Goal: Task Accomplishment & Management: Complete application form

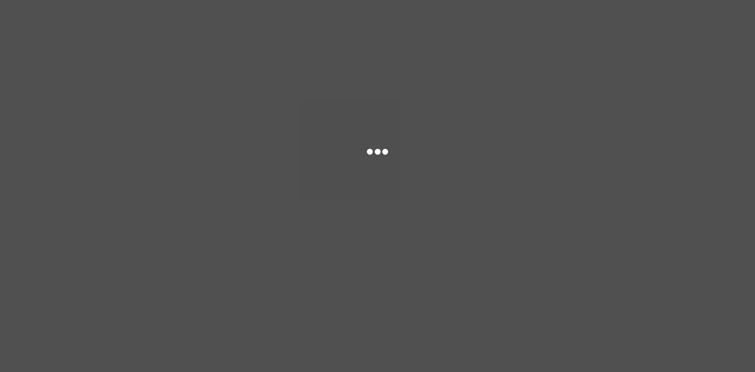
click at [505, 254] on div at bounding box center [377, 186] width 755 height 372
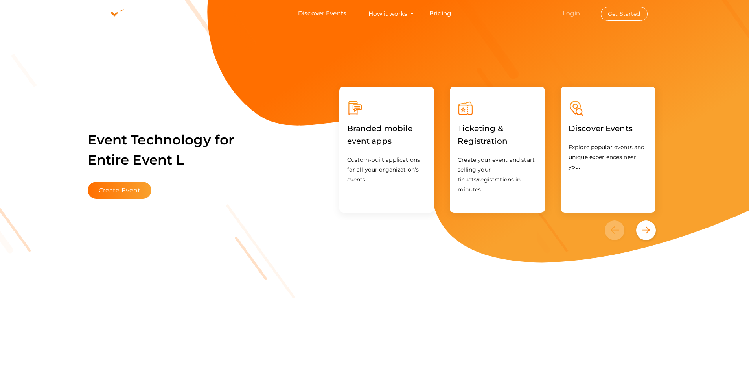
click at [574, 9] on link "Login" at bounding box center [571, 12] width 17 height 7
click at [614, 11] on button "Get Started" at bounding box center [624, 14] width 47 height 14
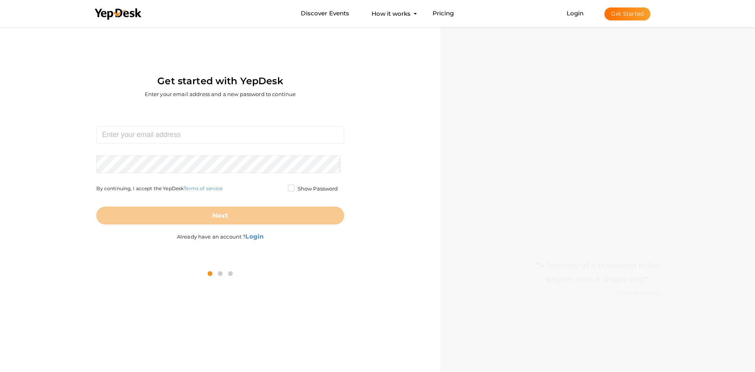
scroll to position [25, 0]
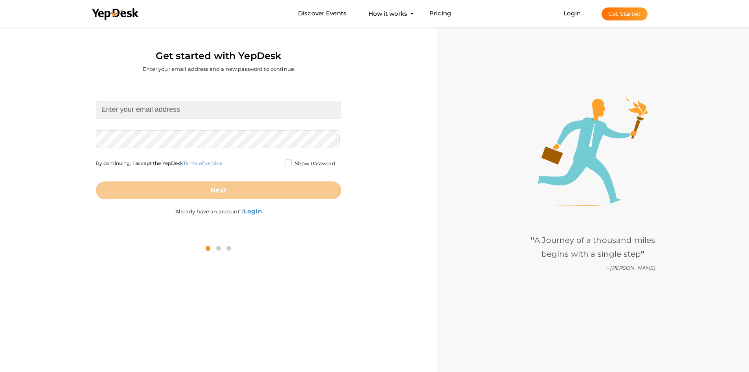
click at [166, 111] on input at bounding box center [218, 110] width 245 height 18
type input "[EMAIL_ADDRESS][DOMAIN_NAME]"
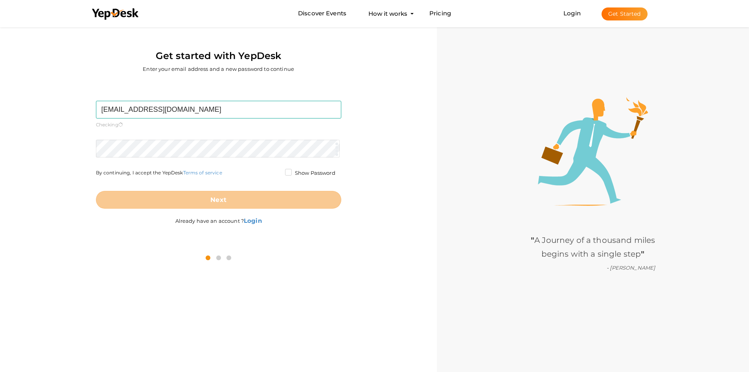
click at [210, 133] on form "ieee@gecskp.ac.in Required. Invalid email. Checking You already have a YepDesk …" at bounding box center [218, 155] width 245 height 108
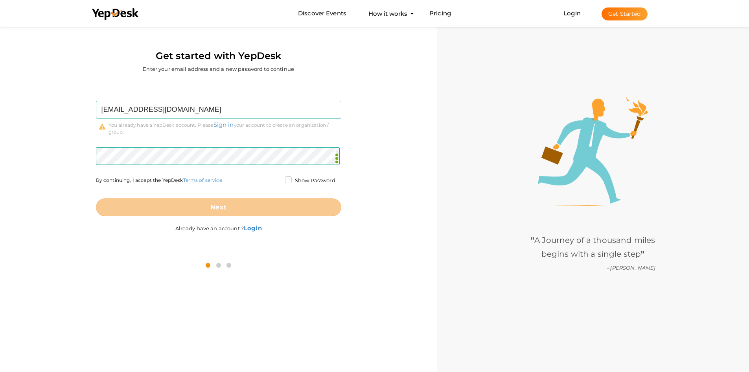
click at [286, 177] on label "Show Password" at bounding box center [310, 181] width 50 height 8
click at [277, 178] on input "Show Password" at bounding box center [277, 178] width 0 height 0
click at [214, 193] on div "Next" at bounding box center [218, 201] width 245 height 31
click at [223, 124] on link "Sign in" at bounding box center [224, 124] width 20 height 7
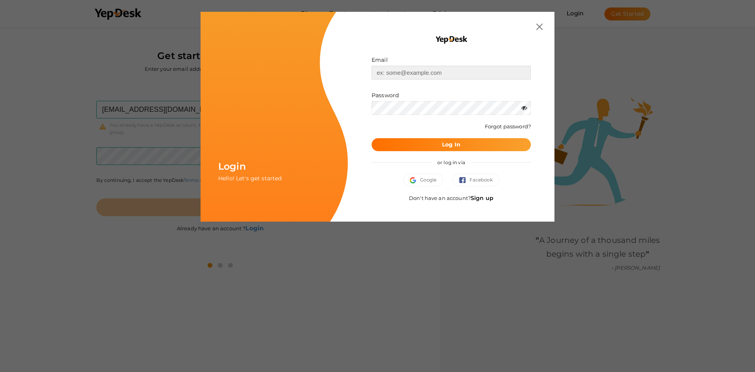
click at [407, 76] on input "text" at bounding box center [451, 73] width 159 height 14
click at [533, 27] on div at bounding box center [451, 27] width 183 height 6
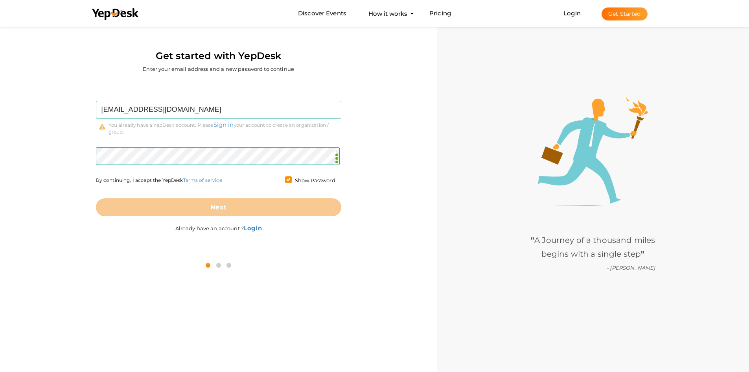
click at [79, 192] on div "ieee@gecskp.ac.in Required. Invalid email. Checking You already have a YepDesk …" at bounding box center [218, 167] width 425 height 171
click at [224, 125] on link "Sign in" at bounding box center [224, 124] width 20 height 7
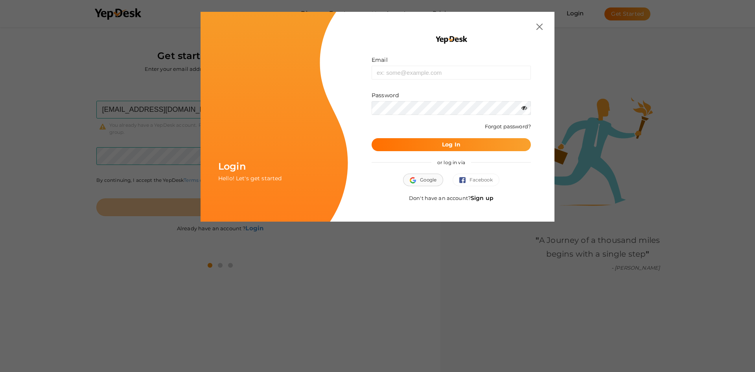
click at [424, 180] on span "Google" at bounding box center [423, 180] width 27 height 8
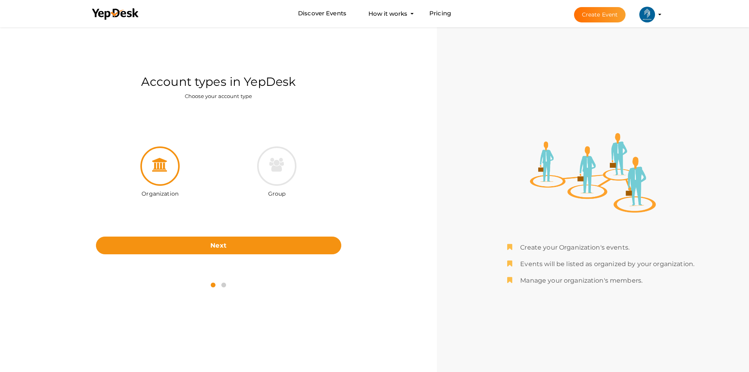
click at [161, 166] on icon at bounding box center [160, 165] width 16 height 14
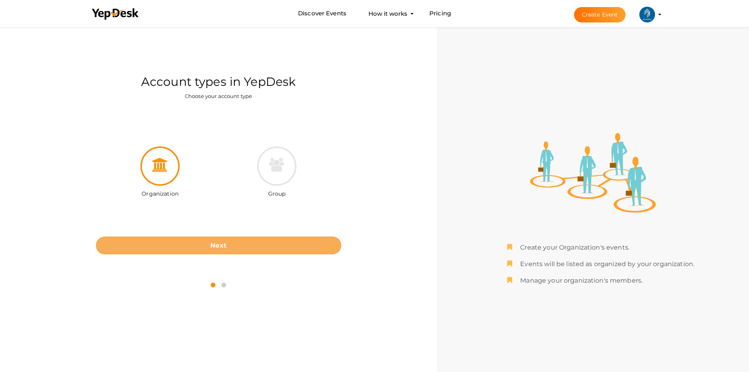
click at [234, 243] on button "Next" at bounding box center [218, 245] width 245 height 18
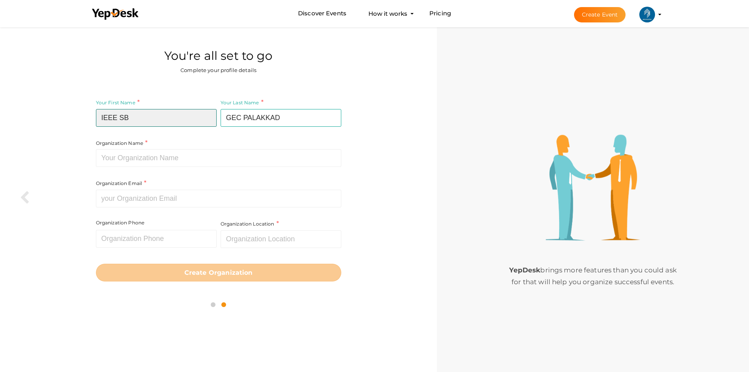
click at [138, 122] on input "IEEE SB" at bounding box center [156, 118] width 121 height 18
click at [25, 198] on icon at bounding box center [25, 198] width 10 height 14
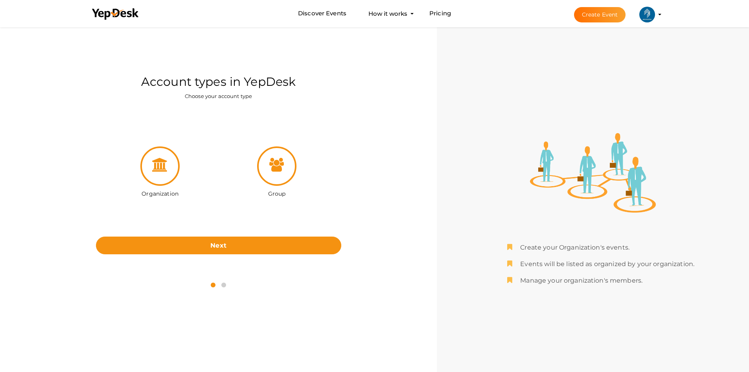
click at [270, 170] on icon at bounding box center [276, 165] width 15 height 14
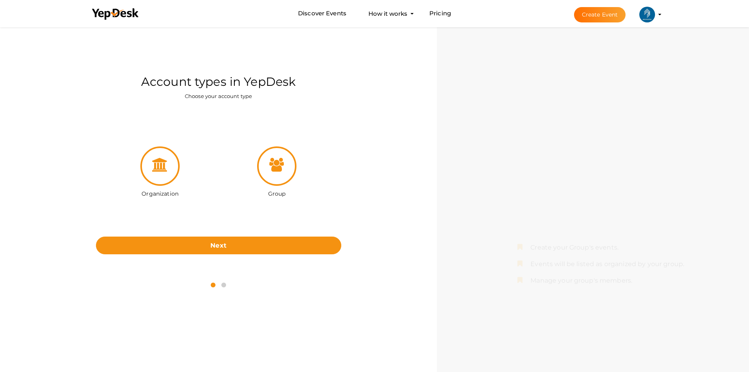
click at [158, 167] on icon at bounding box center [160, 165] width 16 height 14
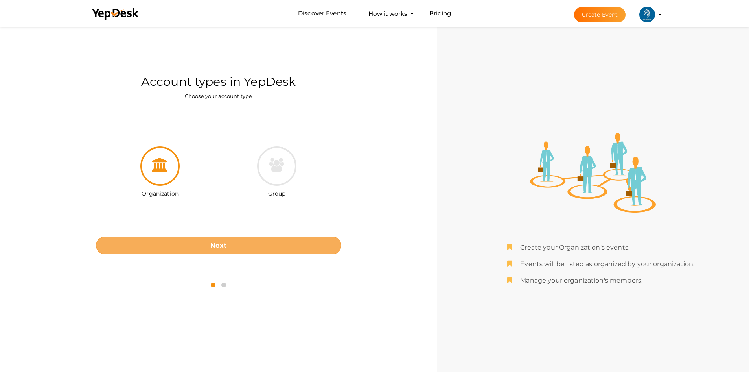
click at [234, 243] on button "Next" at bounding box center [218, 245] width 245 height 18
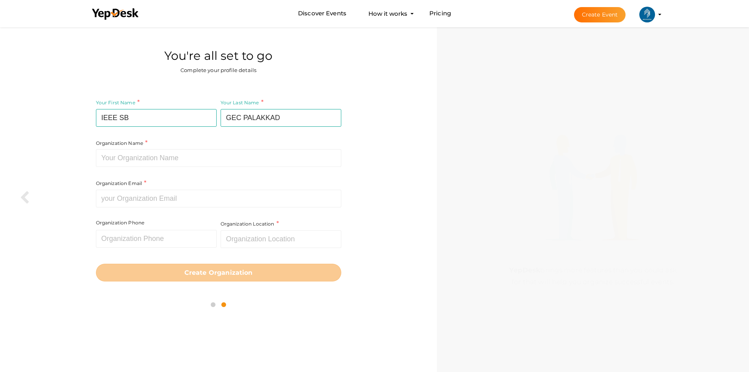
click at [179, 128] on div "Your First Name IEEE SB Required. Must contain letters only. Must be between 2 …" at bounding box center [157, 118] width 123 height 41
click at [170, 122] on input "IEEE SB" at bounding box center [156, 118] width 121 height 18
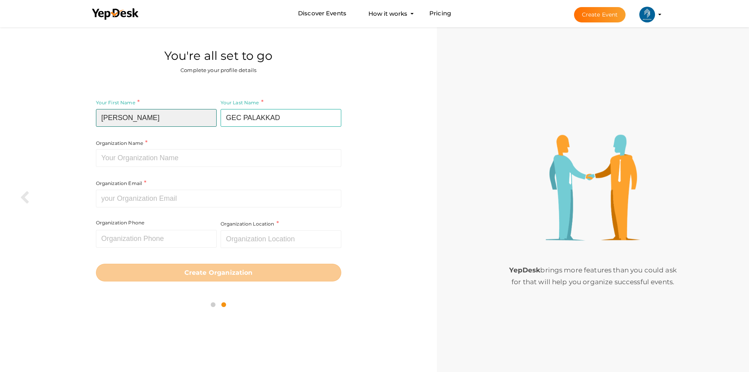
type input "[PERSON_NAME]"
drag, startPoint x: 299, startPoint y: 118, endPoint x: 194, endPoint y: 121, distance: 104.7
click at [194, 122] on div "Your First Name Devika Required. Must contain letters only. Must be between 2 a…" at bounding box center [218, 162] width 245 height 129
type input "V R"
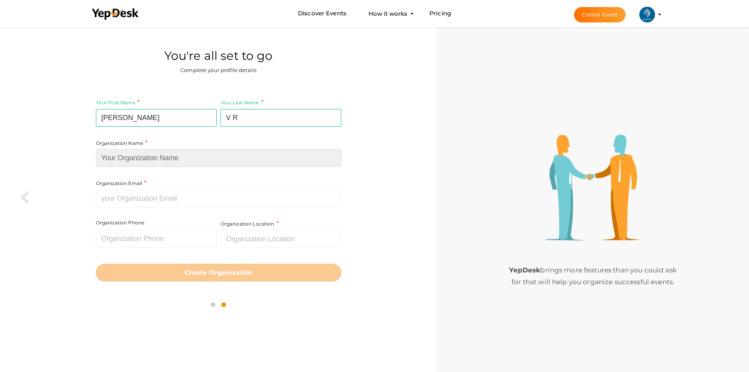
click at [166, 154] on input at bounding box center [218, 158] width 245 height 18
type input "IEEE SBC GEC PALAKKAD"
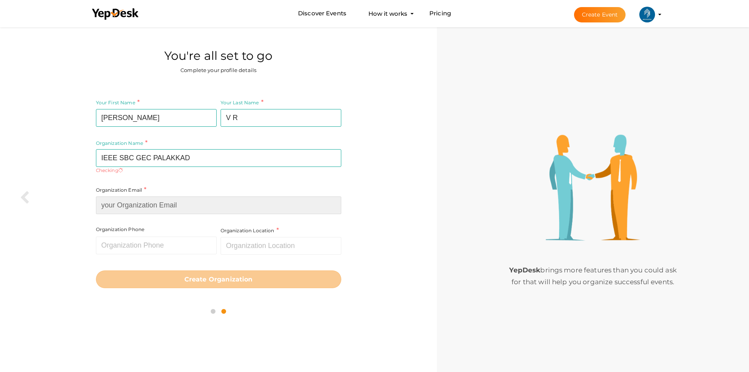
click at [159, 203] on input at bounding box center [218, 205] width 245 height 18
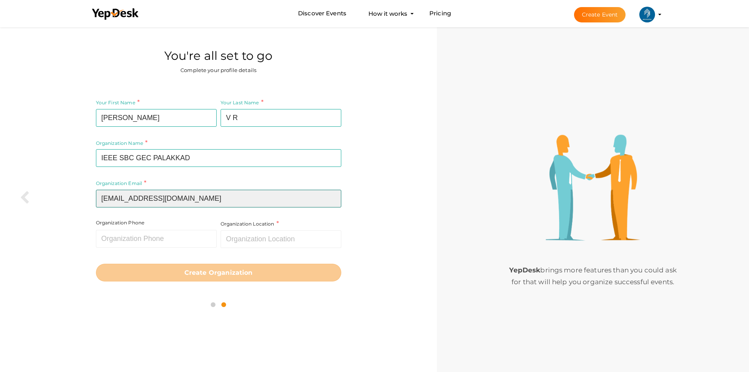
type input "[EMAIL_ADDRESS][DOMAIN_NAME]"
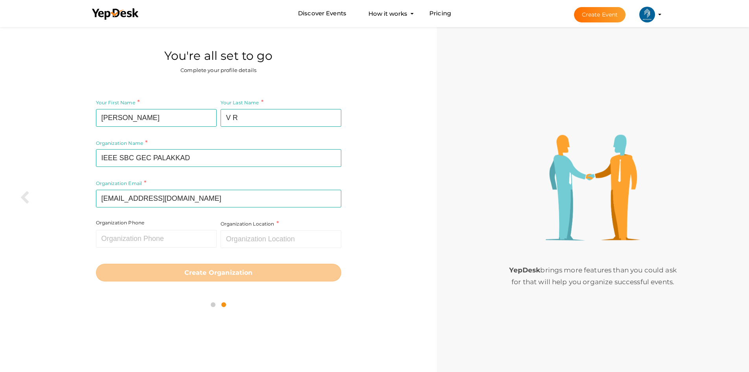
click at [59, 217] on div "Your First Name Devika Required. Must contain letters only. Must be between 2 a…" at bounding box center [218, 189] width 425 height 198
click at [237, 242] on input "text" at bounding box center [281, 239] width 121 height 18
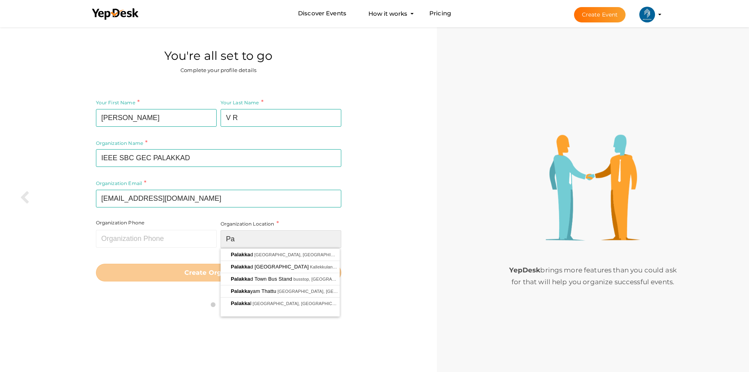
type input "P"
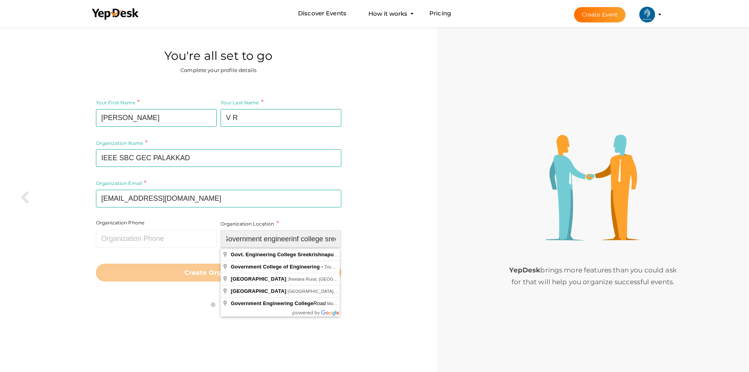
scroll to position [0, 7]
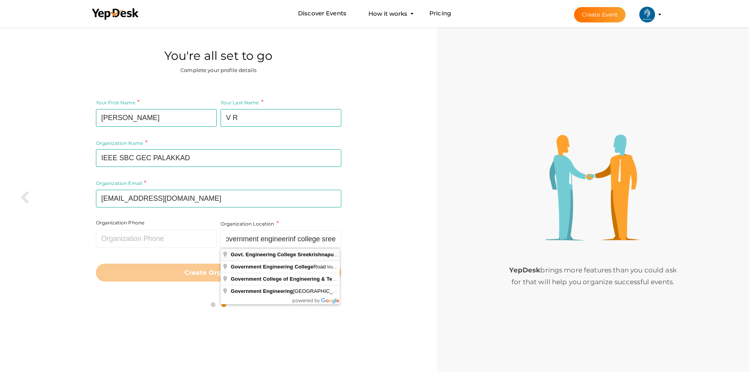
type input "Govt. Engineering College Sreekrishnapuram, [GEOGRAPHIC_DATA], Mannampatta, Sre…"
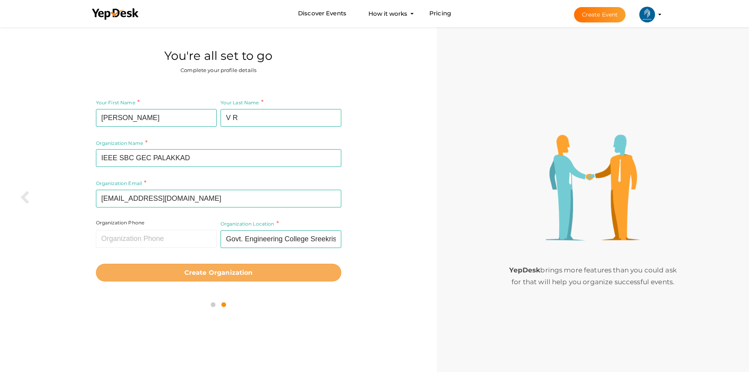
click at [238, 266] on button "Create Organization" at bounding box center [218, 273] width 245 height 18
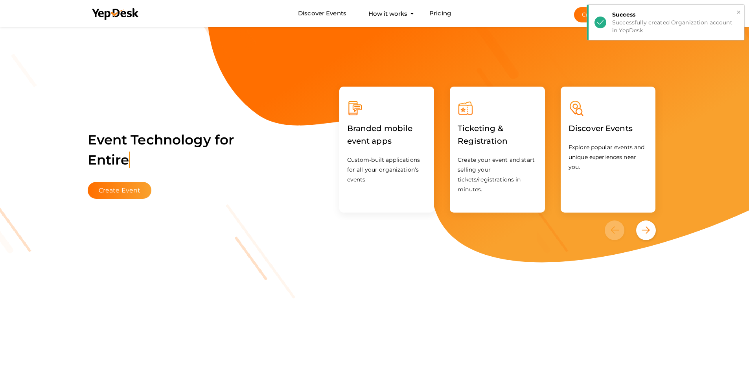
click at [735, 12] on div "Success" at bounding box center [675, 15] width 126 height 8
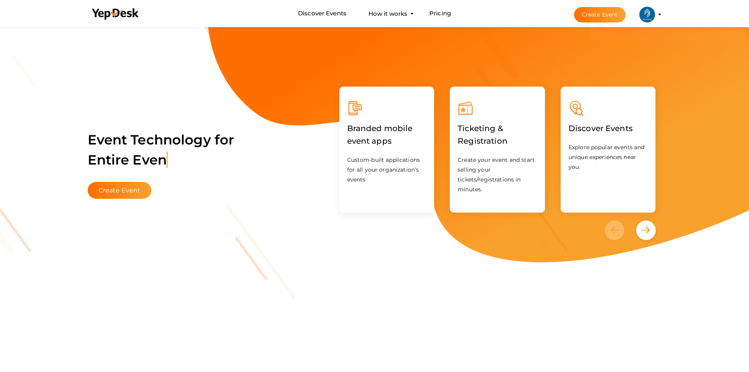
click at [649, 13] on img at bounding box center [648, 15] width 16 height 16
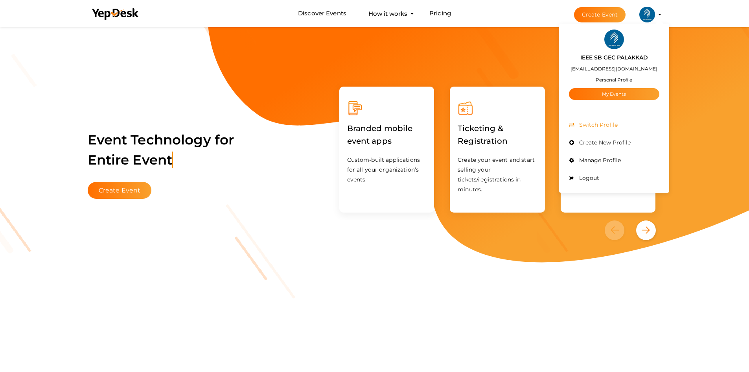
click at [603, 126] on span "Switch Profile" at bounding box center [597, 124] width 41 height 7
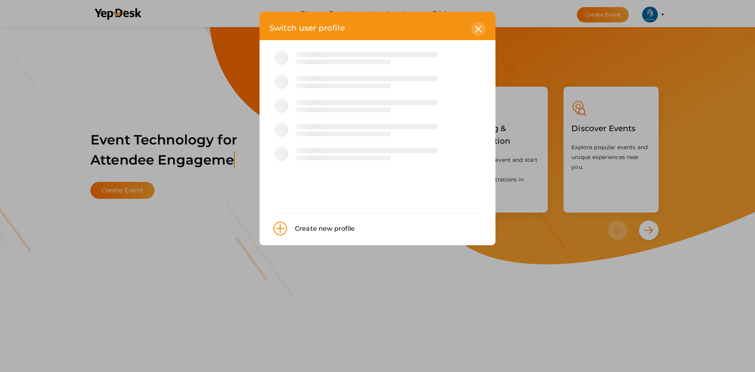
click at [473, 33] on div at bounding box center [478, 29] width 15 height 15
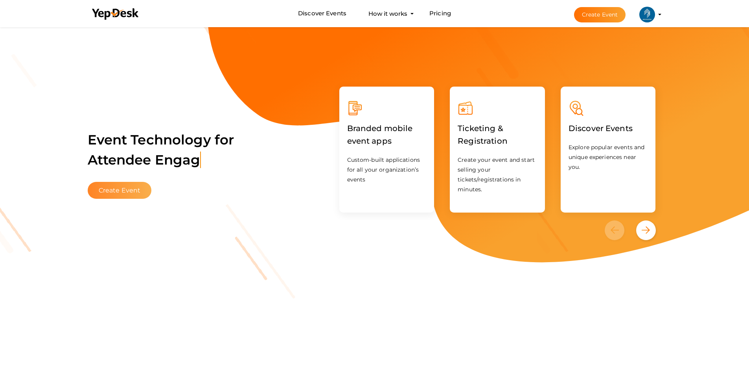
click at [108, 191] on button "Create Event" at bounding box center [120, 190] width 64 height 17
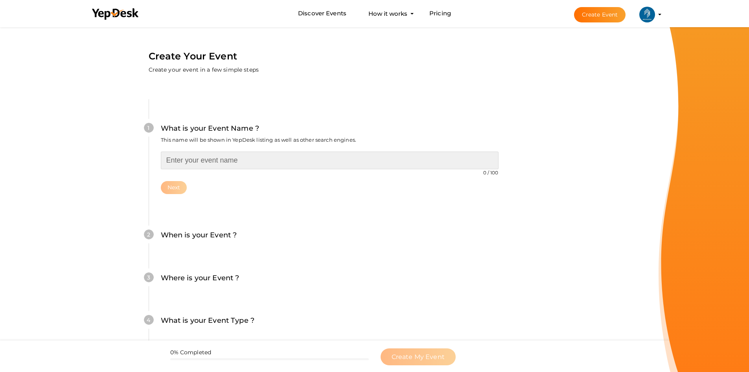
click at [204, 169] on input "text" at bounding box center [330, 160] width 338 height 18
type input "EXCELSIOR 25"
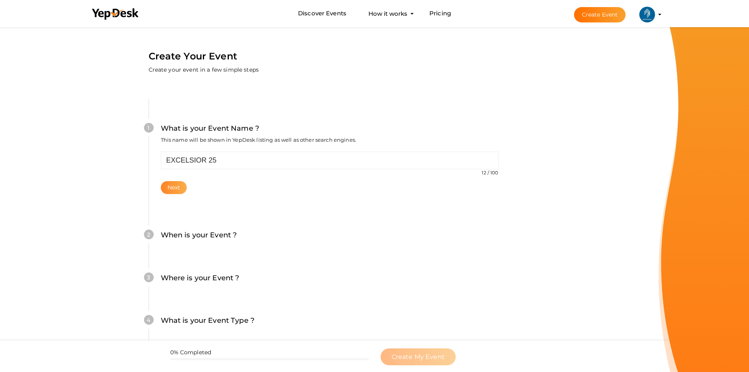
click at [179, 185] on button "Next" at bounding box center [174, 187] width 26 height 13
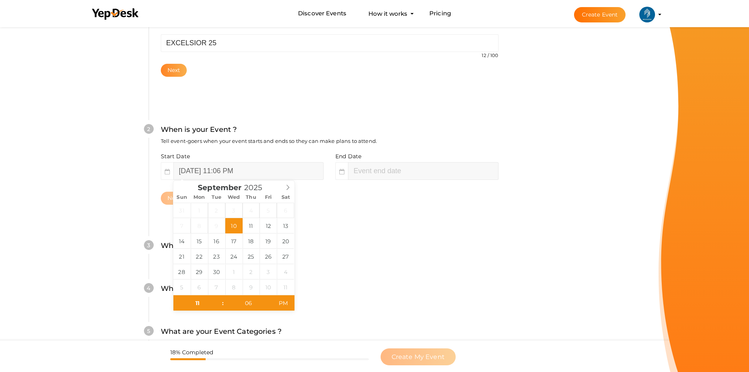
scroll to position [120, 0]
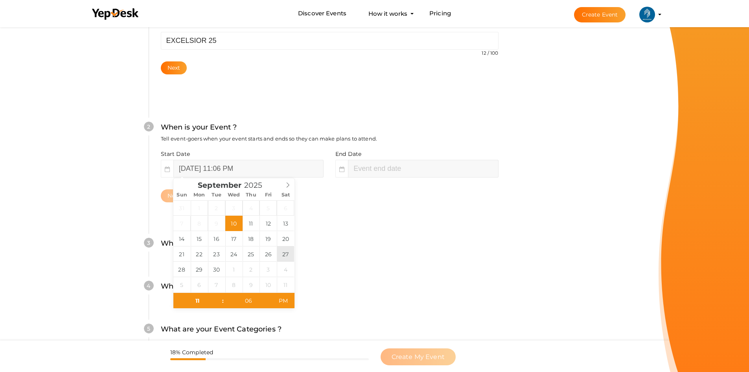
type input "September 27, 2025 11:06 PM"
type input "01"
type input "06"
click at [345, 205] on div "2 When is your Event ? Tell event-goers when your event starts and ends so they…" at bounding box center [330, 162] width 362 height 128
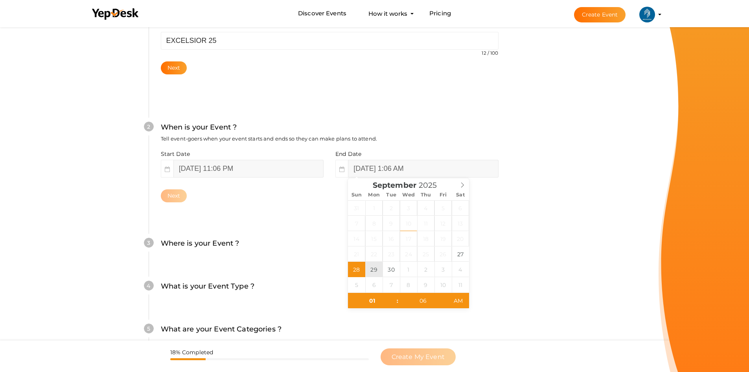
type input "September 29, 2025 1:06 AM"
click at [270, 220] on div "2 When is your Event ? Tell event-goers when your event starts and ends so they…" at bounding box center [330, 162] width 362 height 128
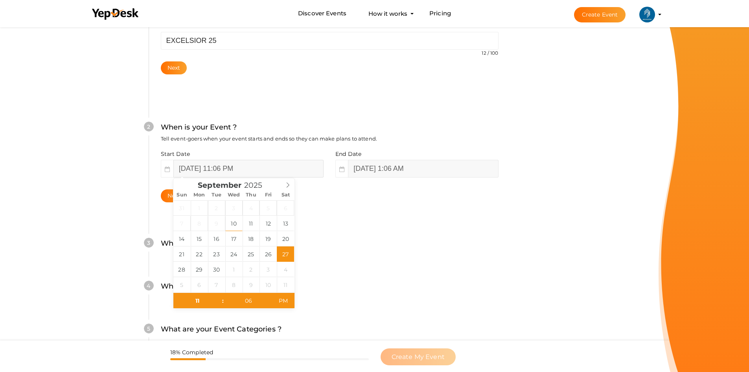
click at [258, 167] on input "September 27, 2025 11:06 PM" at bounding box center [248, 169] width 150 height 18
click at [250, 168] on input "September 27, 2025 11:06 PM" at bounding box center [248, 169] width 150 height 18
click at [198, 302] on input "11" at bounding box center [197, 301] width 48 height 16
type input "05"
type input "September 27, 2025 5:06 PM"
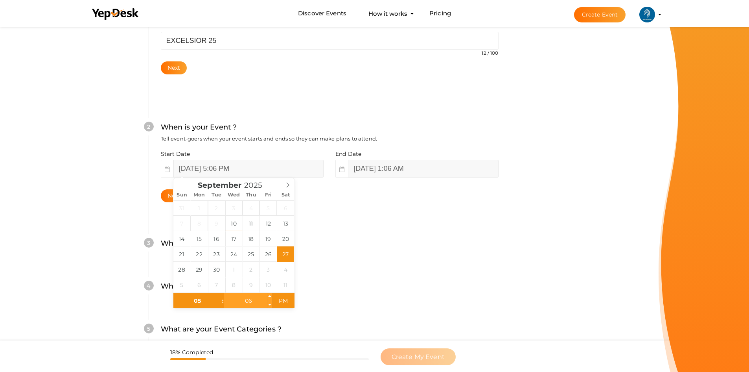
click at [246, 300] on input "06" at bounding box center [248, 301] width 48 height 16
type input "30"
type input "September 27, 2025 5:30 PM"
click at [376, 292] on div "What is your Event Type ? Choose the right event type." at bounding box center [330, 289] width 338 height 19
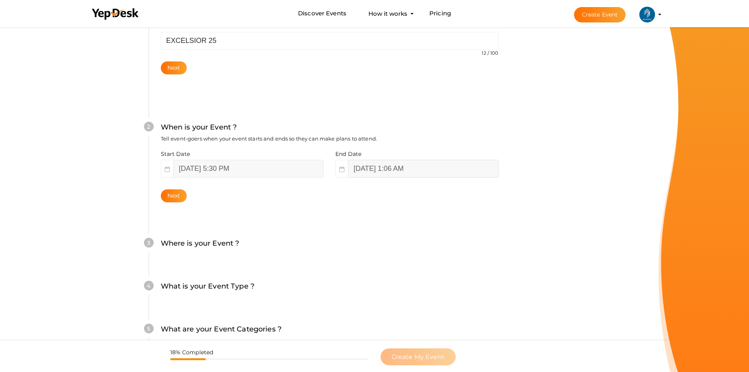
click at [425, 167] on input "September 29, 2025 1:06 AM" at bounding box center [423, 169] width 150 height 18
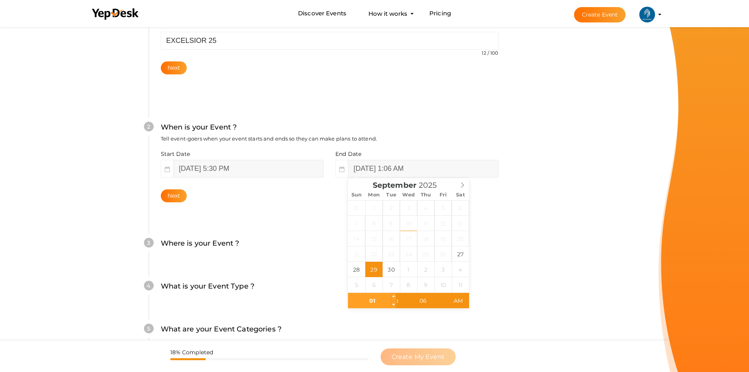
click at [377, 302] on input "01" at bounding box center [372, 301] width 48 height 16
type input "11"
type input "September 29, 2025 11:06 AM"
click at [422, 299] on input "06" at bounding box center [423, 301] width 48 height 16
type input "30"
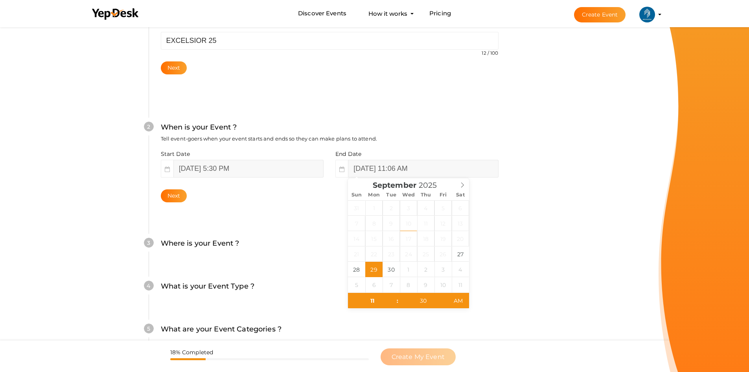
type input "September 29, 2025 11:30 AM"
click at [552, 327] on form "Create Your Event Create your event in a few simple steps What is your Event Na…" at bounding box center [329, 200] width 659 height 589
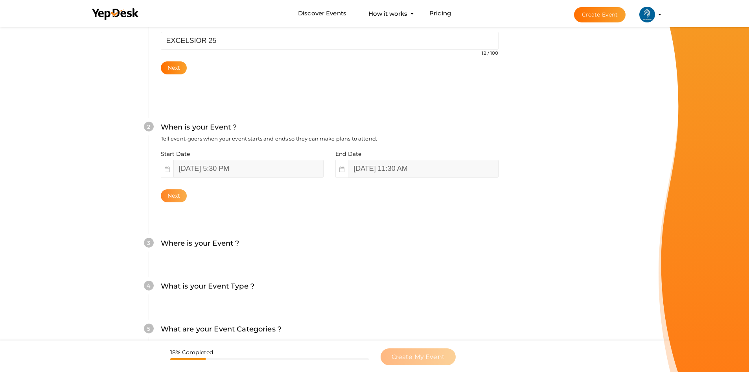
click at [177, 194] on button "Next" at bounding box center [174, 195] width 26 height 13
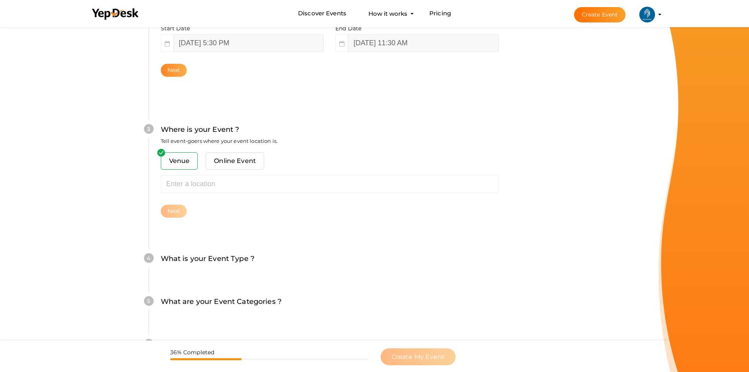
scroll to position [247, 0]
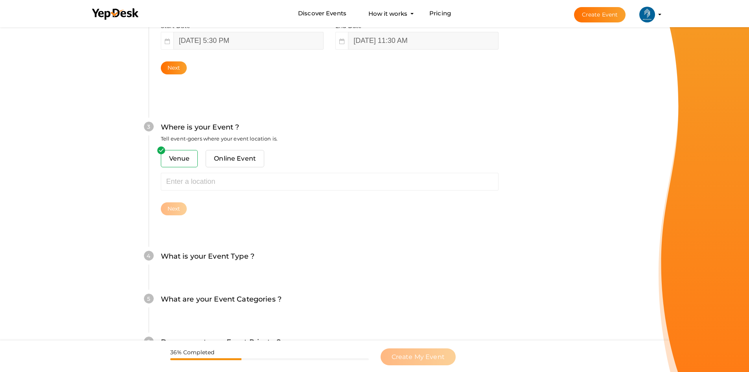
click at [181, 162] on span "Venue" at bounding box center [179, 158] width 37 height 17
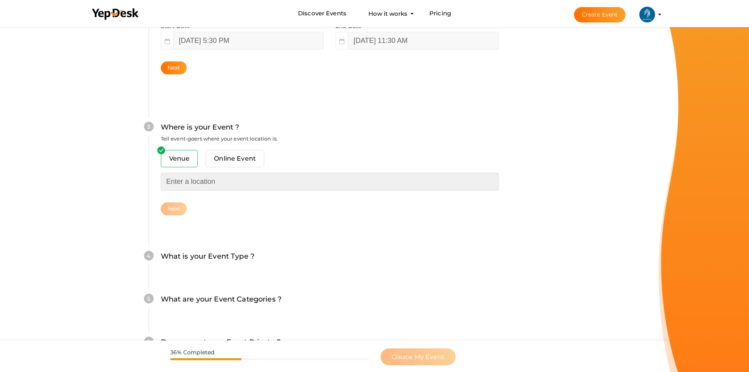
click at [184, 178] on input "text" at bounding box center [330, 182] width 338 height 18
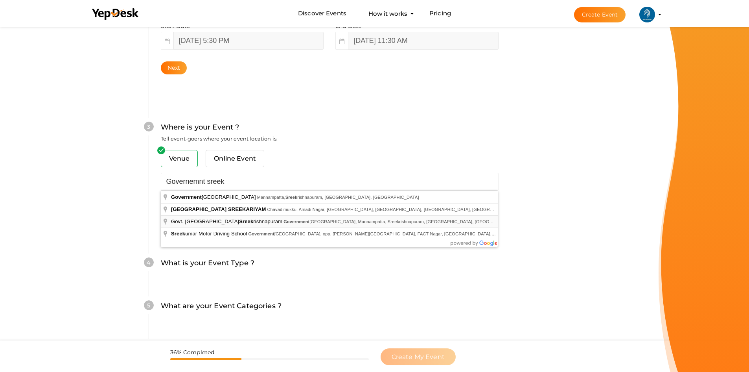
type input "Govt. Engineering College Sreekrishnapuram, [GEOGRAPHIC_DATA], Mannampatta, Sre…"
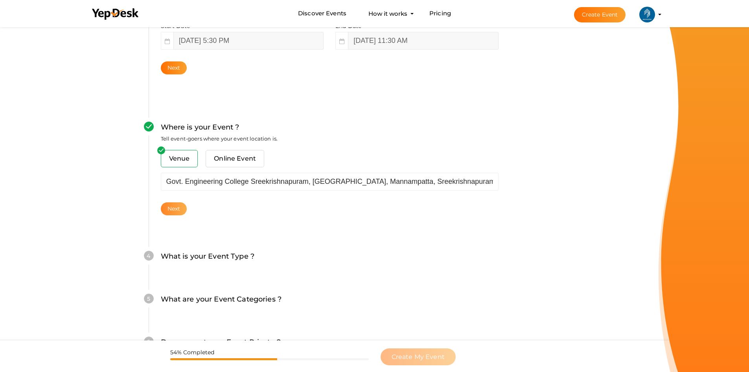
click at [173, 207] on button "Next" at bounding box center [174, 208] width 26 height 13
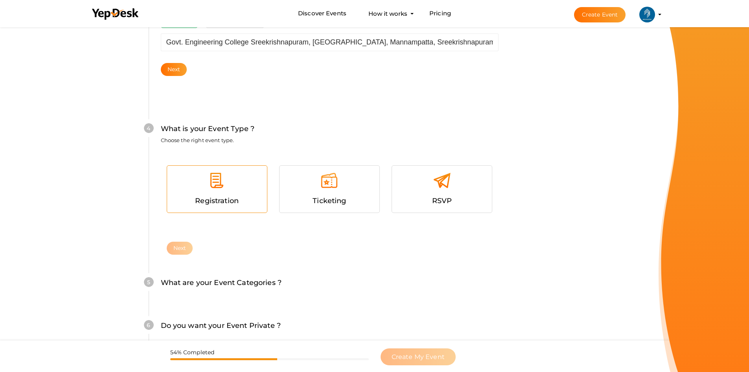
scroll to position [388, 0]
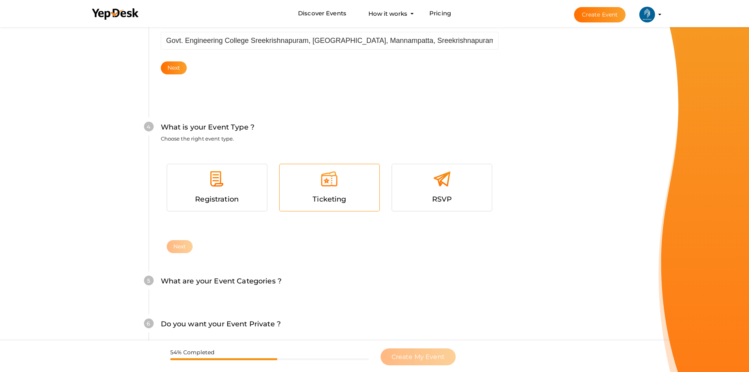
click at [323, 188] on div at bounding box center [330, 182] width 88 height 24
click at [183, 244] on button "Next" at bounding box center [180, 246] width 26 height 13
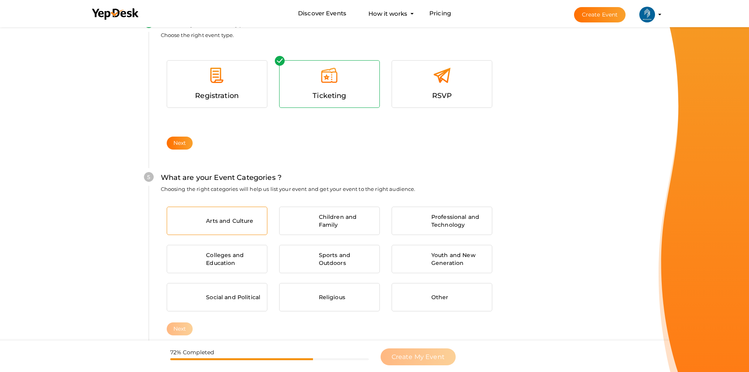
scroll to position [436, 0]
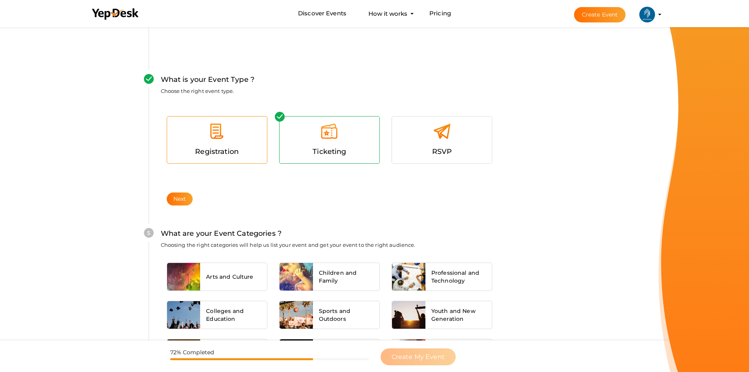
click at [218, 140] on img at bounding box center [217, 131] width 18 height 18
click at [297, 133] on div at bounding box center [330, 134] width 88 height 24
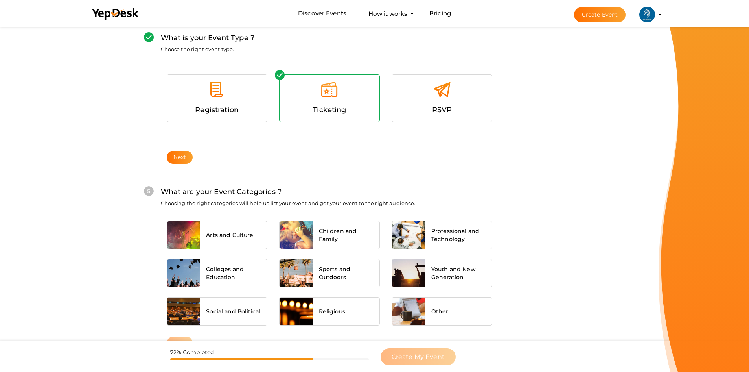
scroll to position [514, 0]
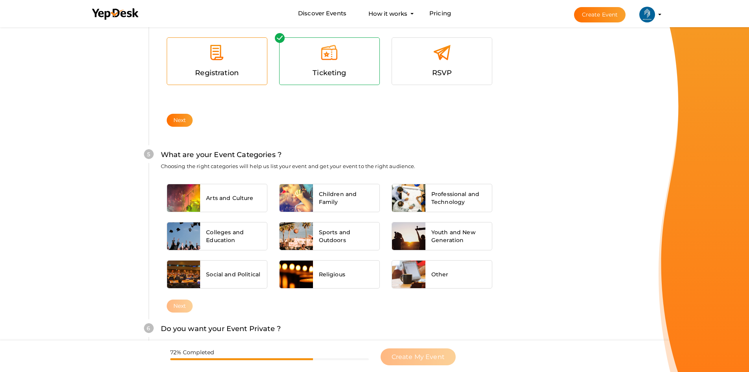
click at [217, 59] on img at bounding box center [217, 53] width 18 height 18
click at [183, 110] on div "Registration Ticketing RSVP Next" at bounding box center [330, 69] width 338 height 90
click at [183, 117] on button "Next" at bounding box center [180, 120] width 26 height 13
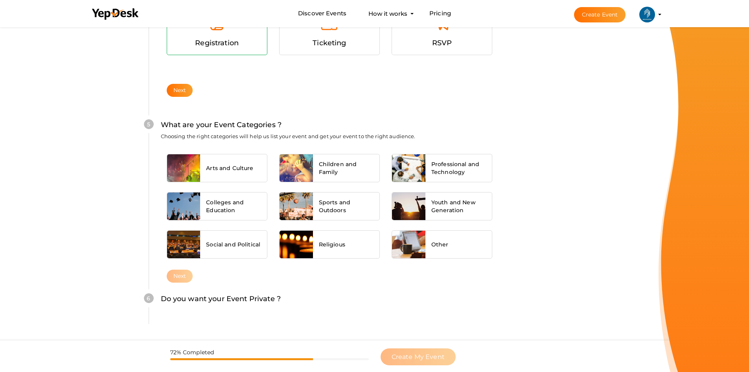
scroll to position [476, 0]
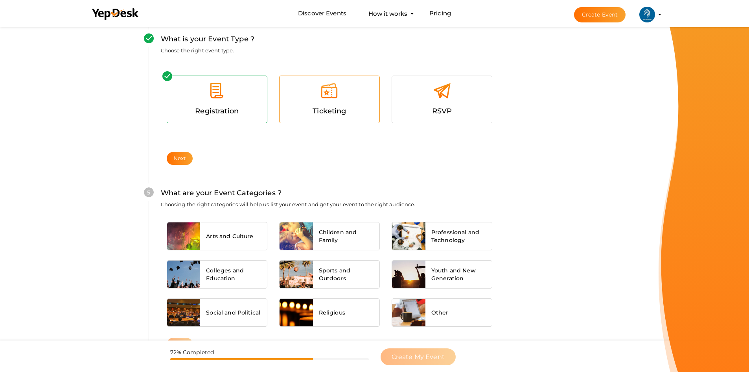
click at [304, 98] on div at bounding box center [330, 94] width 88 height 24
click at [186, 154] on button "Next" at bounding box center [180, 158] width 26 height 13
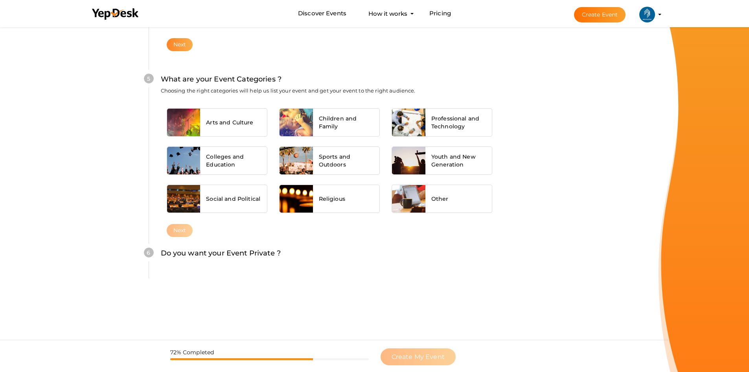
scroll to position [594, 0]
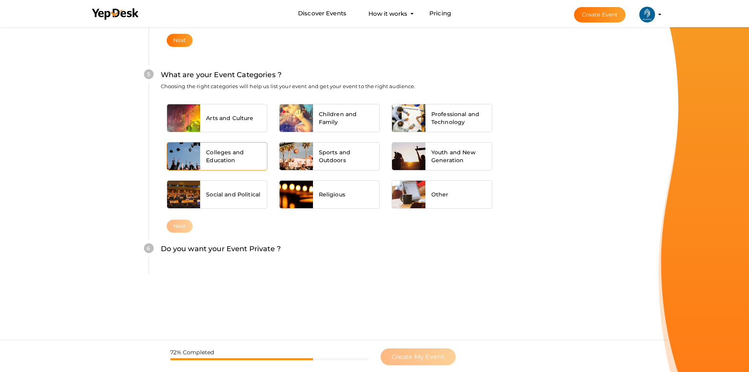
click at [208, 154] on span "Colleges and Education" at bounding box center [233, 156] width 55 height 16
click at [181, 225] on button "Next" at bounding box center [180, 225] width 26 height 13
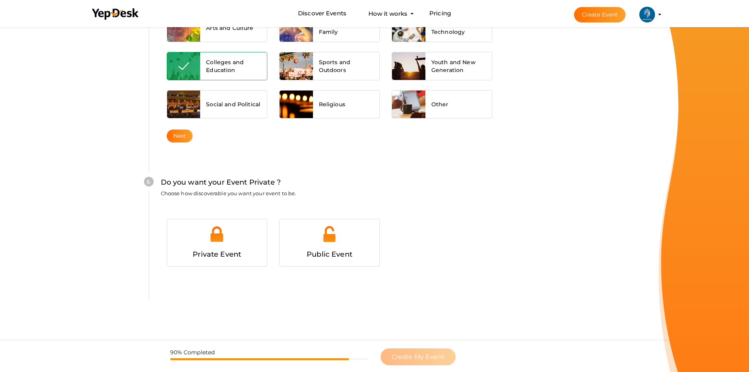
scroll to position [723, 0]
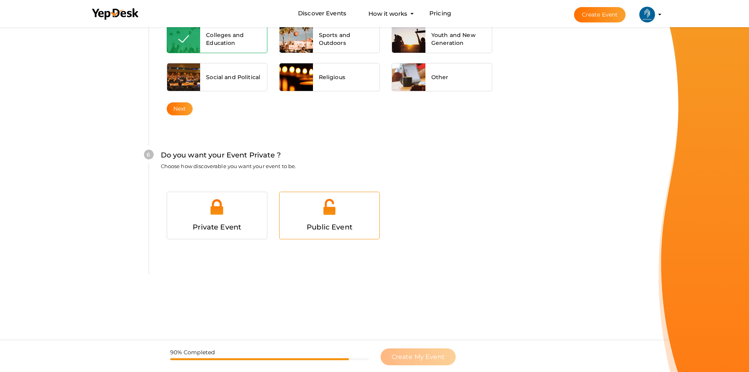
click at [303, 211] on div at bounding box center [330, 210] width 88 height 24
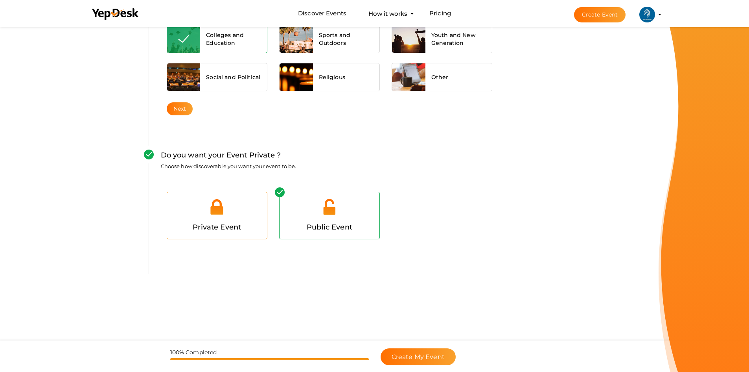
click at [251, 211] on div at bounding box center [217, 210] width 88 height 24
click at [392, 353] on span "Create My Event" at bounding box center [418, 356] width 53 height 7
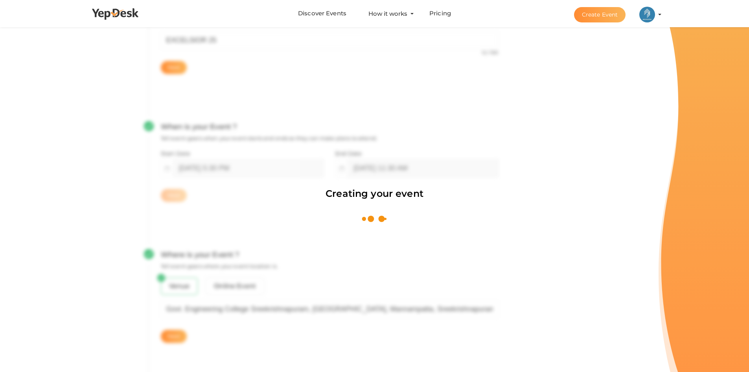
scroll to position [118, 0]
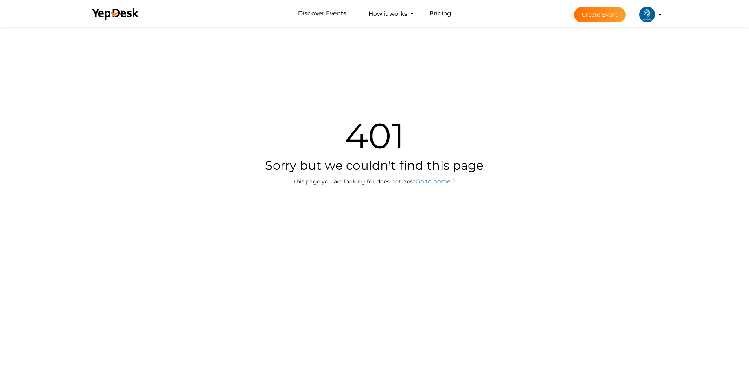
click at [651, 13] on img at bounding box center [648, 15] width 16 height 16
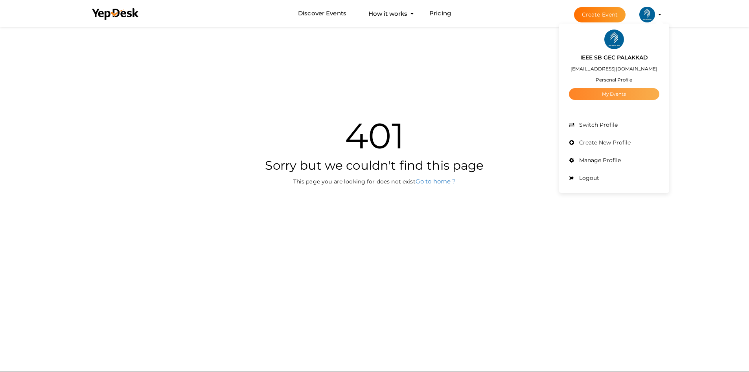
click at [608, 96] on link "My Events" at bounding box center [614, 94] width 90 height 12
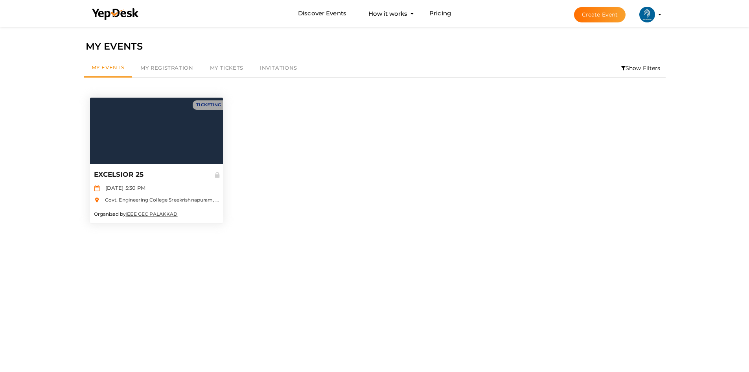
click at [178, 151] on div at bounding box center [156, 131] width 133 height 66
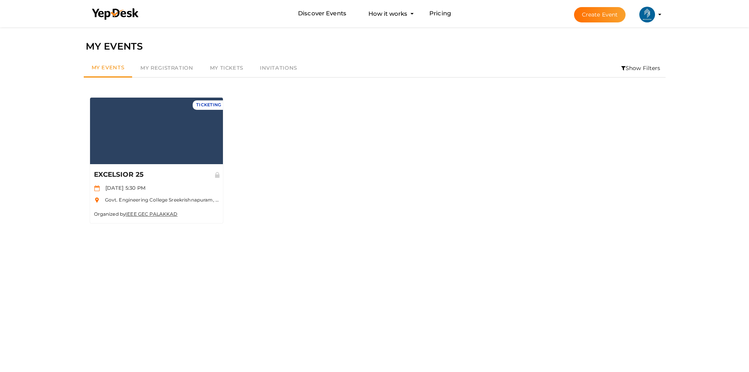
click at [659, 17] on li "Create Event IEEE SB GEC PALAKKAD ieee@gecskp.ac.in Personal Profile My Events …" at bounding box center [611, 14] width 105 height 28
click at [655, 15] on profile-pic at bounding box center [648, 14] width 16 height 6
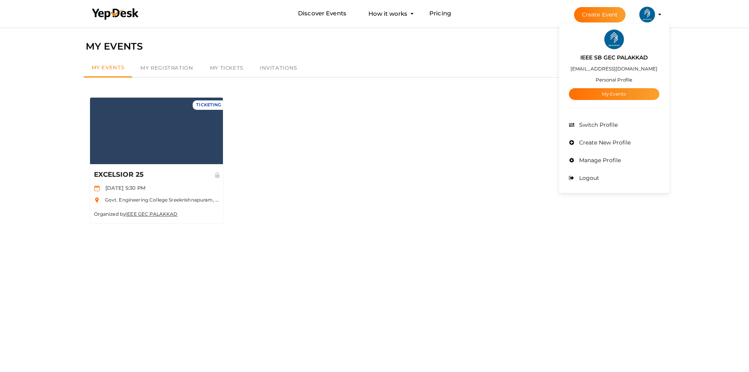
click at [655, 15] on profile-pic at bounding box center [648, 14] width 16 height 6
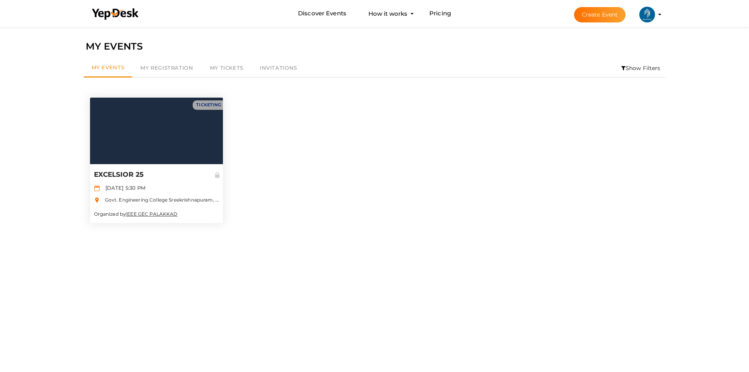
click at [155, 156] on div at bounding box center [156, 131] width 133 height 66
click at [133, 127] on div at bounding box center [156, 131] width 133 height 66
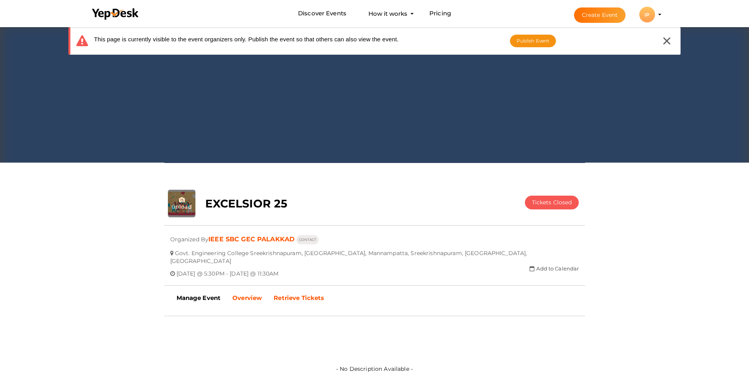
click at [293, 294] on b "Retrieve Tickets" at bounding box center [299, 297] width 50 height 7
click at [203, 294] on b "Manage Event" at bounding box center [199, 297] width 44 height 7
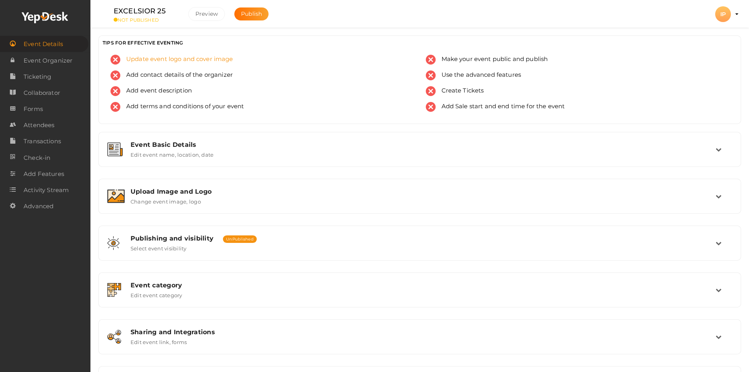
click at [166, 59] on span "Update event logo and cover image" at bounding box center [176, 60] width 113 height 10
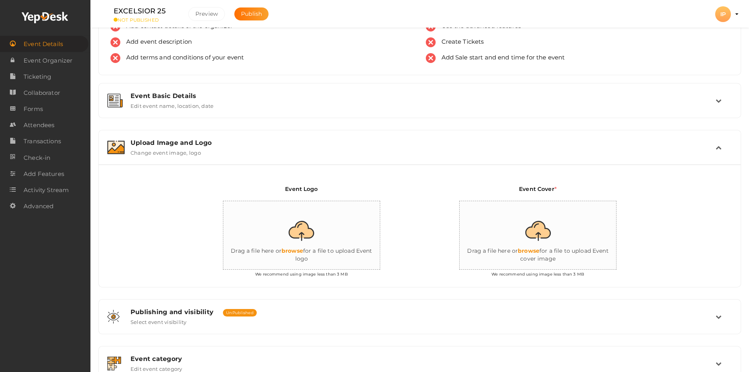
click at [300, 240] on input "file" at bounding box center [301, 235] width 157 height 69
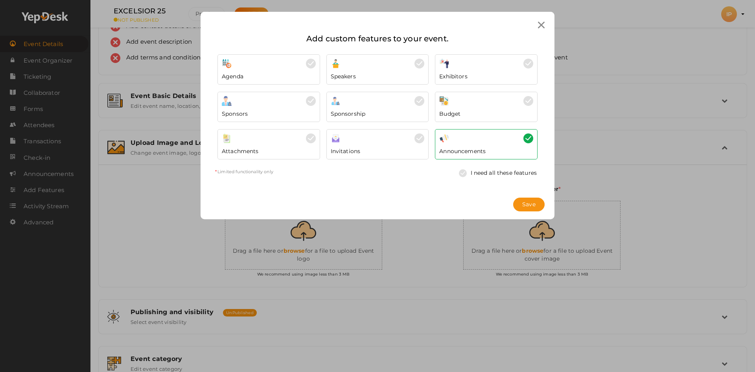
click at [477, 137] on div at bounding box center [486, 138] width 94 height 10
click at [544, 27] on icon at bounding box center [541, 25] width 7 height 7
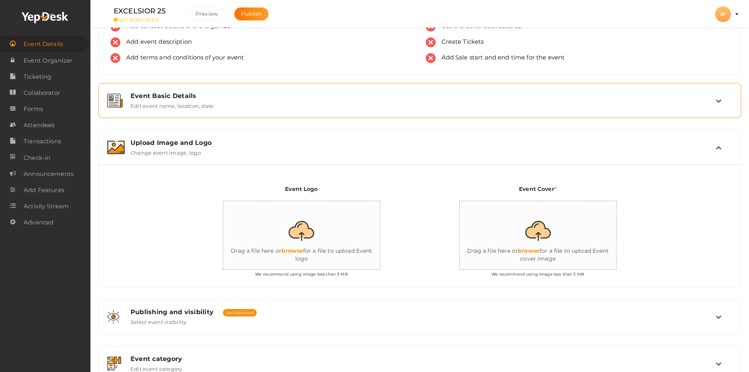
click at [203, 100] on label "Edit event name, location, date" at bounding box center [172, 104] width 83 height 9
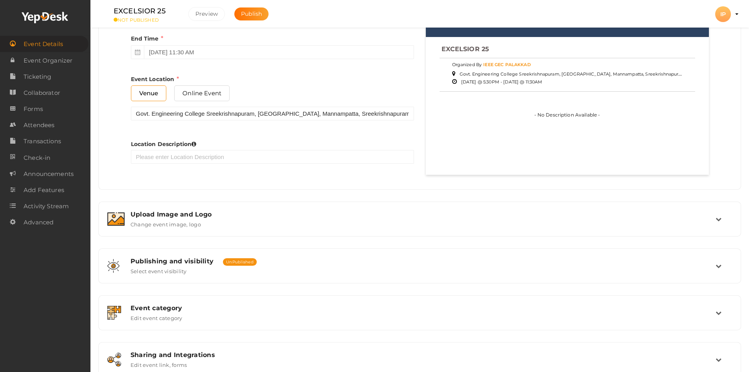
scroll to position [403, 0]
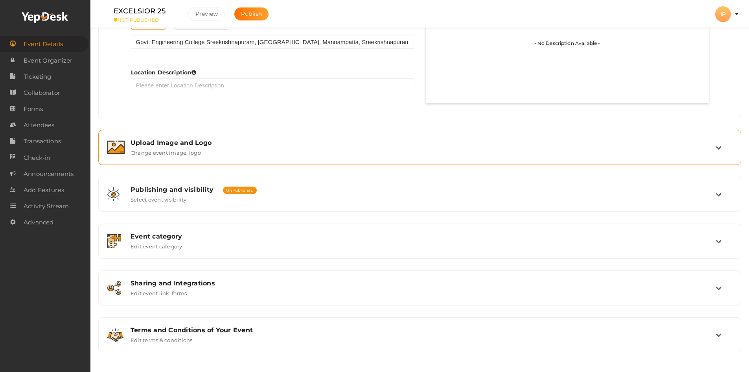
click at [185, 153] on label "Change event image, logo" at bounding box center [166, 150] width 70 height 9
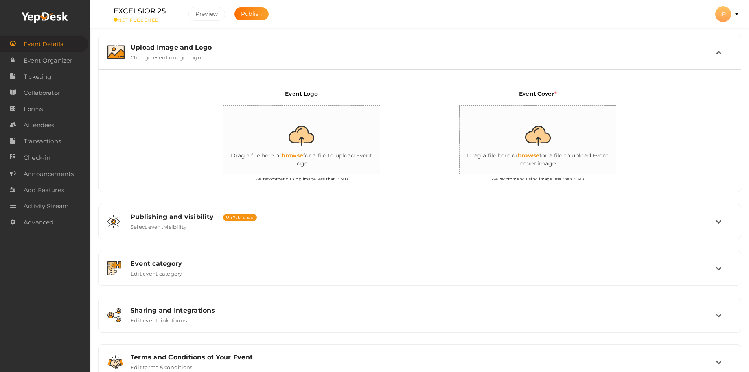
scroll to position [132, 0]
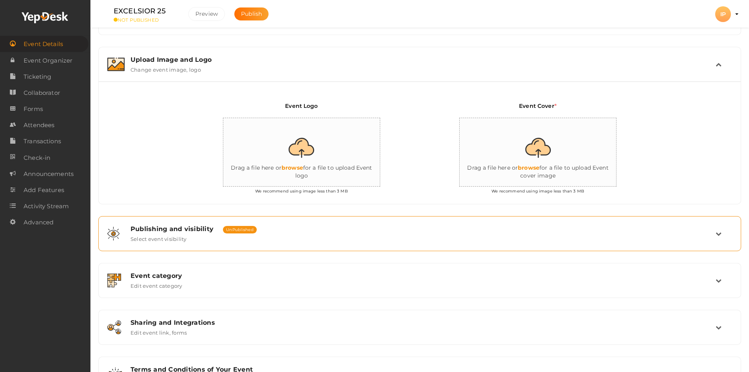
click at [202, 224] on div "Publishing and visibility Published UnPublished Select event visibility" at bounding box center [420, 233] width 634 height 26
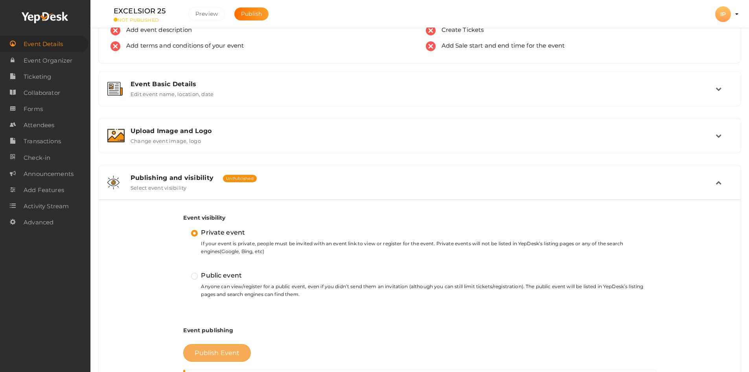
scroll to position [0, 0]
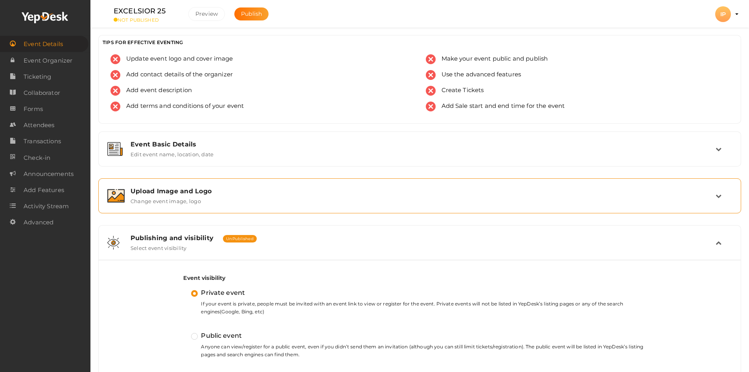
click at [239, 194] on div "Upload Image and Logo" at bounding box center [423, 190] width 585 height 7
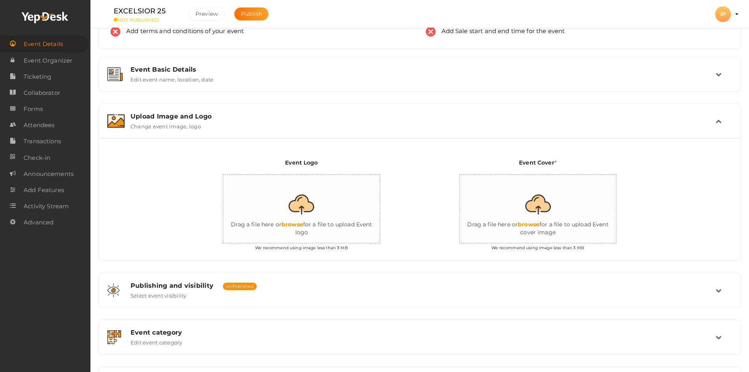
scroll to position [79, 0]
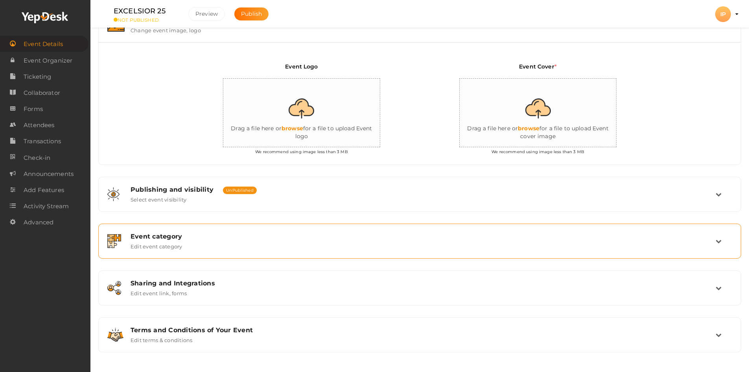
click at [230, 252] on div "Event category Edit event category" at bounding box center [420, 241] width 634 height 26
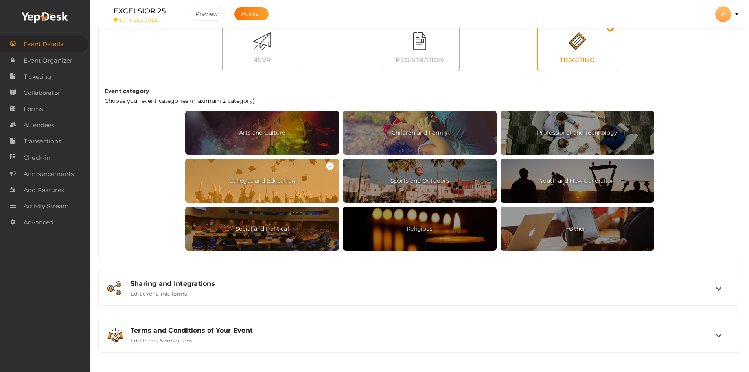
scroll to position [334, 0]
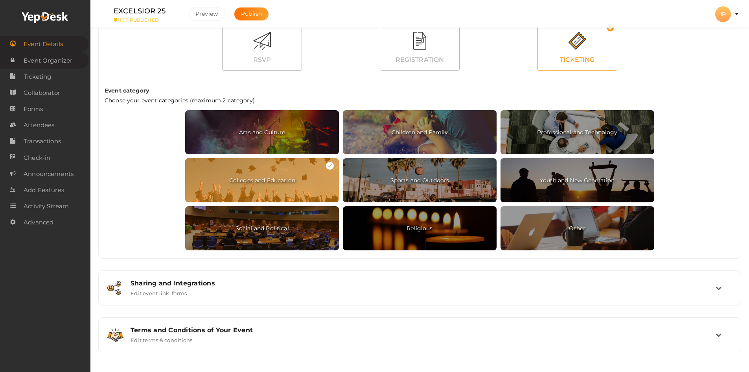
click at [57, 53] on span "Event Organizer" at bounding box center [48, 61] width 49 height 16
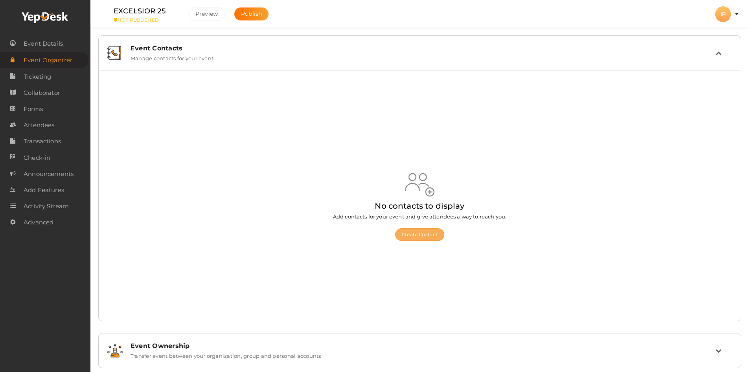
click at [426, 236] on button "Create Contact" at bounding box center [419, 234] width 49 height 13
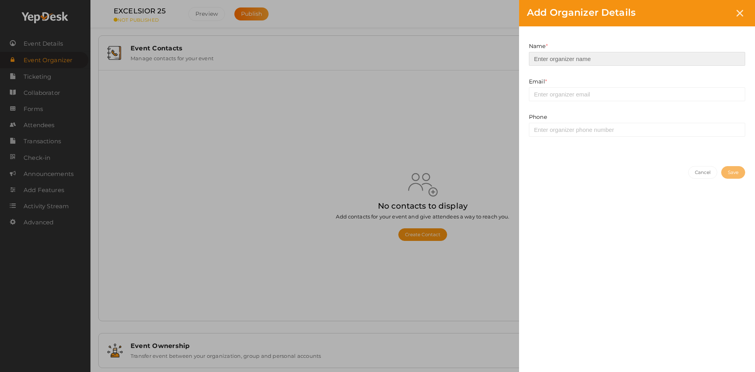
click at [548, 62] on input at bounding box center [637, 59] width 216 height 14
type input "Devika V R"
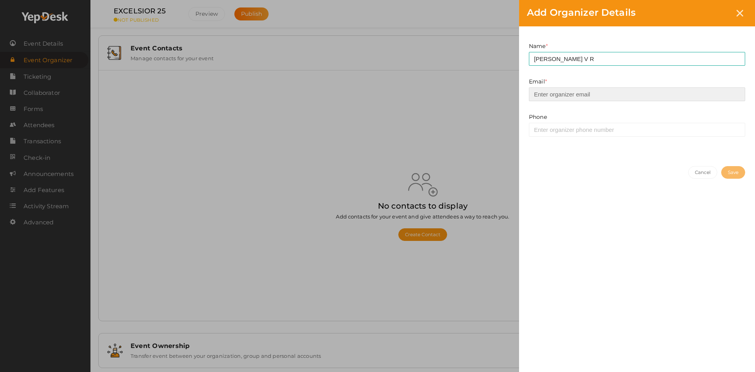
click at [548, 88] on input "email" at bounding box center [637, 94] width 216 height 14
type input "[EMAIL_ADDRESS][DOMAIN_NAME]"
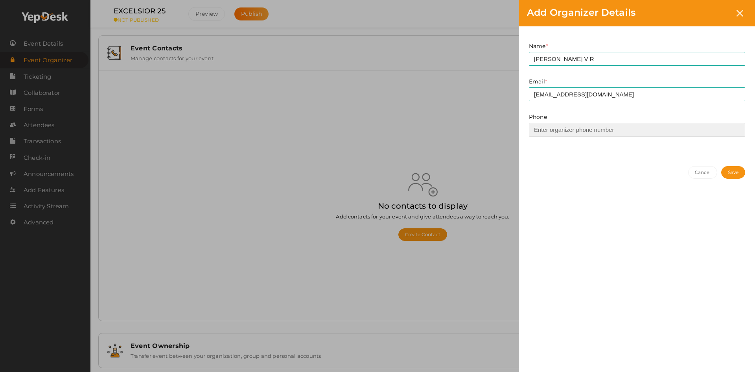
click at [576, 127] on input at bounding box center [637, 130] width 216 height 14
click at [715, 109] on div "Email * ieee@gecskp.ac.in This field is Required. Invalid email Contact already…" at bounding box center [637, 94] width 228 height 35
click at [630, 135] on input at bounding box center [637, 130] width 216 height 14
paste input "+91 94969 67500"
drag, startPoint x: 547, startPoint y: 127, endPoint x: 518, endPoint y: 127, distance: 28.7
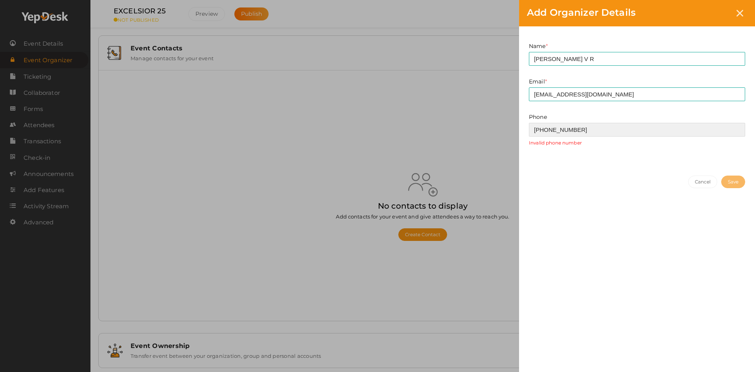
click at [518, 127] on div "Add Organizer Details Name * Devika V R This field is Required. Email * ieee@ge…" at bounding box center [377, 186] width 755 height 372
click at [553, 129] on input "94969 67500" at bounding box center [637, 130] width 216 height 14
type input "9496967500"
click at [595, 184] on div "Cancel Save" at bounding box center [637, 175] width 228 height 18
click at [726, 172] on button "Save" at bounding box center [733, 172] width 24 height 13
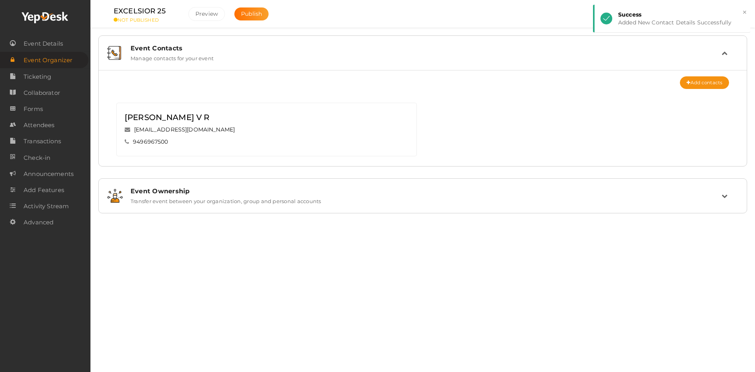
click at [261, 181] on div "Event Ownership Transfer event between your organization, group and personal ac…" at bounding box center [423, 196] width 648 height 34
click at [721, 199] on div "Event Ownership Transfer event between your organization, group and personal ac…" at bounding box center [423, 195] width 597 height 17
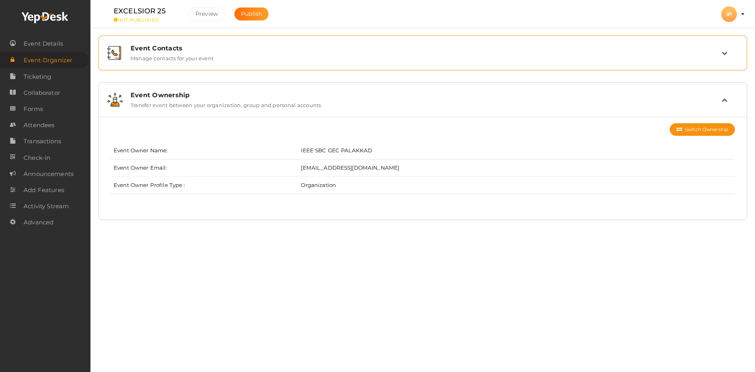
click at [221, 59] on div "Event Contacts Manage contacts for your event" at bounding box center [423, 52] width 597 height 17
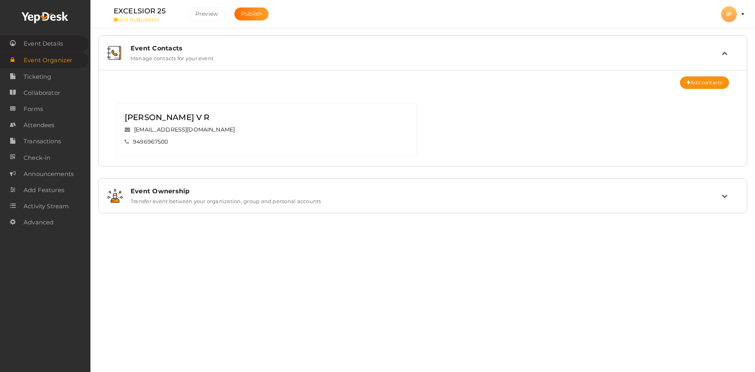
click at [59, 42] on span "Event Details" at bounding box center [43, 44] width 39 height 16
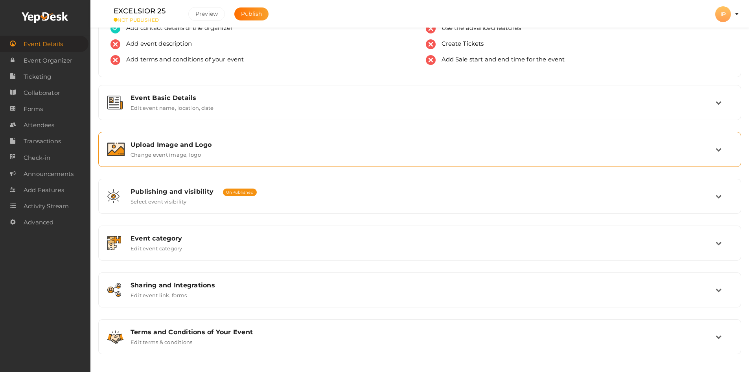
scroll to position [49, 0]
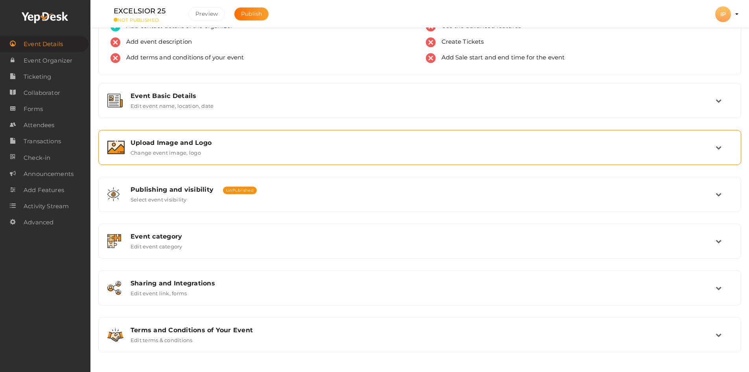
click at [182, 138] on div "Upload Image and Logo Change event image, logo" at bounding box center [420, 147] width 634 height 26
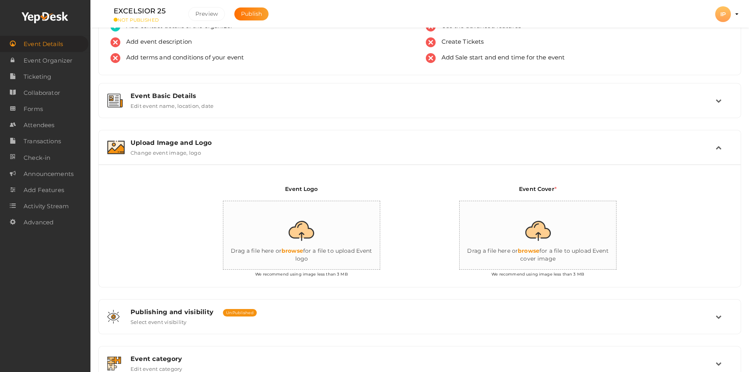
click at [298, 245] on input "file" at bounding box center [301, 235] width 157 height 69
type input "C:\fakepath\Group 1321315052.png"
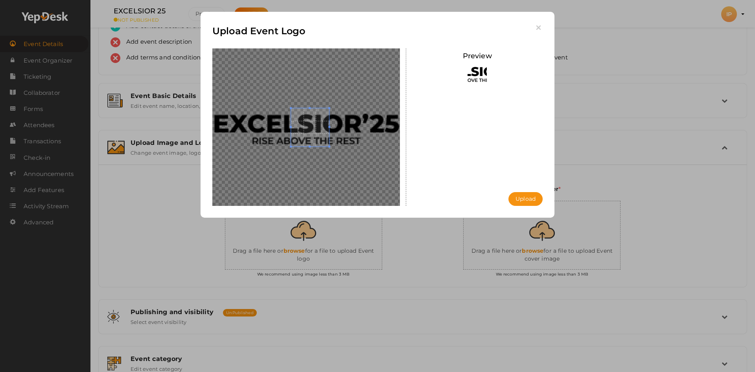
drag, startPoint x: 329, startPoint y: 147, endPoint x: 428, endPoint y: 229, distance: 128.5
click at [427, 230] on div "Upload Event Logo Preview Upload Uploading..." at bounding box center [377, 186] width 755 height 372
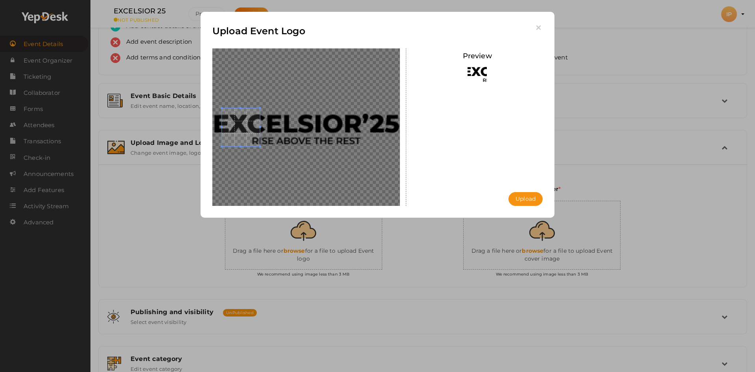
drag, startPoint x: 310, startPoint y: 128, endPoint x: 242, endPoint y: 81, distance: 82.3
click at [242, 81] on div at bounding box center [306, 126] width 188 height 157
drag, startPoint x: 260, startPoint y: 107, endPoint x: 276, endPoint y: 94, distance: 20.7
click at [276, 95] on div at bounding box center [306, 126] width 188 height 157
drag, startPoint x: 244, startPoint y: 122, endPoint x: 226, endPoint y: 119, distance: 18.3
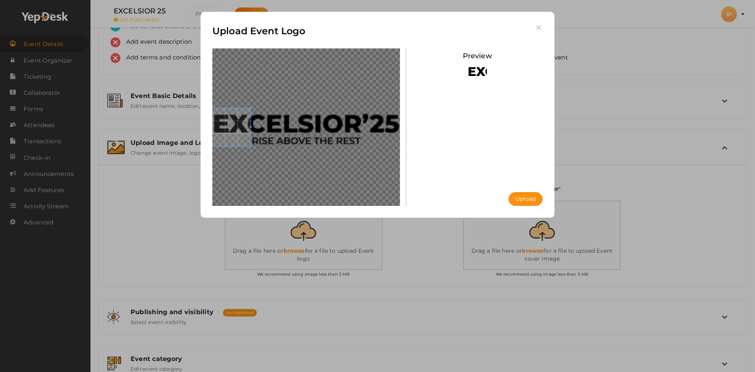
click at [226, 119] on span at bounding box center [231, 127] width 38 height 38
click at [536, 28] on icon "button" at bounding box center [539, 28] width 8 height 8
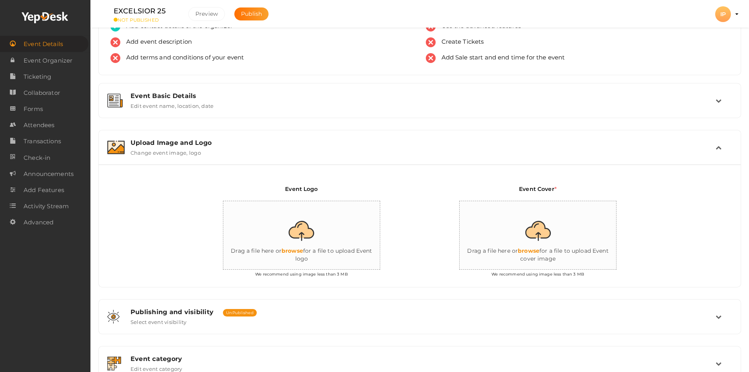
click at [308, 267] on input "file" at bounding box center [301, 235] width 157 height 69
type input "C:\fakepath\Frame 5.png"
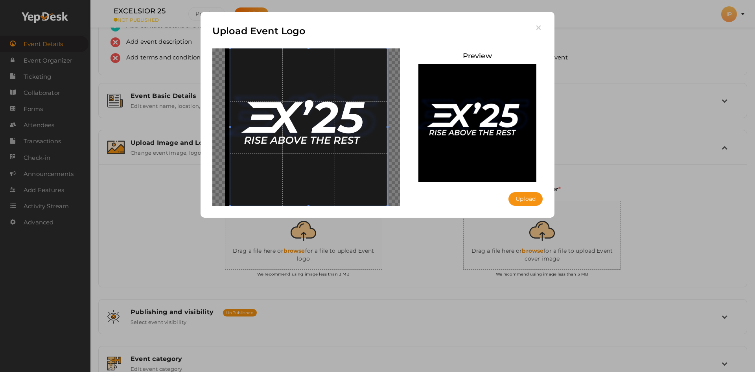
drag, startPoint x: 301, startPoint y: 129, endPoint x: 318, endPoint y: 138, distance: 19.6
click at [318, 138] on span at bounding box center [308, 126] width 157 height 157
drag, startPoint x: 299, startPoint y: 123, endPoint x: 339, endPoint y: 129, distance: 40.9
click at [339, 129] on span at bounding box center [308, 126] width 157 height 157
drag, startPoint x: 349, startPoint y: 126, endPoint x: 389, endPoint y: 130, distance: 39.5
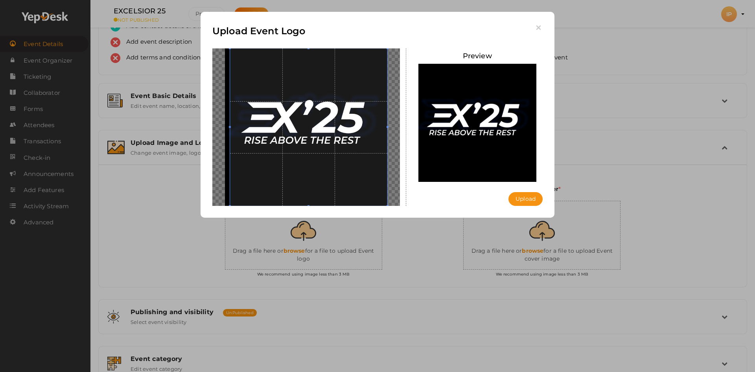
click at [389, 130] on div at bounding box center [306, 126] width 188 height 157
drag, startPoint x: 350, startPoint y: 116, endPoint x: 324, endPoint y: 116, distance: 26.4
click at [324, 116] on span at bounding box center [303, 126] width 157 height 157
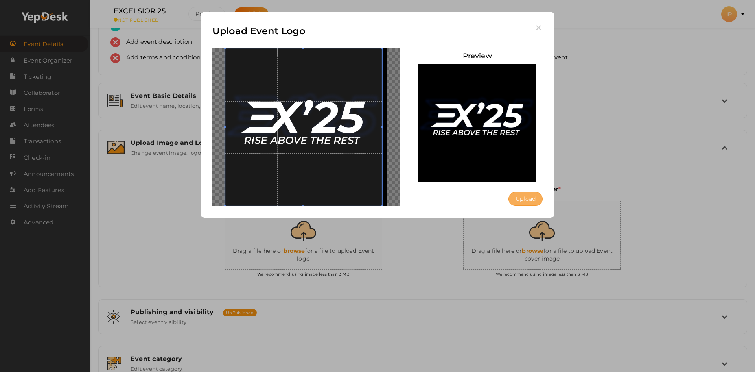
click at [520, 197] on button "Upload" at bounding box center [526, 199] width 34 height 14
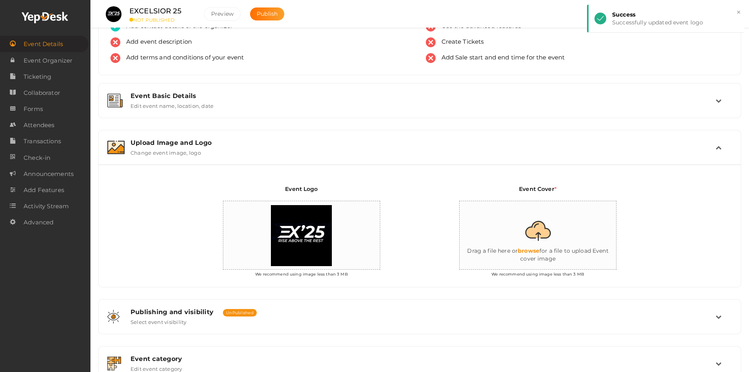
click at [540, 239] on input "file" at bounding box center [538, 235] width 157 height 69
type input "C:\fakepath\Group 1321315052.png"
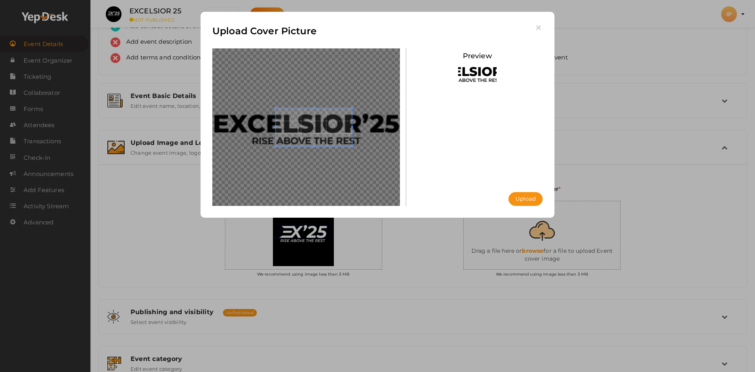
drag, startPoint x: 352, startPoint y: 131, endPoint x: 402, endPoint y: 130, distance: 50.3
click at [402, 130] on div at bounding box center [306, 126] width 200 height 157
click at [539, 30] on icon "button" at bounding box center [539, 28] width 8 height 8
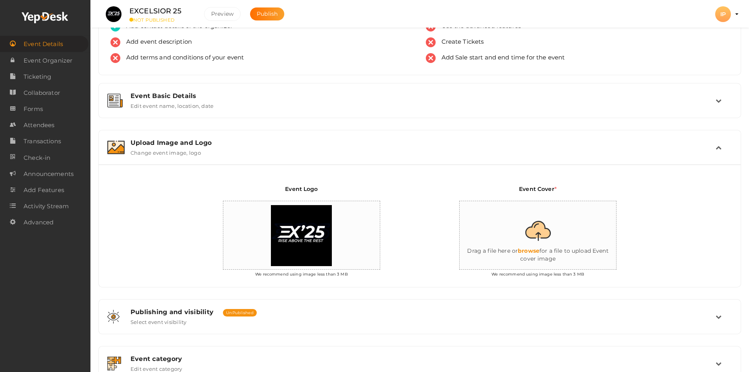
click at [539, 236] on input "file" at bounding box center [538, 235] width 157 height 69
type input "C:\fakepath\dsdd.png"
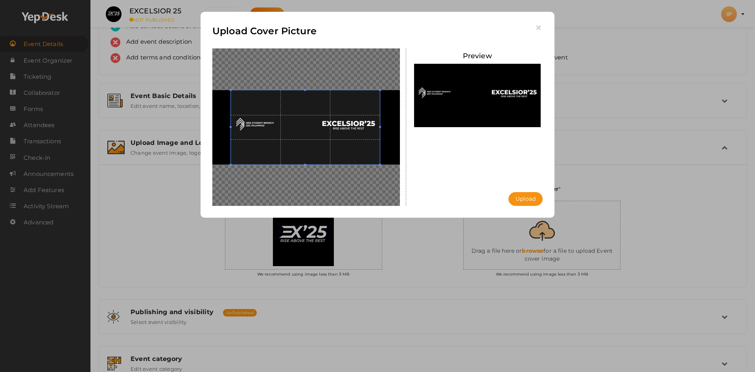
drag, startPoint x: 292, startPoint y: 134, endPoint x: 302, endPoint y: 135, distance: 10.3
click at [302, 135] on span at bounding box center [305, 127] width 149 height 74
click at [527, 200] on button "Upload" at bounding box center [526, 199] width 34 height 14
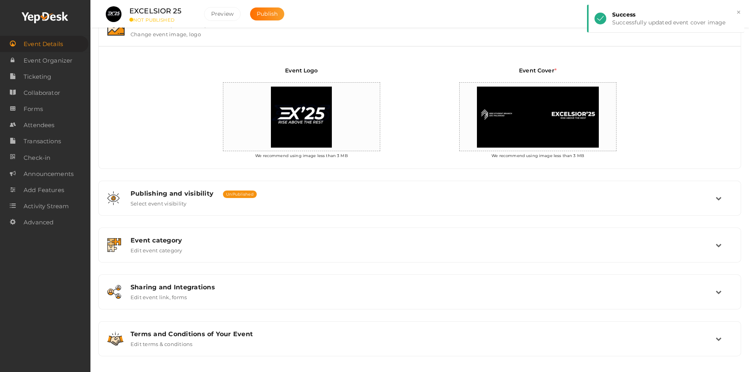
scroll to position [171, 0]
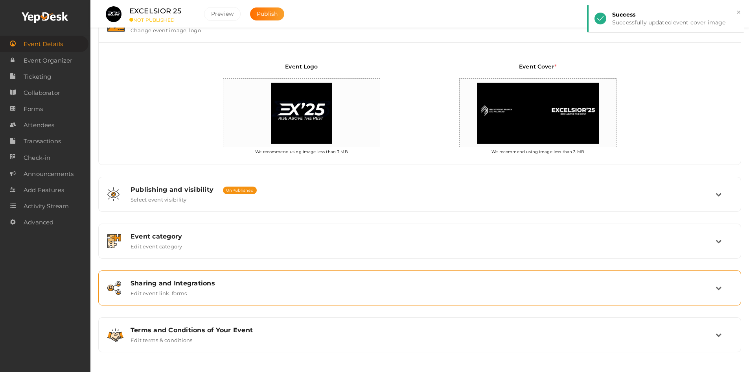
click at [172, 290] on label "Edit event link, forms" at bounding box center [159, 291] width 56 height 9
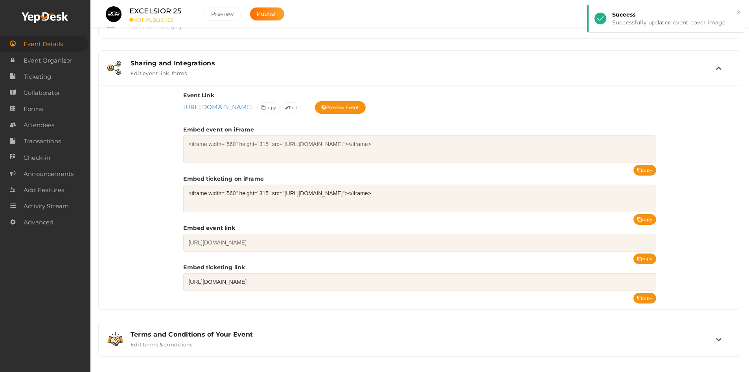
scroll to position [273, 0]
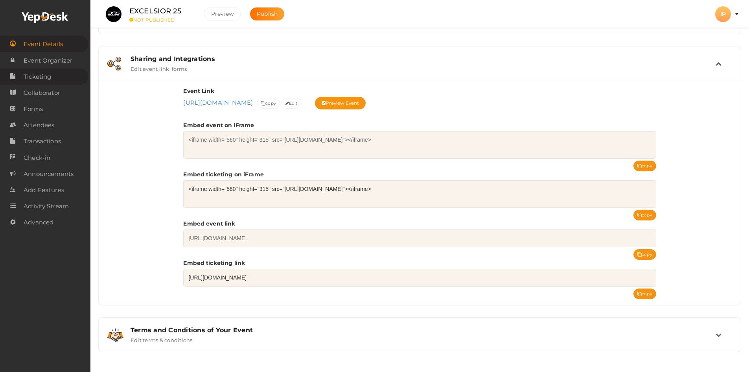
click at [38, 78] on span "Ticketing" at bounding box center [38, 77] width 28 height 16
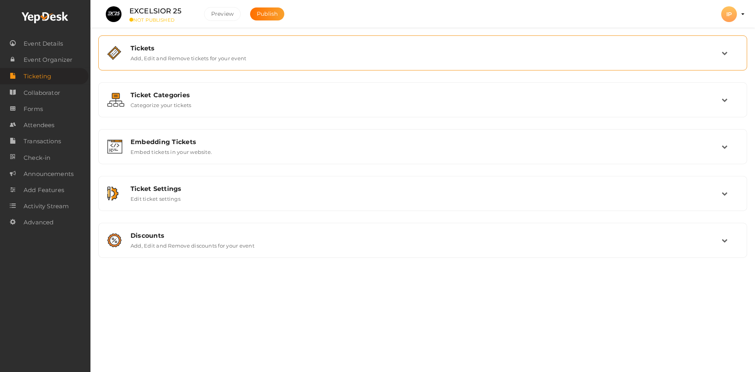
click at [240, 55] on label "Add, Edit and Remove tickets for your event" at bounding box center [189, 56] width 116 height 9
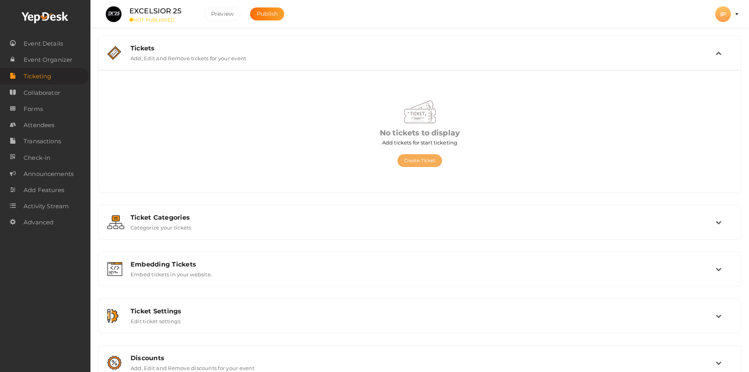
click at [413, 161] on button "Create Ticket" at bounding box center [420, 160] width 45 height 13
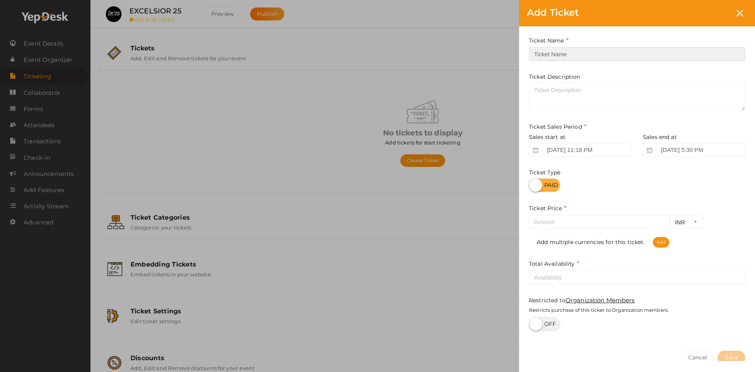
click at [582, 53] on input "text" at bounding box center [637, 54] width 216 height 14
click at [658, 240] on span "Add" at bounding box center [661, 242] width 17 height 11
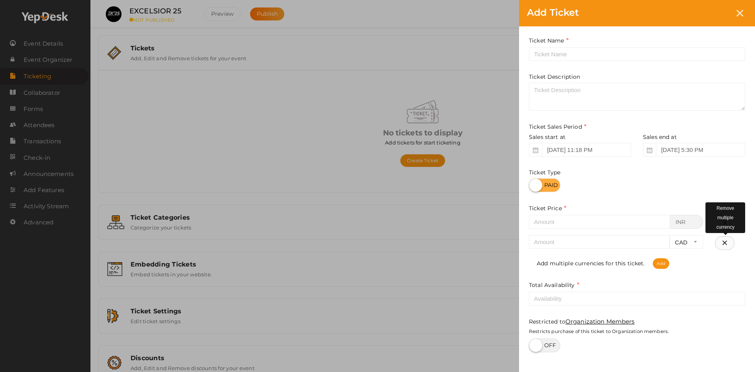
click at [723, 243] on icon "button" at bounding box center [725, 243] width 6 height 8
select select "INR"
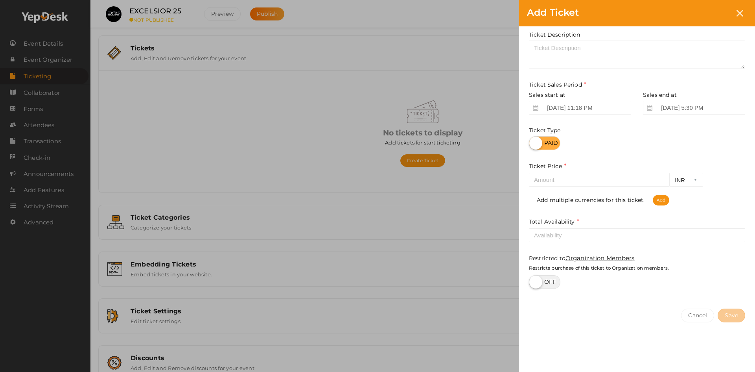
scroll to position [42, 0]
click at [553, 280] on label at bounding box center [544, 282] width 31 height 14
click at [669, 271] on input "checkbox" at bounding box center [671, 267] width 5 height 5
click at [549, 280] on label at bounding box center [544, 282] width 31 height 14
click at [669, 271] on input "checkbox" at bounding box center [671, 267] width 5 height 5
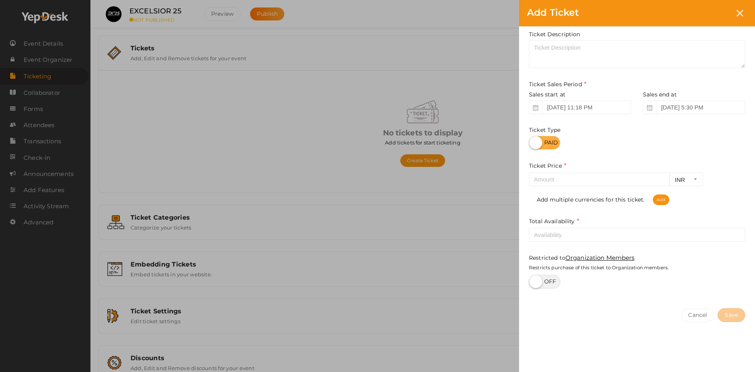
click at [549, 280] on label at bounding box center [544, 282] width 31 height 14
click at [669, 271] on input "checkbox" at bounding box center [671, 267] width 5 height 5
checkbox input "true"
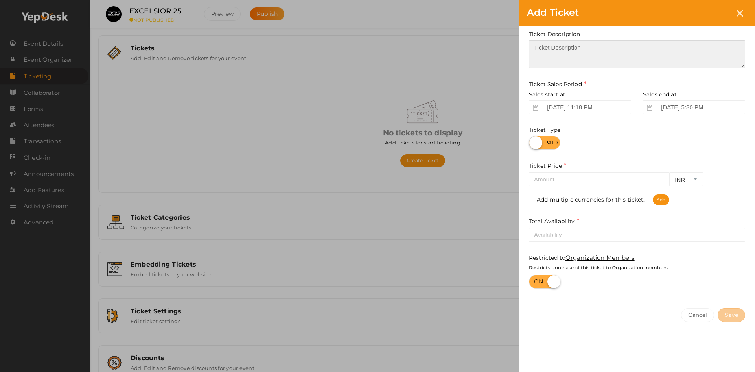
click at [561, 53] on textarea at bounding box center [637, 54] width 216 height 28
type textarea "IEEE GECians"
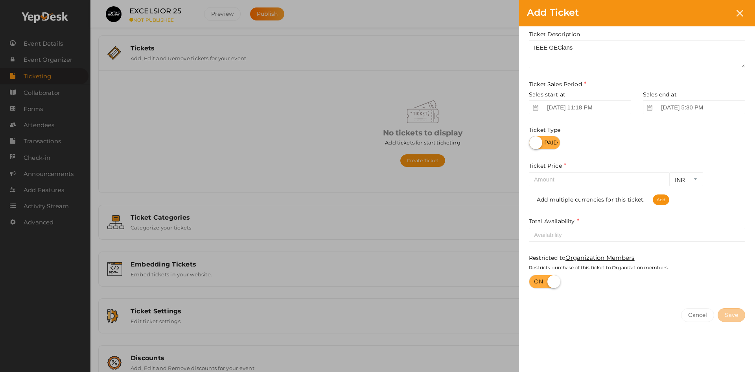
click at [546, 144] on label at bounding box center [544, 143] width 31 height 14
click at [534, 142] on input "checkbox" at bounding box center [531, 139] width 5 height 5
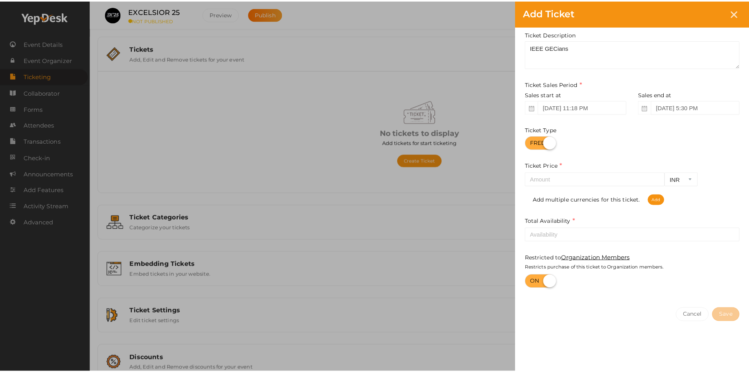
scroll to position [0, 0]
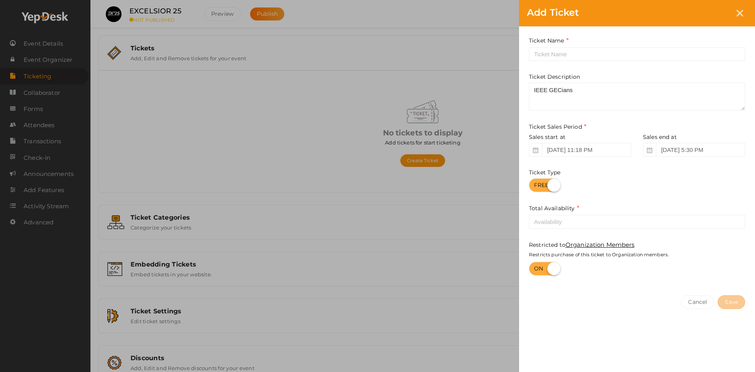
click at [546, 183] on label at bounding box center [544, 185] width 31 height 14
click at [534, 183] on input "checkbox" at bounding box center [531, 182] width 5 height 5
checkbox input "false"
select select "INR"
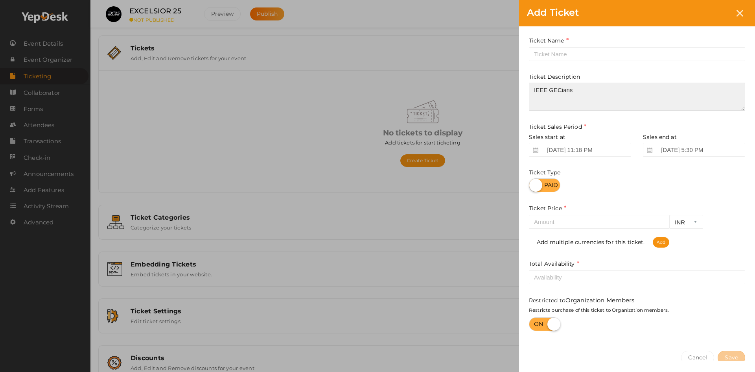
drag, startPoint x: 583, startPoint y: 92, endPoint x: 487, endPoint y: 87, distance: 96.9
click at [487, 87] on div "Add Ticket Ticket Name Required. Ticket Name already used. Ticket Description I…" at bounding box center [377, 186] width 755 height 372
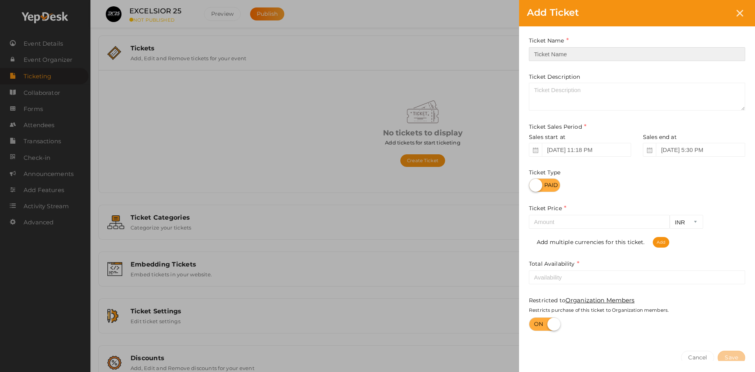
click at [552, 59] on input "text" at bounding box center [637, 54] width 216 height 14
paste input "IEEE GECians"
type input "IEEE GECians"
click at [546, 178] on label at bounding box center [544, 185] width 31 height 14
click at [534, 180] on input "checkbox" at bounding box center [531, 182] width 5 height 5
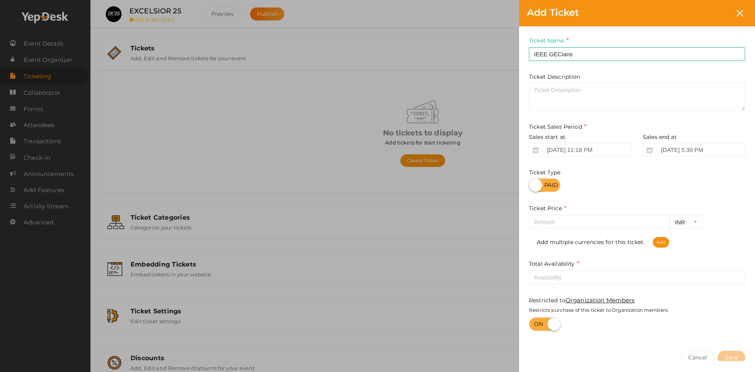
checkbox input "true"
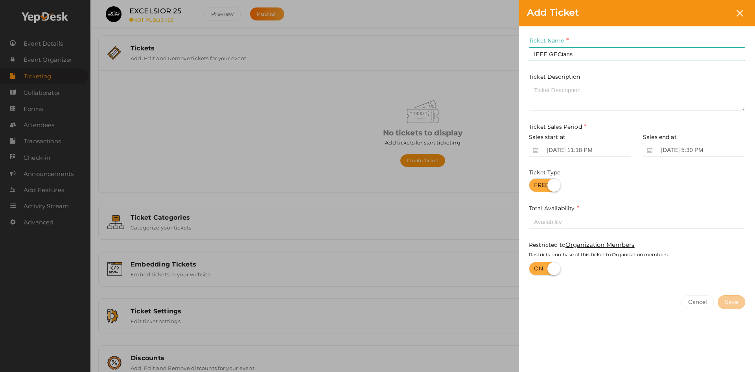
click at [536, 149] on icon at bounding box center [536, 150] width 6 height 6
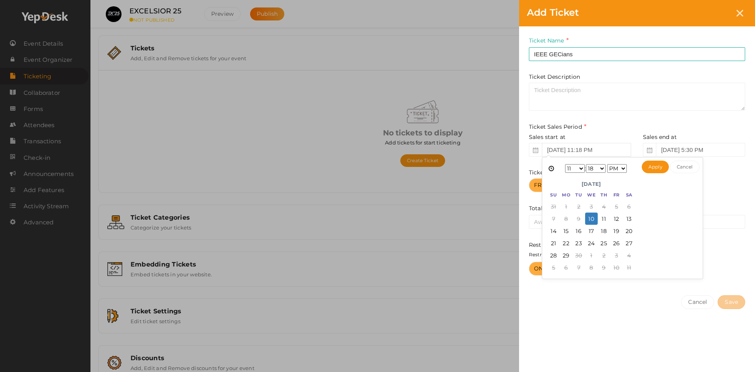
click at [553, 150] on input "Sep 10, 2025 11:18 PM" at bounding box center [586, 150] width 89 height 14
click at [651, 167] on button "Apply" at bounding box center [655, 166] width 27 height 13
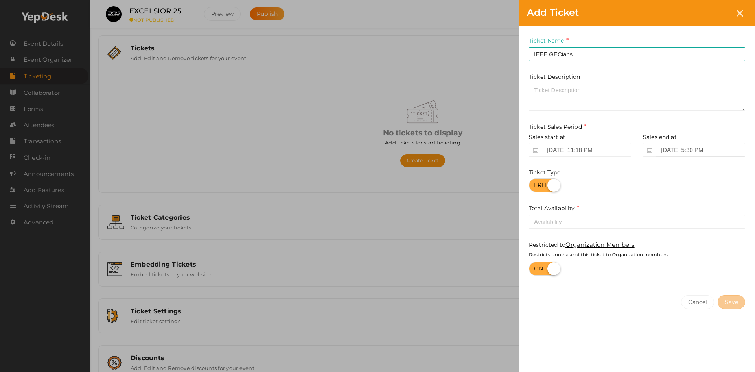
click at [668, 151] on input "Sep 27, 2025 5:30 PM" at bounding box center [700, 150] width 89 height 14
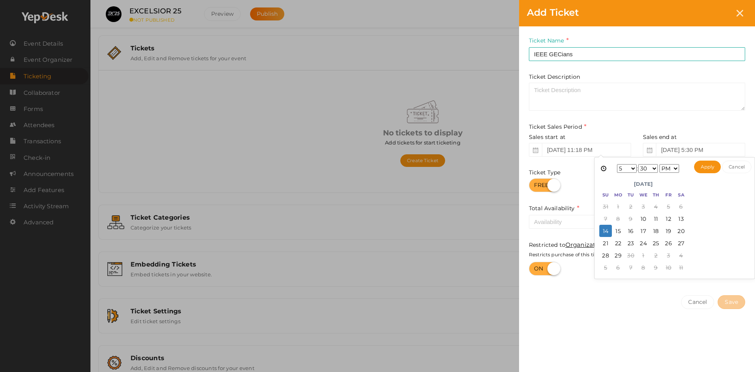
type input "Sep 14, 2025 5:30 PM"
click at [621, 323] on div "Cancel Save" at bounding box center [637, 317] width 236 height 61
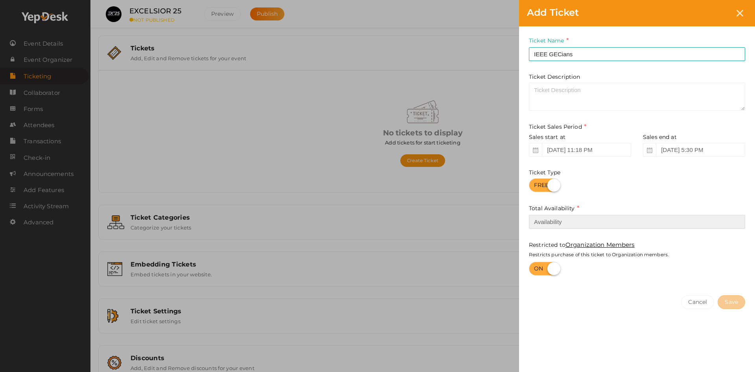
click at [606, 223] on input "number" at bounding box center [637, 222] width 216 height 14
type input "20"
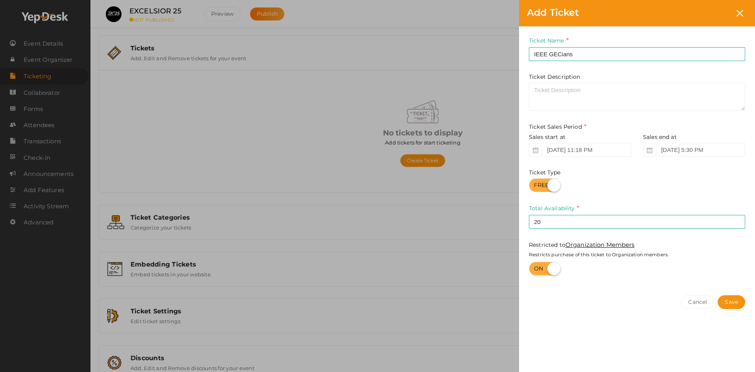
click at [613, 313] on div "Cancel Save" at bounding box center [637, 317] width 236 height 61
click at [726, 302] on button "Save" at bounding box center [732, 302] width 28 height 14
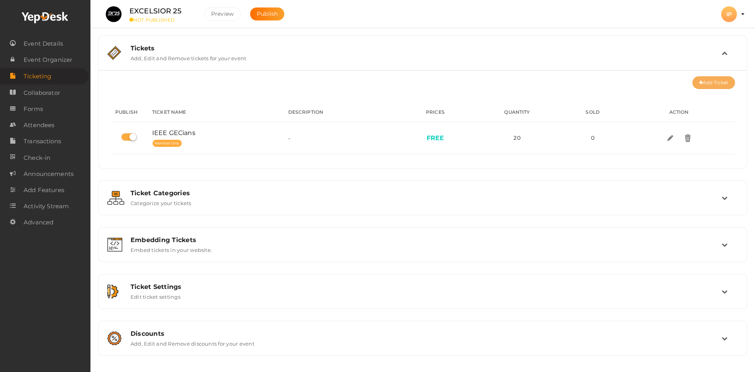
click at [719, 83] on button "Add Ticket" at bounding box center [714, 82] width 42 height 13
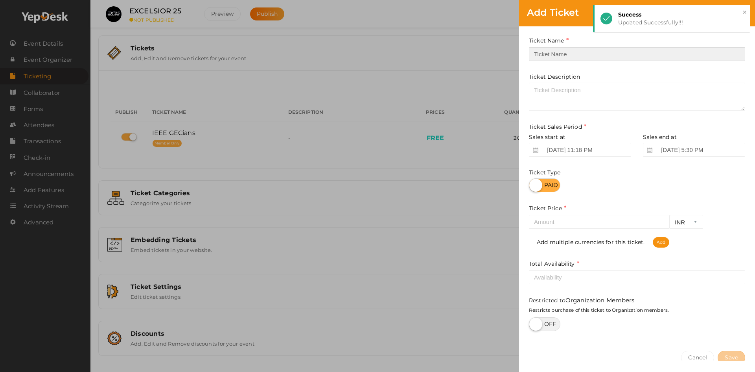
click at [560, 56] on input "text" at bounding box center [637, 54] width 216 height 14
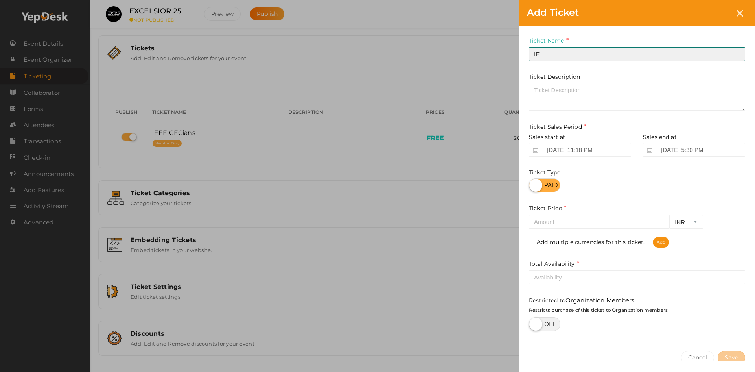
type input "I"
type input "Non-IEEE GECians"
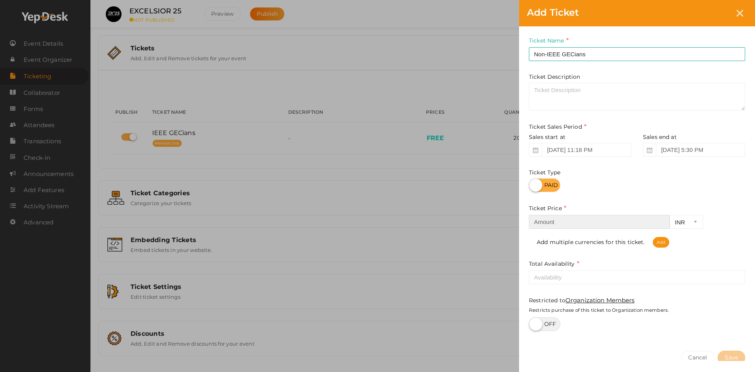
click at [560, 219] on input "number" at bounding box center [599, 222] width 141 height 14
type input "899"
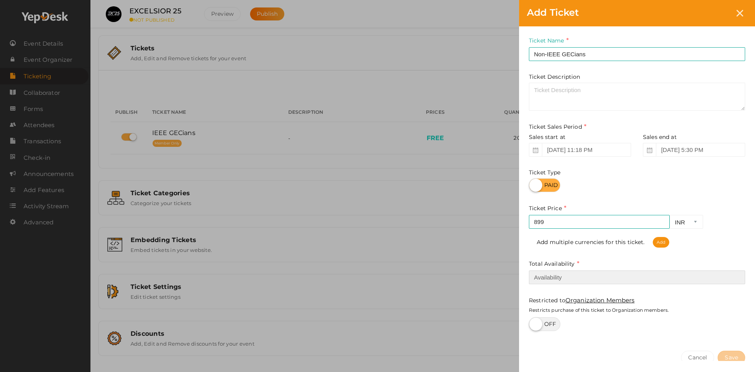
click at [550, 274] on input "number" at bounding box center [637, 277] width 216 height 14
type input "2"
type input "50"
click at [588, 299] on link "Organization Members" at bounding box center [600, 299] width 69 height 7
click at [732, 355] on button "Save" at bounding box center [732, 357] width 28 height 14
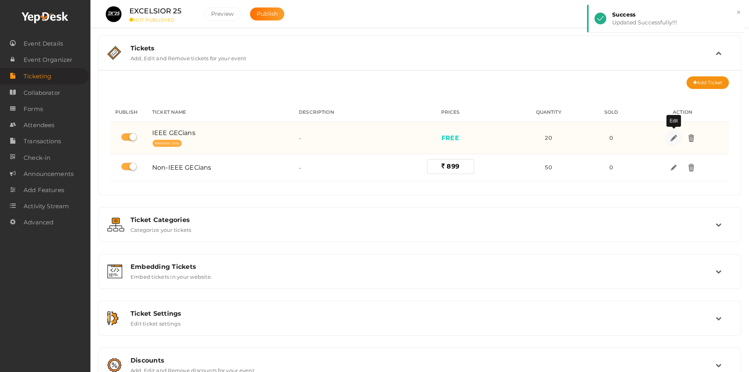
click at [677, 138] on img at bounding box center [673, 137] width 9 height 9
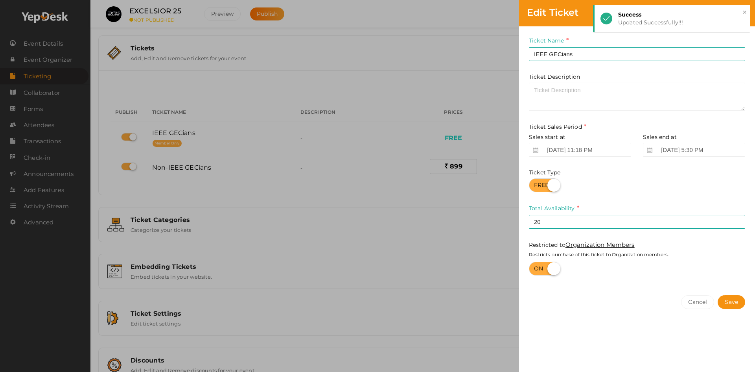
click at [543, 265] on label at bounding box center [544, 269] width 31 height 14
click at [669, 258] on input "checkbox" at bounding box center [671, 255] width 5 height 5
checkbox input "false"
click at [552, 223] on input "20" at bounding box center [637, 222] width 216 height 14
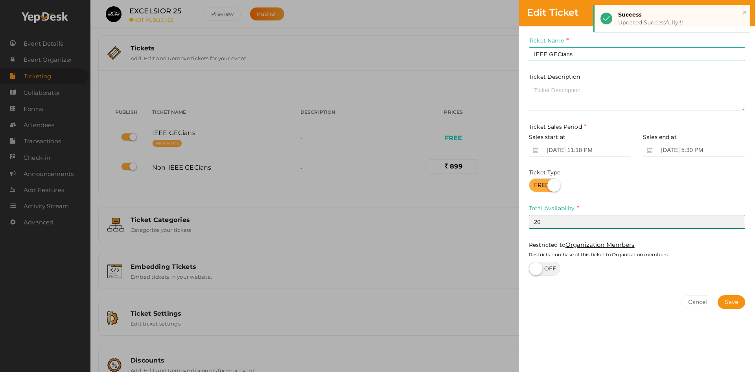
click at [552, 223] on input "20" at bounding box center [637, 222] width 216 height 14
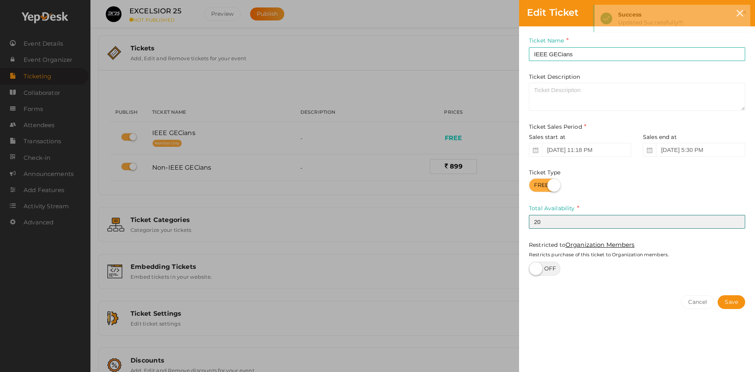
drag, startPoint x: 552, startPoint y: 223, endPoint x: 525, endPoint y: 223, distance: 26.4
click at [525, 223] on div "Ticket Name IEEE GECians Required. Ticket Name already used. Ticket Description…" at bounding box center [637, 156] width 236 height 261
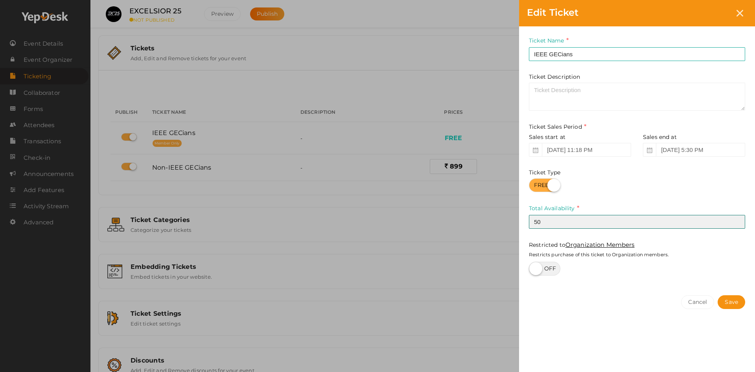
type input "50"
click at [535, 187] on label at bounding box center [544, 185] width 31 height 14
click at [534, 185] on input "checkbox" at bounding box center [531, 182] width 5 height 5
checkbox input "false"
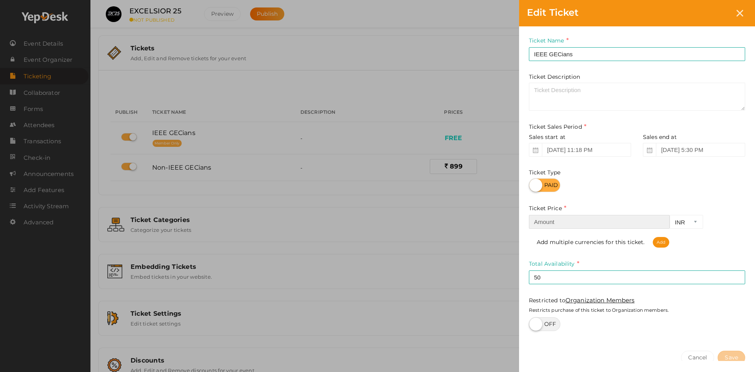
click at [560, 225] on input "number" at bounding box center [599, 222] width 141 height 14
type input "749"
click at [734, 355] on button "Save" at bounding box center [732, 357] width 28 height 14
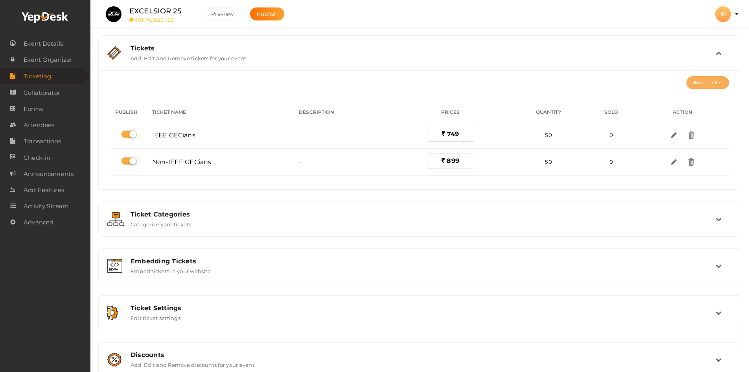
click at [697, 87] on button "Add Ticket" at bounding box center [708, 82] width 42 height 13
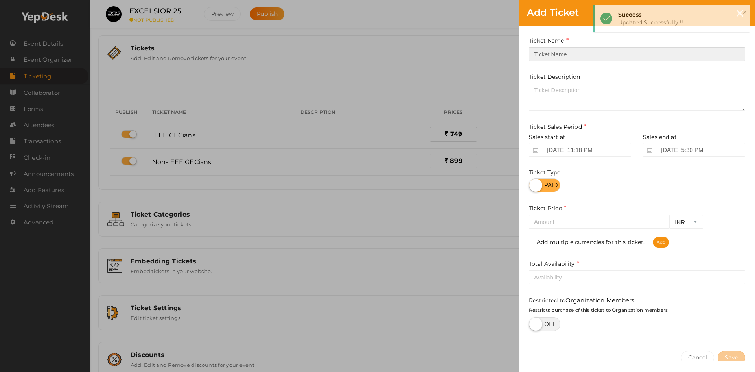
click at [555, 55] on input "text" at bounding box center [637, 54] width 216 height 14
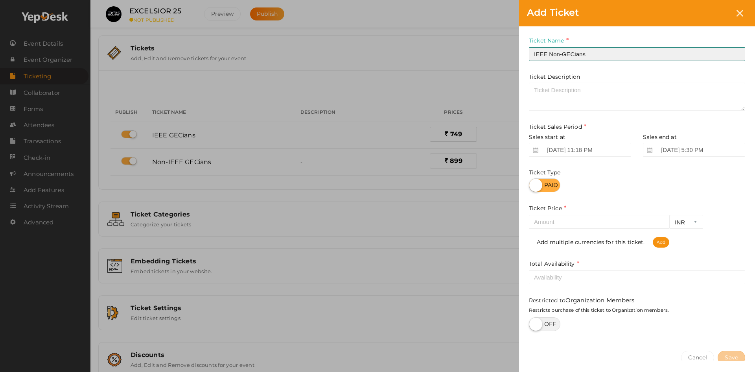
type input "IEEE Non-GECians"
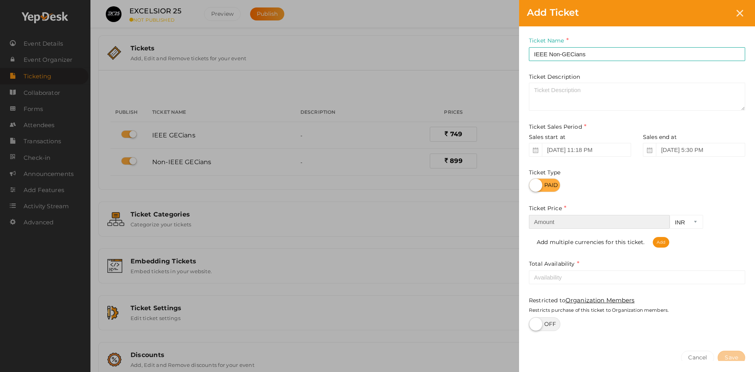
click at [547, 225] on input "number" at bounding box center [599, 222] width 141 height 14
type input "999"
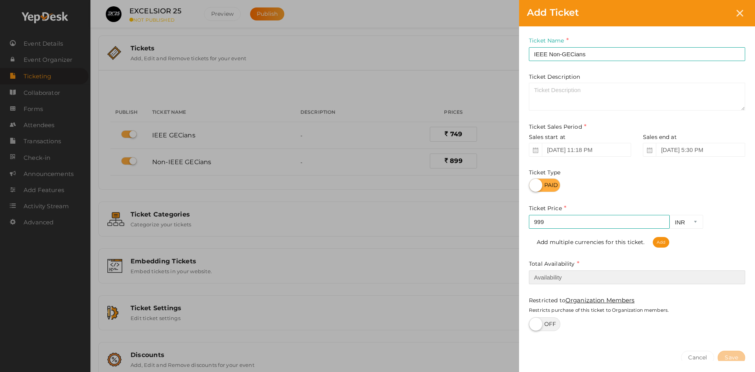
click at [545, 276] on input "number" at bounding box center [637, 277] width 216 height 14
type input "50"
click at [730, 355] on button "Save" at bounding box center [732, 357] width 28 height 14
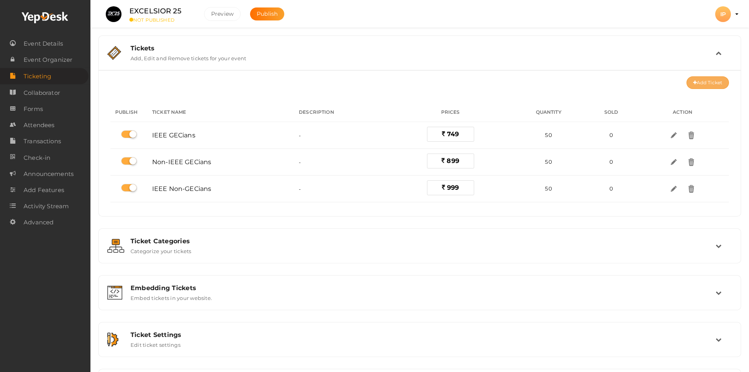
click at [704, 80] on button "Add Ticket" at bounding box center [708, 82] width 42 height 13
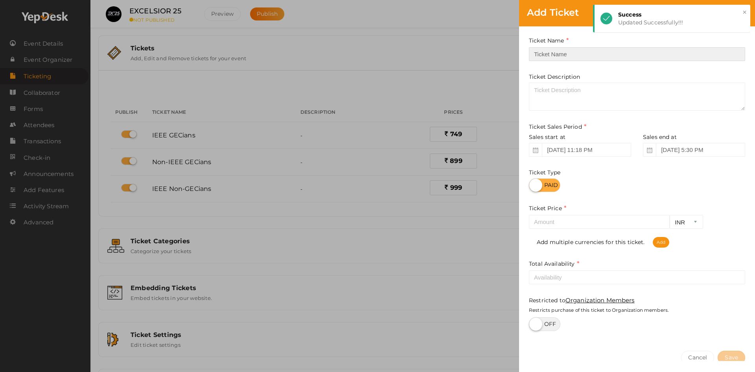
click at [553, 53] on input "text" at bounding box center [637, 54] width 216 height 14
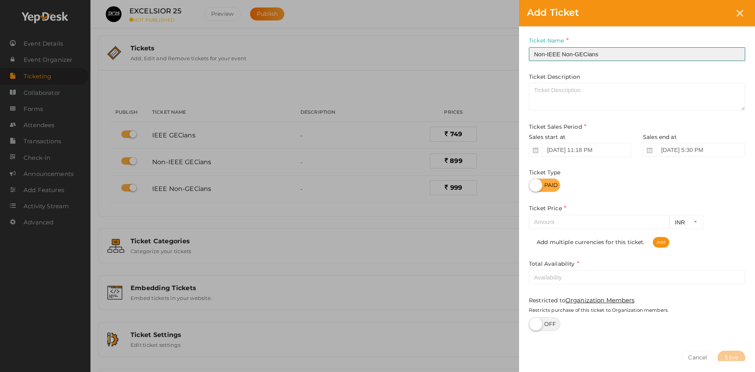
type input "Non-IEEE Non-GECians"
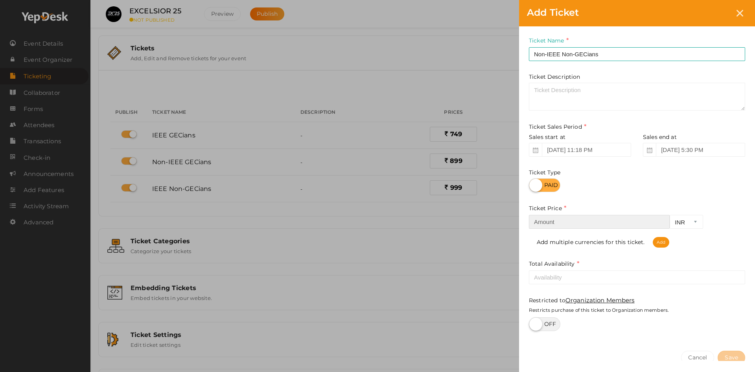
click at [544, 219] on input "number" at bounding box center [599, 222] width 141 height 14
type input "1099"
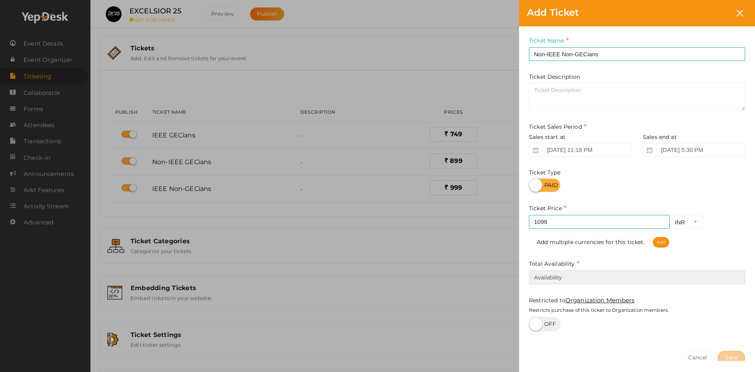
click at [559, 271] on input "number" at bounding box center [637, 277] width 216 height 14
type input "50"
click at [735, 351] on button "Save" at bounding box center [732, 357] width 28 height 14
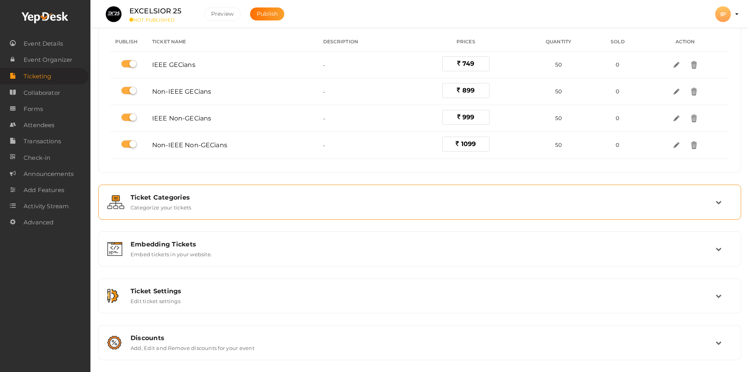
click at [223, 192] on div "Ticket Categories Categorize your tickets" at bounding box center [420, 202] width 634 height 26
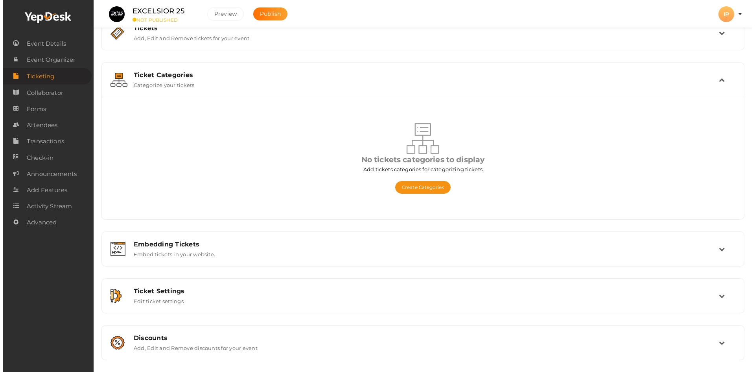
scroll to position [20, 0]
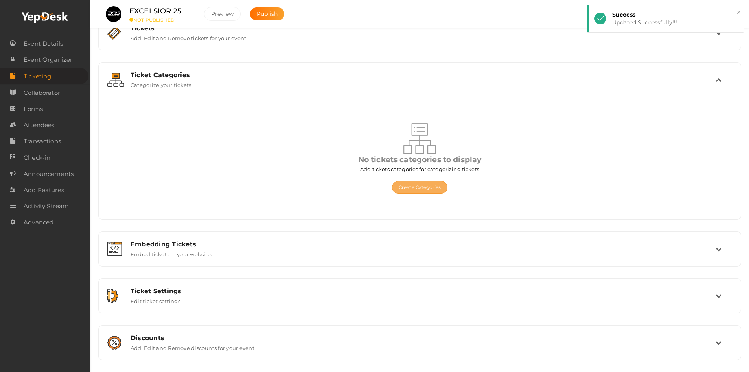
click at [423, 188] on button "Create Categories" at bounding box center [419, 187] width 55 height 13
click at [411, 184] on button "Create Categories" at bounding box center [419, 187] width 55 height 13
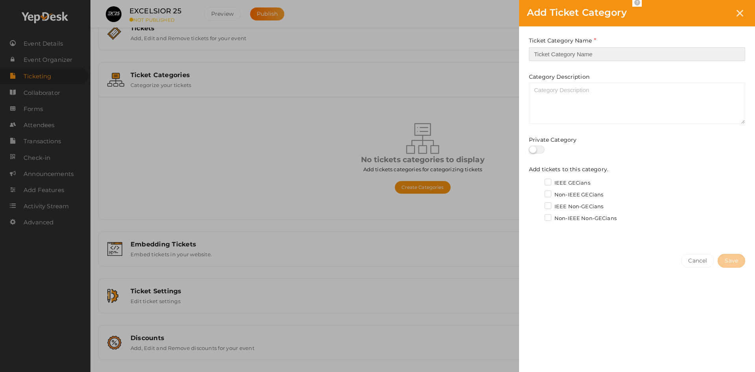
click at [539, 53] on input "text" at bounding box center [637, 54] width 216 height 14
type input "GECians"
click at [547, 181] on label "IEEE GECians" at bounding box center [568, 183] width 46 height 8
click at [537, 181] on input "IEEE GECians" at bounding box center [537, 181] width 0 height 0
click at [547, 181] on label "IEEE GECians" at bounding box center [568, 183] width 46 height 8
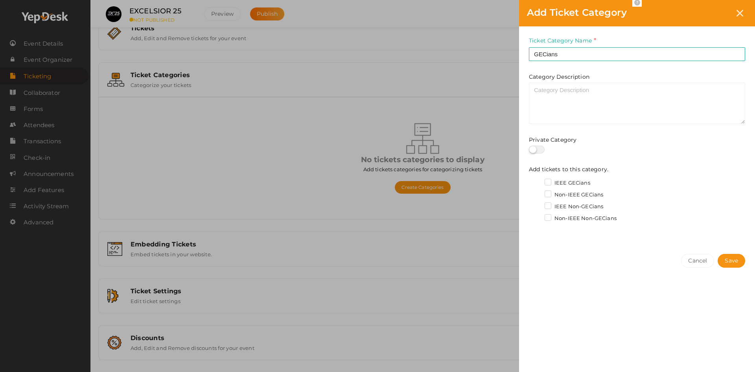
click at [537, 181] on input "IEEE GECians" at bounding box center [537, 181] width 0 height 0
click at [548, 180] on label "IEEE GECians" at bounding box center [568, 183] width 46 height 8
click at [537, 181] on input "IEEE GECians" at bounding box center [537, 181] width 0 height 0
click at [540, 151] on label at bounding box center [537, 150] width 16 height 8
click at [534, 151] on input "checkbox" at bounding box center [531, 149] width 5 height 5
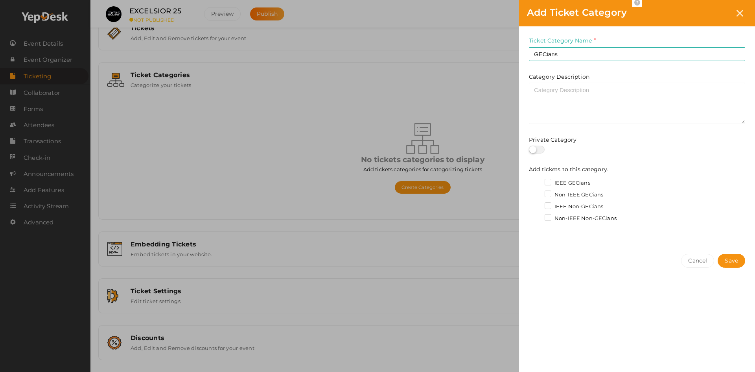
checkbox input "true"
click at [577, 59] on input "GECians" at bounding box center [637, 54] width 216 height 14
click at [547, 182] on label "IEEE GECians" at bounding box center [568, 183] width 46 height 8
click at [537, 181] on input "IEEE GECians" at bounding box center [537, 181] width 0 height 0
click at [547, 182] on label "IEEE GECians" at bounding box center [568, 183] width 46 height 8
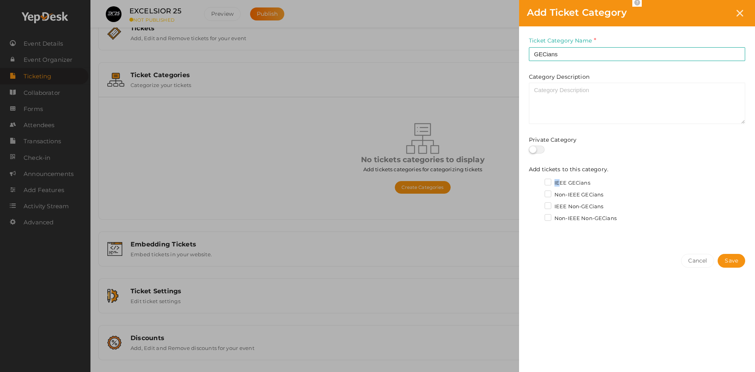
click at [537, 181] on input "IEEE GECians" at bounding box center [537, 181] width 0 height 0
click at [551, 194] on label "Non-IEEE GECians" at bounding box center [574, 195] width 59 height 8
click at [537, 192] on input "Non-IEEE GECians" at bounding box center [537, 192] width 0 height 0
click at [737, 264] on span "Save" at bounding box center [731, 260] width 13 height 8
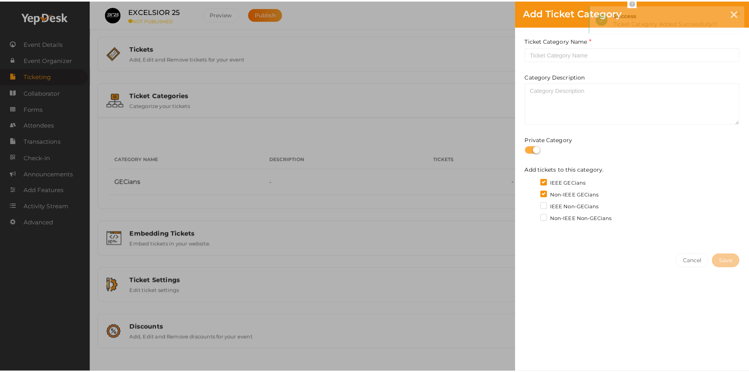
scroll to position [0, 0]
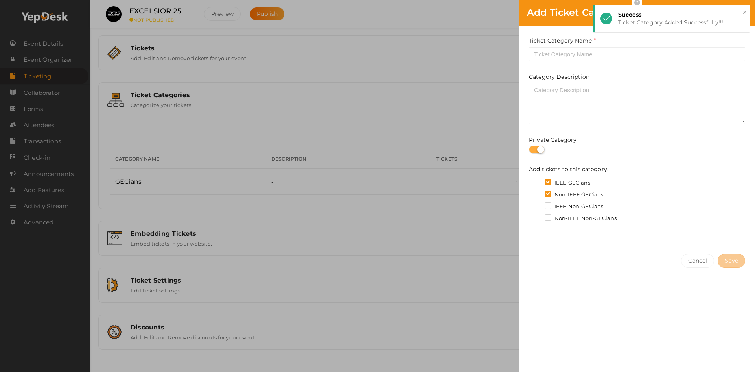
click at [253, 126] on div "Add Ticket Category Ticket Category Name Required. Category Description Private…" at bounding box center [377, 186] width 755 height 372
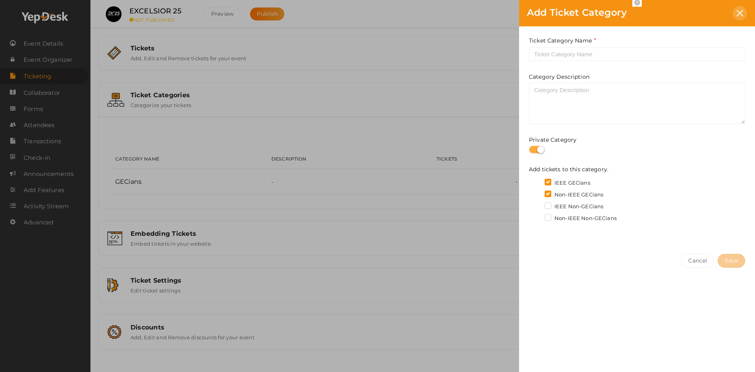
click at [741, 11] on icon at bounding box center [740, 13] width 7 height 7
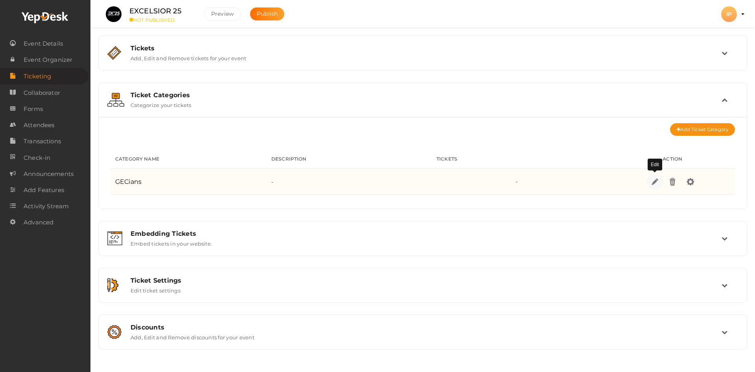
click at [653, 187] on link at bounding box center [655, 181] width 16 height 16
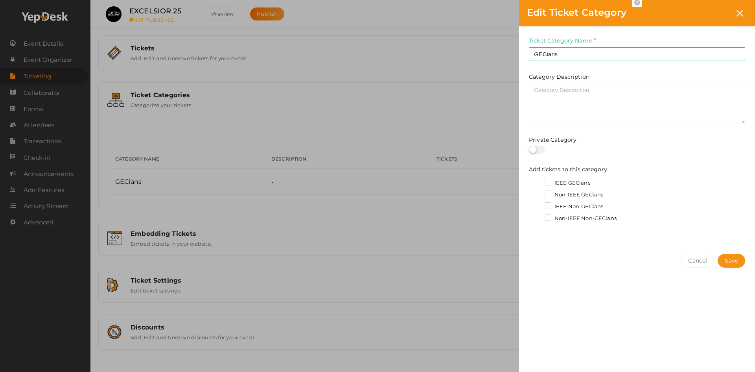
click at [551, 180] on label "IEEE GECians" at bounding box center [568, 183] width 46 height 8
click at [537, 181] on input "IEEE GECians" at bounding box center [537, 181] width 0 height 0
click at [549, 194] on label "Non-IEEE GECians" at bounding box center [574, 195] width 59 height 8
click at [537, 192] on input "Non-IEEE GECians" at bounding box center [537, 192] width 0 height 0
click at [730, 258] on span "Save" at bounding box center [731, 260] width 13 height 8
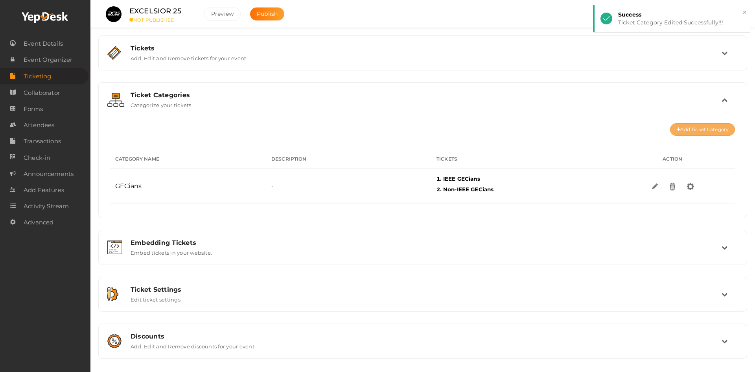
click at [678, 131] on icon at bounding box center [679, 129] width 4 height 5
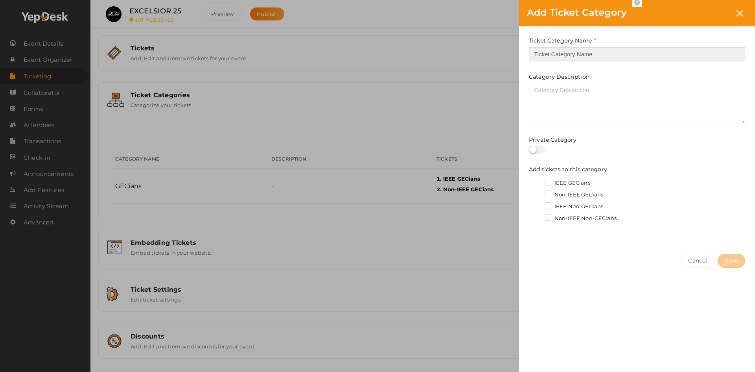
click at [554, 48] on input "text" at bounding box center [637, 54] width 216 height 14
type input "Non-GECians"
click at [548, 203] on label "IEEE Non-GECians" at bounding box center [574, 207] width 59 height 8
click at [537, 204] on input "IEEE Non-GECians" at bounding box center [537, 204] width 0 height 0
click at [549, 218] on label "Non-IEEE Non-GECians" at bounding box center [581, 218] width 72 height 8
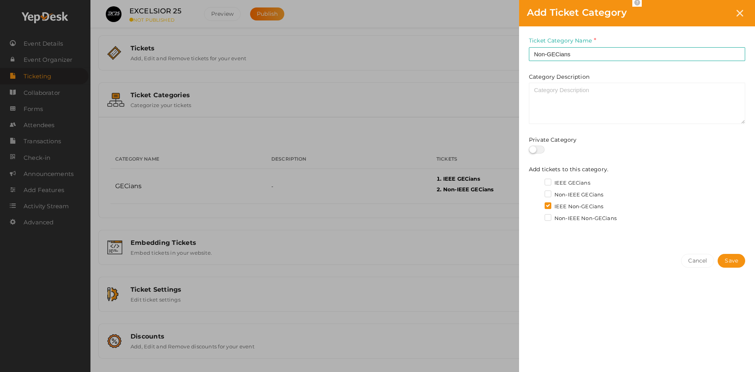
click at [537, 216] on input "Non-IEEE Non-GECians" at bounding box center [537, 216] width 0 height 0
click at [739, 267] on div "Cancel Save" at bounding box center [637, 276] width 236 height 61
click at [739, 264] on button "Save" at bounding box center [732, 261] width 28 height 14
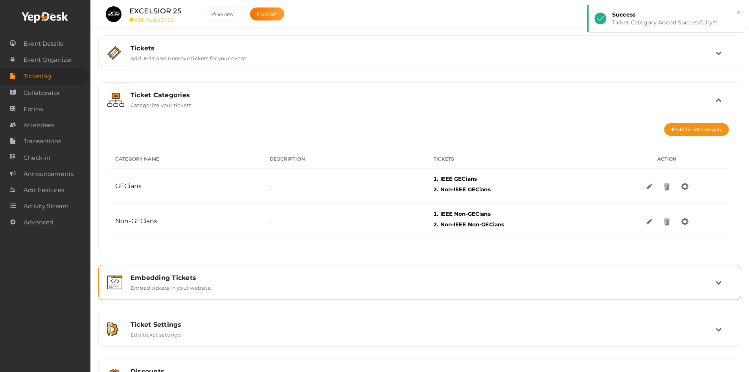
click at [272, 278] on div "Embedding Tickets" at bounding box center [423, 277] width 585 height 7
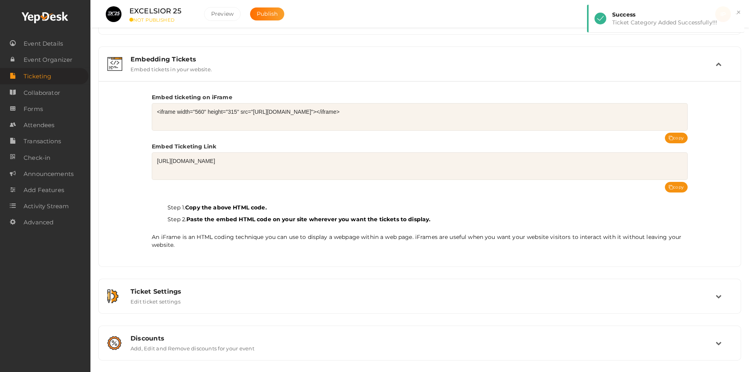
scroll to position [83, 0]
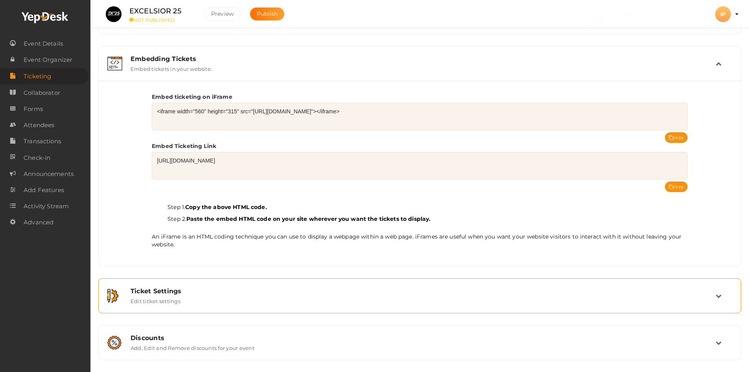
click at [201, 292] on div "Ticket Settings" at bounding box center [423, 290] width 585 height 7
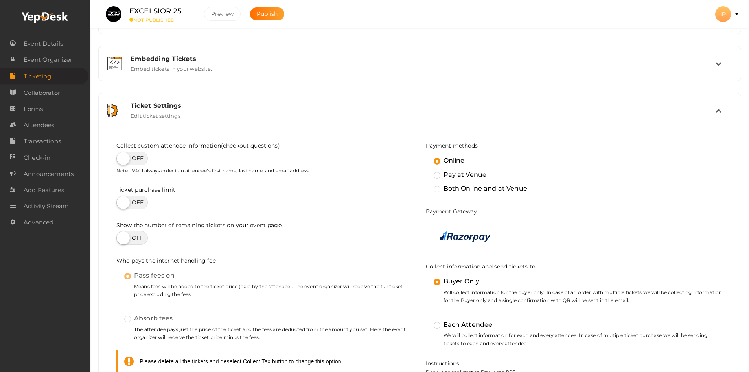
click at [136, 158] on label at bounding box center [131, 158] width 31 height 14
click at [122, 158] on input "checkbox" at bounding box center [118, 155] width 5 height 5
checkbox input "true"
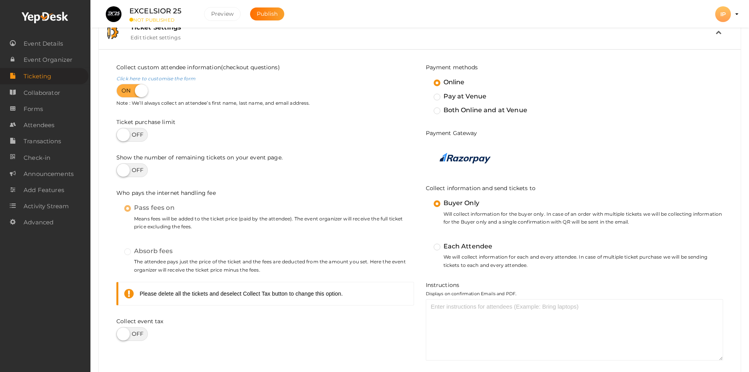
scroll to position [227, 0]
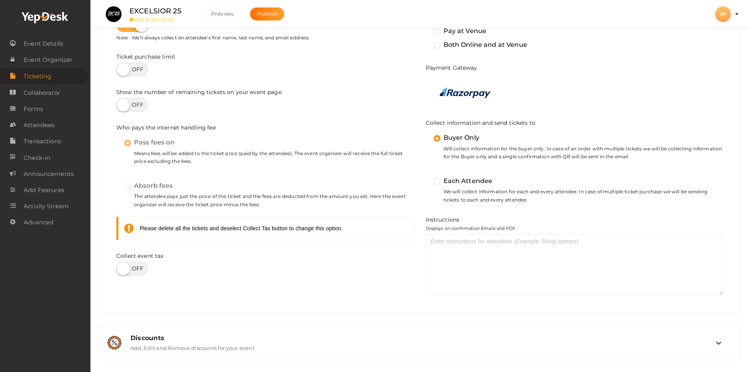
click at [438, 92] on div at bounding box center [575, 93] width 298 height 38
click at [436, 181] on label "Each Attendee" at bounding box center [463, 181] width 59 height 10
click at [426, 177] on input "Each Attendee" at bounding box center [426, 177] width 0 height 0
click at [434, 140] on label "Buyer Only" at bounding box center [457, 138] width 46 height 10
click at [426, 134] on input "Buyer Only" at bounding box center [426, 134] width 0 height 0
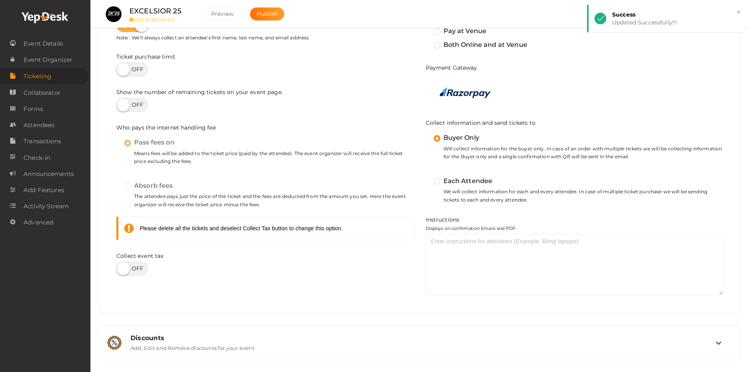
click at [126, 188] on label "Absorb fees" at bounding box center [148, 186] width 49 height 10
click at [143, 266] on label at bounding box center [131, 269] width 31 height 14
click at [122, 266] on input "checkbox" at bounding box center [118, 265] width 5 height 5
checkbox input "true"
click at [211, 267] on div at bounding box center [265, 269] width 298 height 14
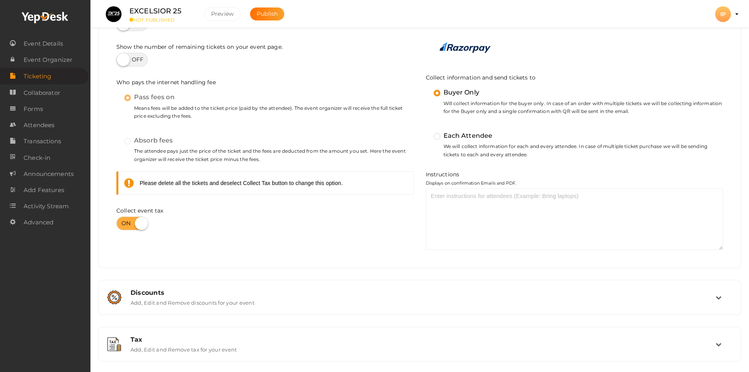
scroll to position [273, 0]
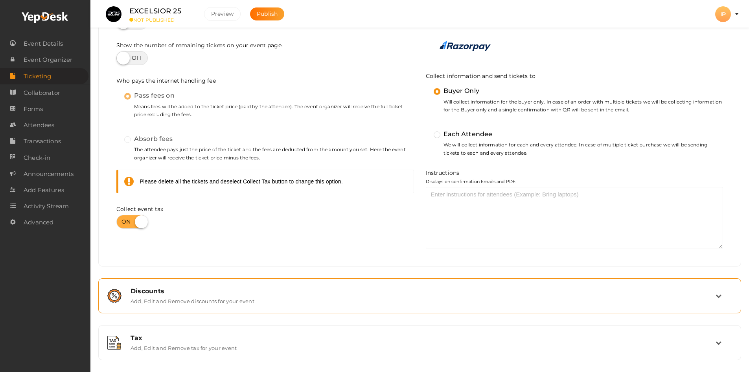
click at [189, 290] on div "Discounts" at bounding box center [423, 290] width 585 height 7
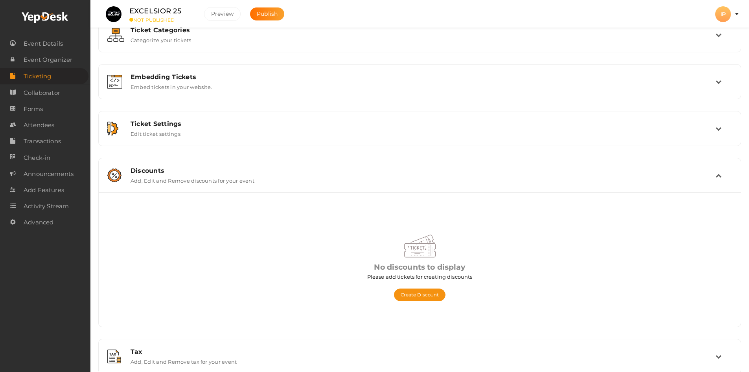
scroll to position [79, 0]
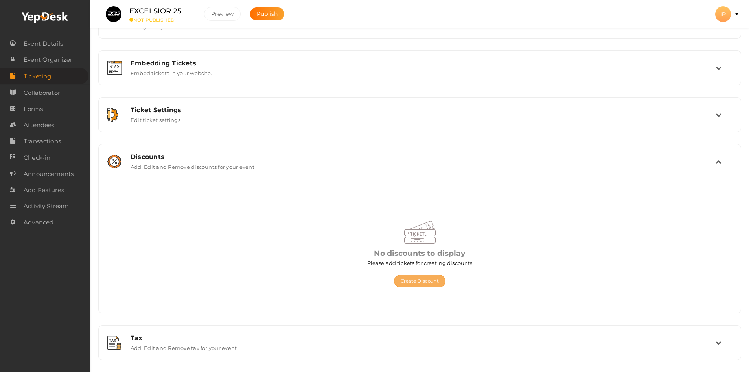
click at [412, 280] on button "Create Discount" at bounding box center [420, 281] width 52 height 13
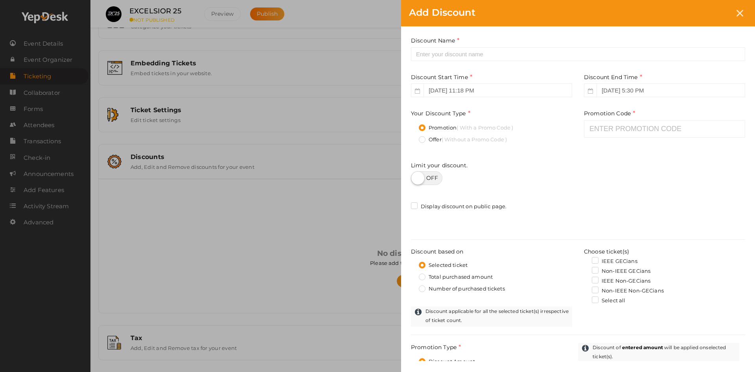
click at [420, 140] on label "Offer ( Without a Promo Code )" at bounding box center [463, 140] width 88 height 8
click at [411, 137] on input "Offer ( Without a Promo Code )" at bounding box center [411, 137] width 0 height 0
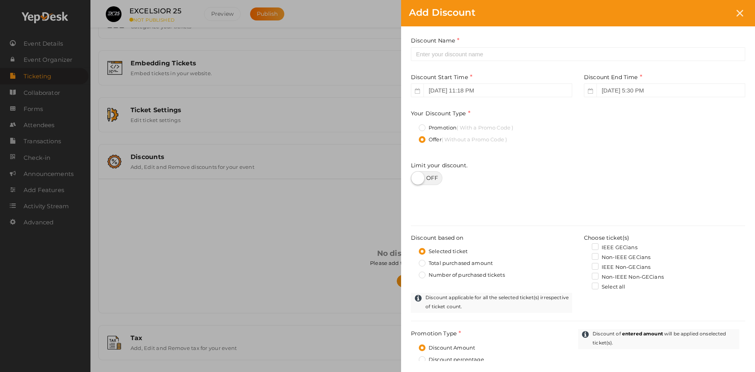
click at [296, 244] on div "Add Discount Discount Name This field is Required. Promotion Name already used.…" at bounding box center [377, 186] width 755 height 372
click at [748, 15] on div "Add Discount" at bounding box center [578, 13] width 354 height 26
click at [745, 13] on div at bounding box center [740, 13] width 15 height 15
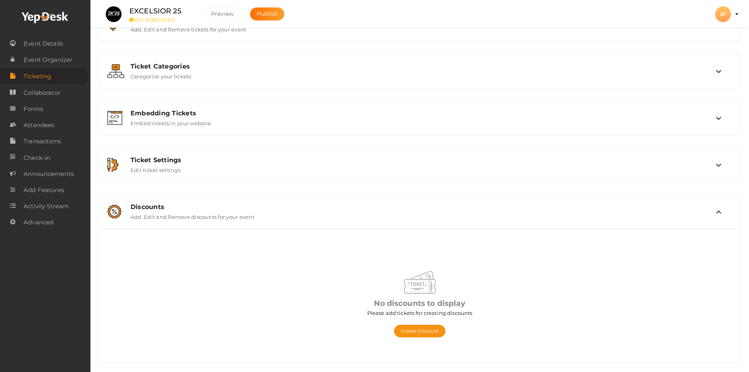
scroll to position [0, 0]
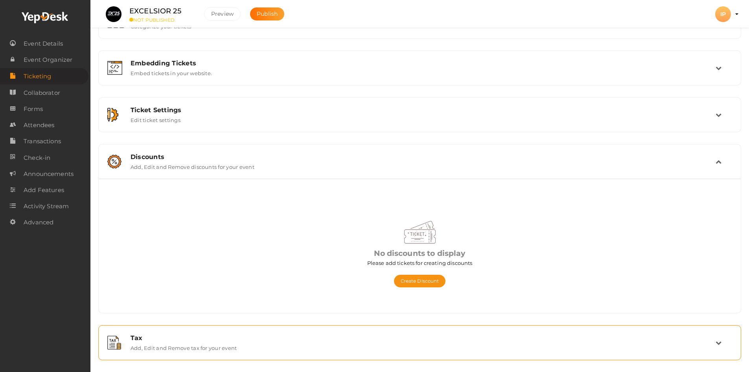
click at [173, 348] on label "Add, Edit and Remove tax for your event" at bounding box center [184, 345] width 106 height 9
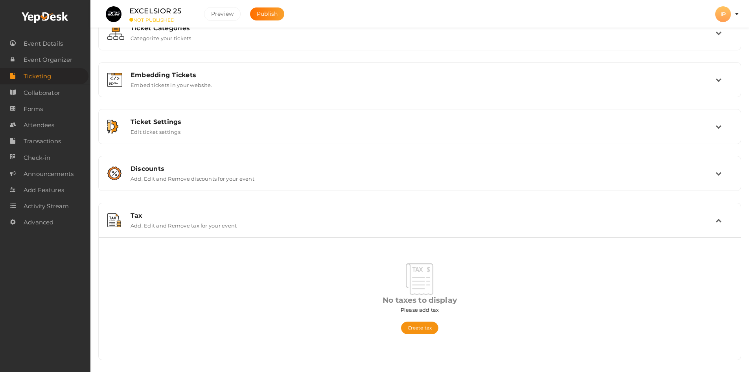
scroll to position [67, 0]
click at [406, 328] on button "Create tax" at bounding box center [419, 327] width 37 height 13
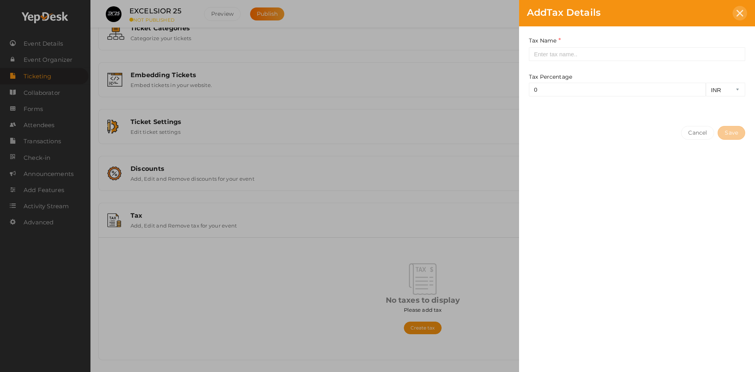
click at [740, 13] on icon at bounding box center [740, 13] width 7 height 7
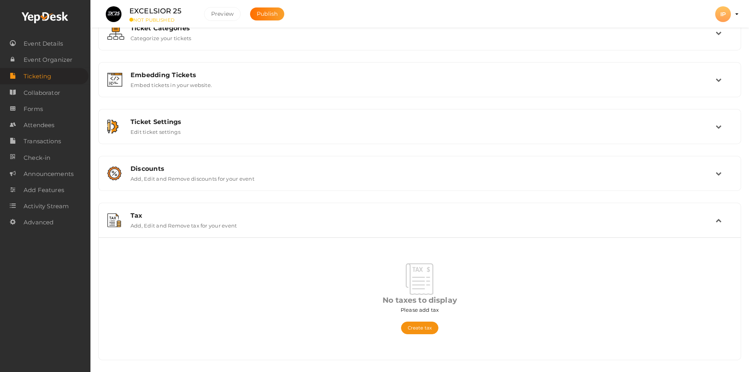
click at [251, 267] on div "Add Tax No taxes to display Please add tax Create tax" at bounding box center [420, 298] width 642 height 122
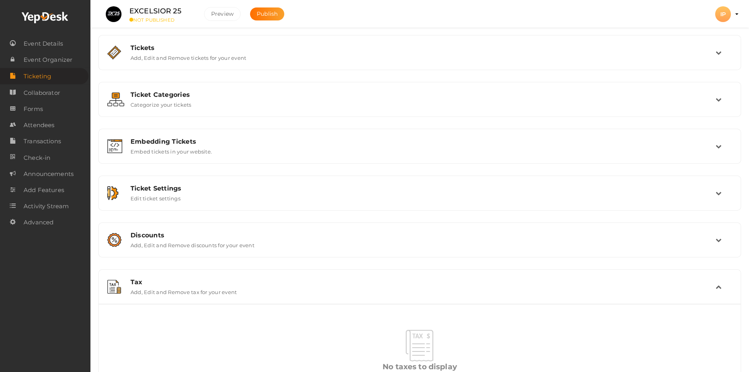
scroll to position [0, 0]
click at [27, 88] on span "Collaborator" at bounding box center [42, 93] width 37 height 16
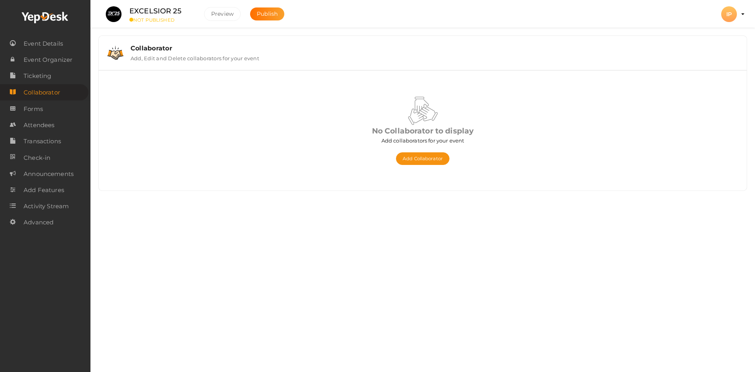
click at [29, 109] on span "Forms" at bounding box center [33, 109] width 19 height 16
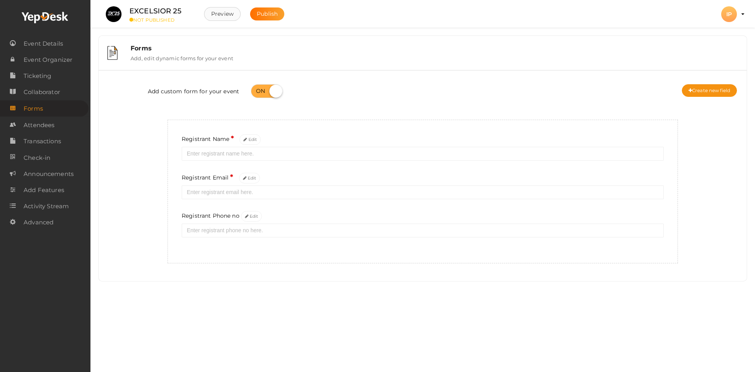
click at [222, 15] on button "Preview" at bounding box center [222, 14] width 37 height 14
click at [249, 214] on button "Edit" at bounding box center [251, 216] width 21 height 11
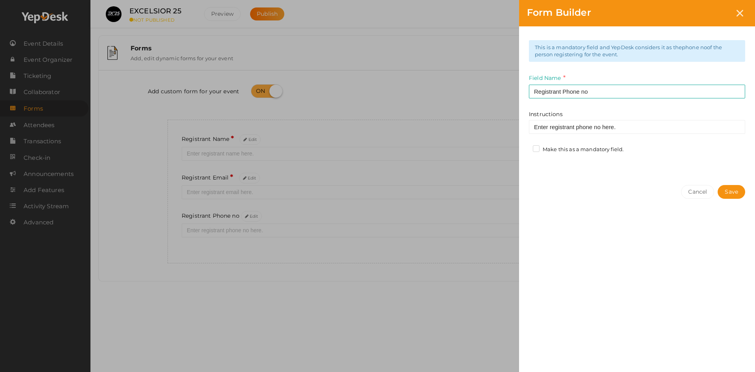
click at [539, 149] on label "Make this as a mandatory field." at bounding box center [578, 150] width 91 height 8
click at [525, 147] on input "Make this as a mandatory field." at bounding box center [525, 147] width 0 height 0
click at [726, 192] on button "Save" at bounding box center [732, 192] width 28 height 14
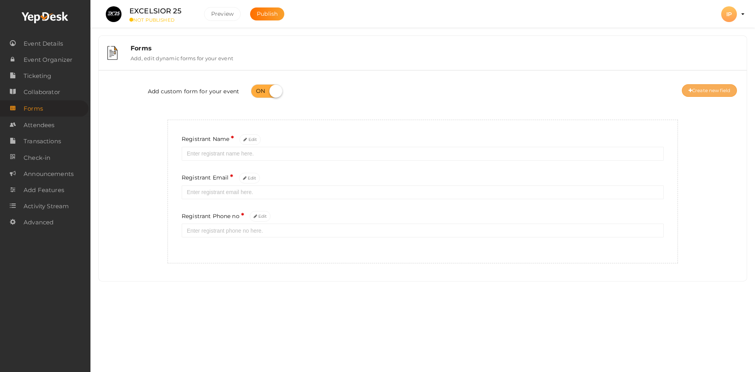
click at [718, 88] on button "Create new field" at bounding box center [709, 90] width 55 height 13
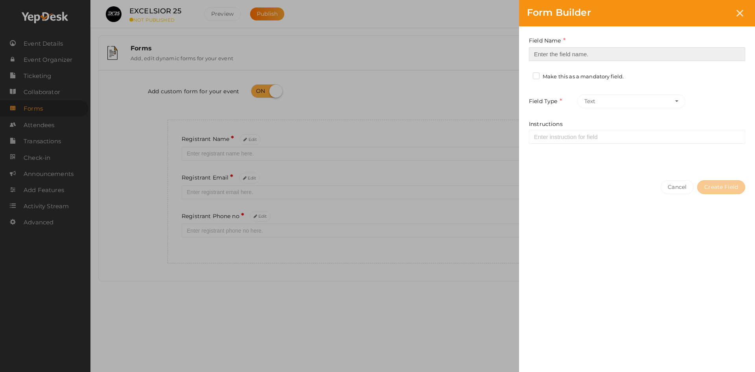
click at [593, 49] on input at bounding box center [637, 54] width 216 height 14
click at [606, 103] on button "Text" at bounding box center [631, 101] width 108 height 14
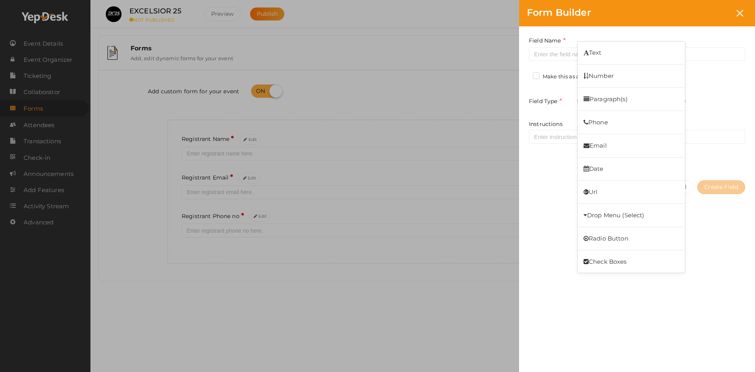
click at [559, 291] on div "Field Name Required. Form field name already used. Make this as a mandatory fie…" at bounding box center [637, 193] width 236 height 335
click at [416, 110] on div "Form Builder Field Name Required. Form field name already used. Make this as a …" at bounding box center [377, 186] width 755 height 372
click at [567, 63] on div "Field Name Required. Form field name already used. Make this as a mandatory fie…" at bounding box center [637, 99] width 236 height 146
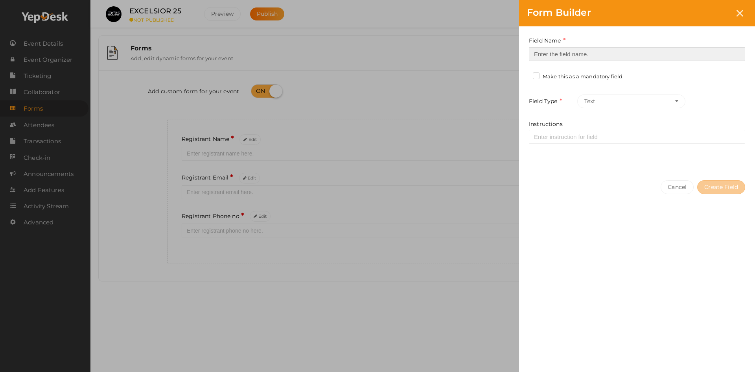
click at [564, 55] on input at bounding box center [637, 54] width 216 height 14
click at [551, 66] on div "Field Name Required. Form field name already used. Make this as a mandatory fie…" at bounding box center [637, 99] width 236 height 146
click at [551, 51] on input at bounding box center [637, 54] width 216 height 14
type input "A"
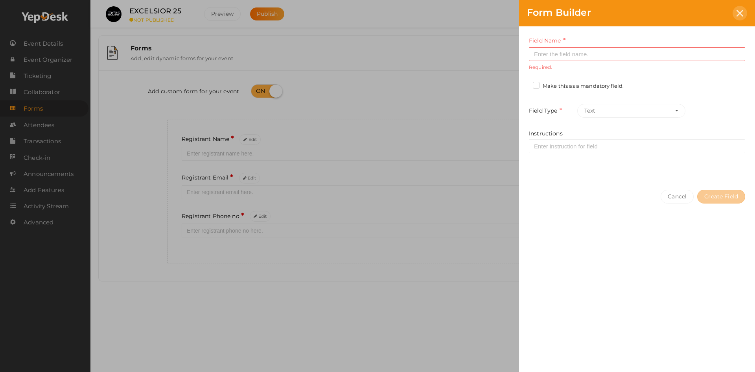
click at [737, 13] on icon at bounding box center [740, 13] width 7 height 7
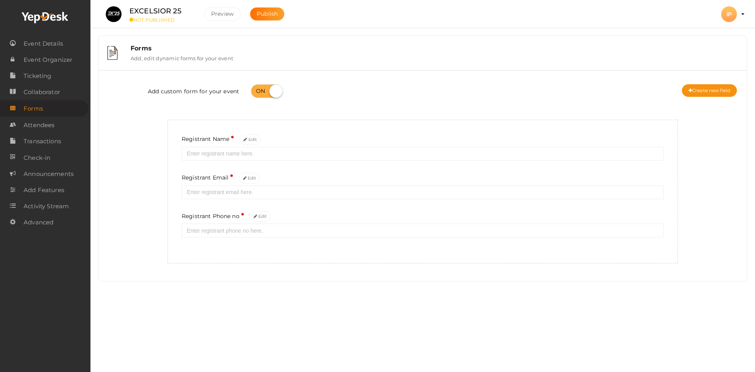
click at [302, 268] on div "Add custom form for your event Create new field Registrant Name * Edit Registra…" at bounding box center [423, 175] width 636 height 199
click at [49, 127] on span "Attendees" at bounding box center [39, 125] width 31 height 16
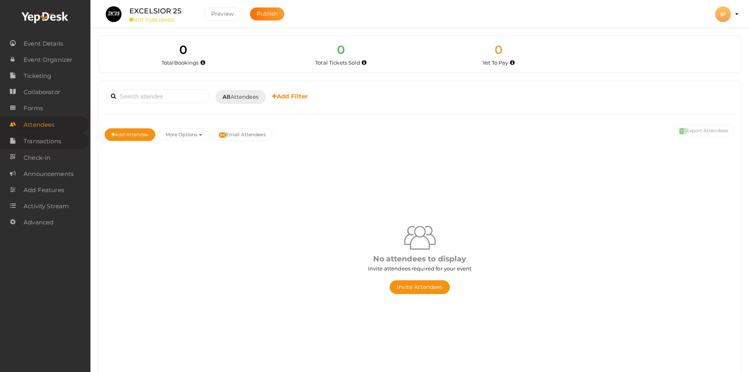
click at [50, 144] on span "Transactions" at bounding box center [42, 141] width 37 height 16
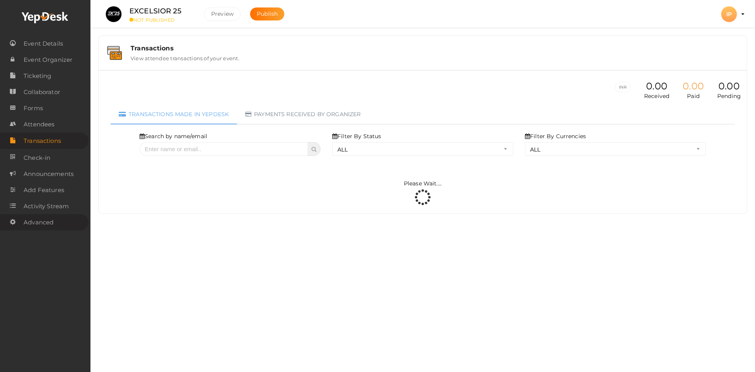
click at [29, 224] on span "Advanced" at bounding box center [39, 222] width 30 height 16
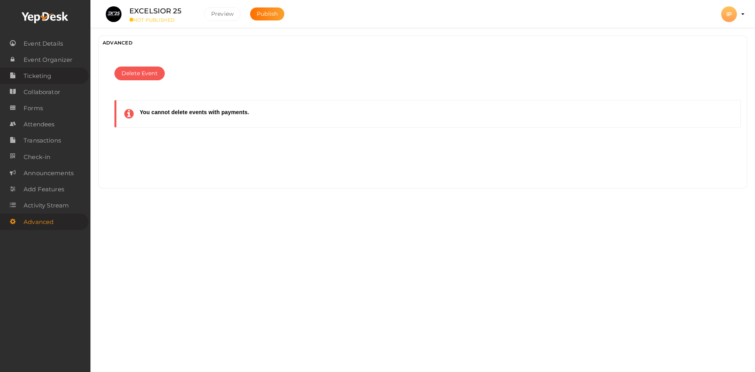
click at [44, 78] on span "Ticketing" at bounding box center [38, 76] width 28 height 16
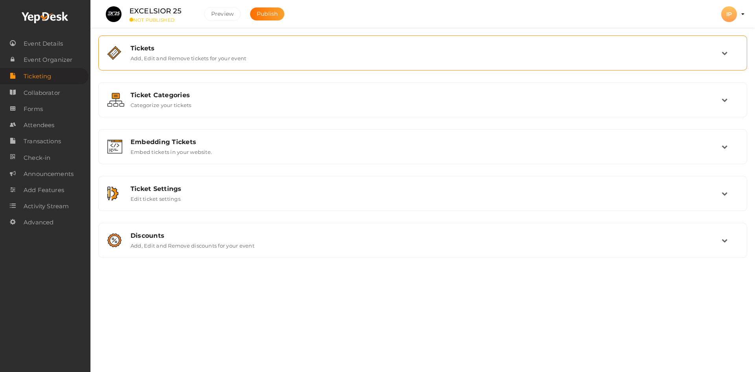
click at [183, 63] on div "Tickets Add, Edit and Remove tickets for your event" at bounding box center [423, 53] width 640 height 26
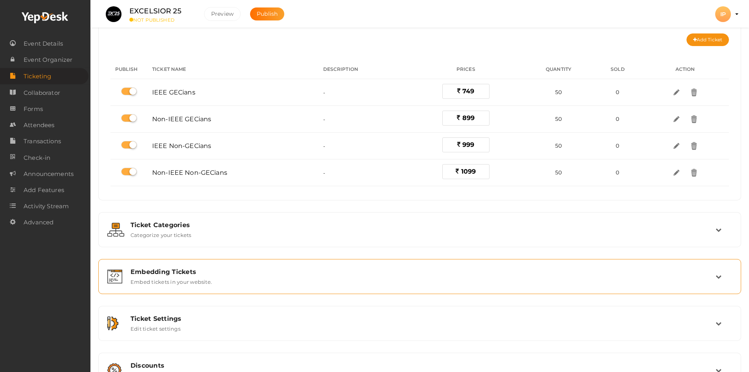
scroll to position [70, 0]
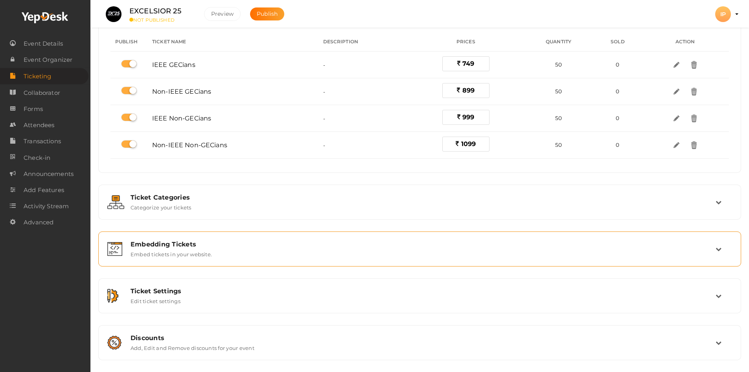
click at [214, 250] on div "Embedding Tickets Embed tickets in your website." at bounding box center [420, 248] width 591 height 17
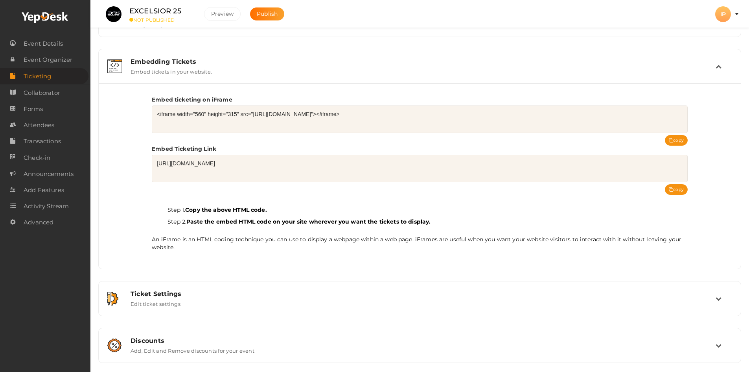
scroll to position [83, 0]
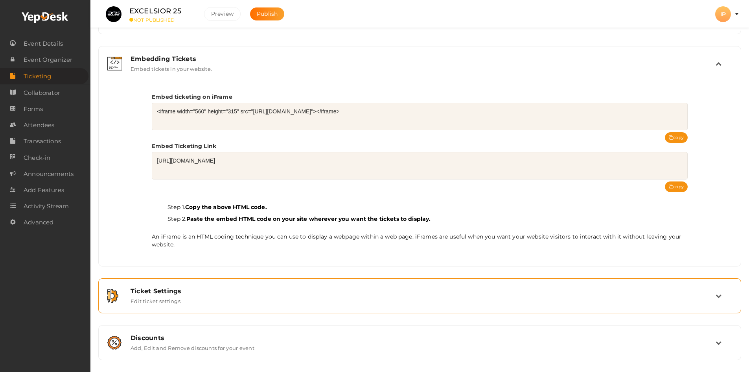
click at [183, 290] on div "Ticket Settings" at bounding box center [423, 290] width 585 height 7
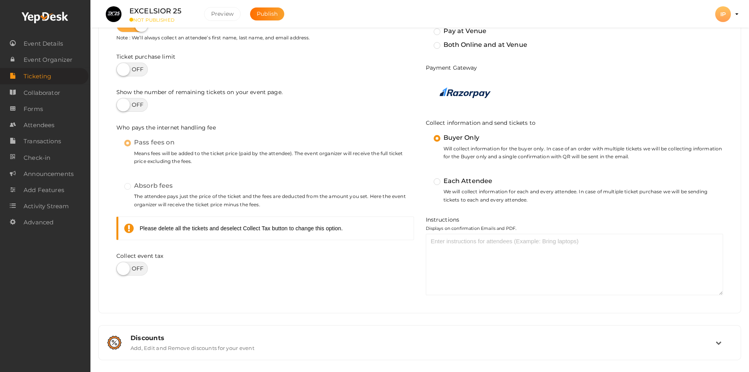
scroll to position [69, 0]
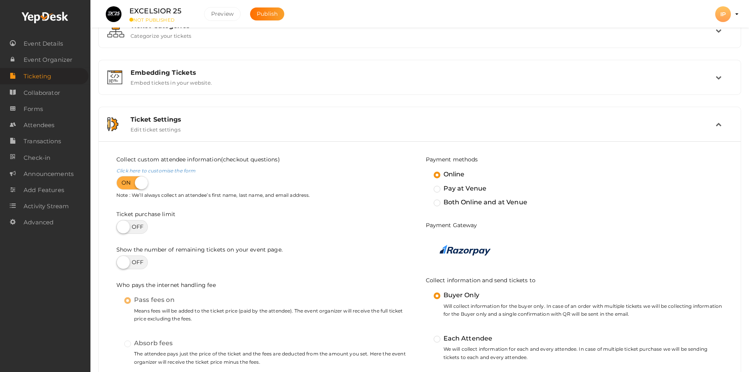
click at [445, 249] on img at bounding box center [465, 250] width 51 height 11
click at [461, 246] on img at bounding box center [465, 250] width 51 height 11
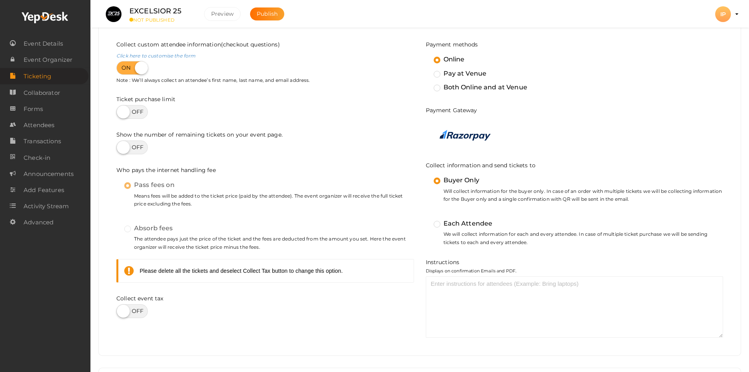
scroll to position [227, 0]
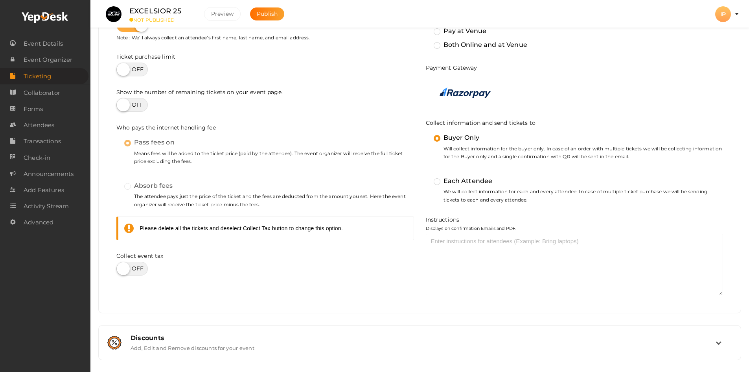
click at [138, 266] on label at bounding box center [131, 269] width 31 height 14
click at [122, 266] on input "checkbox" at bounding box center [118, 265] width 5 height 5
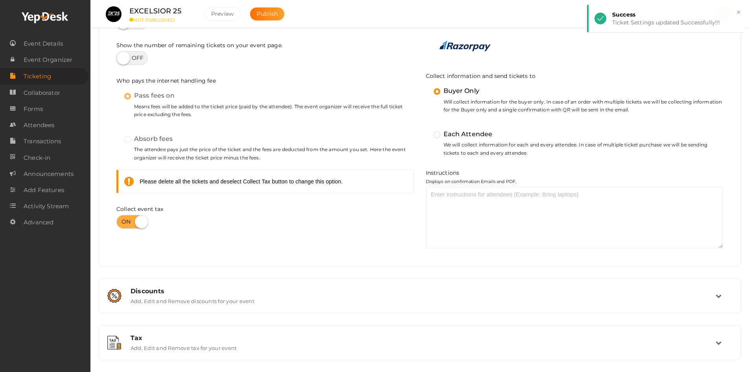
click at [133, 223] on label at bounding box center [131, 222] width 31 height 14
click at [122, 221] on input "checkbox" at bounding box center [118, 218] width 5 height 5
checkbox input "false"
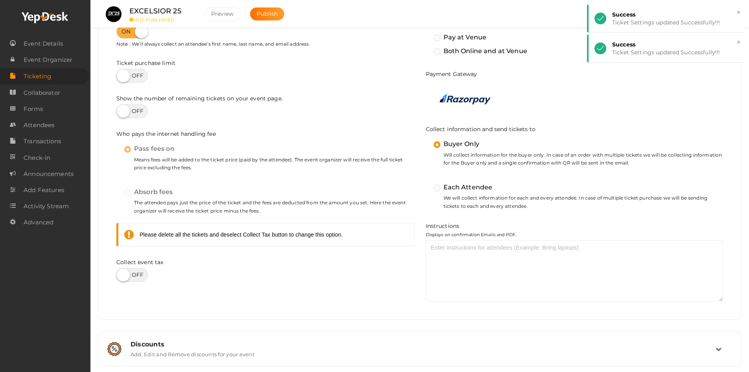
scroll to position [109, 0]
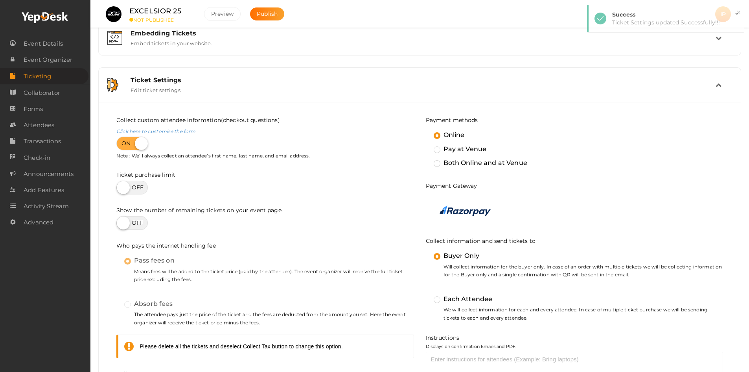
click at [141, 190] on label at bounding box center [131, 188] width 31 height 14
click at [122, 187] on input "checkbox" at bounding box center [118, 184] width 5 height 5
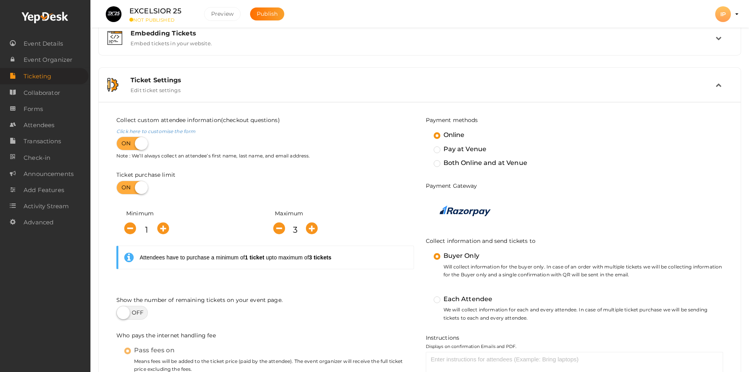
click at [137, 189] on label at bounding box center [131, 188] width 31 height 14
click at [122, 187] on input "checkbox" at bounding box center [118, 184] width 5 height 5
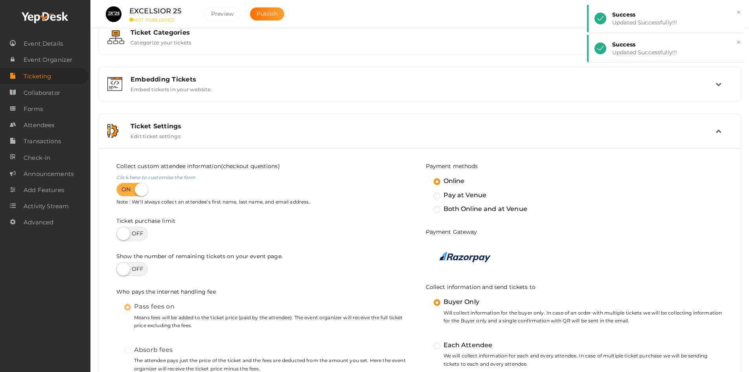
scroll to position [0, 0]
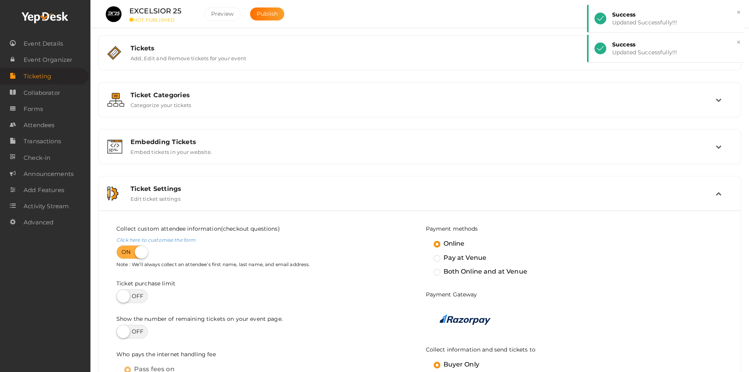
click at [144, 293] on label at bounding box center [131, 296] width 31 height 14
click at [122, 293] on input "checkbox" at bounding box center [118, 293] width 5 height 5
checkbox input "true"
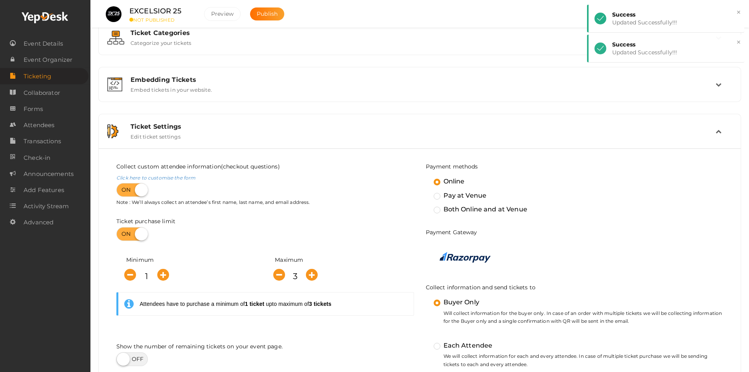
scroll to position [118, 0]
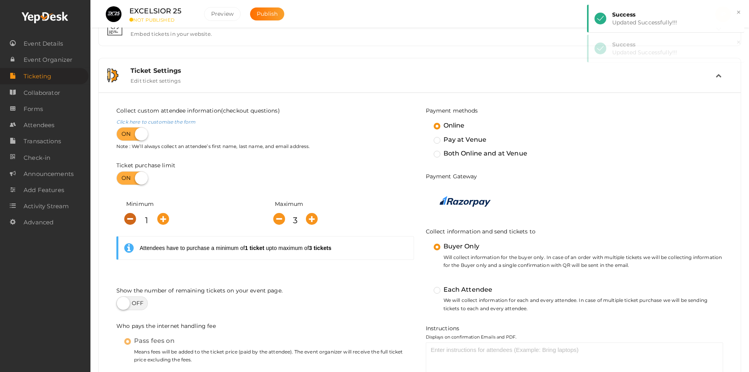
click at [130, 219] on icon "button" at bounding box center [130, 219] width 12 height 12
click at [274, 218] on icon "button" at bounding box center [279, 219] width 12 height 12
type input "1"
click at [274, 218] on icon "button" at bounding box center [279, 219] width 12 height 12
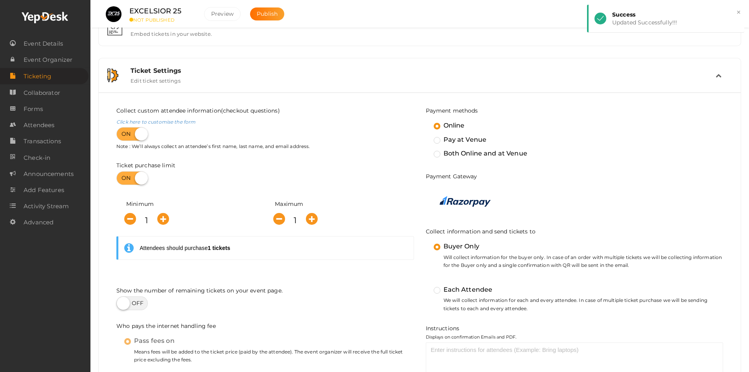
click at [359, 193] on div "Collect custom attendee information(checkout questions) Click here to customise…" at bounding box center [266, 296] width 310 height 379
click at [131, 177] on label at bounding box center [131, 178] width 31 height 14
click at [122, 177] on input "checkbox" at bounding box center [118, 175] width 5 height 5
checkbox input "false"
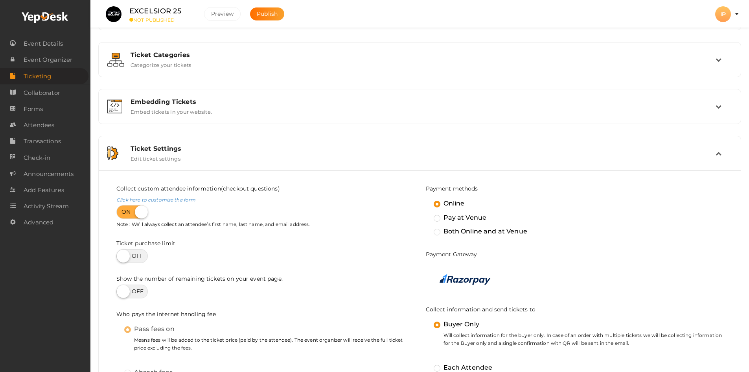
scroll to position [39, 0]
click at [171, 203] on link "Click here to customise the form" at bounding box center [155, 200] width 79 height 6
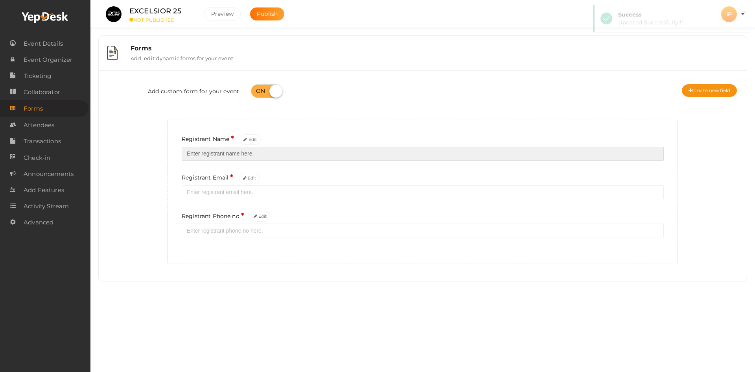
click at [214, 154] on input "text" at bounding box center [423, 154] width 482 height 14
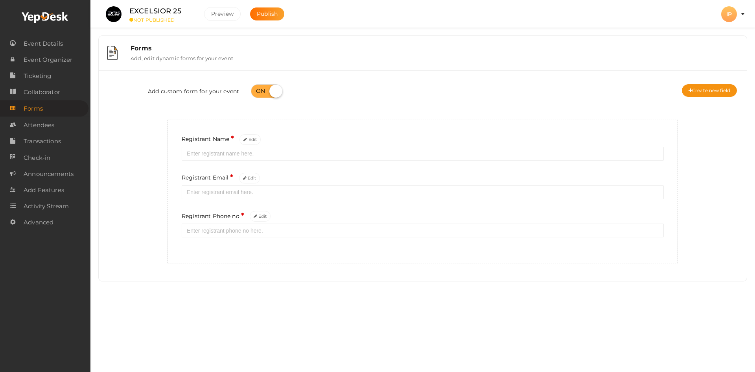
click at [334, 299] on div "Forms Add, edit dynamic forms for your event Add custom form for your event Cre…" at bounding box center [422, 150] width 665 height 301
click at [703, 88] on button "Create new field" at bounding box center [709, 90] width 55 height 13
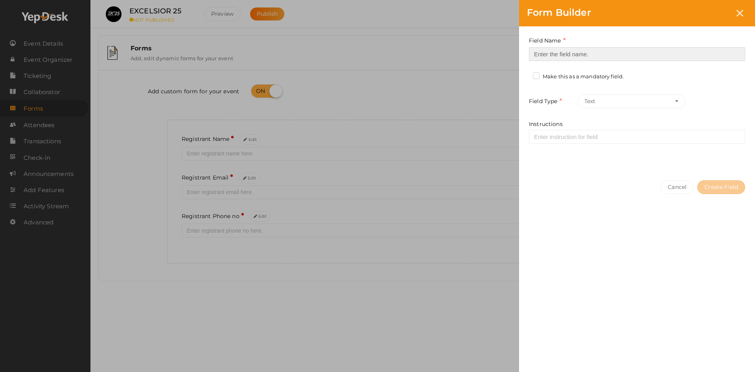
click at [588, 53] on input at bounding box center [637, 54] width 216 height 14
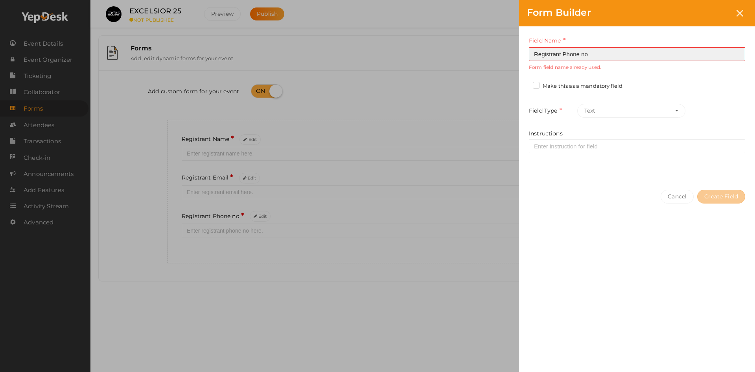
drag, startPoint x: 589, startPoint y: 56, endPoint x: 563, endPoint y: 55, distance: 26.0
click at [563, 55] on input "Registrant Phone no" at bounding box center [637, 54] width 216 height 14
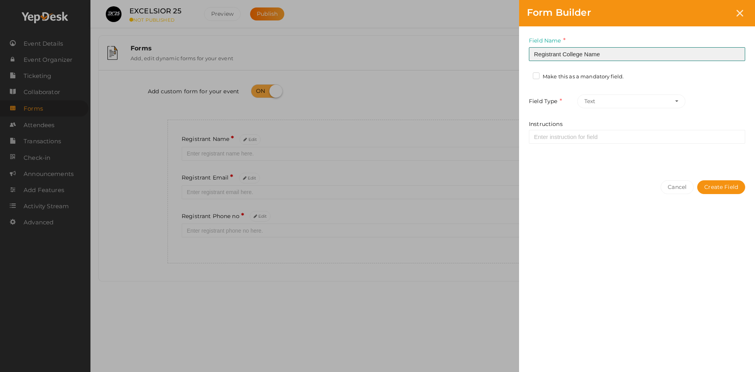
type input "Registrant College Name"
click at [557, 79] on label "Make this as a mandatory field." at bounding box center [578, 77] width 91 height 8
click at [525, 74] on input "Make this as a mandatory field." at bounding box center [525, 74] width 0 height 0
click at [598, 98] on button "Text" at bounding box center [631, 101] width 108 height 14
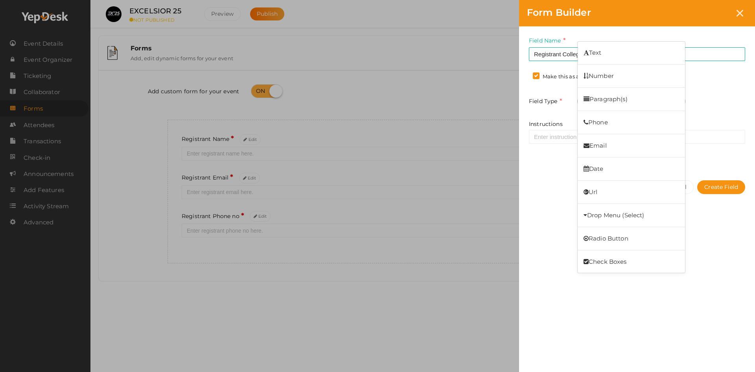
click at [525, 168] on div "Field Name Registrant College Name Required. Form field name already used. Make…" at bounding box center [637, 99] width 236 height 146
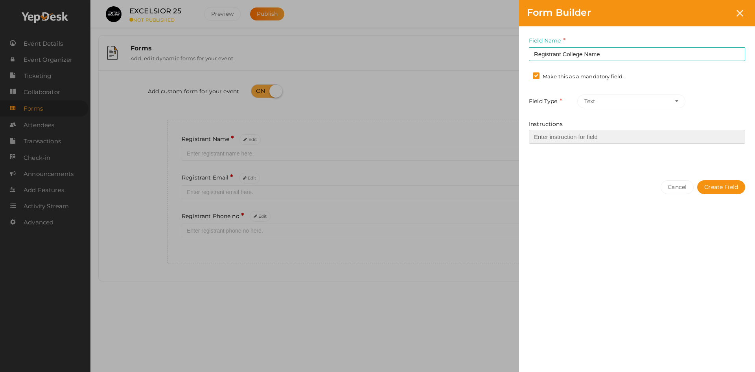
click at [594, 136] on input "Instructions" at bounding box center [637, 137] width 216 height 14
drag, startPoint x: 619, startPoint y: 134, endPoint x: 577, endPoint y: 136, distance: 41.8
click at [577, 136] on input "Enter registrant phone no here." at bounding box center [637, 137] width 216 height 14
type input "Enter registrant colege name here."
click at [716, 184] on button "Create Field" at bounding box center [721, 187] width 48 height 14
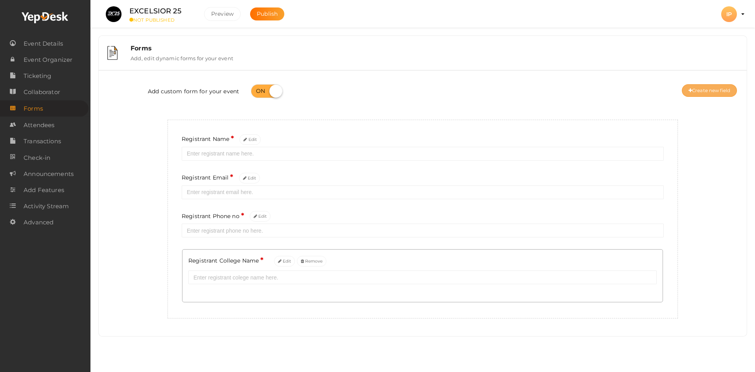
click at [699, 94] on button "Create new field" at bounding box center [709, 90] width 55 height 13
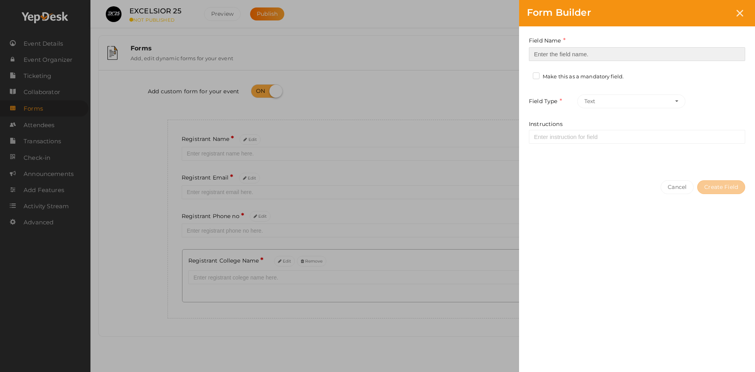
click at [584, 57] on input at bounding box center [637, 54] width 216 height 14
type input "Semester"
click at [572, 72] on div "Field Name Semester Required. Form field name already used. Make this as a mand…" at bounding box center [637, 99] width 236 height 146
click at [573, 74] on label "Make this as a mandatory field." at bounding box center [578, 77] width 91 height 8
click at [525, 74] on input "Make this as a mandatory field." at bounding box center [525, 74] width 0 height 0
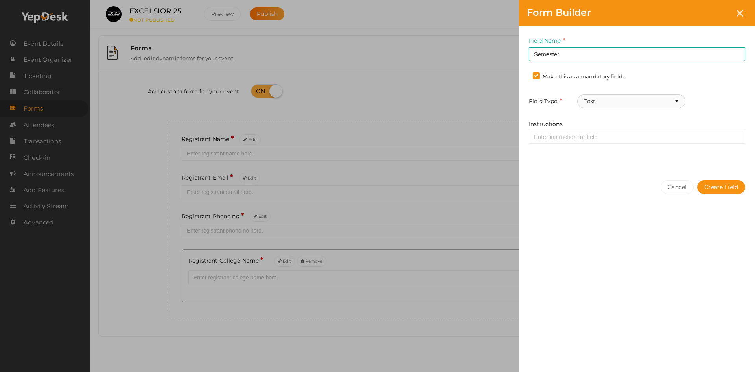
click at [605, 99] on button "Text" at bounding box center [631, 101] width 108 height 14
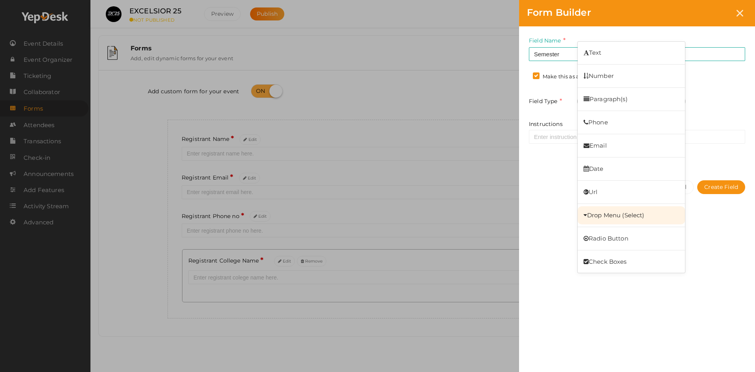
click at [604, 216] on link "Drop Menu (Select)" at bounding box center [631, 215] width 107 height 18
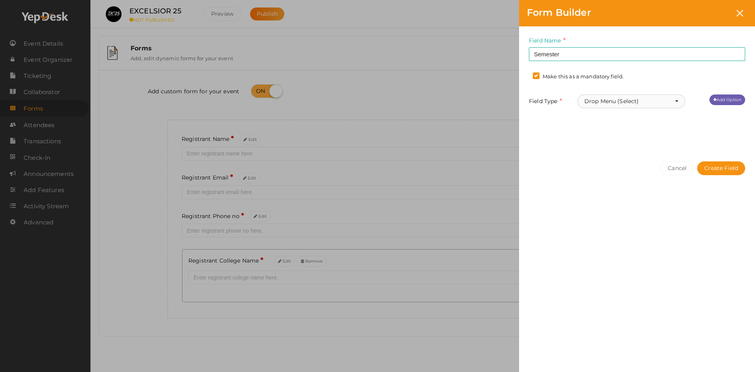
click at [607, 103] on button "Drop Menu (Select)" at bounding box center [631, 101] width 108 height 14
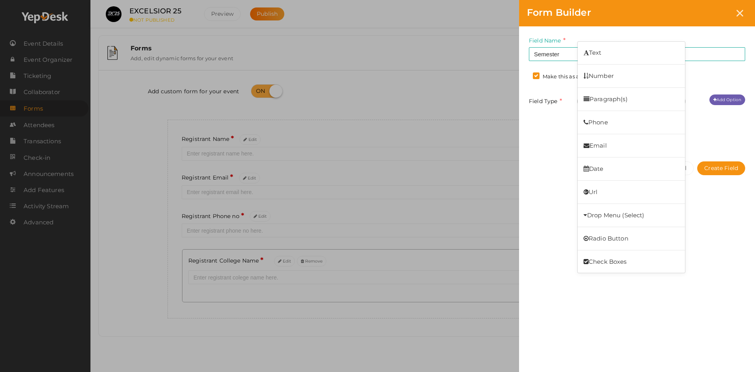
click at [552, 125] on div "Field Name Semester Required. Form field name already used. Make this as a mand…" at bounding box center [637, 89] width 236 height 127
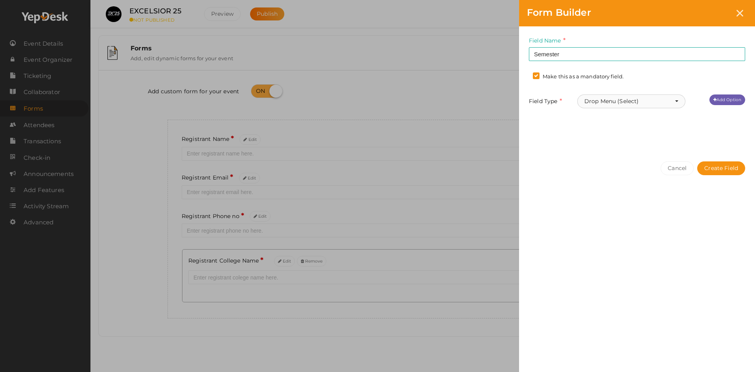
click at [621, 103] on button "Drop Menu (Select)" at bounding box center [631, 101] width 108 height 14
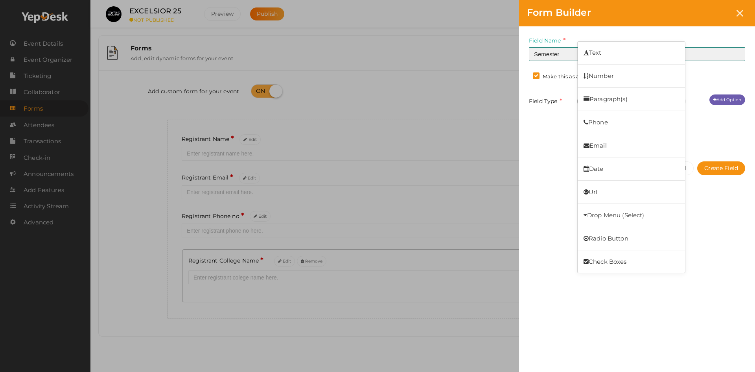
click at [546, 60] on input "Semester" at bounding box center [637, 54] width 216 height 14
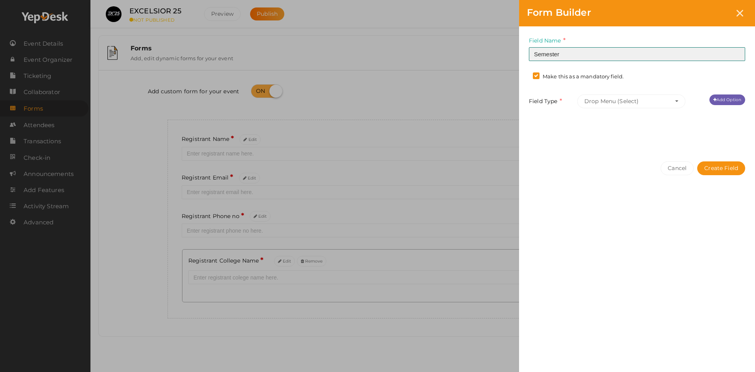
click at [578, 59] on input "Semester" at bounding box center [637, 54] width 216 height 14
click at [584, 96] on button "Drop Menu (Select)" at bounding box center [631, 101] width 108 height 14
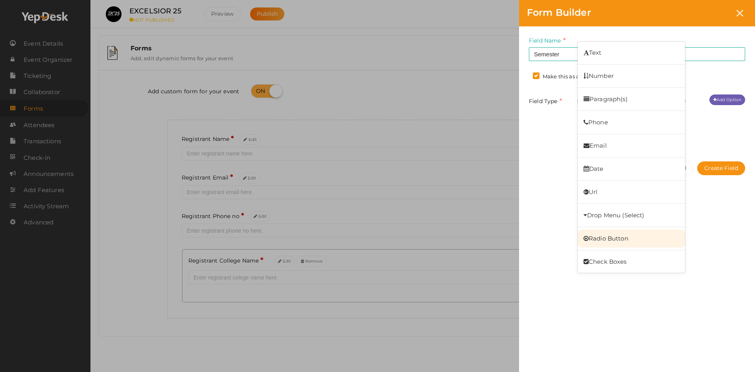
click at [598, 232] on link "Radio Button" at bounding box center [631, 238] width 107 height 18
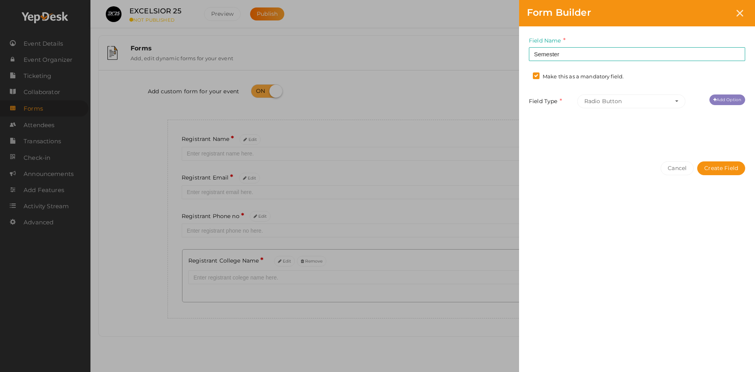
click at [717, 103] on link "Add Option" at bounding box center [728, 99] width 36 height 11
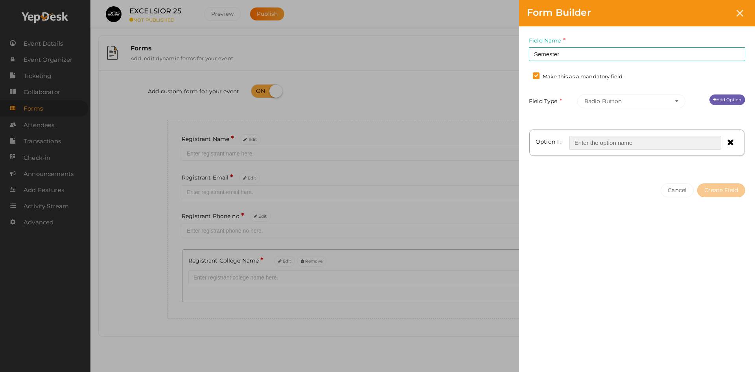
click at [572, 136] on input "text" at bounding box center [646, 143] width 152 height 14
click at [585, 144] on input "text" at bounding box center [646, 143] width 152 height 14
type input "S1"
click at [697, 183] on button "Create Field" at bounding box center [721, 190] width 48 height 14
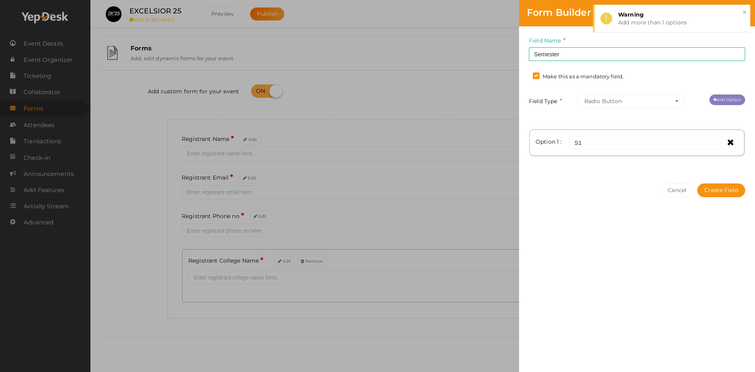
click at [717, 99] on link "Add Option" at bounding box center [728, 99] width 36 height 11
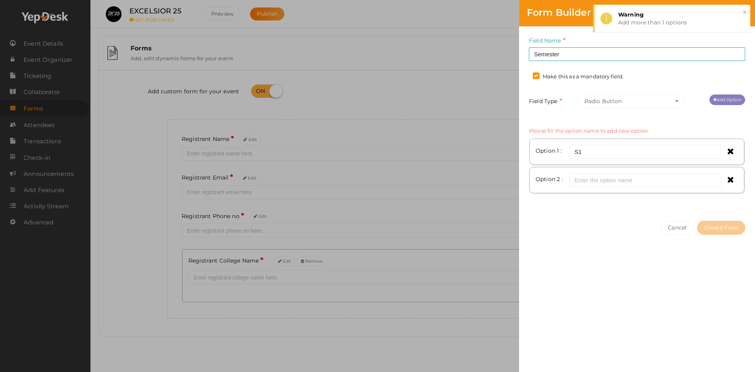
click at [717, 99] on link "Add Option" at bounding box center [728, 99] width 36 height 11
click at [719, 99] on link "Add Option" at bounding box center [728, 99] width 36 height 11
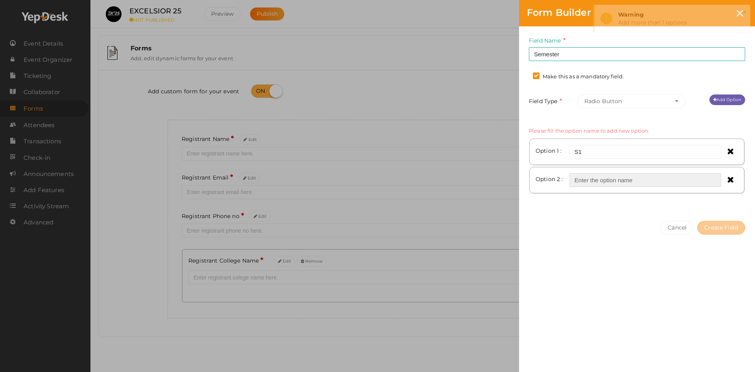
click at [601, 184] on input "text" at bounding box center [646, 180] width 152 height 14
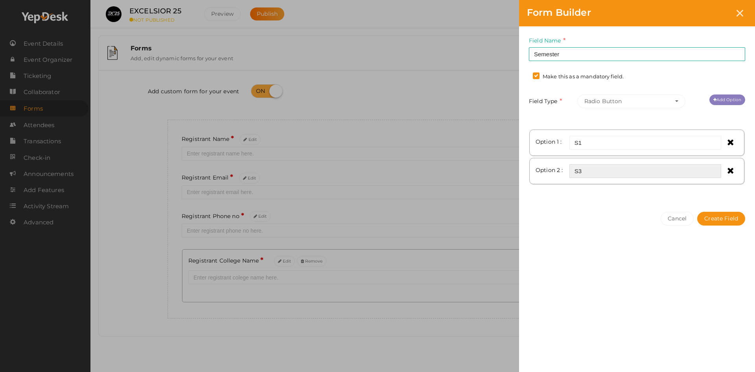
type input "S3"
click at [715, 97] on link "Add Option" at bounding box center [728, 99] width 36 height 11
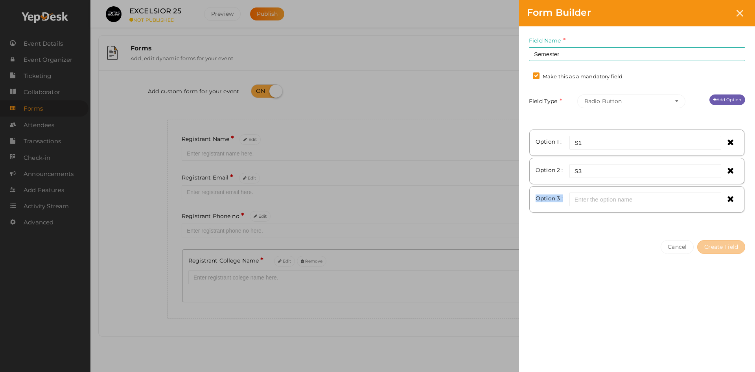
drag, startPoint x: 569, startPoint y: 205, endPoint x: 578, endPoint y: 202, distance: 9.8
click at [570, 204] on div "Option 3 :" at bounding box center [637, 199] width 203 height 14
click at [580, 200] on input "text" at bounding box center [646, 199] width 152 height 14
type input "S5"
click at [719, 101] on link "Add Option" at bounding box center [728, 99] width 36 height 11
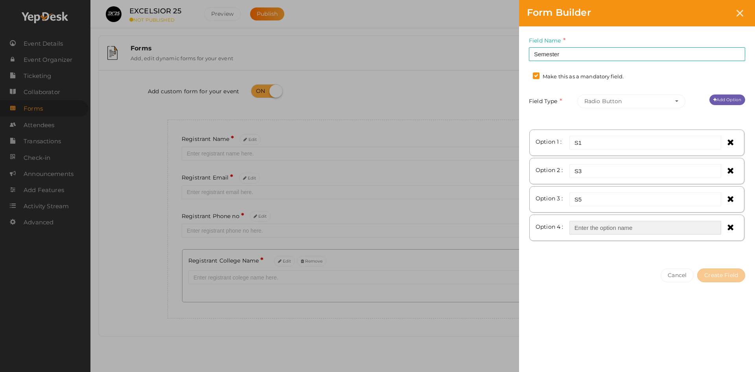
click at [583, 227] on input "text" at bounding box center [646, 228] width 152 height 14
type input "S7"
click at [716, 273] on button "Create Field" at bounding box center [721, 275] width 48 height 14
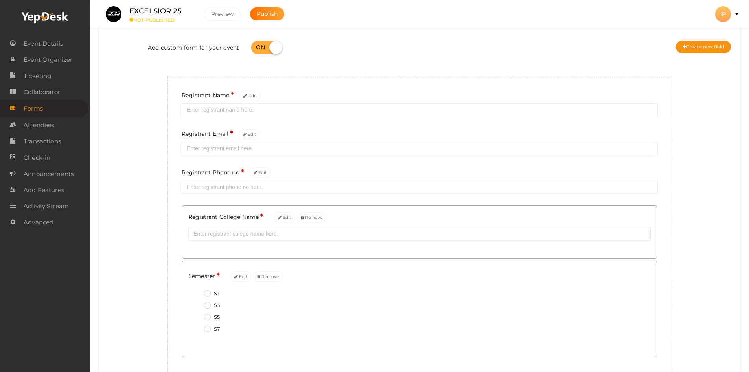
scroll to position [79, 0]
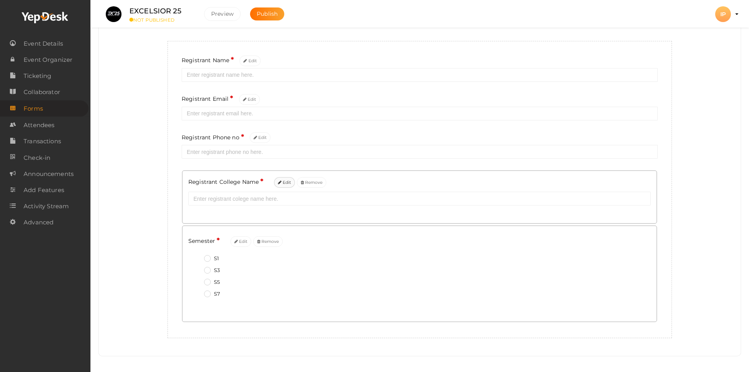
click at [282, 180] on button "Edit" at bounding box center [284, 182] width 21 height 11
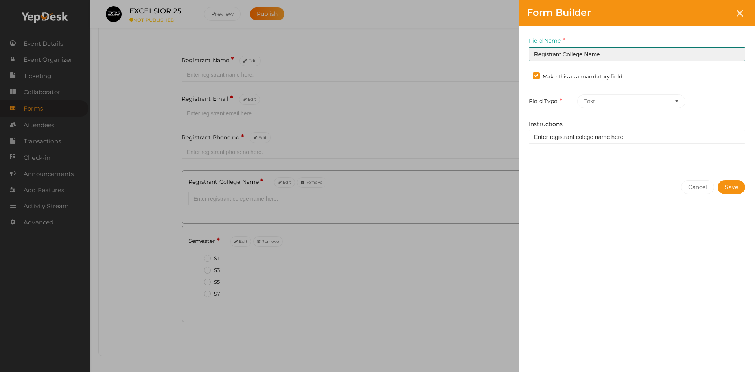
drag, startPoint x: 564, startPoint y: 51, endPoint x: 511, endPoint y: 55, distance: 54.0
click at [513, 55] on div "Form Builder Field Name Registrant College Name Required. Form field name alrea…" at bounding box center [377, 186] width 755 height 372
click at [596, 52] on input "College Name" at bounding box center [637, 54] width 216 height 14
type input "College"
click at [729, 189] on button "Save" at bounding box center [732, 187] width 28 height 14
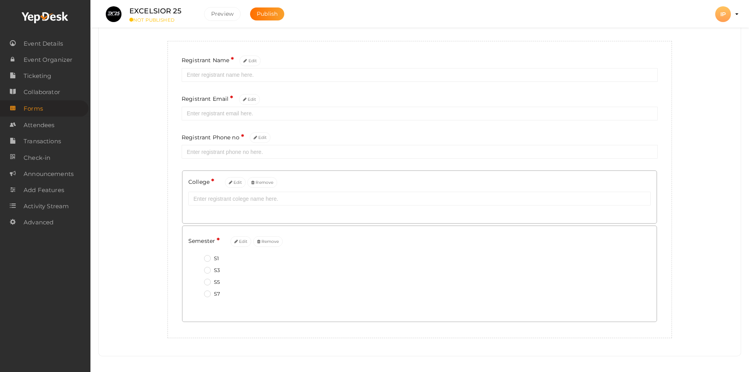
click at [217, 142] on label "Registrant Phone no * Edit" at bounding box center [226, 137] width 89 height 11
click at [254, 140] on icon at bounding box center [256, 138] width 4 height 4
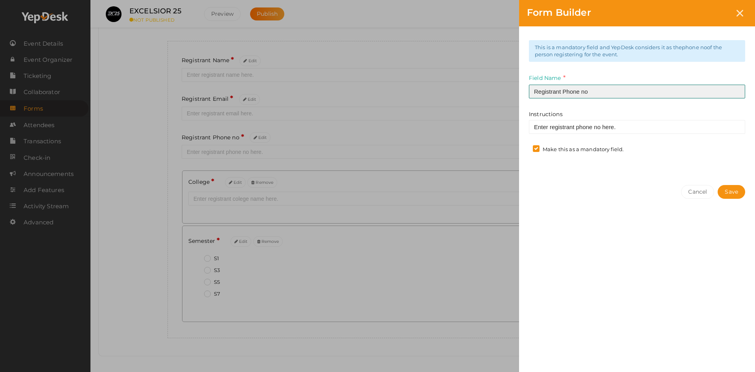
drag, startPoint x: 563, startPoint y: 88, endPoint x: 472, endPoint y: 91, distance: 90.9
click at [474, 91] on div "Form Builder This is a mandatory field and YepDesk considers it as the phone no…" at bounding box center [377, 186] width 755 height 372
type input "Phone no"
click at [723, 188] on button "Save" at bounding box center [732, 192] width 28 height 14
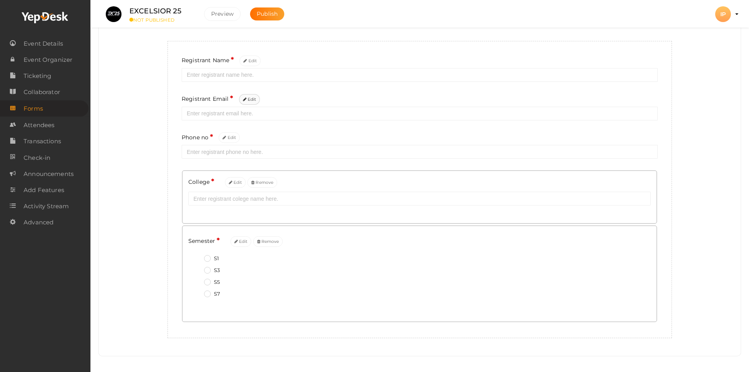
click at [245, 98] on icon at bounding box center [245, 100] width 4 height 4
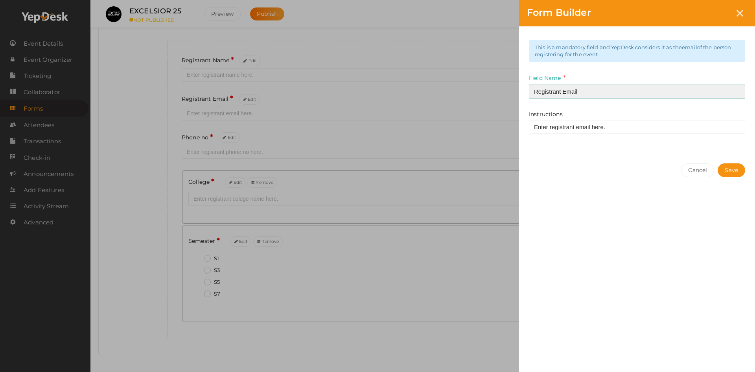
drag, startPoint x: 563, startPoint y: 90, endPoint x: 483, endPoint y: 91, distance: 79.8
click at [484, 90] on div "Form Builder This is a mandatory field and YepDesk considers it as the email of…" at bounding box center [377, 186] width 755 height 372
type input "Email"
click at [741, 177] on div "Cancel Save" at bounding box center [637, 185] width 236 height 61
click at [737, 170] on button "Save" at bounding box center [732, 170] width 28 height 14
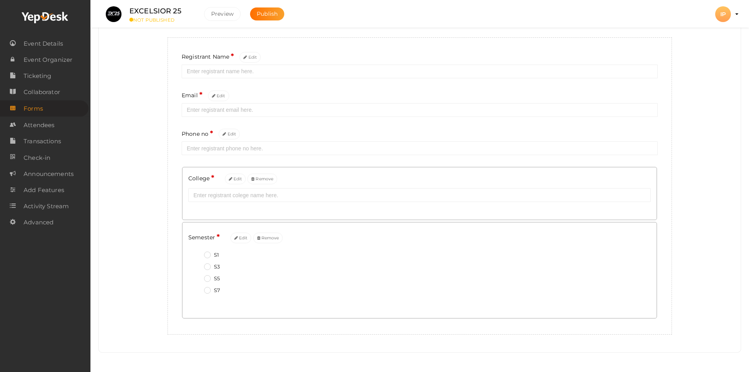
scroll to position [83, 0]
click at [414, 304] on div "Semester * Edit Remove S1 S3 S5 S7" at bounding box center [419, 270] width 474 height 96
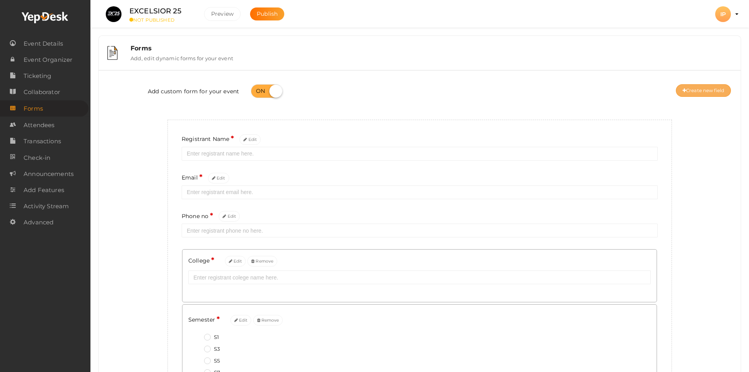
click at [697, 91] on button "Create new field" at bounding box center [703, 90] width 55 height 13
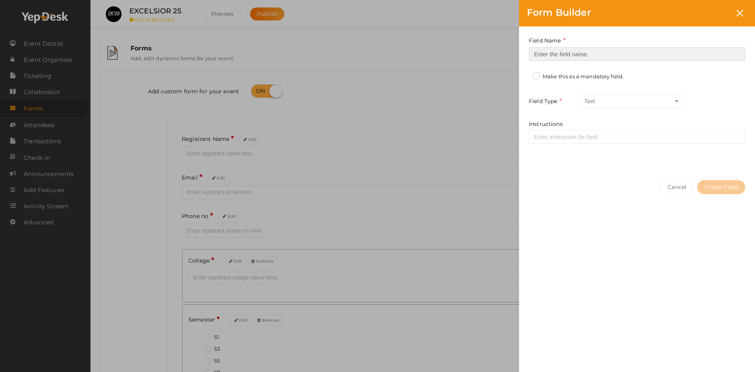
click at [590, 50] on input at bounding box center [637, 54] width 216 height 14
click at [577, 56] on input "Whatsapp Num,ber" at bounding box center [637, 54] width 216 height 14
drag, startPoint x: 583, startPoint y: 56, endPoint x: 564, endPoint y: 53, distance: 18.8
click at [564, 53] on input "Whatsapp Number" at bounding box center [637, 54] width 216 height 14
type input "Whatsapp no"
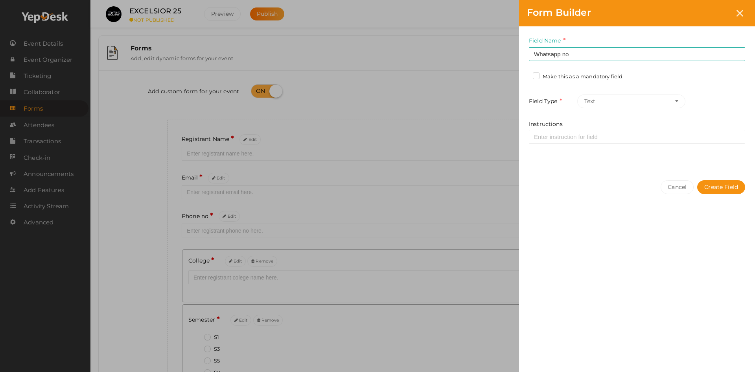
click at [573, 77] on label "Make this as a mandatory field." at bounding box center [578, 77] width 91 height 8
click at [525, 74] on input "Make this as a mandatory field." at bounding box center [525, 74] width 0 height 0
click at [594, 95] on button "Text" at bounding box center [631, 101] width 108 height 14
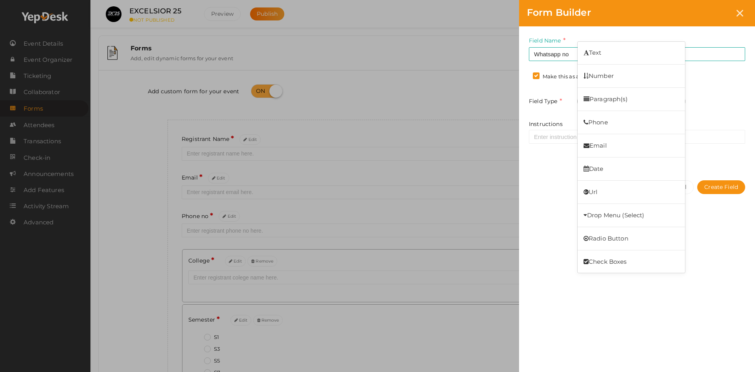
click at [554, 103] on label "Field Type" at bounding box center [552, 101] width 47 height 9
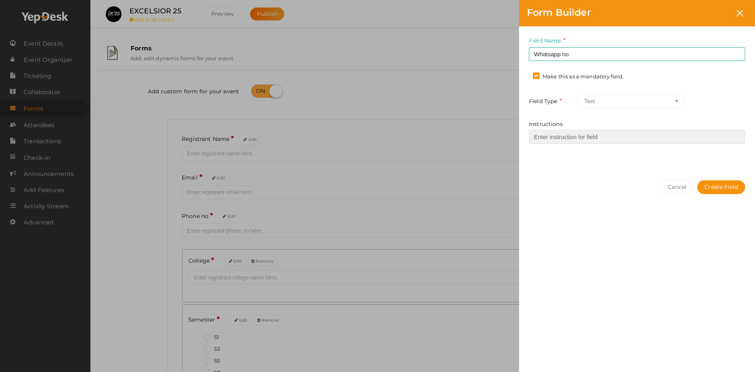
click at [564, 138] on input "Instructions" at bounding box center [637, 137] width 216 height 14
drag, startPoint x: 591, startPoint y: 138, endPoint x: 579, endPoint y: 138, distance: 11.4
click at [579, 138] on input "Enter registrant phone no here." at bounding box center [637, 137] width 216 height 14
click at [580, 138] on input "Enter registrant phone no here." at bounding box center [637, 137] width 216 height 14
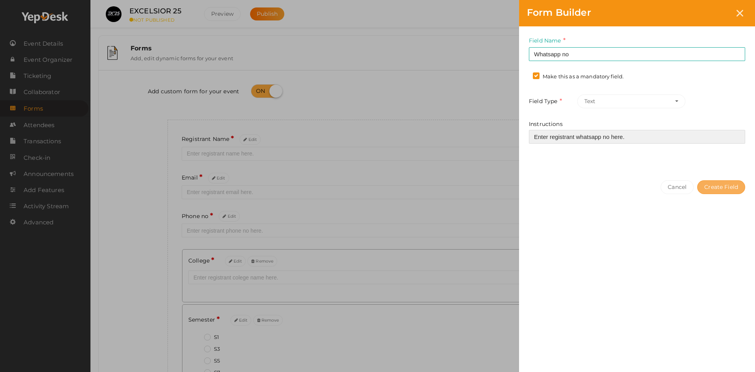
type input "Enter registrant whatsapp no here."
click at [721, 185] on button "Create Field" at bounding box center [721, 187] width 48 height 14
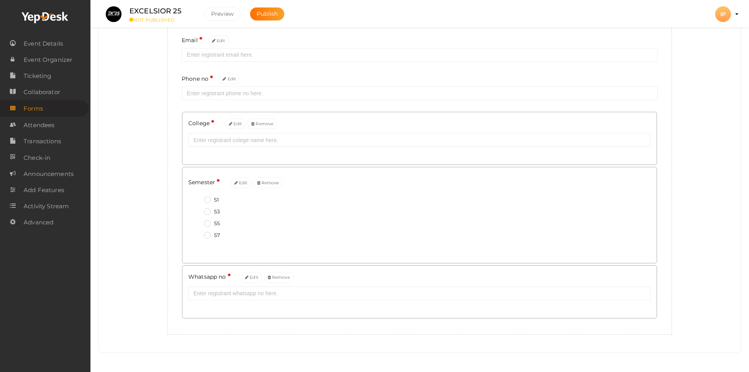
scroll to position [138, 0]
click at [292, 212] on div "S3" at bounding box center [427, 212] width 447 height 10
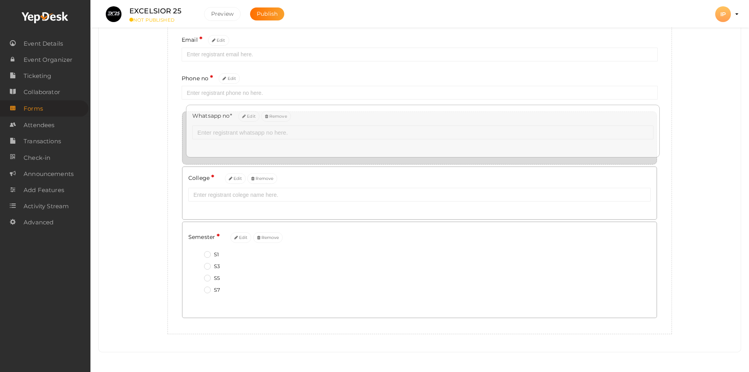
drag, startPoint x: 310, startPoint y: 281, endPoint x: 313, endPoint y: 121, distance: 160.5
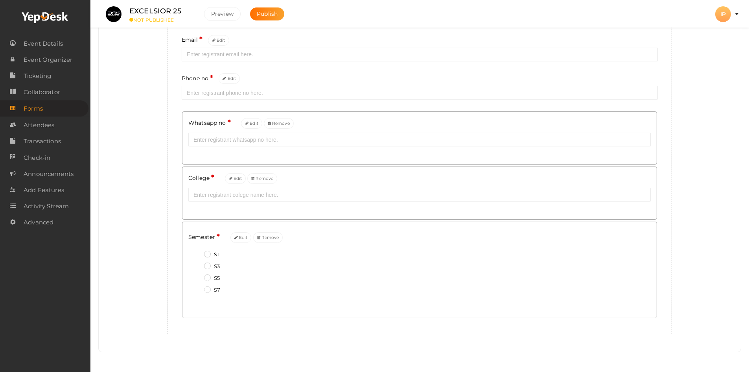
click at [667, 184] on div "Registrant Name * Edit Email * Edit Phone no * Edit Whatsapp no * Edit Remove C…" at bounding box center [420, 158] width 505 height 352
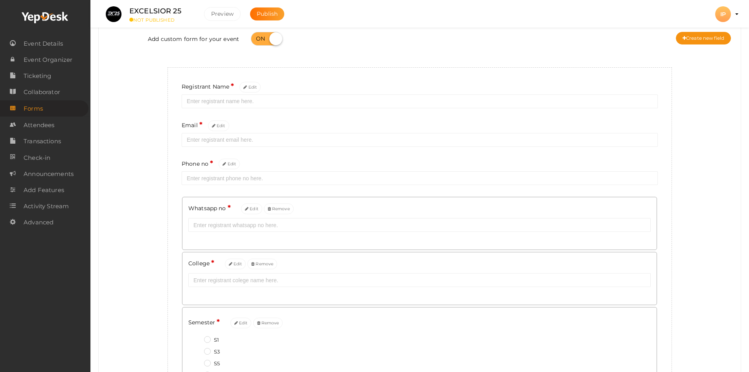
scroll to position [0, 0]
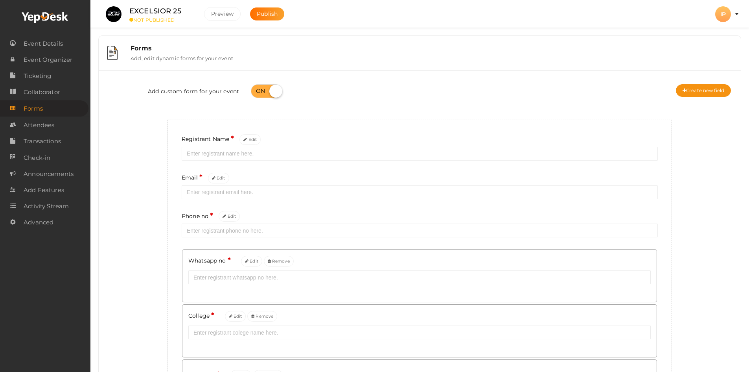
click at [292, 212] on div "Phone no * Edit" at bounding box center [420, 224] width 476 height 27
drag, startPoint x: 289, startPoint y: 216, endPoint x: 289, endPoint y: 241, distance: 24.8
click at [289, 241] on div "Registrant Name * Edit Email * Edit Phone no * Edit Whatsapp no * Edit Remove C…" at bounding box center [420, 296] width 505 height 352
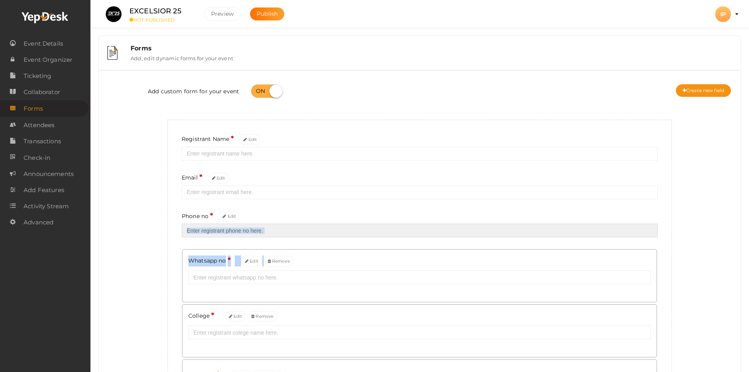
drag, startPoint x: 309, startPoint y: 228, endPoint x: 325, endPoint y: 225, distance: 16.5
click at [309, 228] on input "text" at bounding box center [420, 230] width 476 height 14
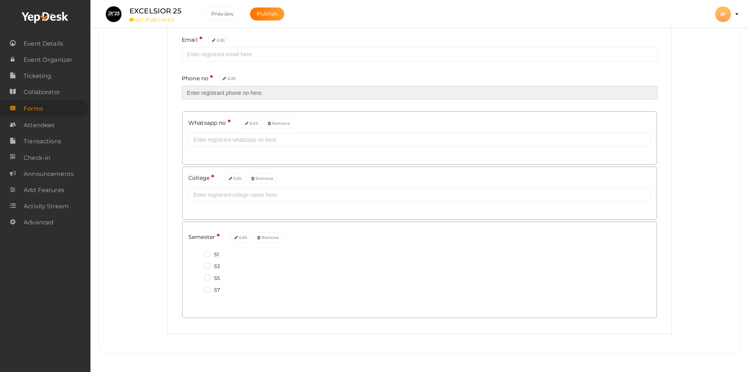
scroll to position [138, 0]
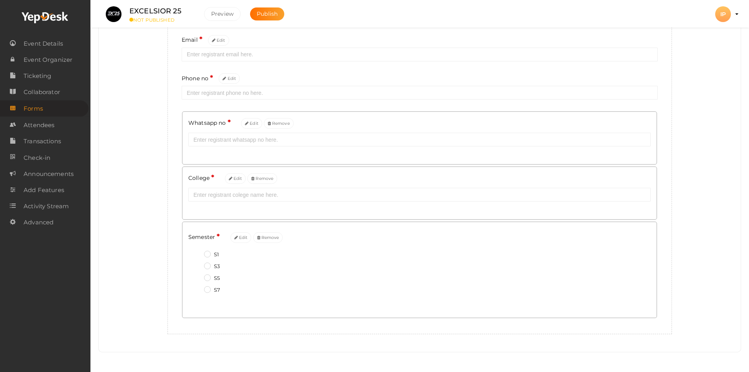
click at [555, 352] on div "Forms Add, edit dynamic forms for your event Add custom form for your event Cre…" at bounding box center [419, 116] width 659 height 509
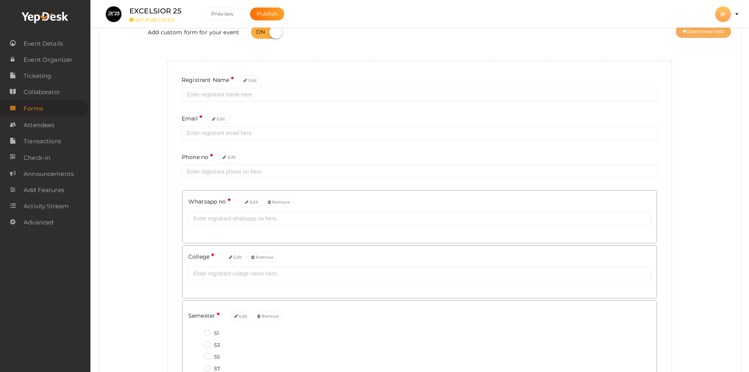
click at [702, 36] on button "Create new field" at bounding box center [703, 31] width 55 height 13
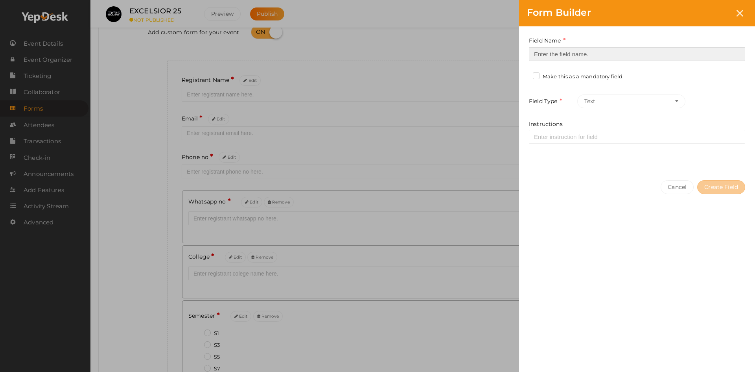
click at [595, 55] on input at bounding box center [637, 54] width 216 height 14
type input "Are you an IEEE member"
click at [574, 74] on label "Make this as a mandatory field." at bounding box center [578, 77] width 91 height 8
click at [525, 74] on input "Make this as a mandatory field." at bounding box center [525, 74] width 0 height 0
click at [595, 99] on button "Text" at bounding box center [631, 101] width 108 height 14
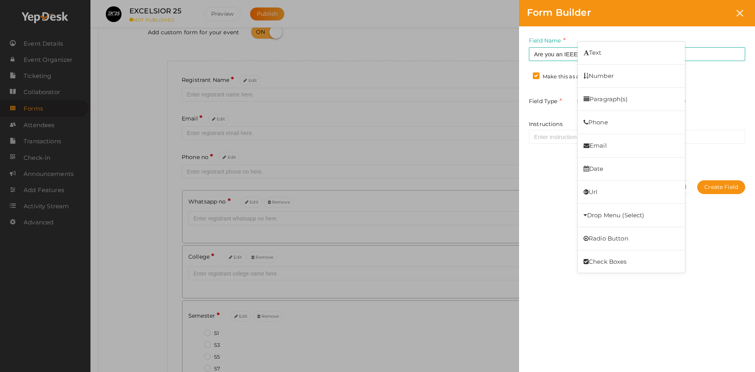
click at [603, 232] on link "Radio Button" at bounding box center [631, 238] width 107 height 18
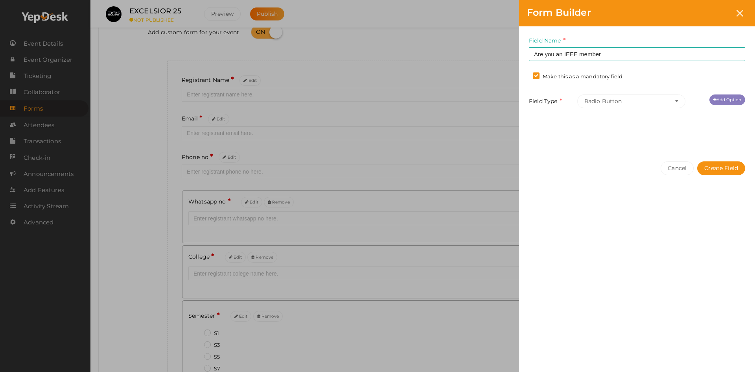
click at [725, 98] on link "Add Option" at bounding box center [728, 99] width 36 height 11
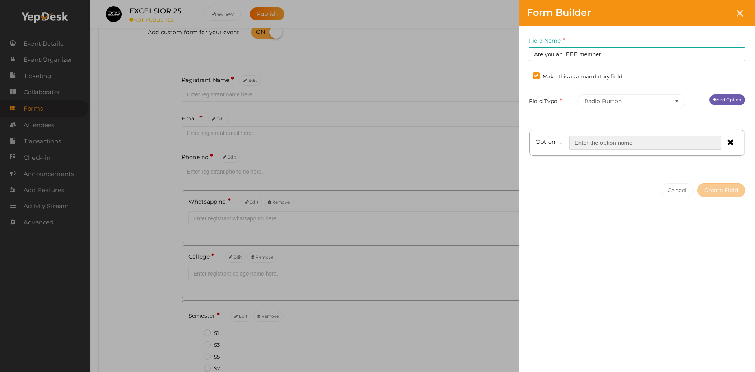
click at [597, 140] on input "text" at bounding box center [646, 143] width 152 height 14
type input "Yes"
click at [722, 96] on link "Add Option" at bounding box center [728, 99] width 36 height 11
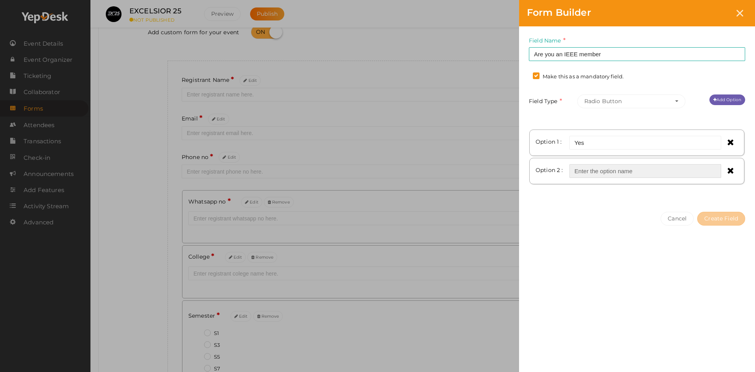
click at [609, 171] on input "text" at bounding box center [646, 171] width 152 height 14
type input "No"
click at [734, 221] on button "Create Field" at bounding box center [721, 219] width 48 height 14
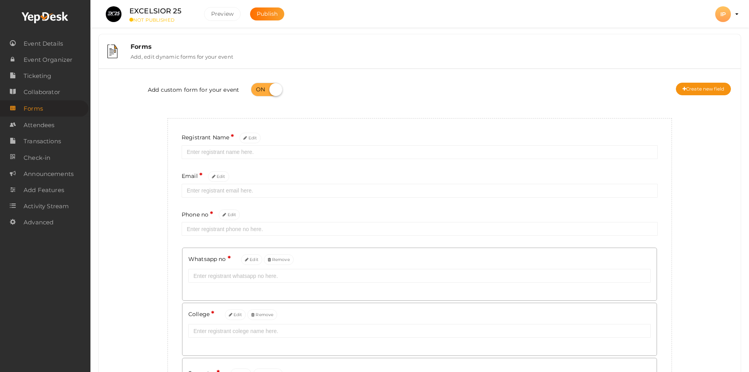
scroll to position [0, 0]
click at [686, 87] on button "Create new field" at bounding box center [703, 90] width 55 height 13
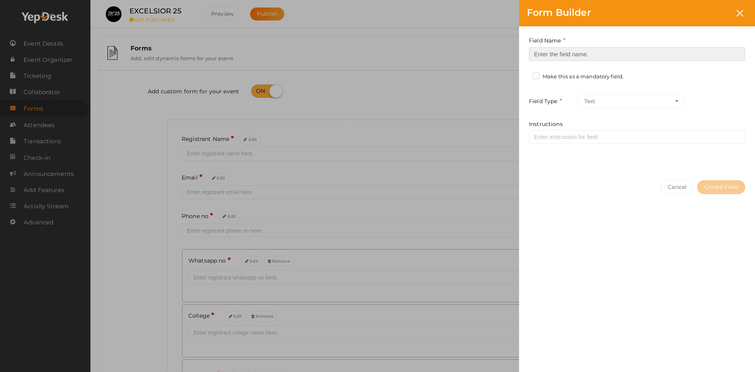
click at [552, 50] on input at bounding box center [637, 54] width 216 height 14
type input "IEEE membership ID"
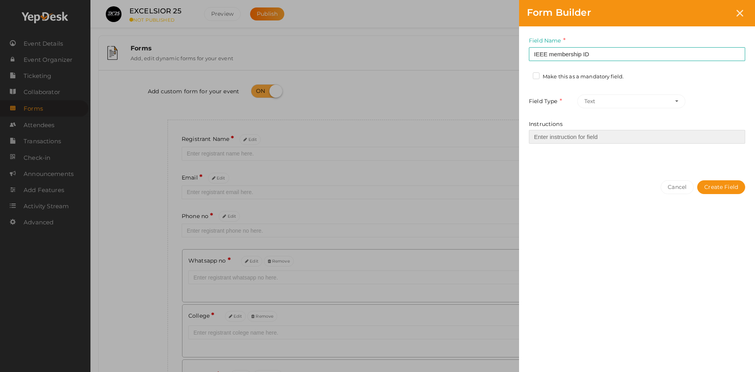
click at [644, 140] on input "Instructions" at bounding box center [637, 137] width 216 height 14
drag, startPoint x: 591, startPoint y: 135, endPoint x: 576, endPoint y: 136, distance: 15.0
click at [576, 136] on input "Enter registrant phone no here." at bounding box center [637, 137] width 216 height 14
type input "Enter registrant membership no here."
click at [714, 190] on button "Create Field" at bounding box center [721, 187] width 48 height 14
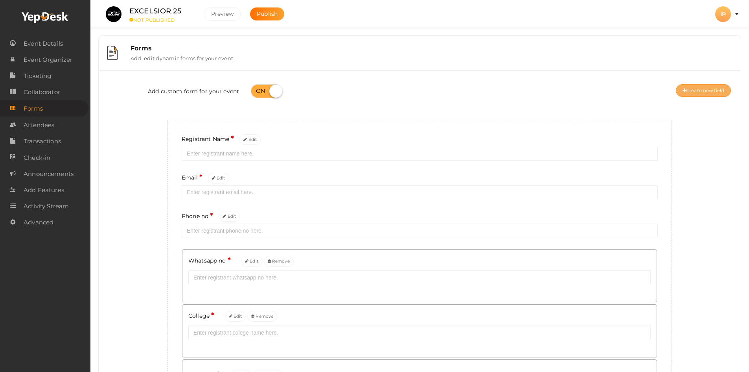
click at [712, 92] on button "Create new field" at bounding box center [703, 90] width 55 height 13
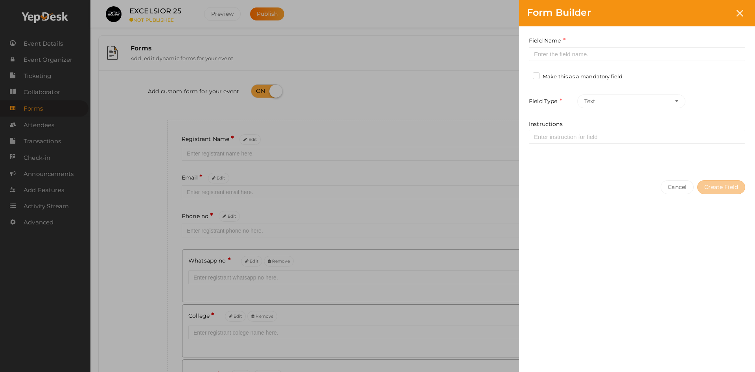
click at [611, 63] on div "Field Name Required. Form field name already used. Make this as a mandatory fie…" at bounding box center [637, 99] width 236 height 146
click at [609, 58] on input at bounding box center [637, 54] width 216 height 14
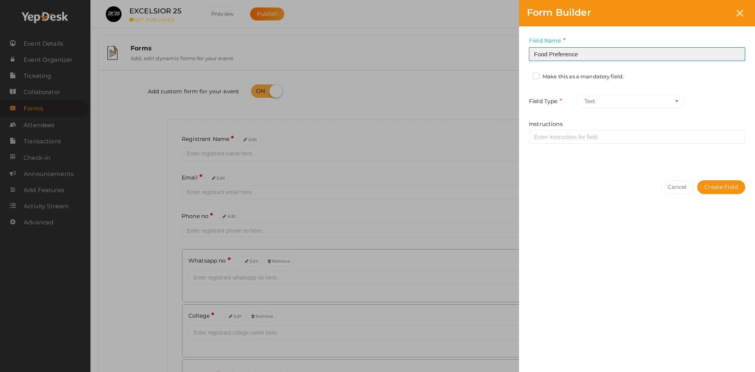
type input "Food Preference"
click at [591, 75] on label "Make this as a mandatory field." at bounding box center [578, 77] width 91 height 8
click at [525, 74] on input "Make this as a mandatory field." at bounding box center [525, 74] width 0 height 0
click at [600, 101] on button "Text" at bounding box center [631, 101] width 108 height 14
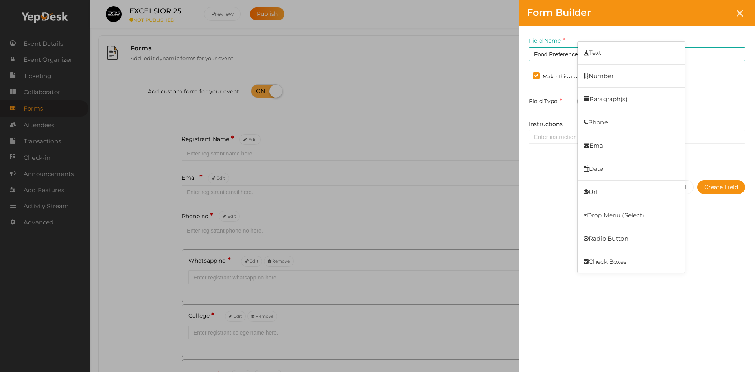
click at [604, 233] on link "Radio Button" at bounding box center [631, 238] width 107 height 18
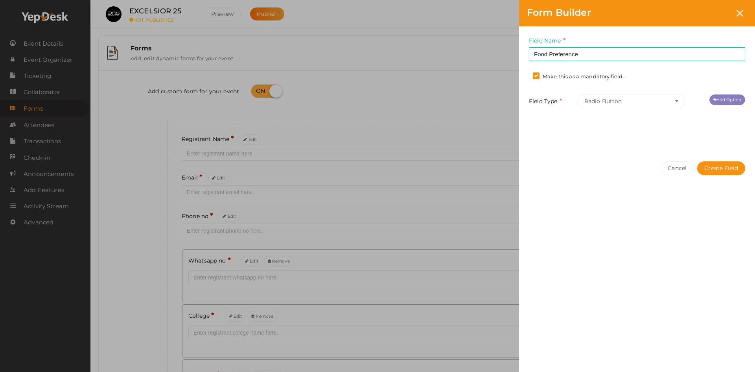
click at [710, 99] on link "Add Option" at bounding box center [728, 99] width 36 height 11
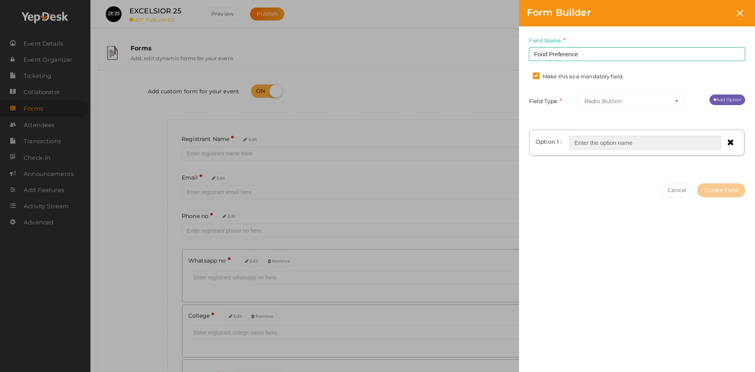
click at [601, 136] on input "text" at bounding box center [646, 143] width 152 height 14
type input "Veg"
click at [729, 101] on link "Add Option" at bounding box center [728, 99] width 36 height 11
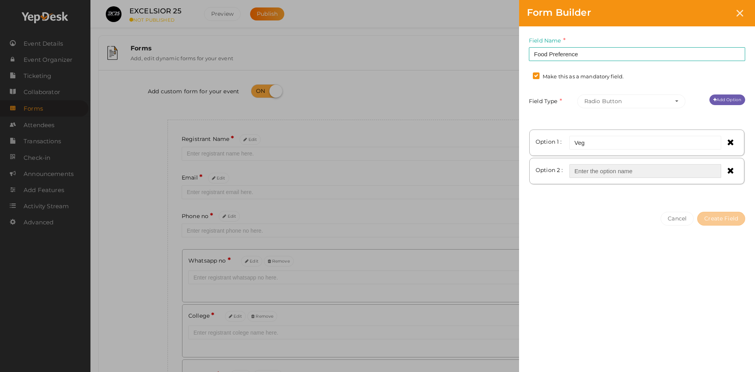
click at [606, 175] on input "text" at bounding box center [646, 171] width 152 height 14
type input "Non-Veg"
click at [736, 218] on button "Create Field" at bounding box center [721, 219] width 48 height 14
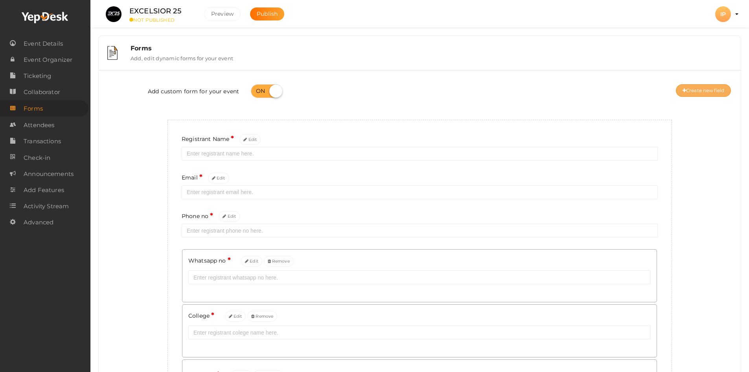
click at [695, 93] on button "Create new field" at bounding box center [703, 90] width 55 height 13
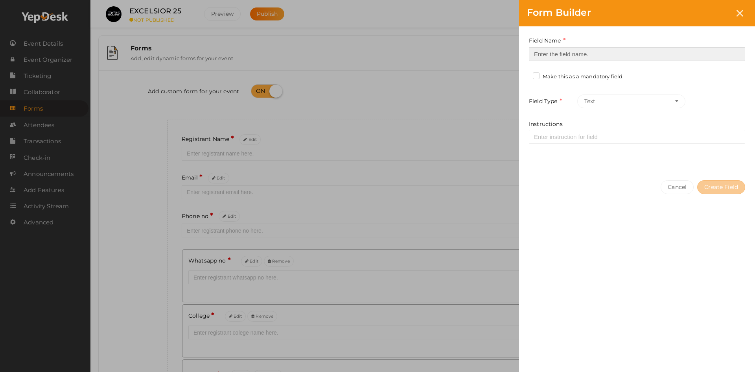
click at [549, 51] on input at bounding box center [637, 54] width 216 height 14
type input "Accomodation"
click at [562, 78] on label "Make this as a mandatory field." at bounding box center [578, 77] width 91 height 8
click at [525, 74] on input "Make this as a mandatory field." at bounding box center [525, 74] width 0 height 0
click at [601, 103] on button "Text" at bounding box center [631, 101] width 108 height 14
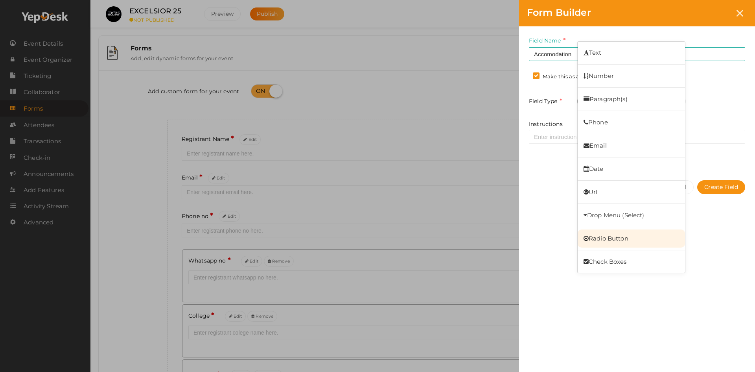
click at [606, 234] on link "Radio Button" at bounding box center [631, 238] width 107 height 18
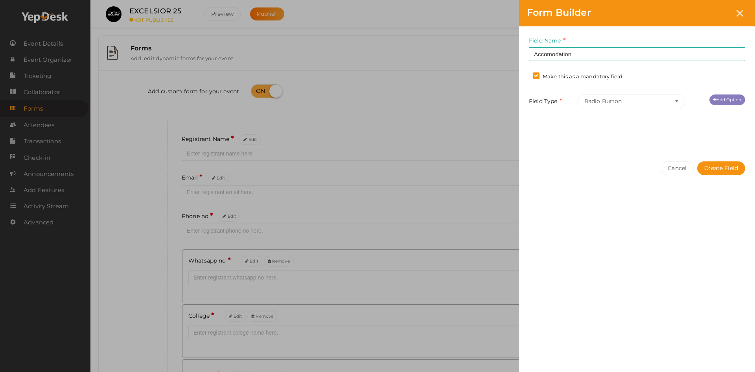
click at [717, 100] on link "Add Option" at bounding box center [728, 99] width 36 height 11
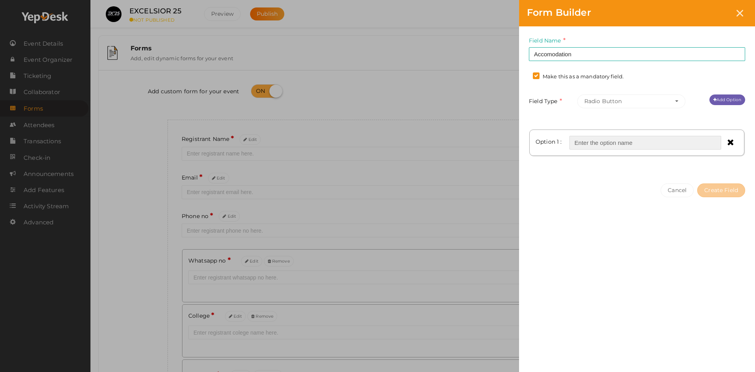
click at [593, 144] on input "text" at bounding box center [646, 143] width 152 height 14
type input "Required"
drag, startPoint x: 741, startPoint y: 101, endPoint x: 713, endPoint y: 118, distance: 32.6
click at [741, 101] on link "Add Option" at bounding box center [728, 99] width 36 height 11
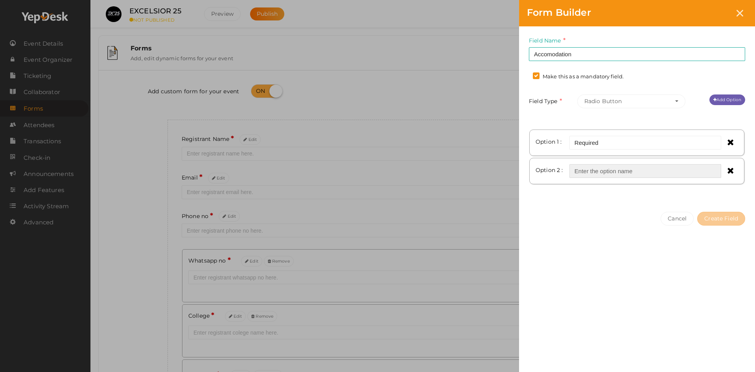
click at [610, 168] on input "text" at bounding box center [646, 171] width 152 height 14
type input "Not required"
click at [724, 218] on button "Create Field" at bounding box center [721, 219] width 48 height 14
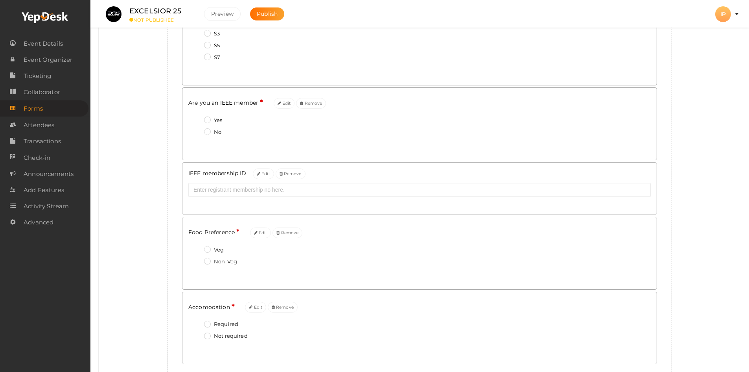
scroll to position [416, 0]
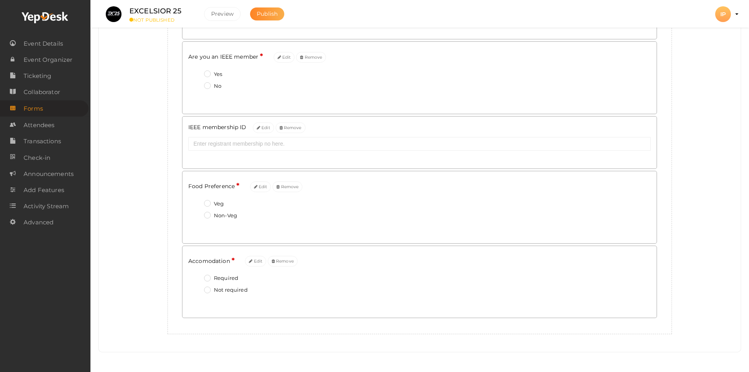
click at [271, 12] on span "Publish" at bounding box center [267, 13] width 21 height 7
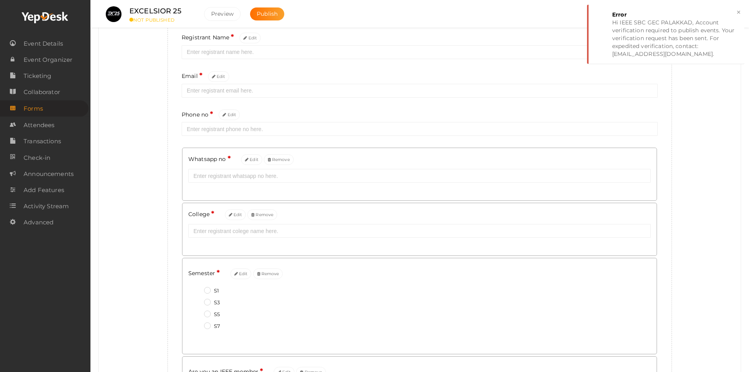
scroll to position [0, 0]
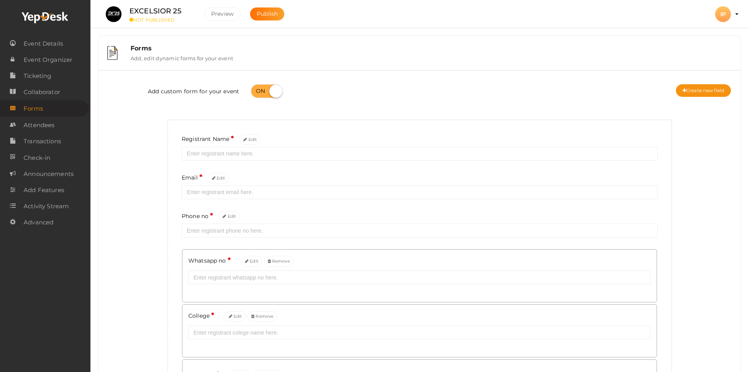
click at [735, 17] on li "Preview IP IP IEEE SBC GEC PALAKKAD ieee@gecskp.ac.in Organization Profile My E…" at bounding box center [723, 14] width 31 height 28
click at [731, 15] on profile-pic "IP" at bounding box center [723, 14] width 16 height 7
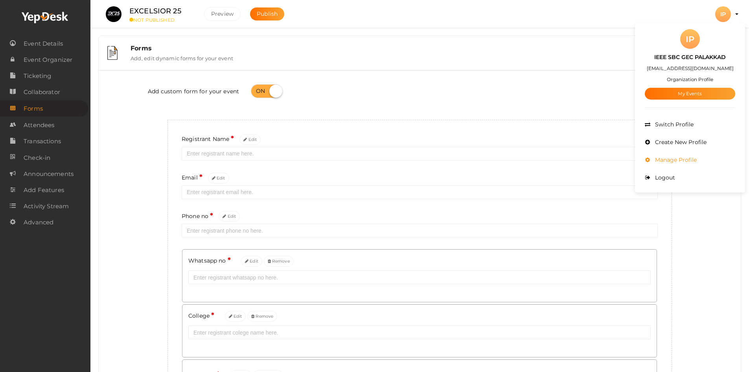
click at [669, 161] on span "Manage Profile" at bounding box center [675, 159] width 44 height 7
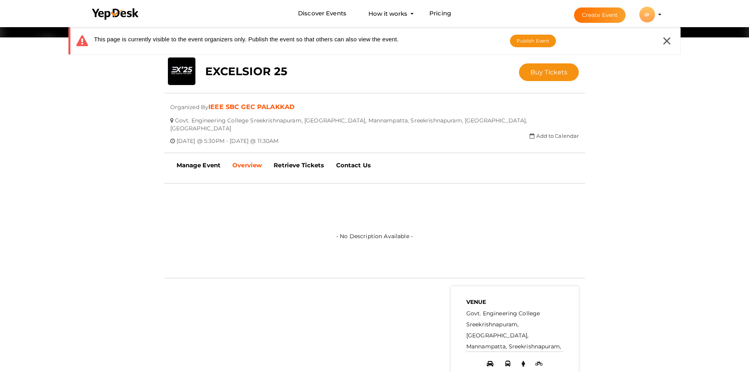
scroll to position [39, 0]
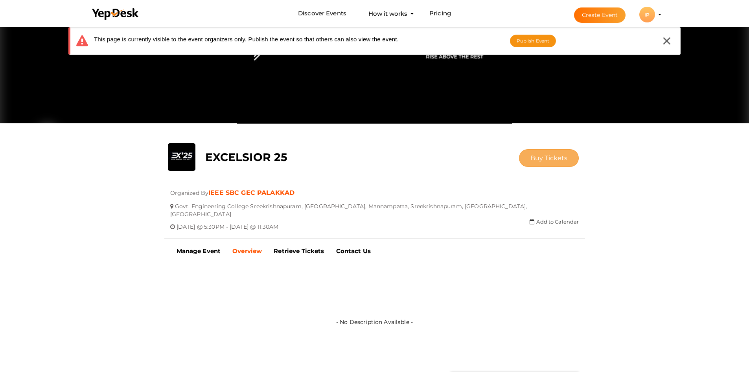
click at [534, 162] on button "Buy Tickets" at bounding box center [549, 158] width 60 height 18
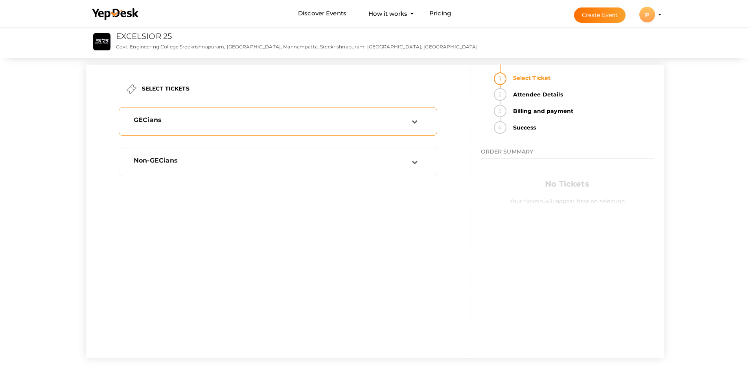
click at [420, 125] on td at bounding box center [420, 121] width 17 height 11
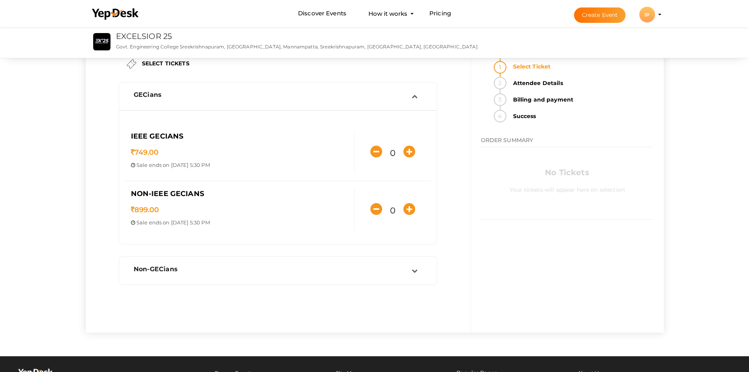
scroll to position [39, 0]
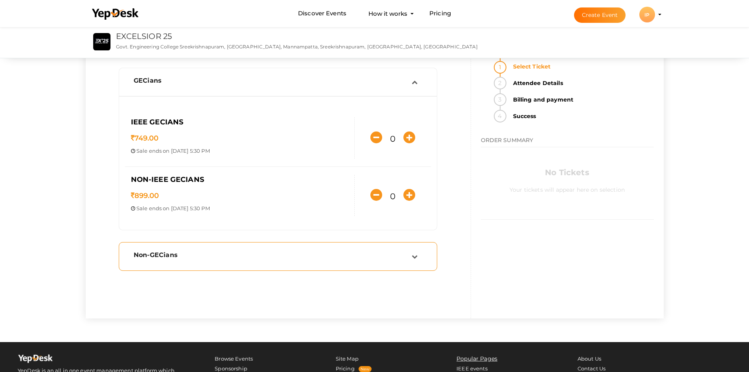
click at [406, 258] on div "Non-GECians" at bounding box center [270, 256] width 284 height 11
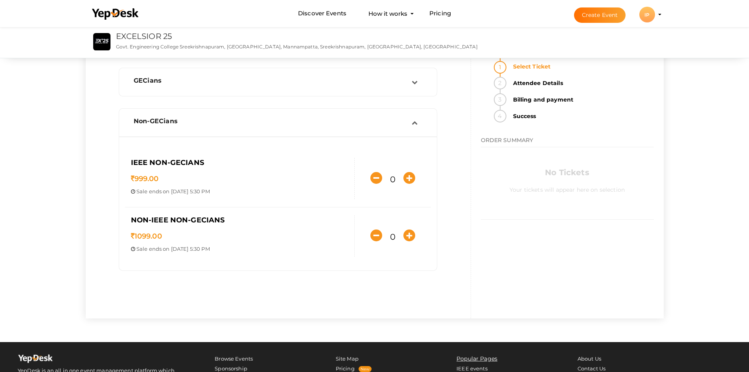
click at [414, 121] on icon at bounding box center [415, 123] width 6 height 6
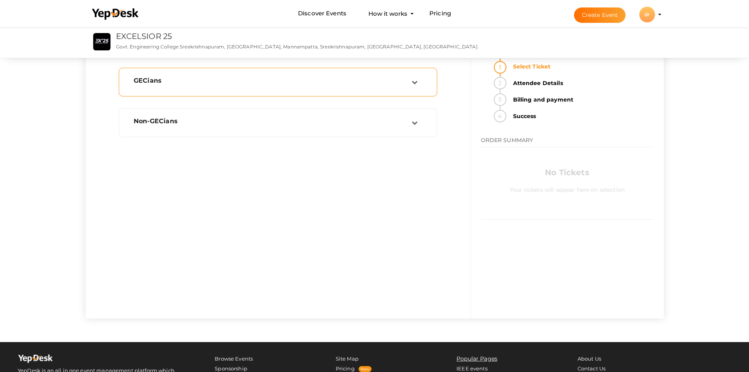
click at [417, 90] on div "GECians" at bounding box center [278, 82] width 310 height 20
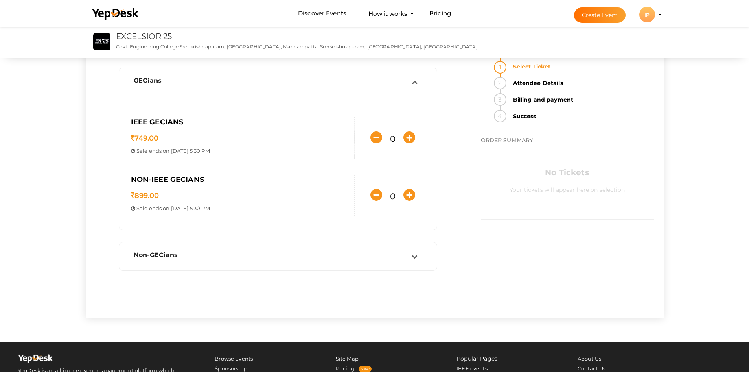
click at [417, 89] on div "GECians" at bounding box center [278, 82] width 310 height 20
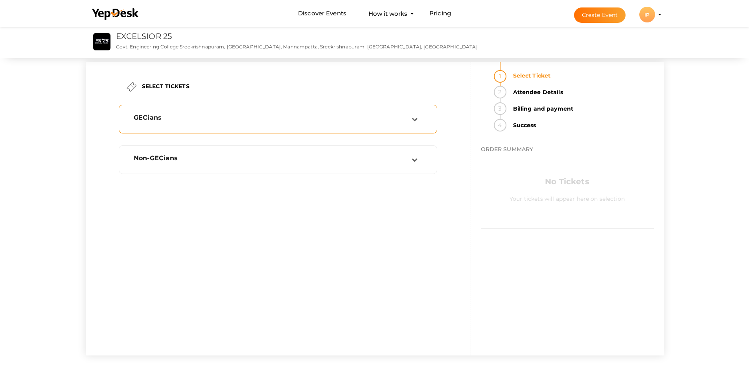
scroll to position [0, 0]
click at [274, 124] on div "GECians" at bounding box center [270, 121] width 284 height 11
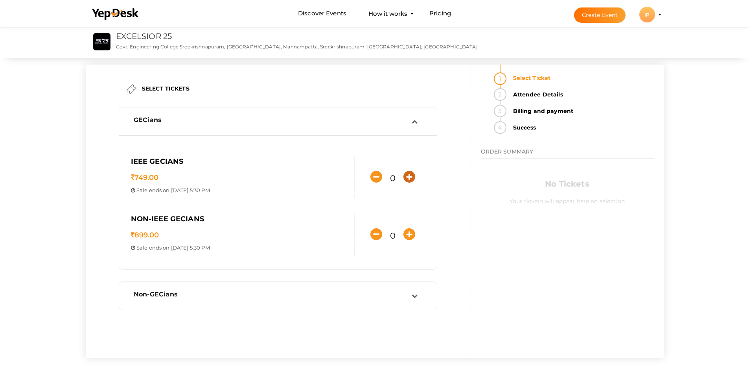
click at [407, 175] on icon "button" at bounding box center [410, 177] width 12 height 12
type input "1"
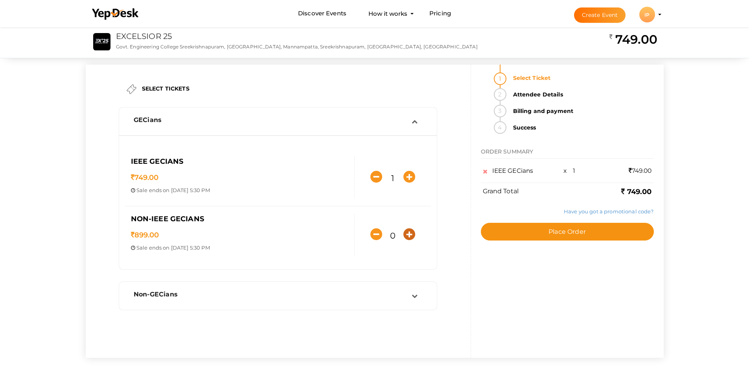
click at [408, 234] on icon "button" at bounding box center [410, 234] width 12 height 12
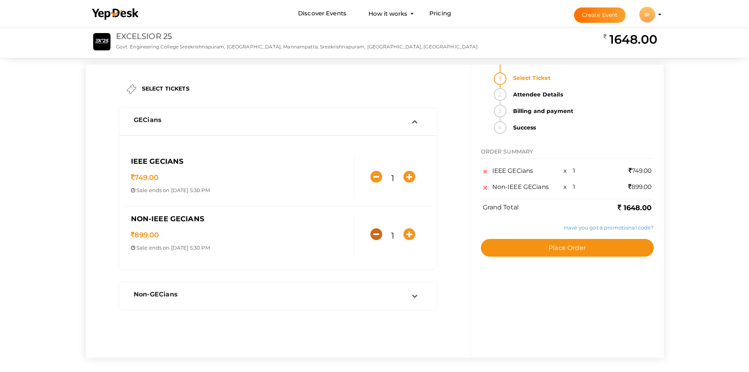
click at [381, 234] on icon "button" at bounding box center [376, 234] width 12 height 12
type input "0"
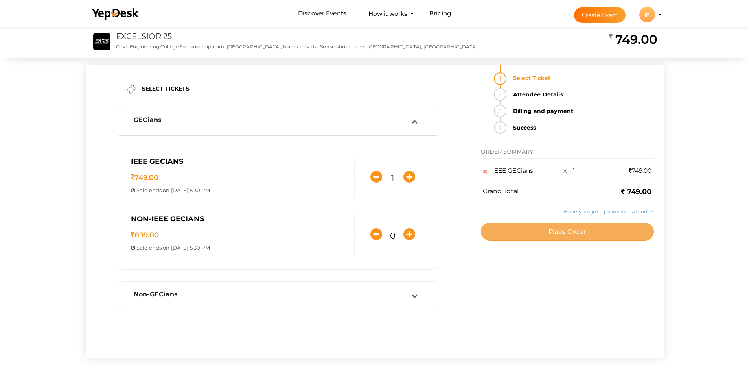
click at [549, 229] on span "Place Order" at bounding box center [567, 231] width 37 height 7
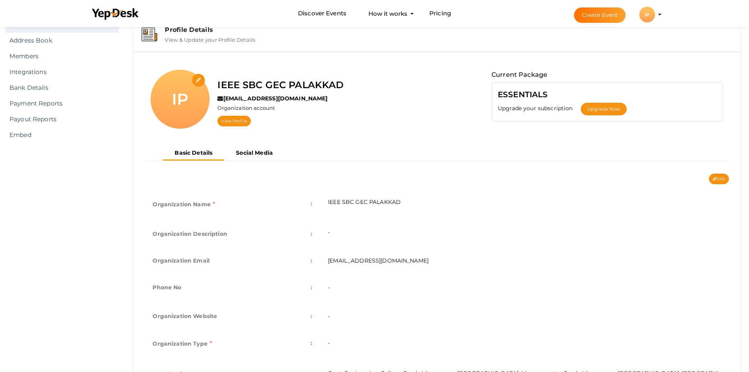
scroll to position [107, 0]
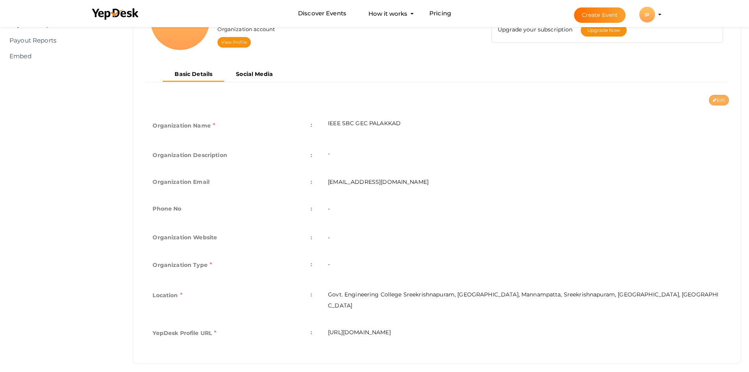
click at [724, 101] on button "Edit" at bounding box center [719, 100] width 20 height 11
type input "IEEE SBC GEC PALAKKAD"
type input "[EMAIL_ADDRESS][DOMAIN_NAME]"
select select "9"
type input "Govt. Engineering College Sreekrishnapuram, [GEOGRAPHIC_DATA], Mannampatta, Sre…"
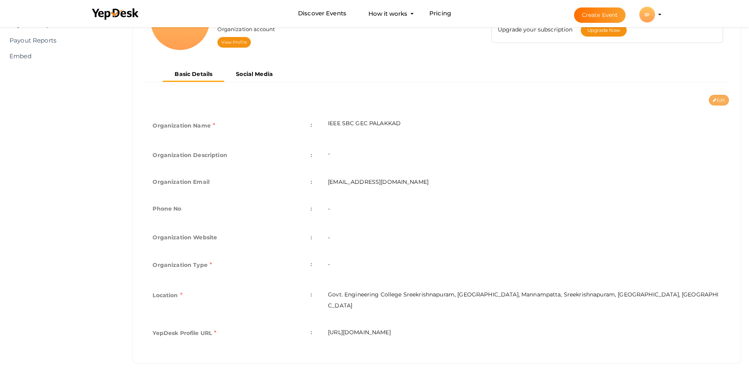
type input "ieee-sbc-gec-palakkad"
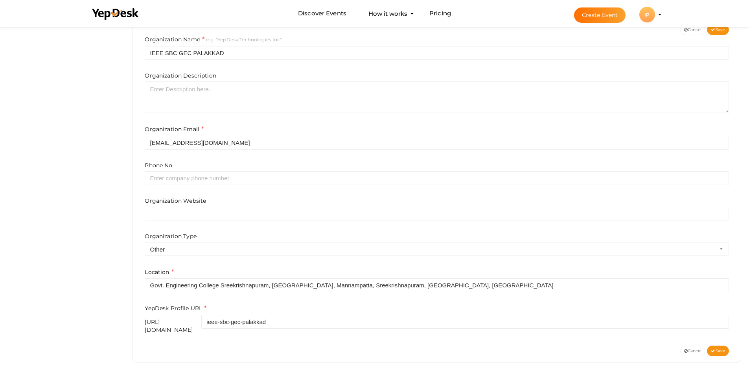
scroll to position [179, 0]
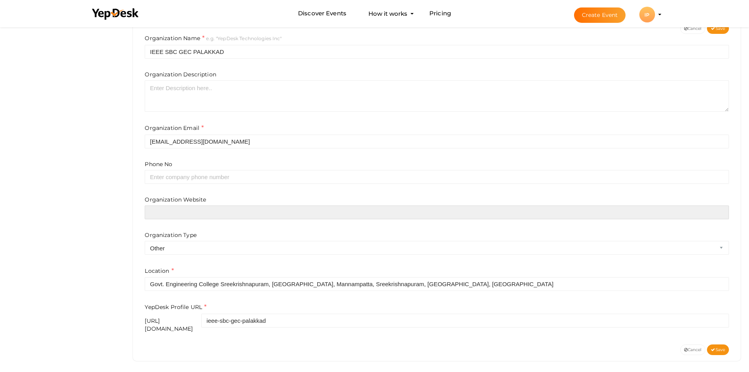
click at [175, 212] on input "text" at bounding box center [437, 212] width 584 height 14
type input "ieee-sb.vercel.app"
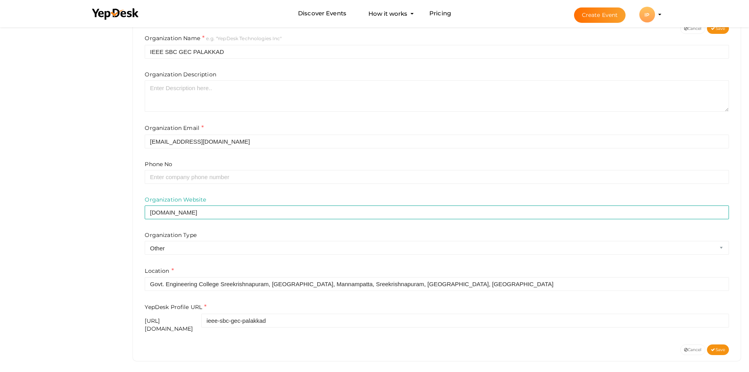
click at [114, 193] on html "Discover Events How it works Powerful Registration / Ticketing Start selling yo…" at bounding box center [374, 7] width 749 height 372
click at [156, 240] on div "Organization Type Airline Corporation Educational Organization Government Organ…" at bounding box center [437, 243] width 584 height 24
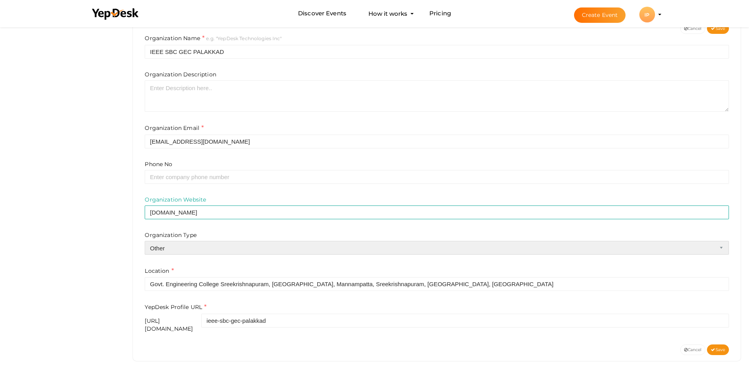
click at [160, 244] on select "Airline Corporation Educational Organization Government Organization Local Busi…" at bounding box center [437, 248] width 584 height 14
click at [145, 241] on select "Airline Corporation Educational Organization Government Organization Local Busi…" at bounding box center [437, 248] width 584 height 14
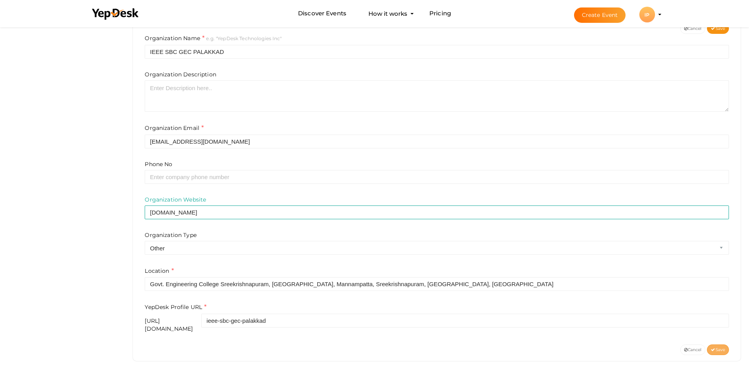
click at [723, 347] on span "Save" at bounding box center [718, 349] width 14 height 5
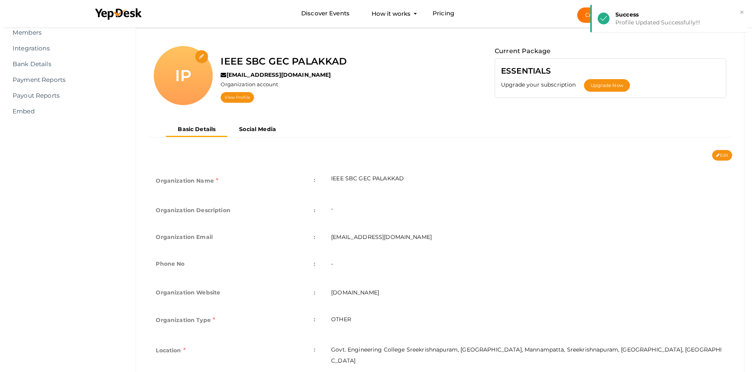
scroll to position [0, 0]
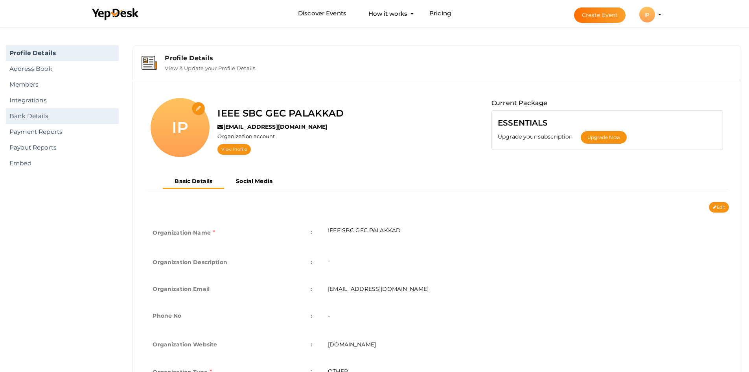
click at [30, 112] on link "Bank Details" at bounding box center [62, 116] width 113 height 16
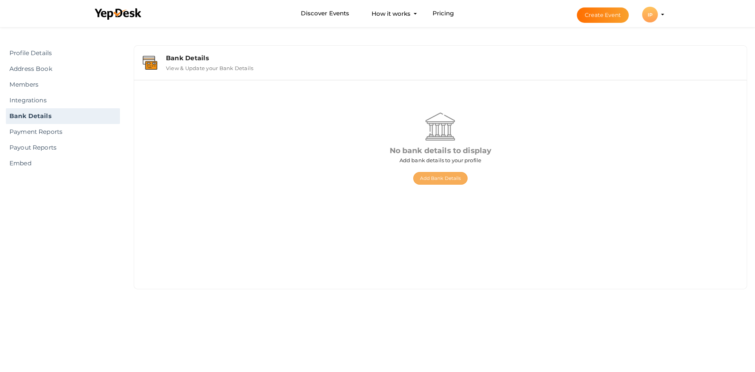
click at [428, 181] on button "Add Bank Details" at bounding box center [440, 178] width 55 height 13
select select "INR"
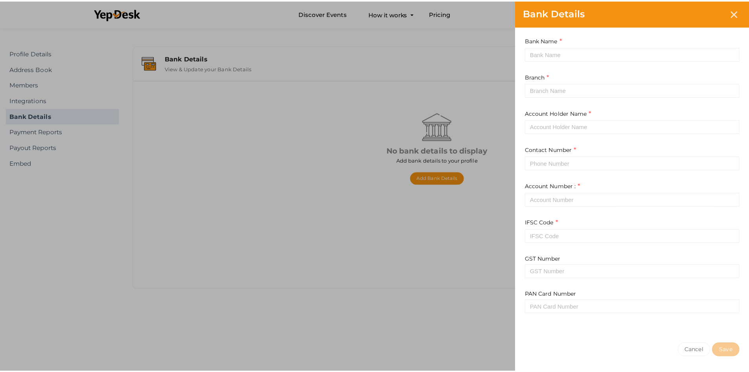
scroll to position [71, 0]
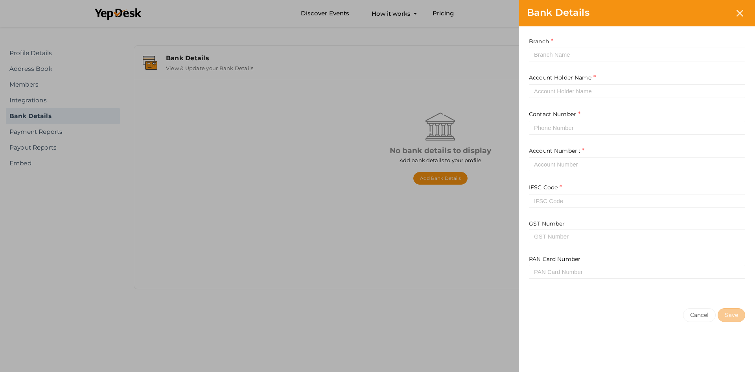
click at [370, 195] on div "Bank Details Currency : US Dollar Canadian Dollar Indian Rupee Bank Name This f…" at bounding box center [377, 186] width 755 height 372
click at [319, 88] on div "Bank Details Currency : US Dollar Canadian Dollar Indian Rupee Bank Name This f…" at bounding box center [377, 186] width 755 height 372
click at [742, 10] on icon at bounding box center [740, 13] width 7 height 7
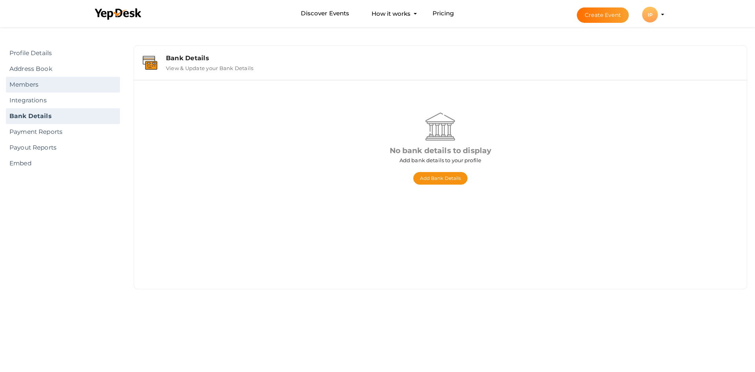
click at [39, 90] on link "Members" at bounding box center [63, 85] width 114 height 16
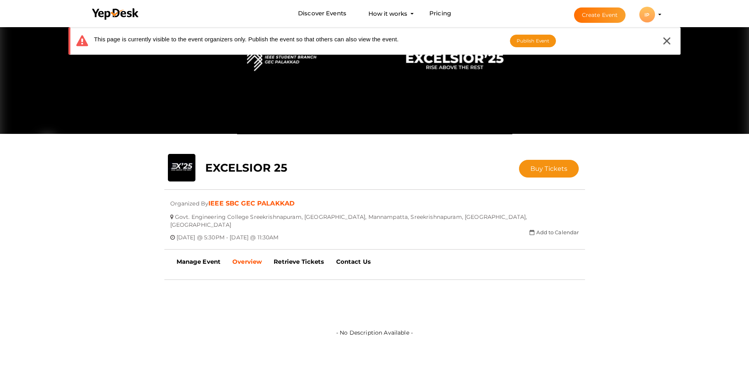
scroll to position [79, 0]
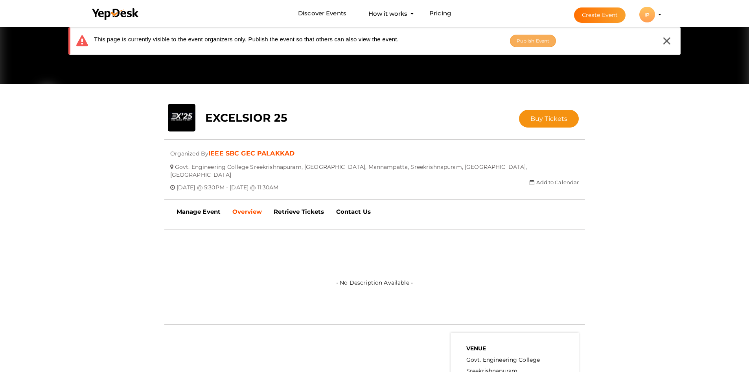
click at [520, 40] on span "Publish Event" at bounding box center [533, 41] width 33 height 6
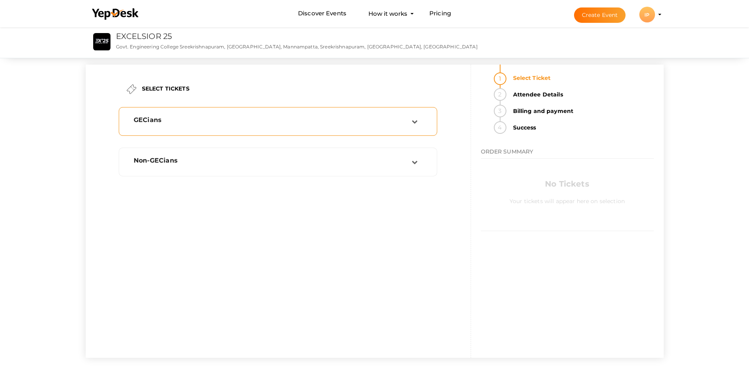
click at [405, 116] on div "GECians" at bounding box center [278, 121] width 310 height 20
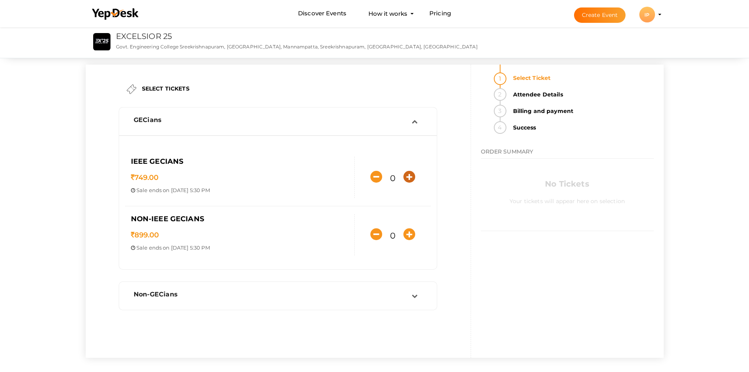
click at [407, 181] on icon "button" at bounding box center [410, 177] width 12 height 12
type input "1"
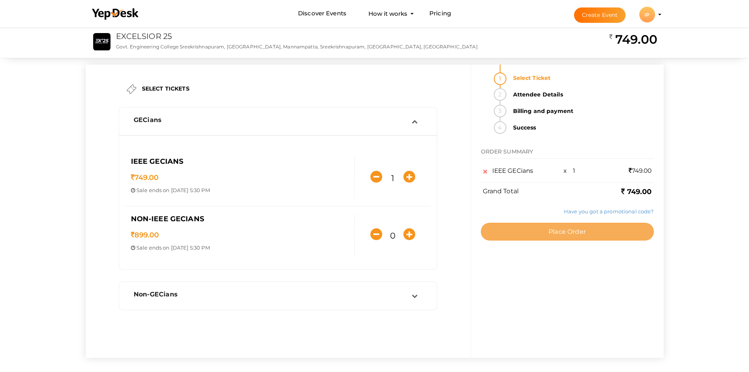
click at [562, 231] on span "Place Order" at bounding box center [567, 231] width 37 height 7
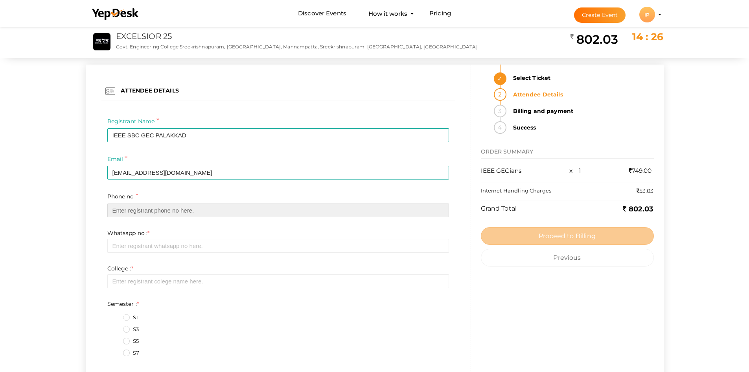
click at [142, 210] on input "text" at bounding box center [278, 210] width 342 height 14
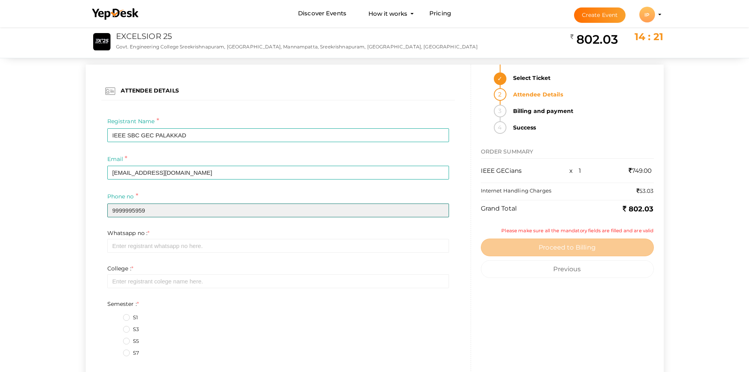
type input "9999995959"
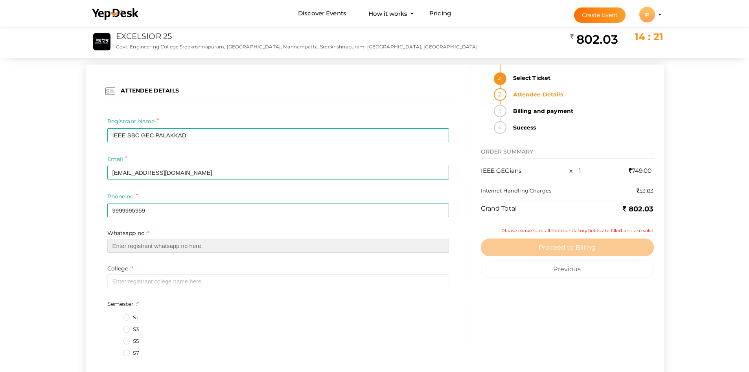
click at [154, 245] on input "text" at bounding box center [278, 246] width 342 height 14
type input "5598984844"
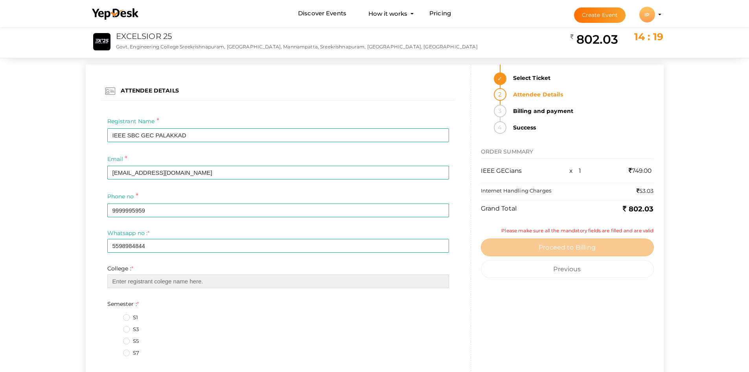
click at [135, 280] on input "text" at bounding box center [278, 281] width 342 height 14
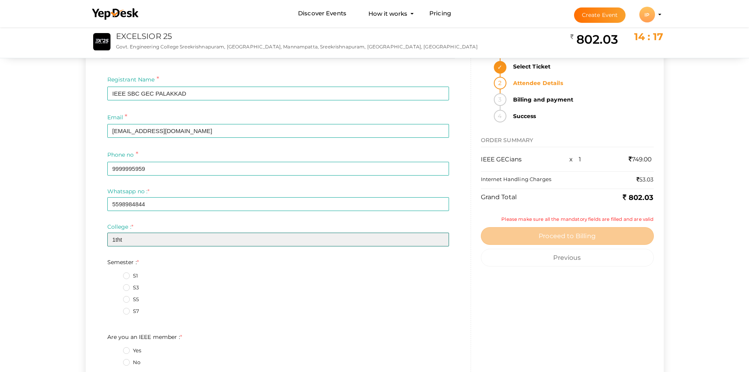
scroll to position [118, 0]
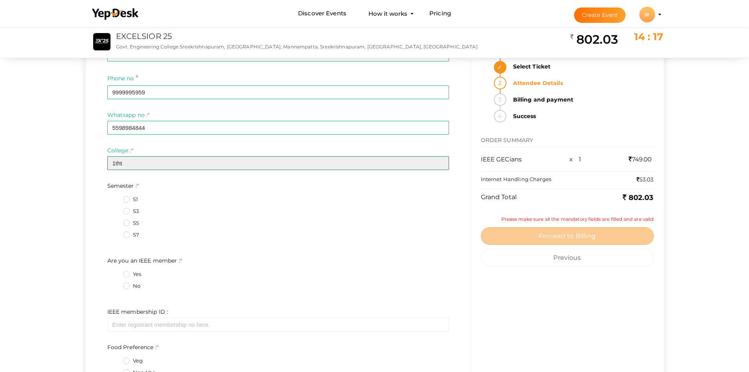
type input "1tht"
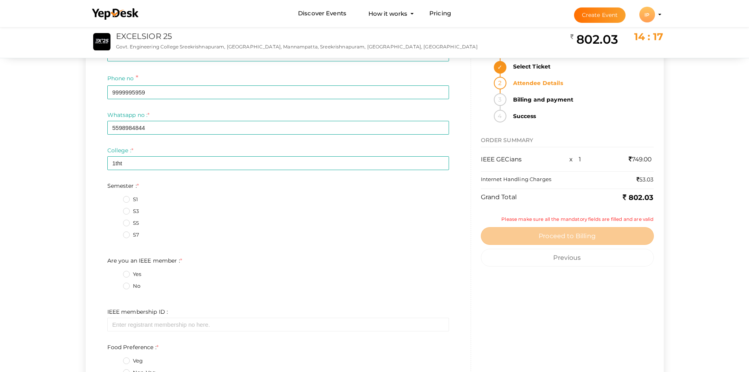
click at [127, 221] on label "S5" at bounding box center [131, 223] width 16 height 8
click at [115, 221] on input "S5" at bounding box center [115, 221] width 0 height 0
click at [127, 278] on label "Yes" at bounding box center [132, 274] width 18 height 8
click at [115, 272] on member\+0\+ "Yes" at bounding box center [115, 272] width 0 height 0
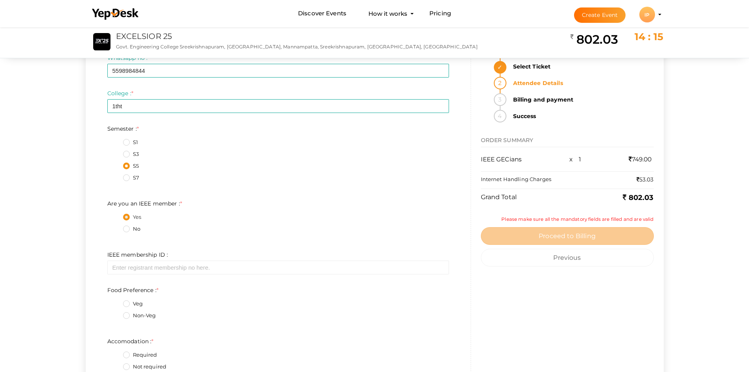
scroll to position [275, 0]
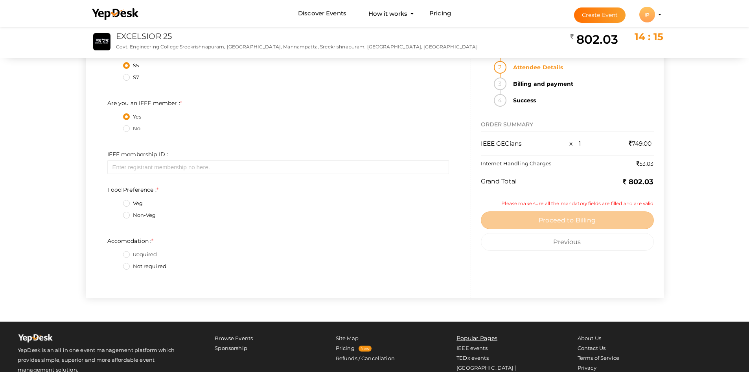
click at [144, 175] on div "Whatsapp no : * 5598984844 Required. Limit exceeds. Limit is - Invalid phone nu…" at bounding box center [278, 121] width 354 height 334
click at [145, 171] on input "text" at bounding box center [278, 167] width 342 height 14
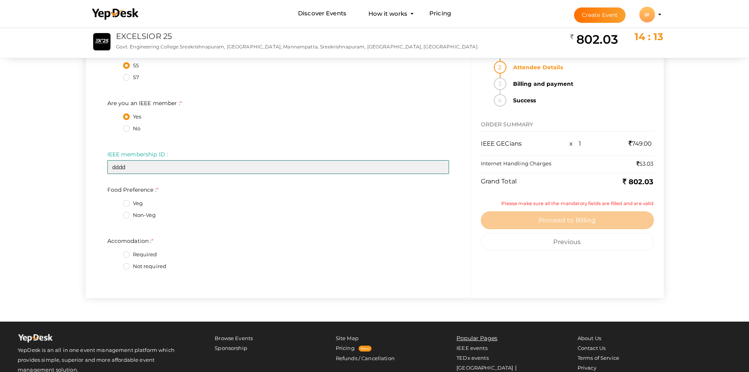
type input "dddd"
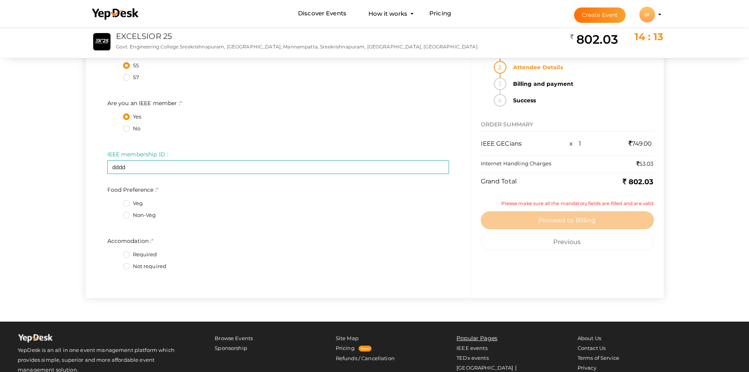
click at [128, 203] on label "Veg" at bounding box center [133, 203] width 20 height 8
click at [115, 201] on Preference\+0\+ "Veg" at bounding box center [115, 201] width 0 height 0
click at [131, 254] on label "Required" at bounding box center [140, 255] width 34 height 8
click at [115, 252] on input "Required" at bounding box center [115, 252] width 0 height 0
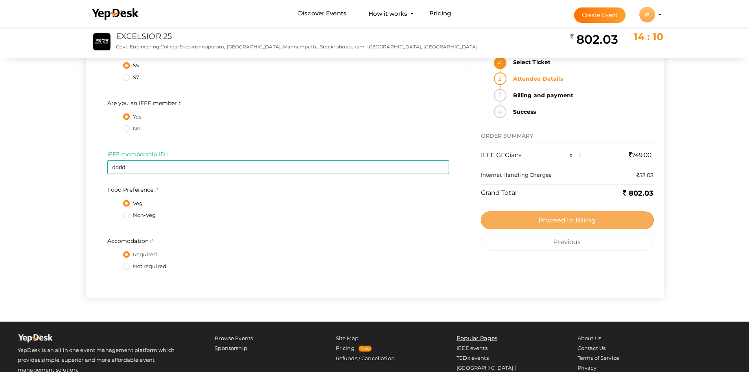
click at [573, 220] on span "Proceed to Billing" at bounding box center [567, 219] width 57 height 7
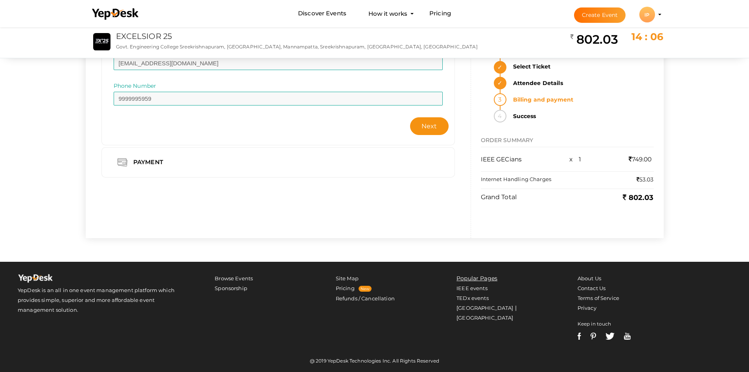
scroll to position [0, 0]
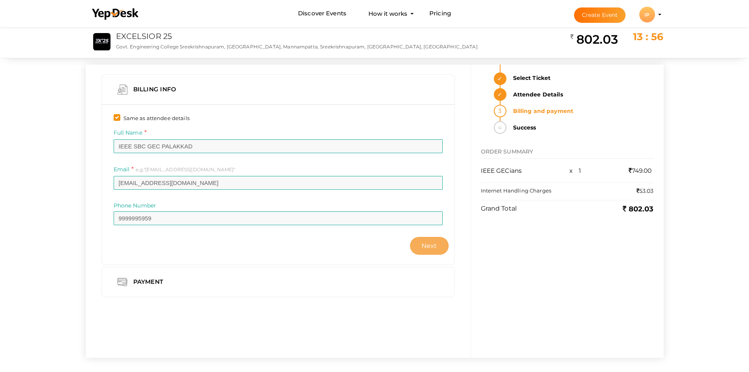
click at [420, 245] on button "Next" at bounding box center [429, 246] width 39 height 18
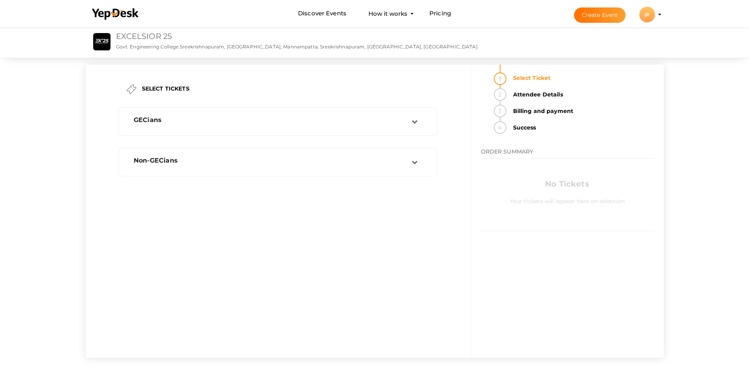
click at [160, 39] on link "EXCELSIOR 25" at bounding box center [144, 35] width 56 height 9
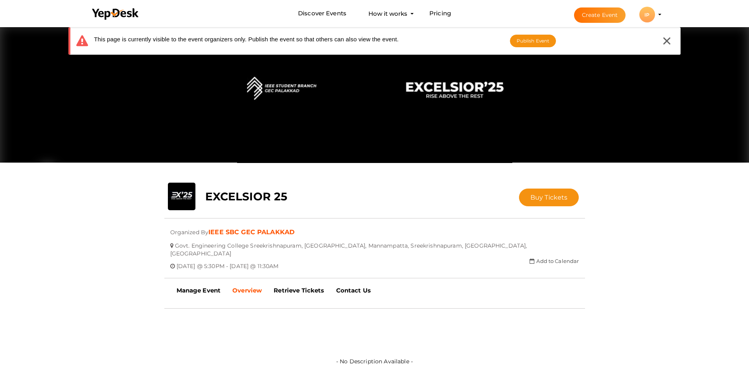
click at [119, 179] on div "close Your present response to the invite is You can change your response below…" at bounding box center [374, 305] width 749 height 560
click at [542, 42] on span "Publish Event" at bounding box center [533, 41] width 33 height 6
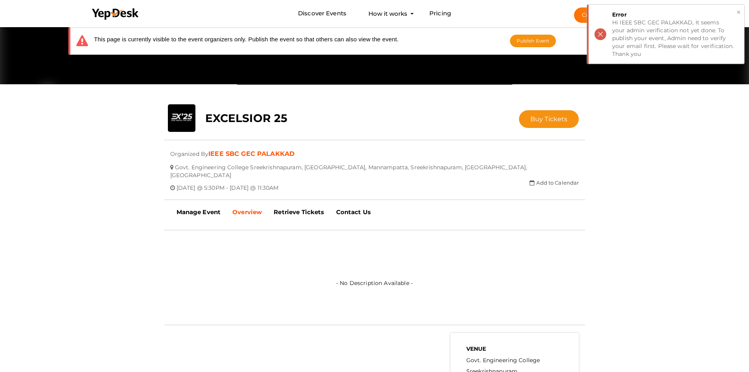
scroll to position [79, 0]
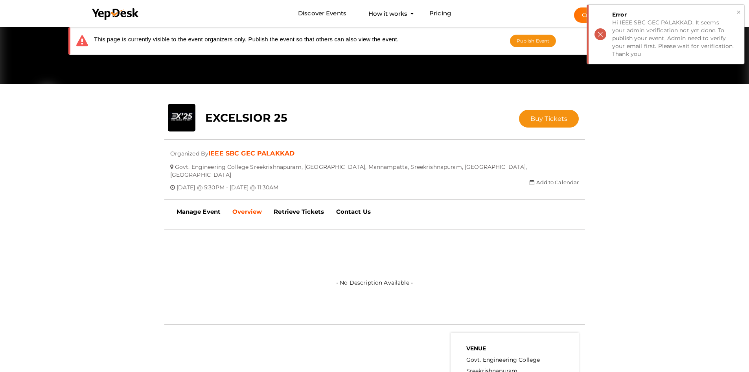
click at [737, 12] on button "×" at bounding box center [738, 12] width 5 height 9
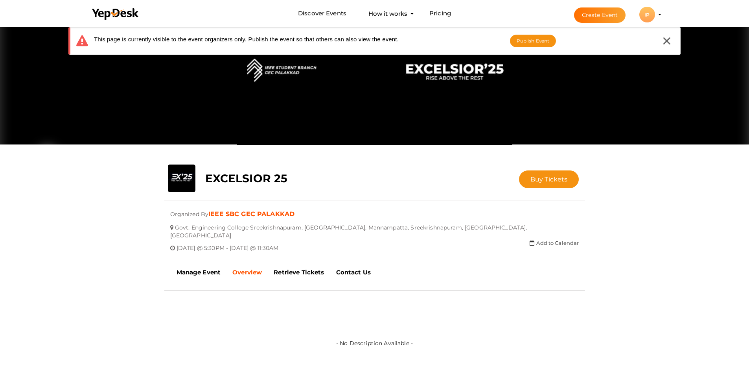
scroll to position [0, 0]
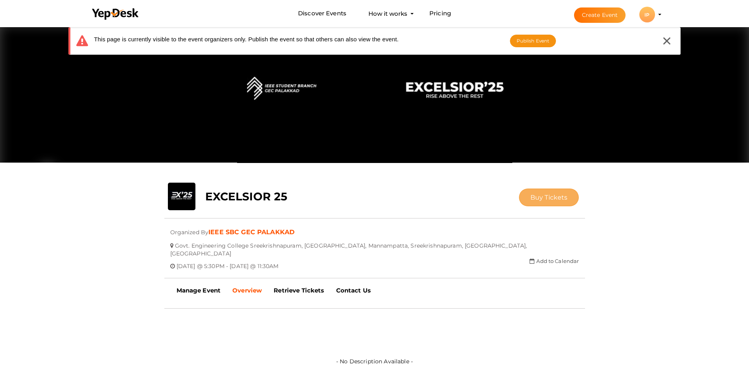
click at [538, 195] on span "Buy Tickets" at bounding box center [549, 197] width 37 height 7
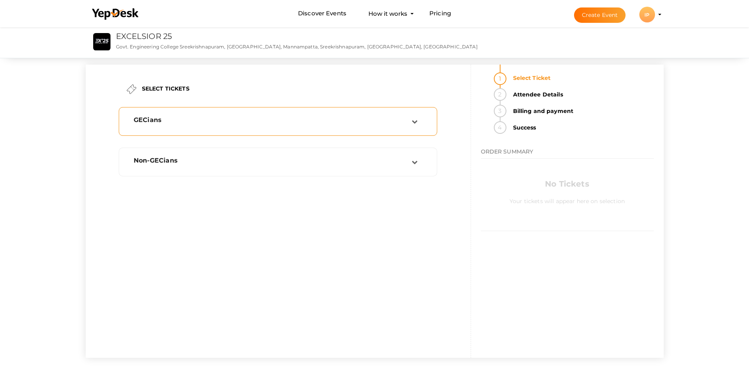
click at [408, 132] on div "GECians" at bounding box center [278, 121] width 319 height 29
click at [408, 129] on div "GECians" at bounding box center [278, 121] width 310 height 20
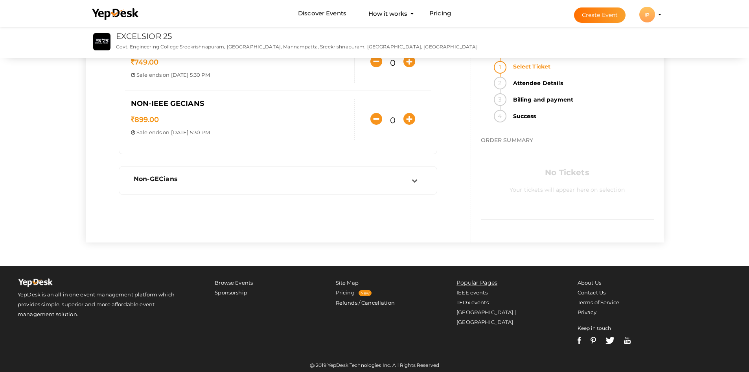
scroll to position [118, 0]
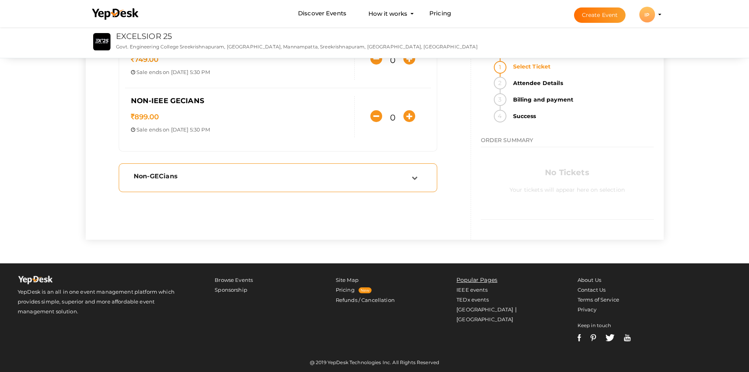
click at [411, 175] on div "Non-GECians" at bounding box center [273, 175] width 278 height 7
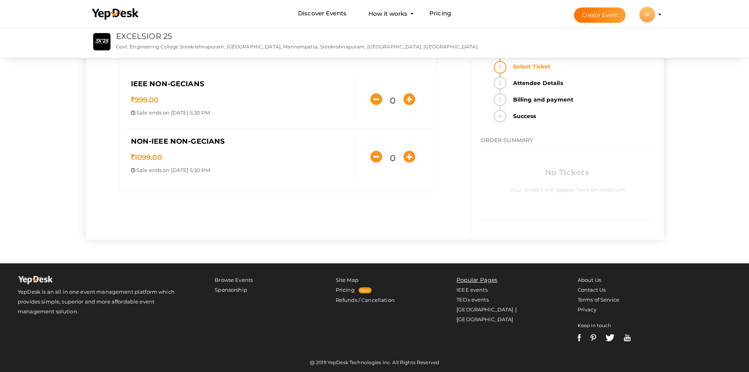
scroll to position [0, 0]
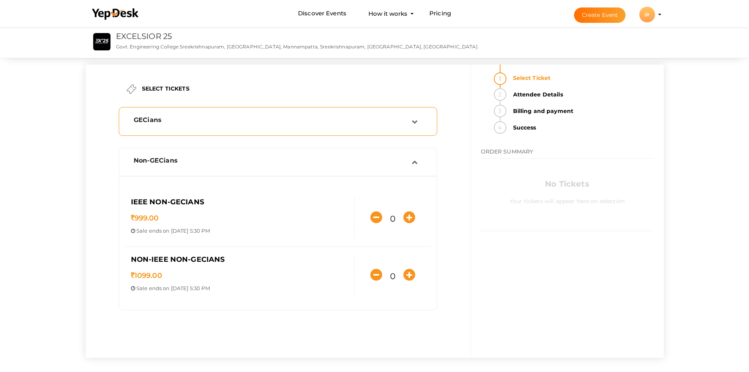
click at [418, 118] on td at bounding box center [420, 121] width 17 height 11
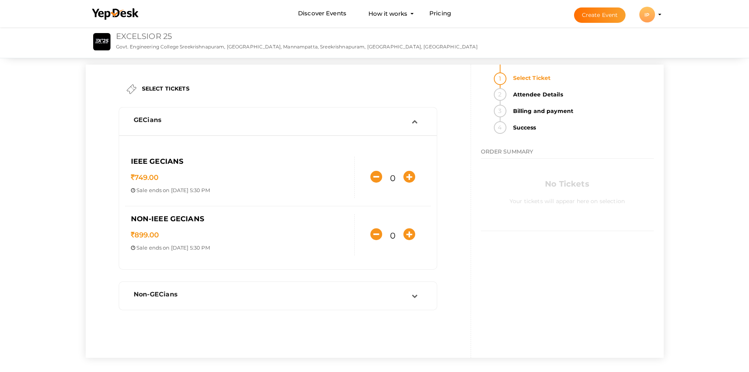
click at [158, 37] on link "EXCELSIOR 25" at bounding box center [144, 35] width 56 height 9
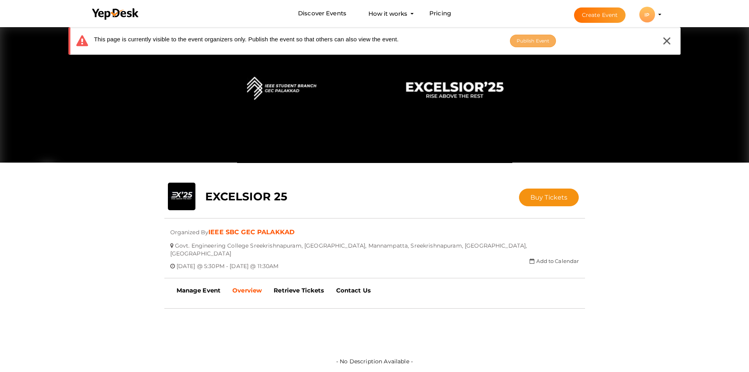
click at [530, 45] on button "Publish Event" at bounding box center [533, 41] width 46 height 13
click at [662, 14] on li "Create Event IP IP IEEE SBC GEC PALAKKAD ieee@gecskp.ac.in Organization Profile…" at bounding box center [611, 14] width 105 height 28
click at [661, 15] on li "Create Event IP IP IEEE SBC GEC PALAKKAD ieee@gecskp.ac.in Organization Profile…" at bounding box center [611, 14] width 105 height 28
click at [704, 22] on nav "Discover Events How it works Powerful Registration / Ticketing Start selling yo…" at bounding box center [374, 13] width 749 height 27
click at [658, 12] on li "Create Event IP IP IEEE SBC GEC PALAKKAD ieee@gecskp.ac.in Organization Profile…" at bounding box center [611, 14] width 105 height 28
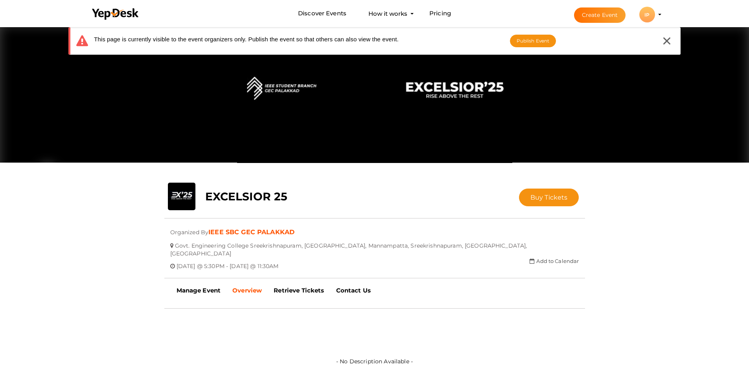
click at [655, 14] on profile-pic "IP" at bounding box center [648, 15] width 16 height 6
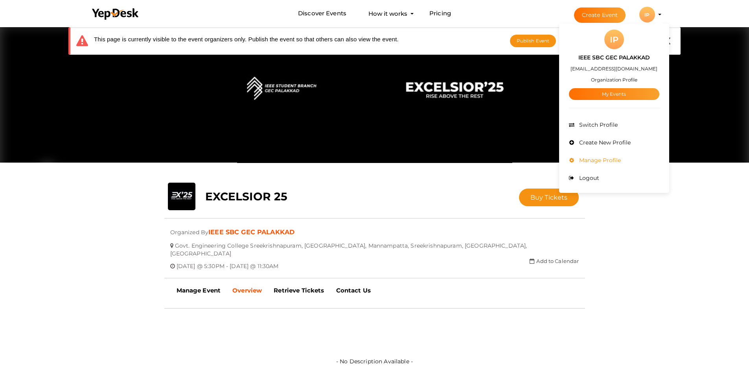
click at [597, 160] on span "Manage Profile" at bounding box center [599, 160] width 44 height 7
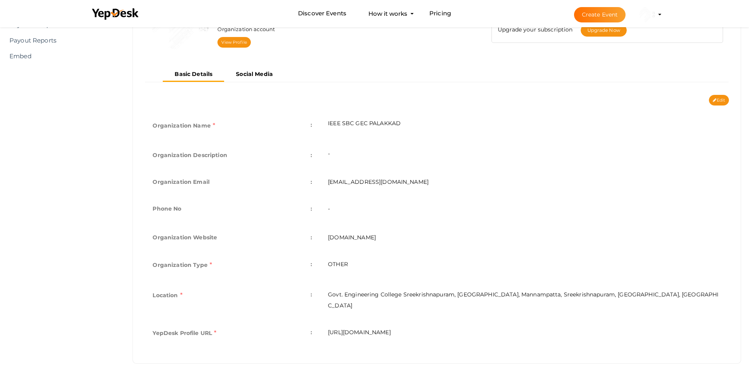
scroll to position [68, 0]
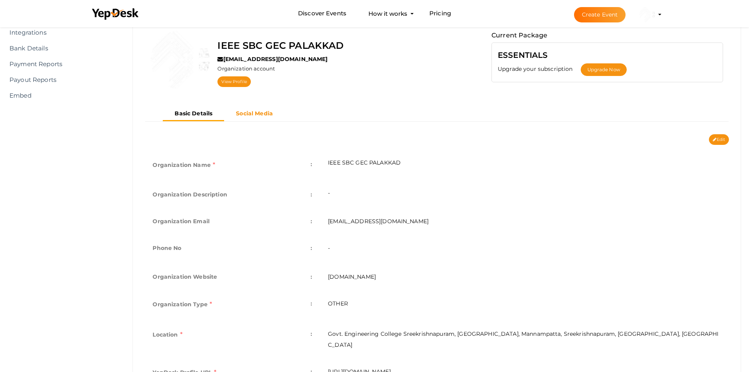
click at [257, 112] on b "Social Media" at bounding box center [254, 113] width 37 height 7
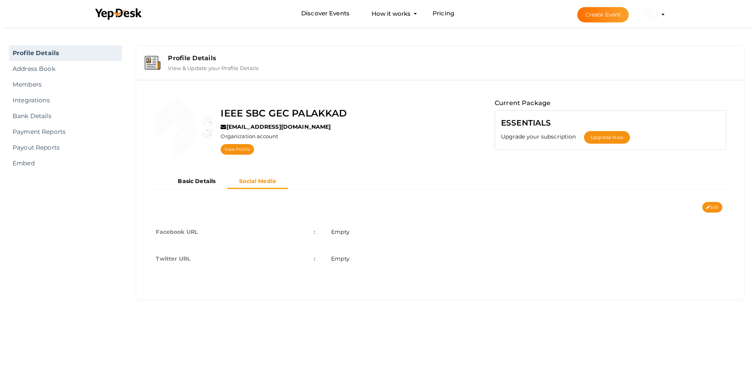
scroll to position [0, 0]
click at [588, 138] on button "Upgrade Now" at bounding box center [607, 137] width 46 height 13
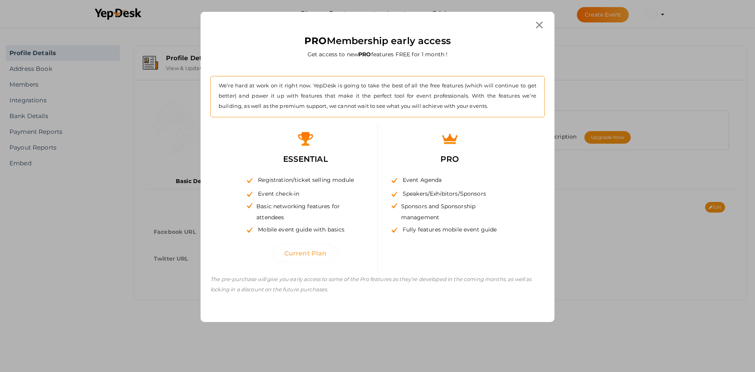
click at [414, 177] on span "Event Agenda" at bounding box center [420, 179] width 43 height 7
click at [400, 147] on div "PRO Event Agenda Speakers/Exhibitors/Sponsors Sponsors and Sponsorship manageme…" at bounding box center [450, 185] width 132 height 125
click at [535, 25] on div at bounding box center [539, 25] width 15 height 15
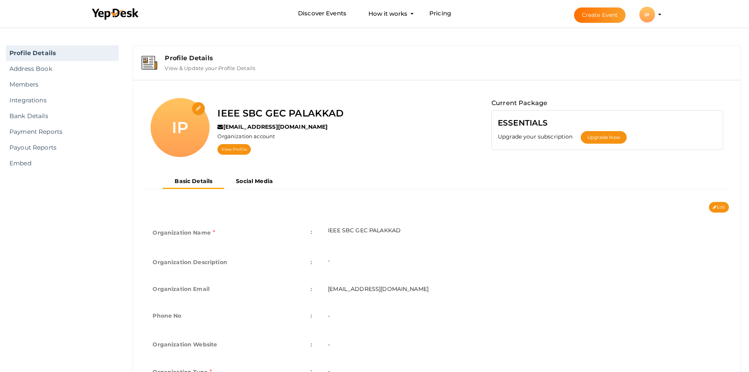
click at [662, 15] on li "Create Event IP IP IEEE SBC GEC PALAKKAD [EMAIL_ADDRESS][DOMAIN_NAME] Organizat…" at bounding box center [611, 14] width 105 height 28
click at [659, 15] on li "Create Event IP IP IEEE SBC GEC PALAKKAD [EMAIL_ADDRESS][DOMAIN_NAME] Organizat…" at bounding box center [611, 14] width 105 height 28
click at [655, 14] on profile-pic "IP" at bounding box center [648, 15] width 16 height 6
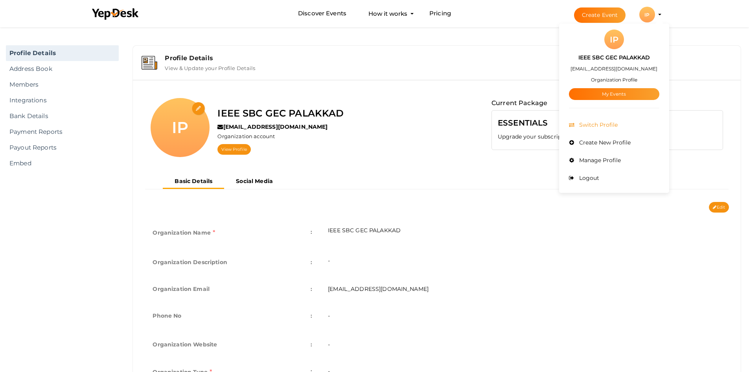
click at [618, 123] on li "Switch Profile" at bounding box center [614, 125] width 90 height 18
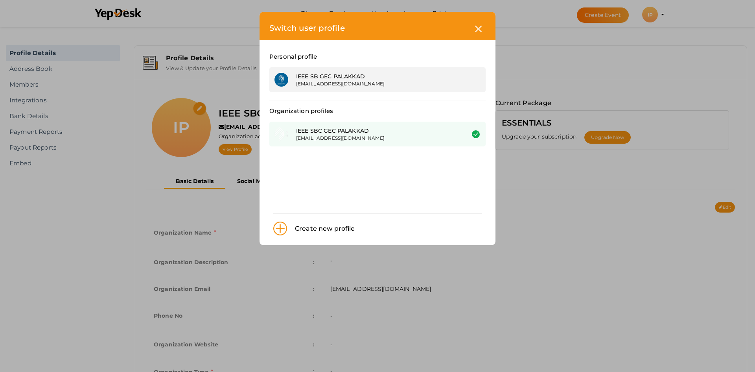
click at [326, 76] on div "IEEE SB GEC PALAKKAD" at bounding box center [374, 76] width 157 height 8
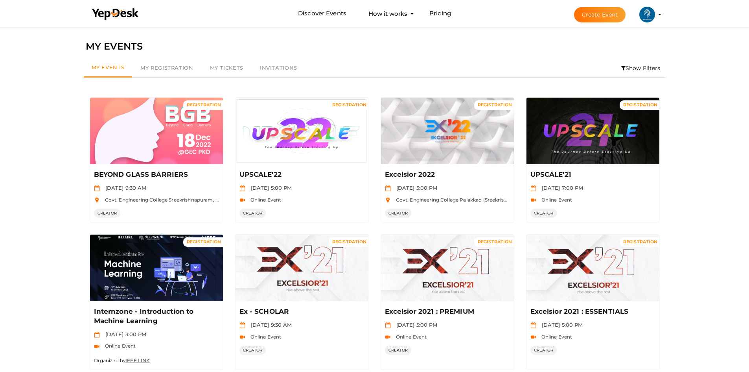
click at [656, 13] on button "IEEE SB GEC PALAKKAD [EMAIL_ADDRESS][DOMAIN_NAME] Personal Profile My Events Ad…" at bounding box center [647, 14] width 20 height 17
click at [660, 13] on li "Create Event IEEE SB GEC PALAKKAD [EMAIL_ADDRESS][DOMAIN_NAME] Personal Profile…" at bounding box center [611, 14] width 105 height 28
click at [655, 14] on profile-pic at bounding box center [648, 14] width 16 height 6
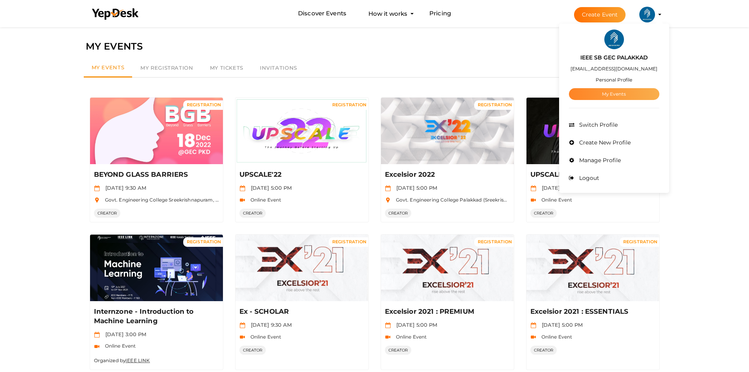
click at [600, 95] on link "My Events" at bounding box center [614, 94] width 90 height 12
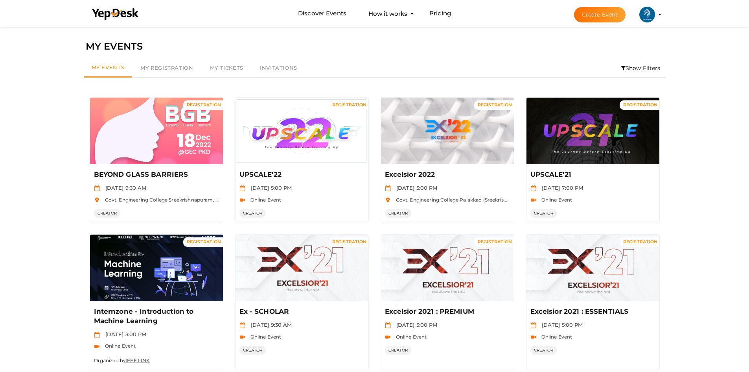
click at [658, 11] on li "Create Event IEEE SB GEC PALAKKAD [EMAIL_ADDRESS][DOMAIN_NAME] Personal Profile…" at bounding box center [611, 14] width 105 height 28
click at [655, 15] on profile-pic at bounding box center [648, 14] width 16 height 6
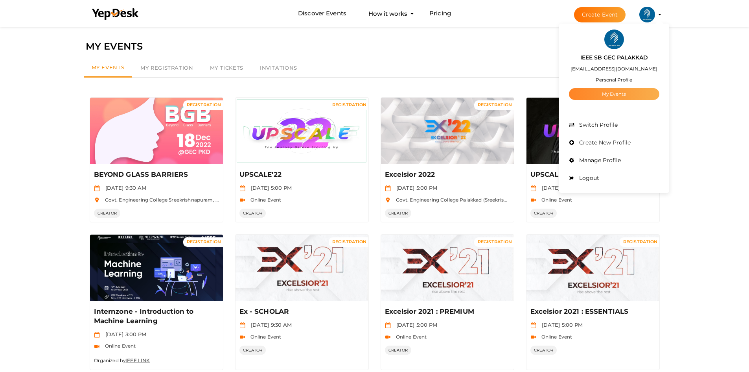
click at [610, 91] on link "My Events" at bounding box center [614, 94] width 90 height 12
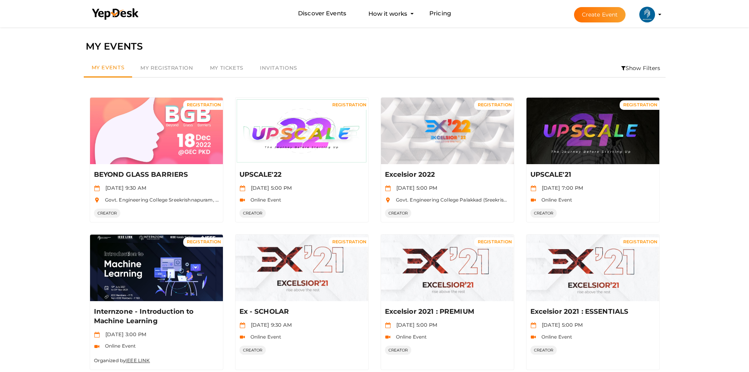
click at [598, 18] on button "Create Event" at bounding box center [600, 14] width 52 height 15
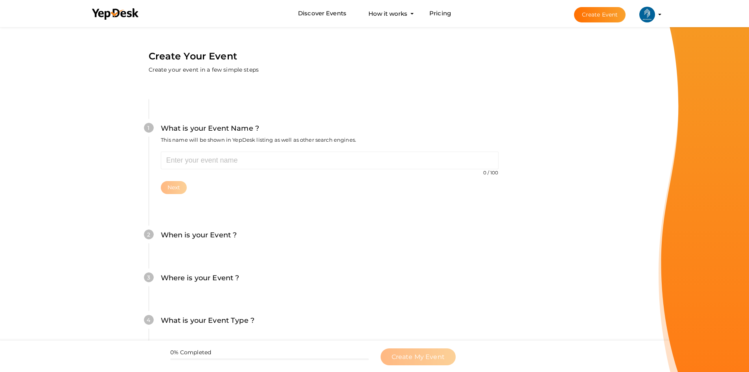
click at [655, 15] on profile-pic at bounding box center [648, 14] width 16 height 6
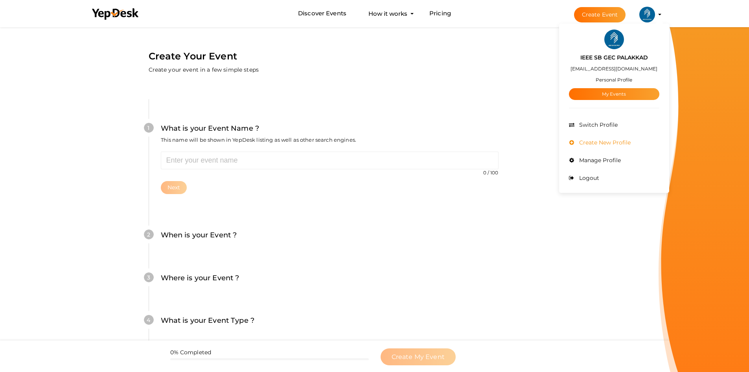
click at [605, 141] on span "Create New Profile" at bounding box center [603, 142] width 53 height 7
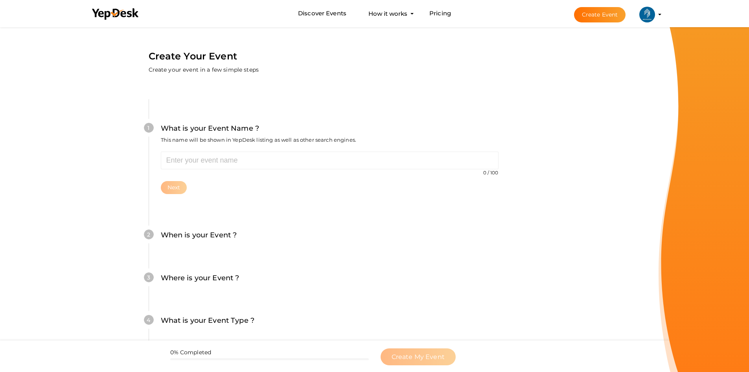
click at [657, 16] on button "IEEE SB GEC PALAKKAD [EMAIL_ADDRESS][DOMAIN_NAME] Personal Profile My Events Ad…" at bounding box center [647, 14] width 20 height 17
click at [655, 15] on profile-pic at bounding box center [648, 14] width 16 height 6
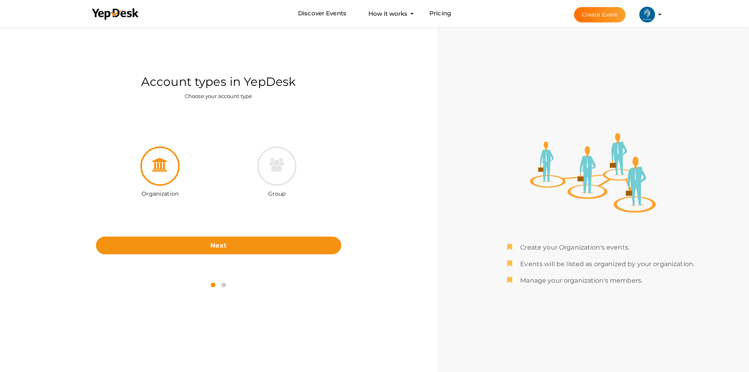
click at [659, 18] on li "Create Event IEEE SB GEC PALAKKAD [EMAIL_ADDRESS][DOMAIN_NAME] Personal Profile…" at bounding box center [611, 14] width 105 height 28
click at [659, 16] on li "Create Event IEEE SB GEC PALAKKAD [EMAIL_ADDRESS][DOMAIN_NAME] Personal Profile…" at bounding box center [611, 14] width 105 height 28
click at [655, 14] on profile-pic at bounding box center [648, 14] width 16 height 6
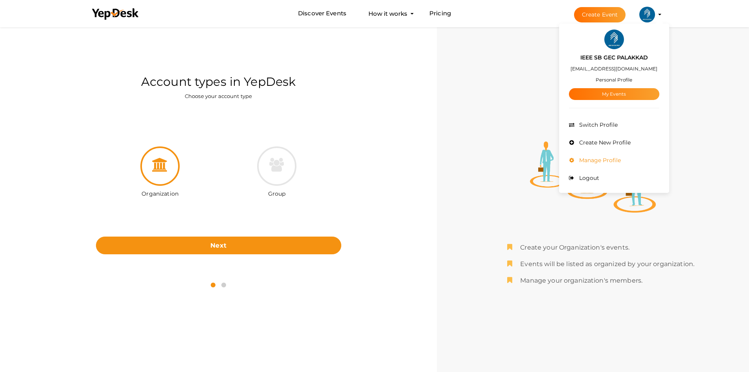
click at [599, 160] on span "Manage Profile" at bounding box center [599, 160] width 44 height 7
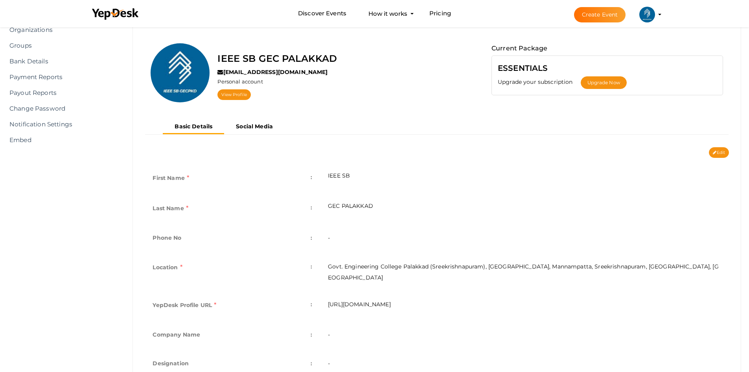
scroll to position [42, 0]
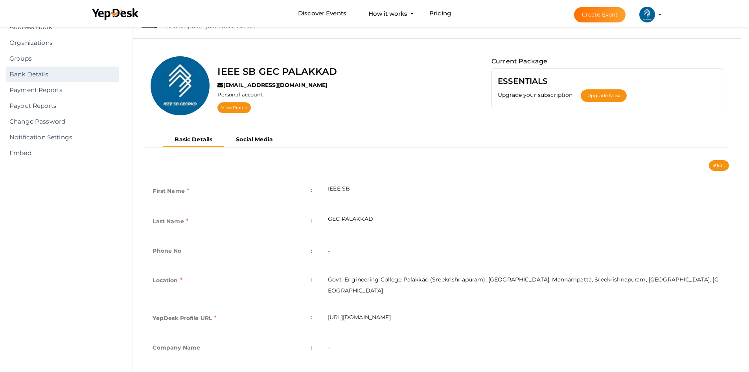
click at [43, 76] on link "Bank Details" at bounding box center [62, 74] width 113 height 16
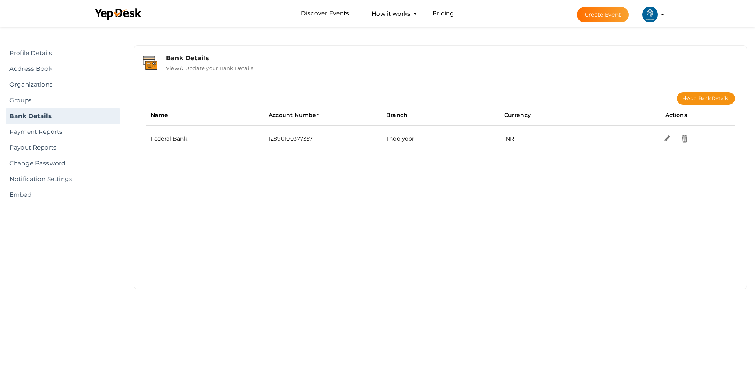
click at [660, 15] on li "Create Event IEEE SB GEC PALAKKAD [EMAIL_ADDRESS][DOMAIN_NAME] Personal Profile…" at bounding box center [613, 14] width 105 height 28
click at [658, 14] on profile-pic at bounding box center [650, 14] width 16 height 6
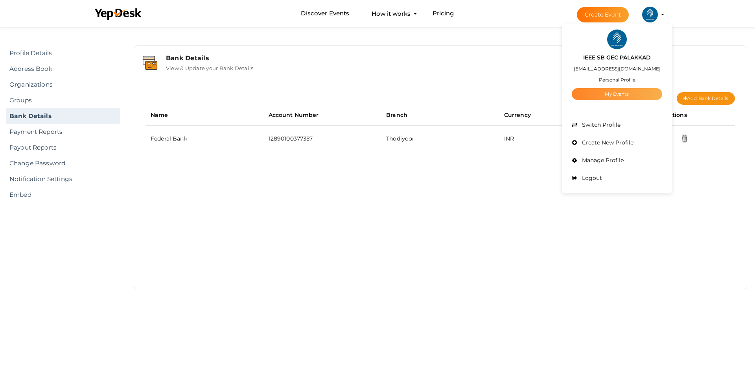
click at [631, 94] on link "My Events" at bounding box center [617, 94] width 90 height 12
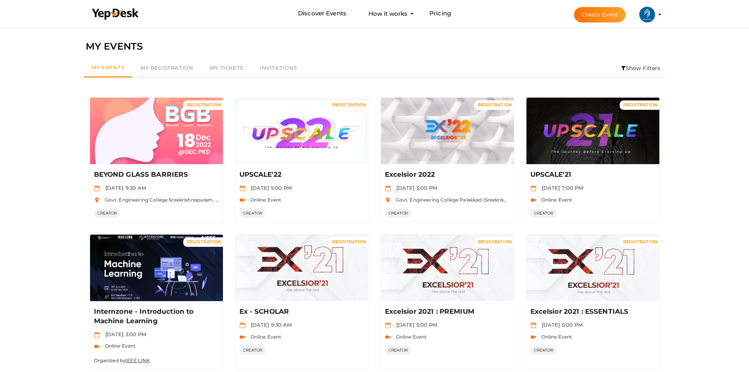
click at [658, 17] on li "Create Event IEEE SB GEC PALAKKAD [EMAIL_ADDRESS][DOMAIN_NAME] Personal Profile…" at bounding box center [611, 14] width 105 height 28
click at [655, 14] on profile-pic at bounding box center [648, 14] width 16 height 6
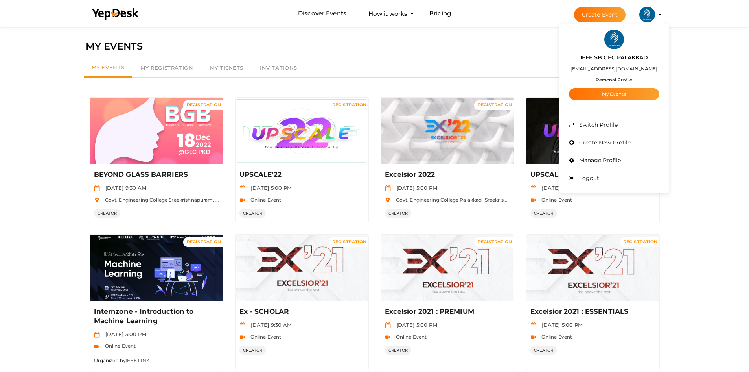
click at [655, 14] on profile-pic at bounding box center [648, 14] width 16 height 6
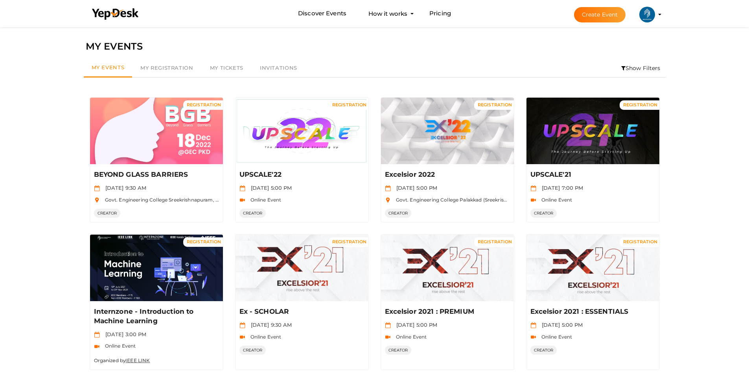
click at [655, 14] on profile-pic at bounding box center [648, 14] width 16 height 6
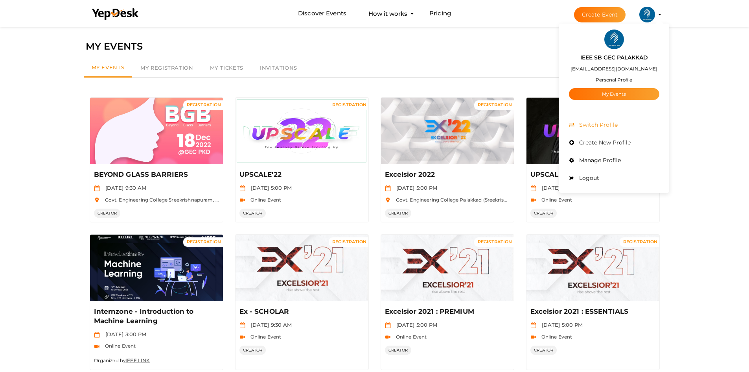
click at [597, 127] on span "Switch Profile" at bounding box center [597, 124] width 41 height 7
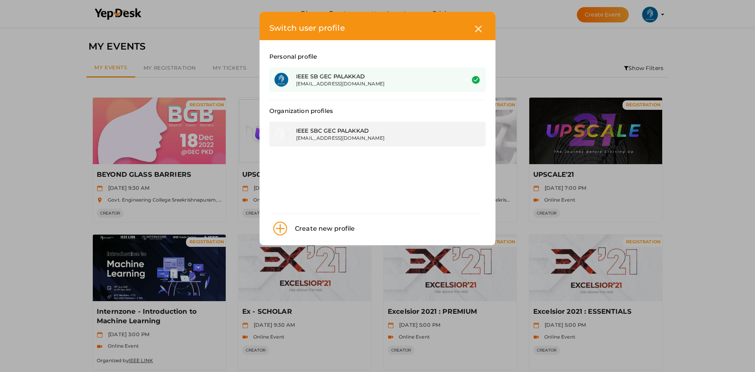
click at [353, 131] on div "IEEE SBC GEC PALAKKAD" at bounding box center [374, 131] width 157 height 8
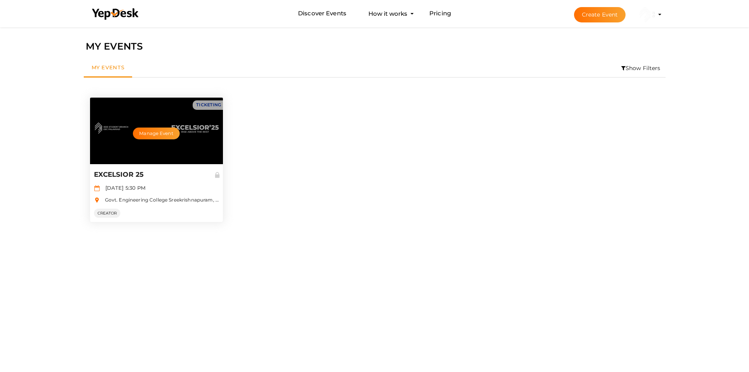
click at [182, 144] on div "Manage Event" at bounding box center [156, 131] width 133 height 66
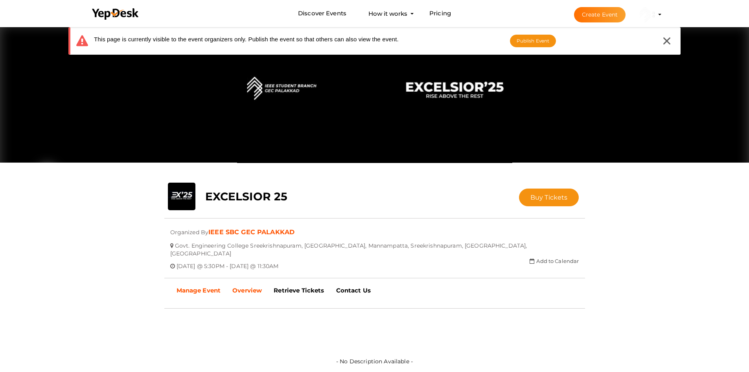
click at [205, 280] on link "Manage Event" at bounding box center [199, 290] width 56 height 20
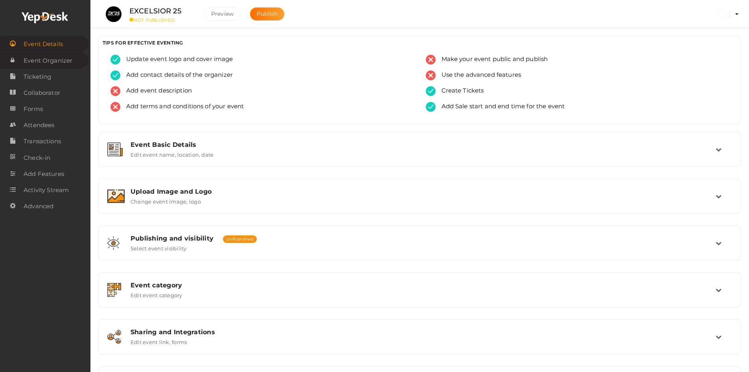
click at [62, 60] on span "Event Organizer" at bounding box center [48, 61] width 49 height 16
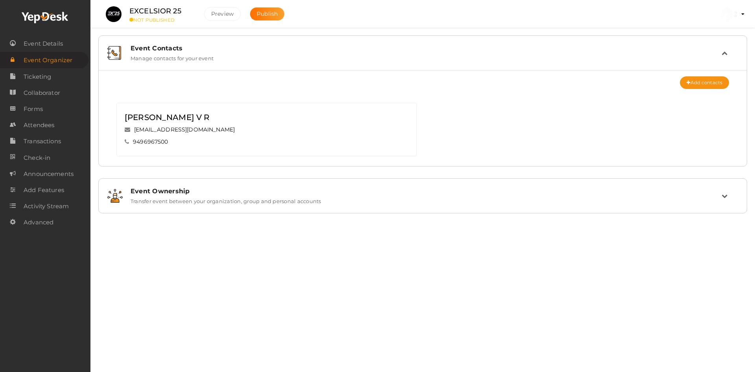
click at [498, 182] on div "Event Ownership Transfer event between your organization, group and personal ac…" at bounding box center [423, 195] width 640 height 26
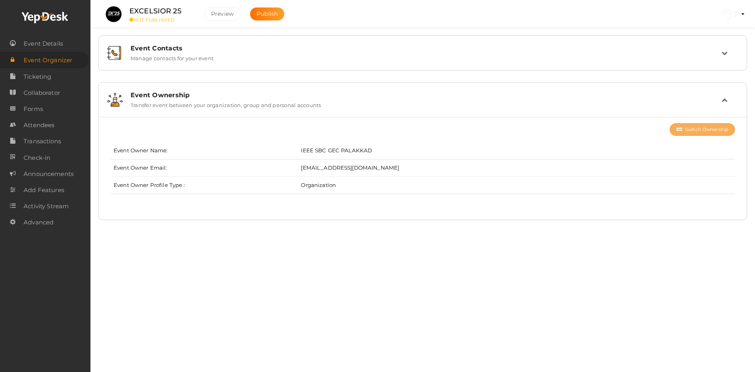
click at [694, 131] on button "Switch Ownership" at bounding box center [702, 129] width 65 height 13
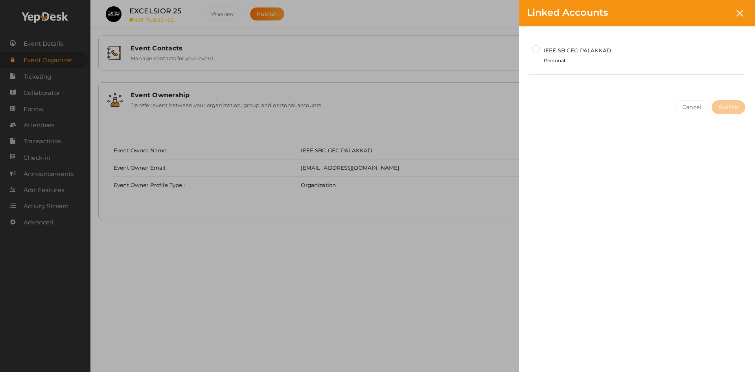
click at [577, 53] on label "IEEE SB GEC PALAKKAD Personal" at bounding box center [575, 55] width 71 height 20
click at [540, 53] on input "IEEE SB GEC PALAKKAD Personal" at bounding box center [536, 49] width 8 height 8
radio input "true"
click at [742, 106] on button "Switch" at bounding box center [728, 107] width 33 height 14
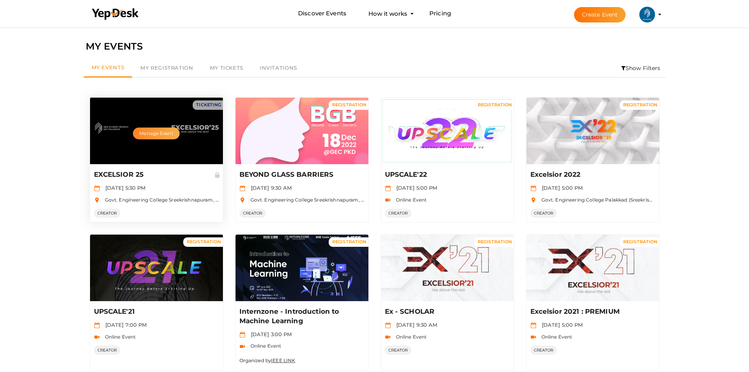
click at [179, 136] on button "Manage Event" at bounding box center [156, 133] width 46 height 12
click at [158, 136] on button "Manage Event" at bounding box center [156, 133] width 46 height 12
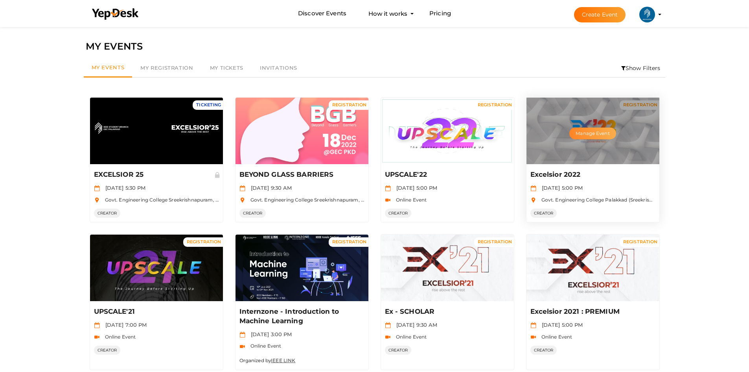
click at [591, 131] on button "Manage Event" at bounding box center [593, 133] width 46 height 12
click at [566, 149] on div "Manage Event" at bounding box center [593, 131] width 133 height 66
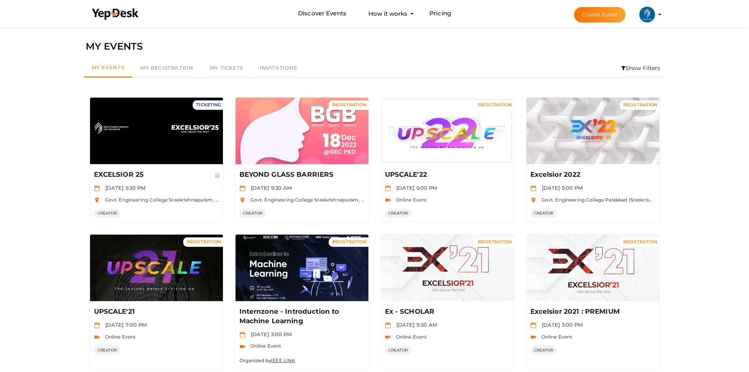
click at [662, 13] on li "Create Event IEEE SB GEC PALAKKAD ieee@gecskp.ac.in Personal Profile My Events …" at bounding box center [611, 14] width 105 height 28
click at [660, 13] on li "Create Event IEEE SB GEC PALAKKAD ieee@gecskp.ac.in Personal Profile My Events …" at bounding box center [611, 14] width 105 height 28
click at [655, 14] on profile-pic at bounding box center [648, 14] width 16 height 6
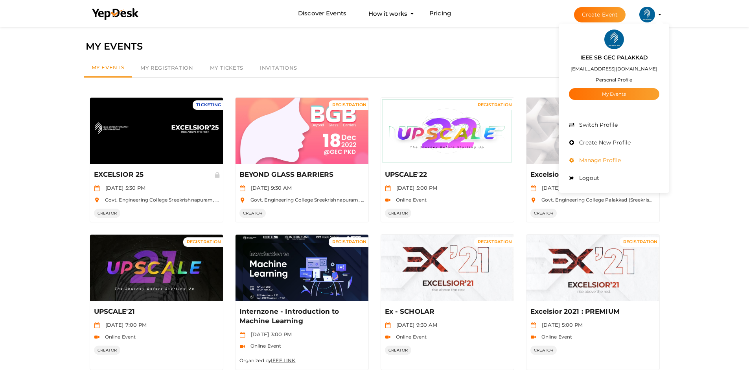
click at [601, 160] on span "Manage Profile" at bounding box center [599, 160] width 44 height 7
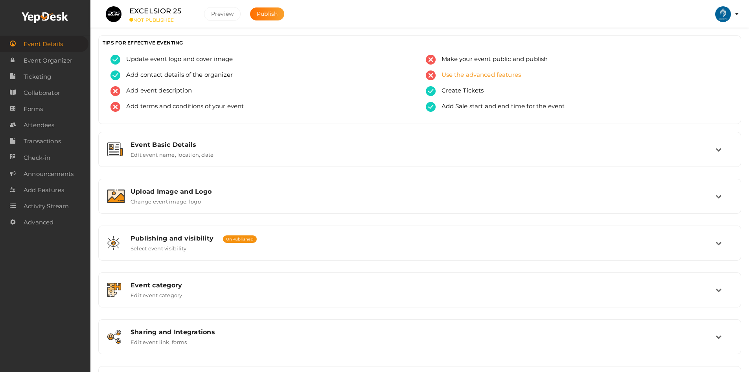
click at [474, 78] on span "Use the advanced features" at bounding box center [479, 75] width 86 height 10
click at [217, 159] on div "Event Basic Details Edit event name, location, date" at bounding box center [420, 149] width 634 height 26
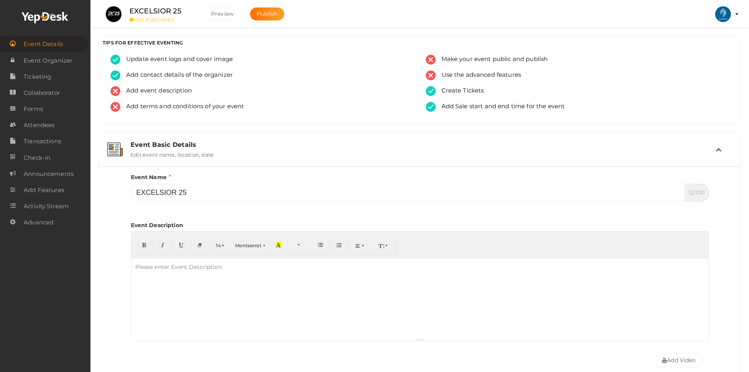
click at [217, 159] on div "Event Basic Details Edit event name, location, date" at bounding box center [420, 149] width 634 height 26
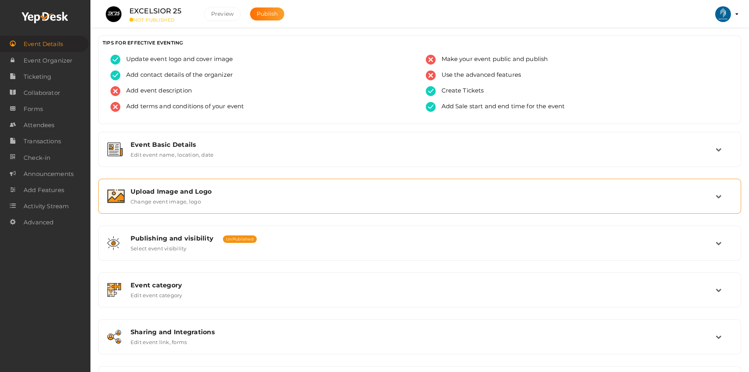
click at [208, 186] on div "Upload Image and Logo Change event image, logo" at bounding box center [420, 196] width 634 height 26
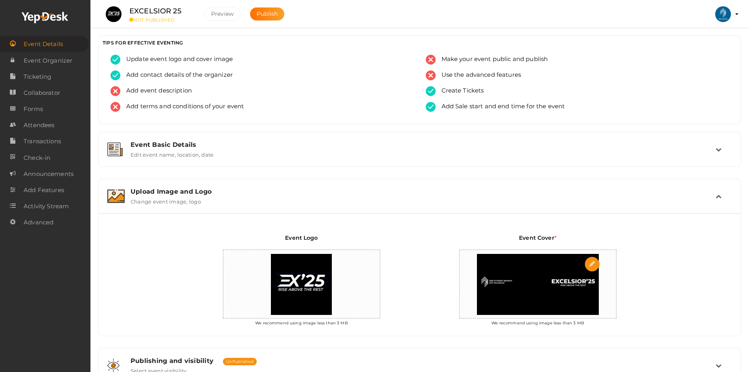
click at [502, 278] on img at bounding box center [538, 284] width 130 height 69
click at [535, 278] on img at bounding box center [538, 284] width 130 height 69
click at [587, 263] on input "file" at bounding box center [593, 264] width 16 height 16
type input "C:\fakepath\Excelsiorcallcenter.png"
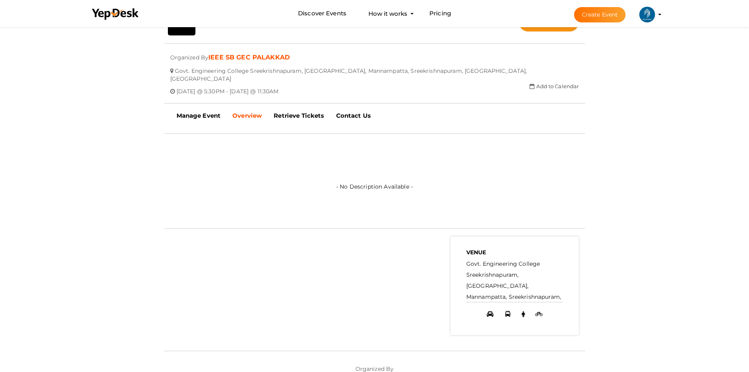
scroll to position [104, 0]
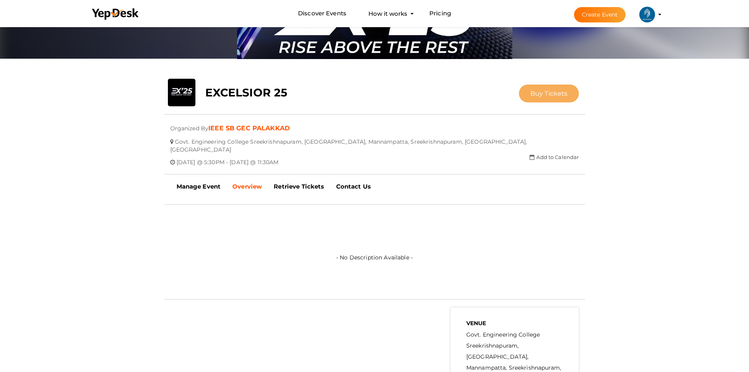
click at [540, 94] on span "Buy Tickets" at bounding box center [549, 93] width 37 height 7
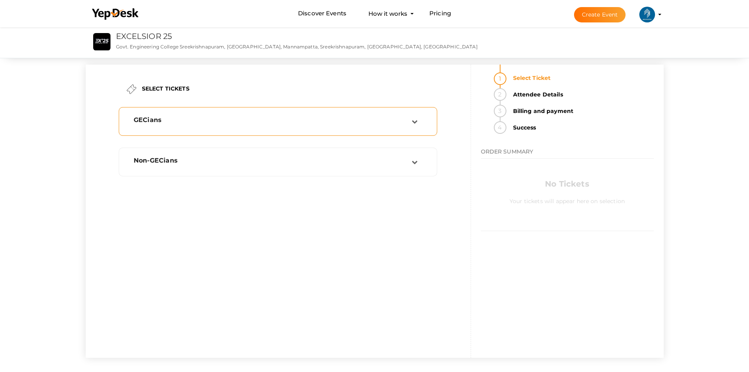
click at [376, 122] on div "GECians" at bounding box center [273, 119] width 278 height 7
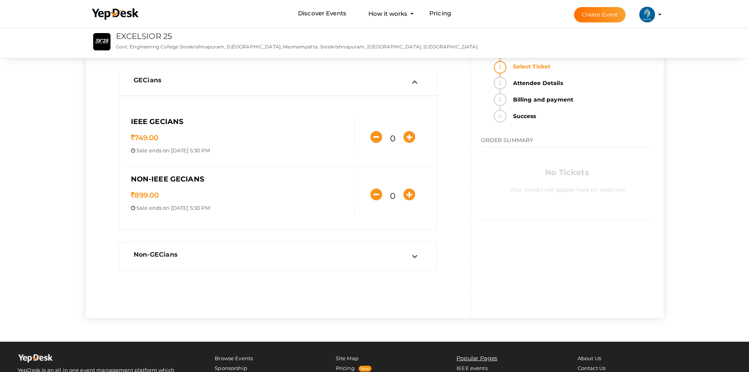
scroll to position [118, 0]
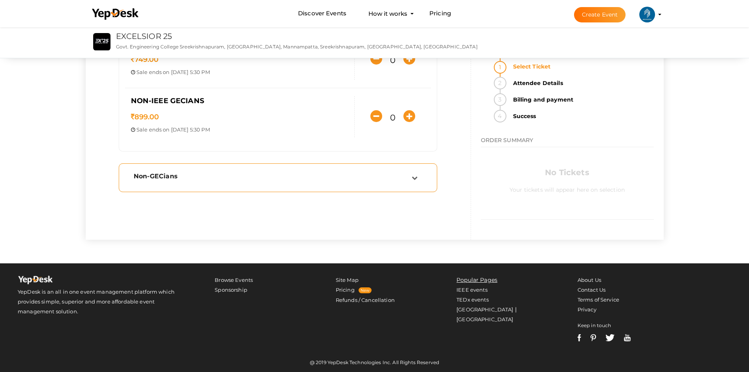
click at [402, 171] on div "Non-GECians" at bounding box center [278, 178] width 310 height 20
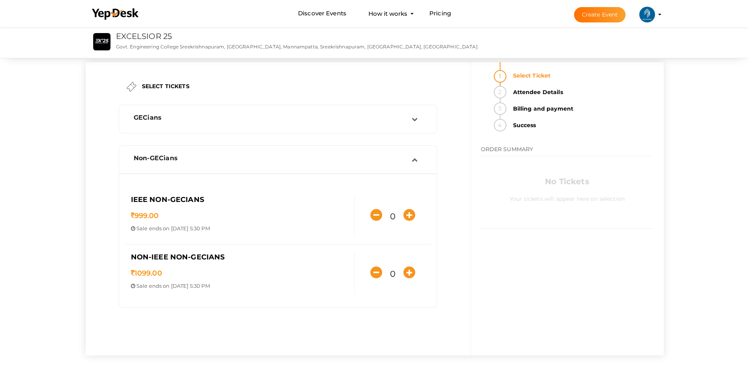
scroll to position [0, 0]
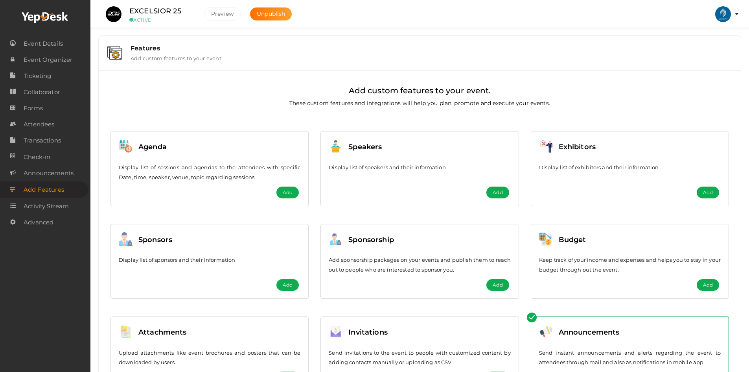
scroll to position [49, 0]
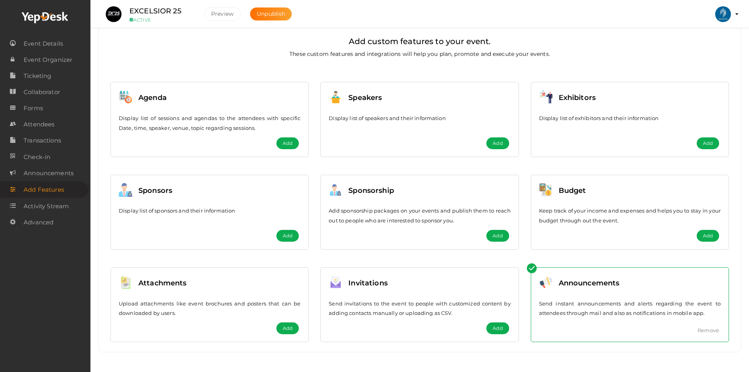
click at [573, 305] on p "Send instant announcements and alerts regarding the event to attendees through …" at bounding box center [630, 308] width 182 height 19
click at [39, 43] on span "Event Details" at bounding box center [43, 44] width 39 height 16
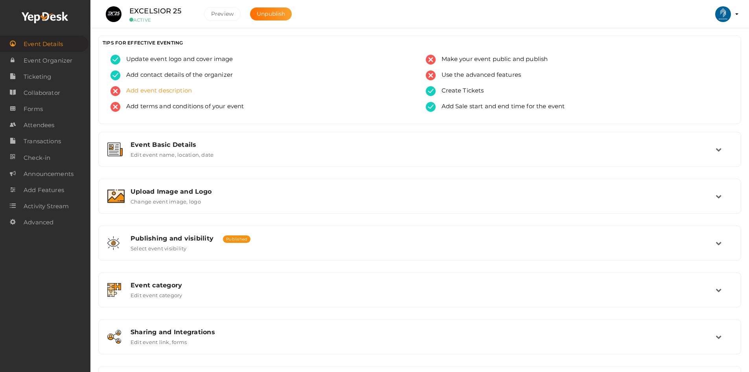
click at [151, 90] on span "Add event description" at bounding box center [156, 91] width 72 height 10
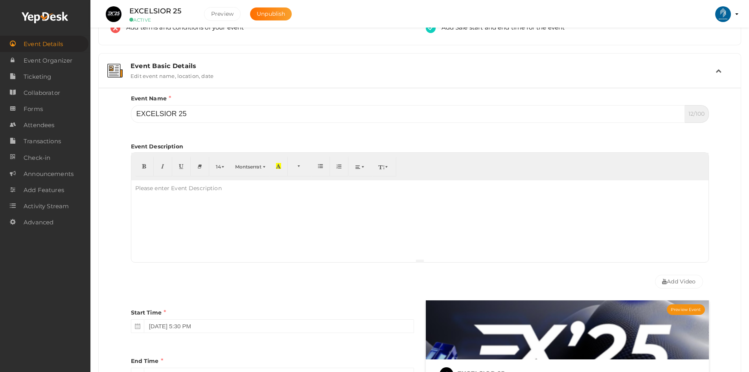
scroll to position [127, 0]
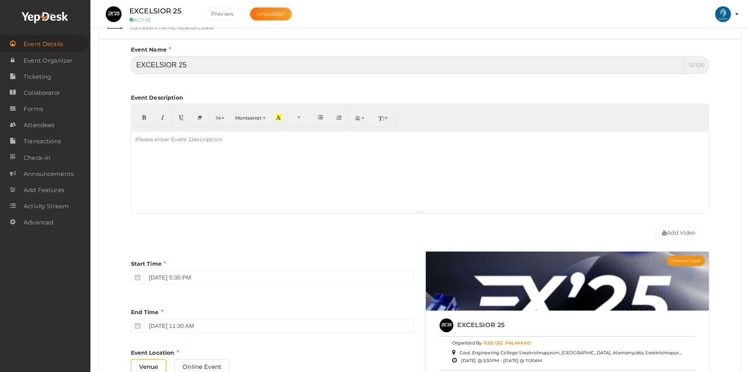
drag, startPoint x: 173, startPoint y: 63, endPoint x: 141, endPoint y: 63, distance: 31.5
click at [141, 63] on input "EXCELSIOR 25" at bounding box center [408, 65] width 554 height 18
type input "Excelsior 2025"
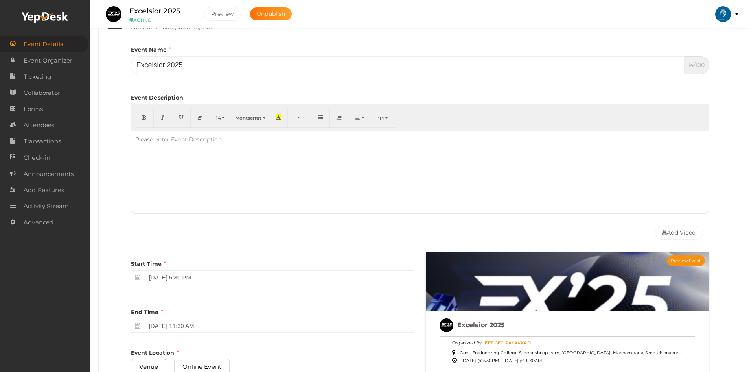
click at [184, 90] on div "Event Description 14 8 9 10 11 12 14 18 24 36 Montserrat Arial Arial Black Comi…" at bounding box center [420, 152] width 578 height 132
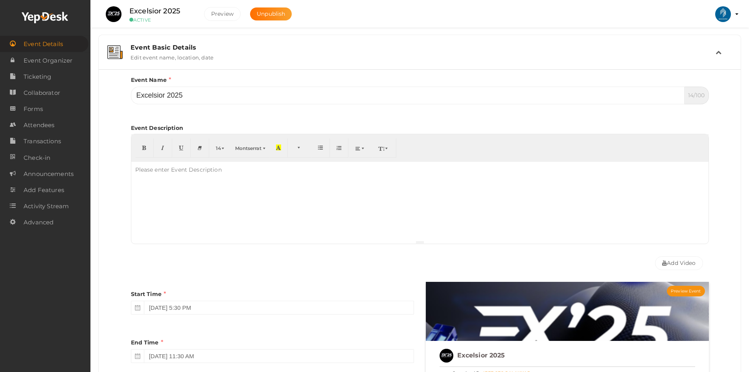
scroll to position [49, 0]
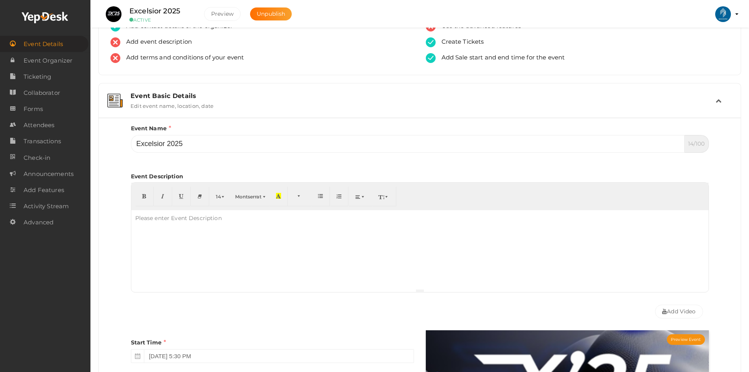
click at [190, 218] on div "Please enter Event Description" at bounding box center [178, 218] width 94 height 16
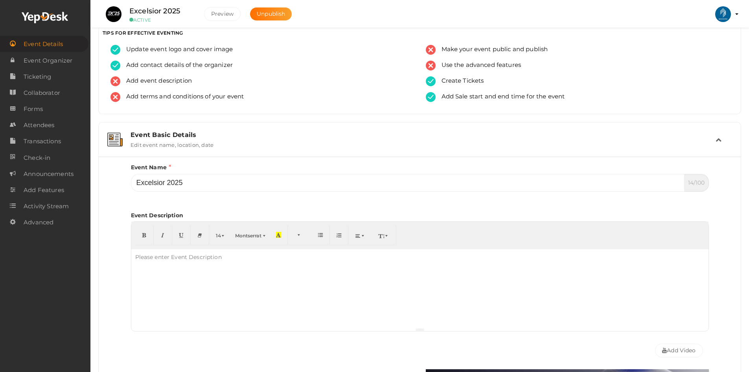
scroll to position [0, 0]
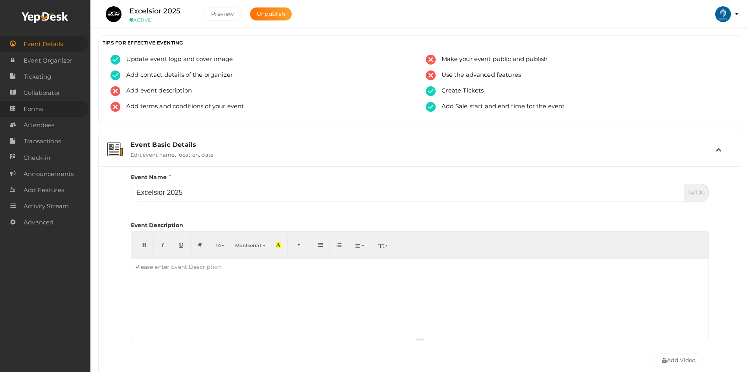
click at [31, 111] on span "Forms" at bounding box center [33, 109] width 19 height 16
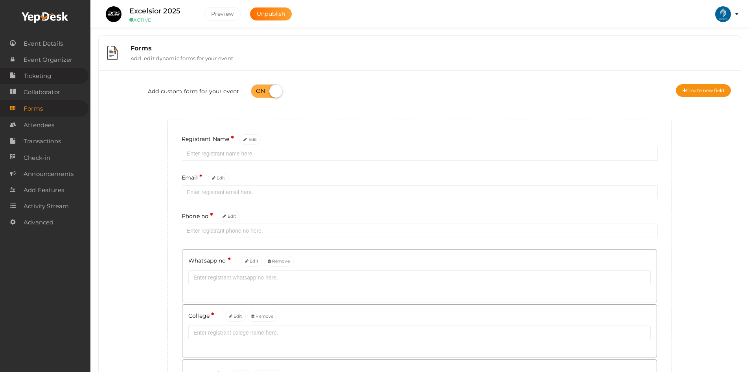
click at [31, 83] on span "Ticketing" at bounding box center [38, 76] width 28 height 16
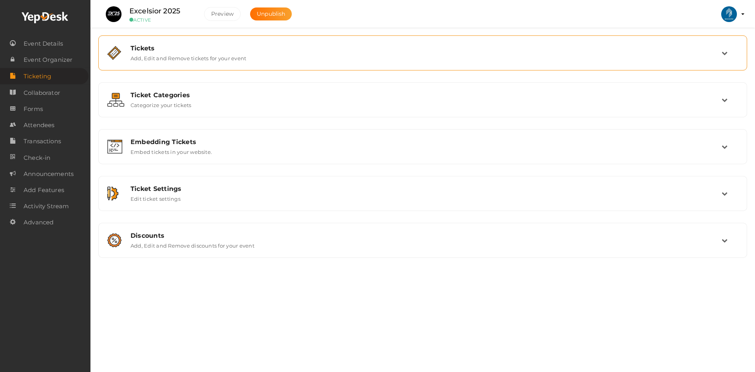
click at [200, 60] on label "Add, Edit and Remove tickets for your event" at bounding box center [189, 56] width 116 height 9
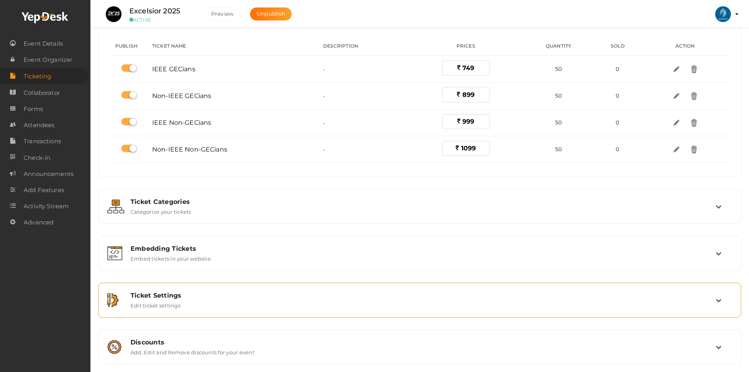
scroll to position [70, 0]
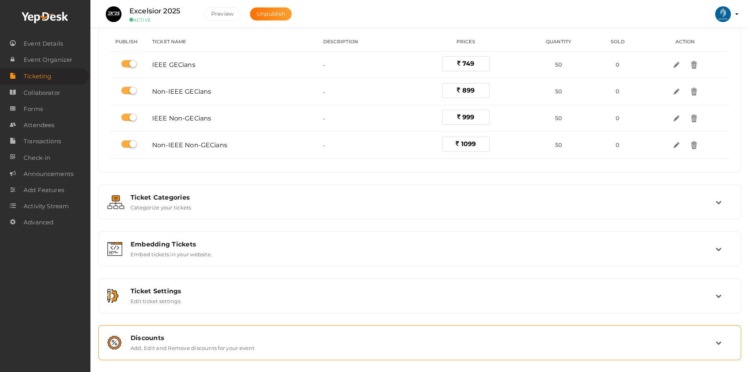
click at [208, 327] on div "Discounts Add, Edit and Remove discounts for your event" at bounding box center [419, 342] width 643 height 35
click at [219, 335] on div "Discounts" at bounding box center [423, 337] width 585 height 7
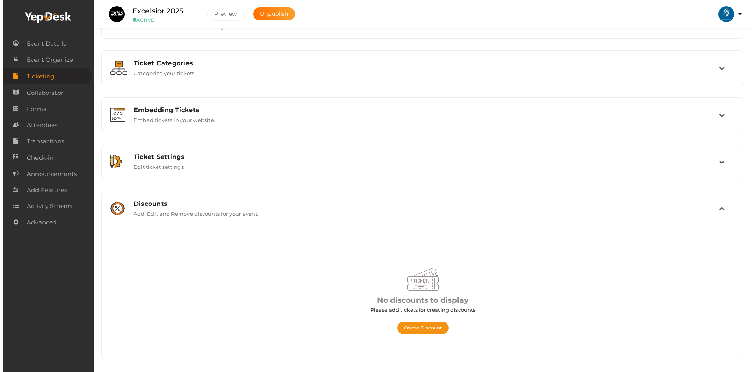
scroll to position [32, 0]
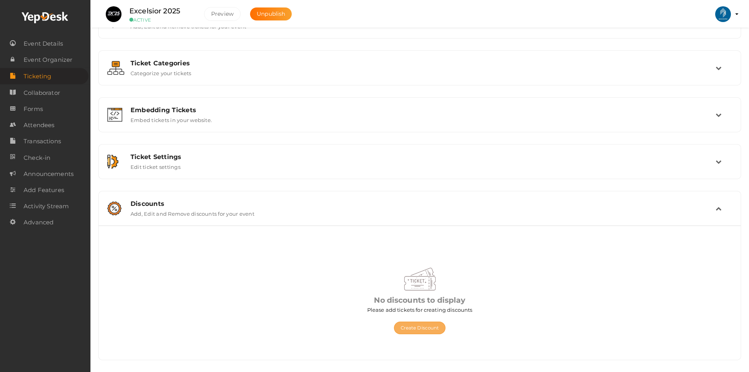
click at [404, 326] on button "Create Discount" at bounding box center [420, 327] width 52 height 13
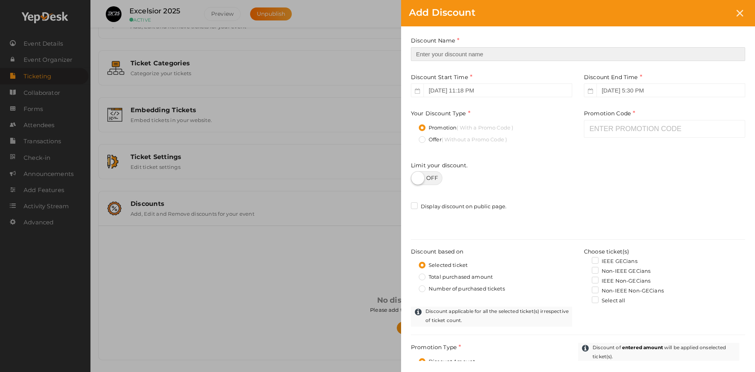
click at [445, 51] on input "text" at bounding box center [578, 54] width 334 height 14
type input "Early Bird"
click at [500, 90] on input "[DATE] 11:18 PM" at bounding box center [498, 90] width 149 height 14
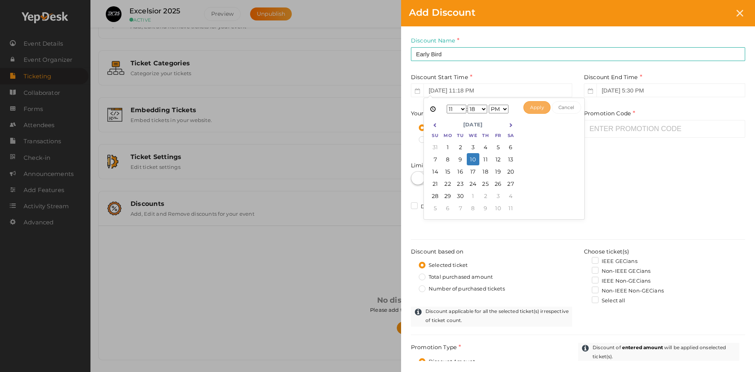
click at [534, 109] on button "Apply" at bounding box center [536, 107] width 27 height 13
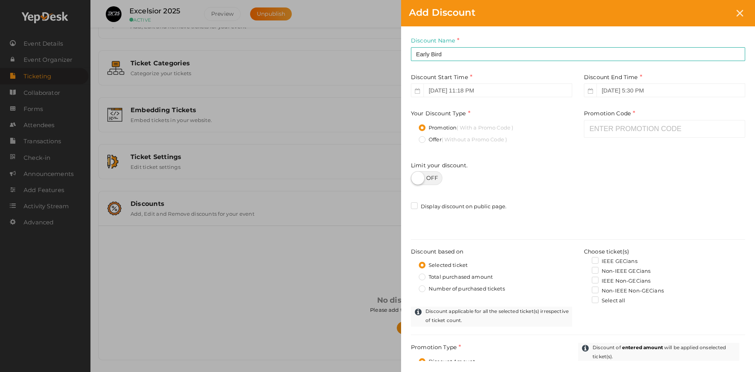
click at [619, 100] on div "Discount Name Early Bird This field is Required. Promotion Name already used. D…" at bounding box center [578, 244] width 354 height 437
click at [622, 94] on input "[DATE] 5:30 PM" at bounding box center [671, 90] width 149 height 14
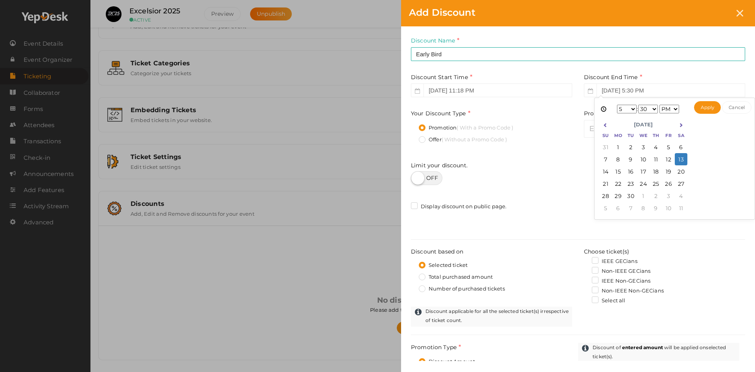
click at [633, 107] on select "1 2 3 4 5 6 7 8 9 10 11 12" at bounding box center [627, 109] width 20 height 9
click at [653, 109] on select "00 01 02 03 04 05 06 07 08 09 10 11 12 13 14 15 16 17 18 19 20 21 22 23 24 25 2…" at bounding box center [648, 109] width 20 height 9
click at [649, 112] on select "00 01 02 03 04 05 06 07 08 09 10 11 12 13 14 15 16 17 18 19 20 21 22 23 24 25 2…" at bounding box center [648, 109] width 20 height 9
click at [654, 108] on select "00 01 02 03 04 05 06 07 08 09 10 11 12 13 14 15 16 17 18 19 20 21 22 23 24 25 2…" at bounding box center [648, 109] width 20 height 9
click at [668, 106] on select "AM PM" at bounding box center [670, 109] width 20 height 9
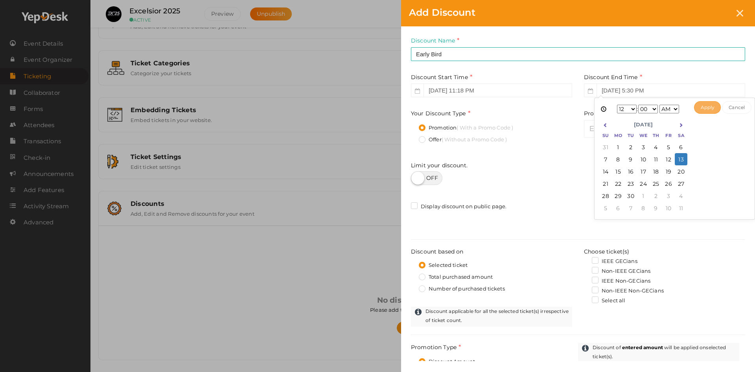
click at [704, 110] on button "Apply" at bounding box center [707, 107] width 27 height 13
type input "[DATE] 12:00 AM"
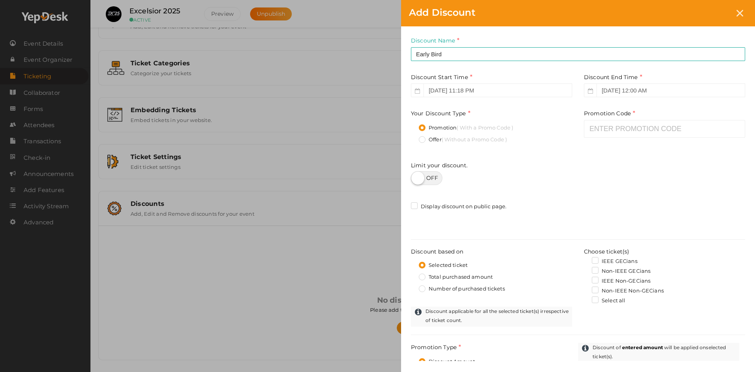
click at [423, 139] on label "Offer ( Without a Promo Code )" at bounding box center [463, 140] width 88 height 8
click at [411, 137] on input "Offer ( Without a Promo Code )" at bounding box center [411, 137] width 0 height 0
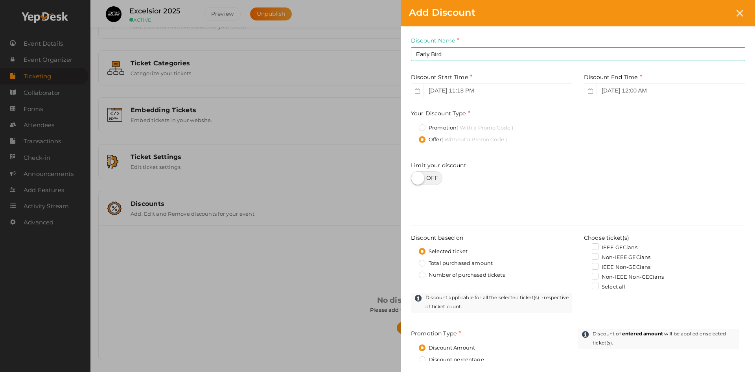
click at [428, 175] on label at bounding box center [426, 178] width 31 height 14
click at [416, 175] on input "checkbox" at bounding box center [413, 175] width 5 height 5
click at [428, 175] on label at bounding box center [426, 178] width 31 height 14
click at [416, 175] on input "checkbox" at bounding box center [413, 175] width 5 height 5
checkbox input "false"
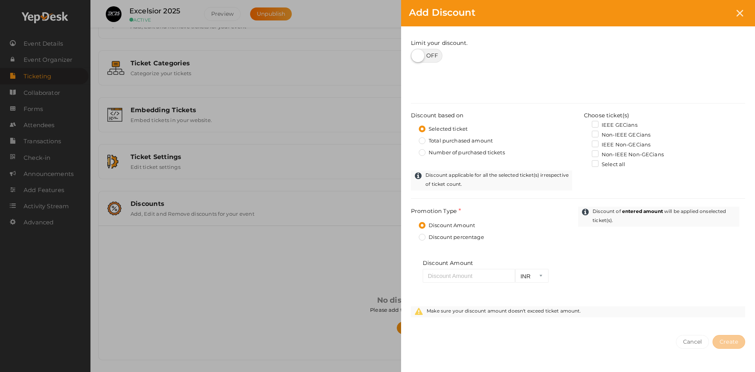
scroll to position [110, 0]
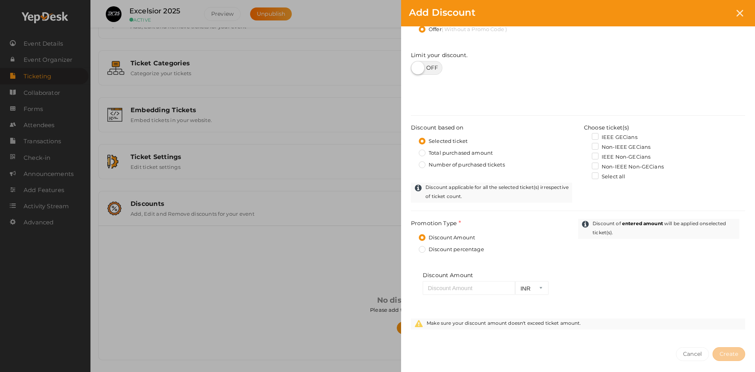
click at [424, 153] on label "Total purchased amount" at bounding box center [456, 153] width 74 height 8
click at [411, 151] on input "Total purchased amount" at bounding box center [411, 151] width 0 height 0
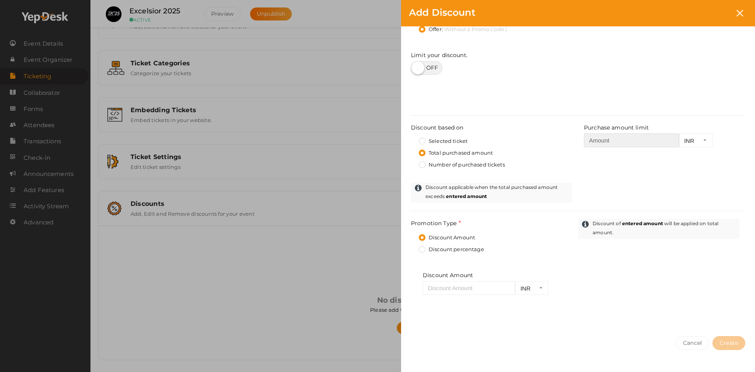
click at [617, 139] on input "number" at bounding box center [631, 140] width 95 height 14
click at [424, 139] on label "Selected ticket" at bounding box center [443, 141] width 49 height 8
click at [411, 139] on input "Selected ticket" at bounding box center [411, 139] width 0 height 0
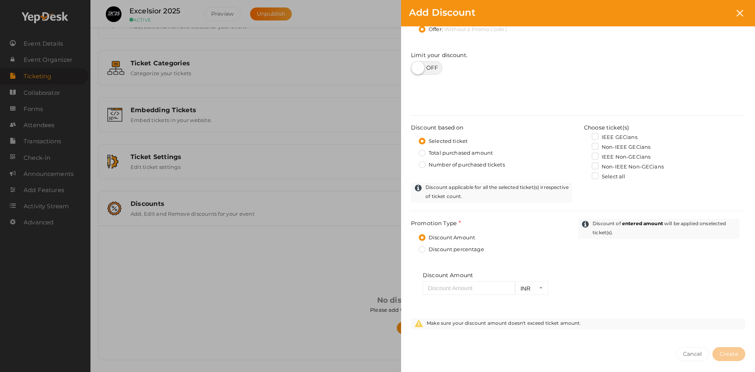
click at [422, 248] on label "Discount percentage" at bounding box center [451, 249] width 65 height 8
click at [411, 247] on input "Discount percentage" at bounding box center [411, 247] width 0 height 0
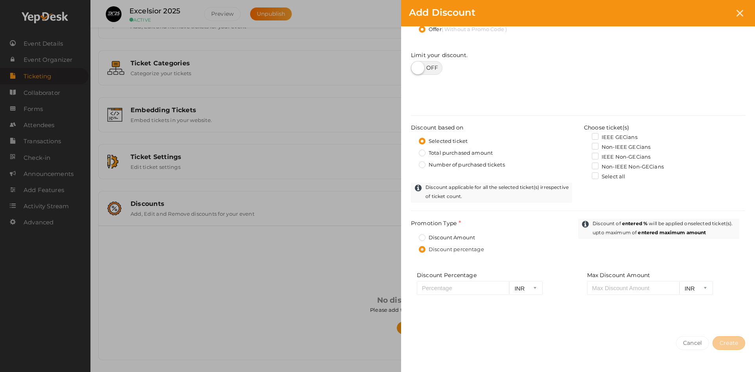
scroll to position [138, 0]
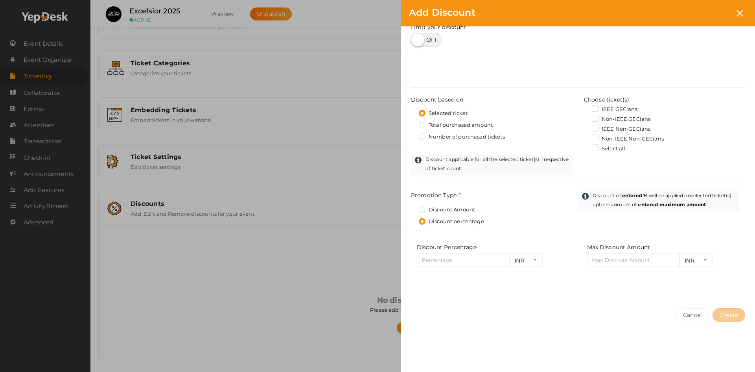
click at [436, 210] on label "Discount Amount" at bounding box center [447, 210] width 56 height 8
click at [411, 207] on input "Discount Amount" at bounding box center [411, 207] width 0 height 0
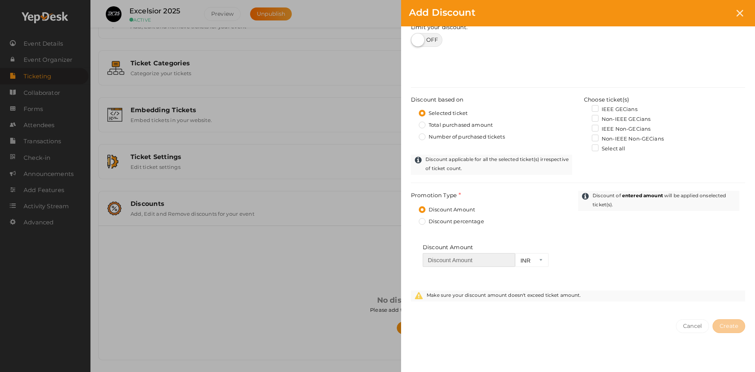
click at [443, 256] on input "number" at bounding box center [469, 260] width 92 height 14
type input "200"
click at [578, 245] on div "Discount Amount 200 INR Required." at bounding box center [499, 260] width 164 height 35
click at [596, 148] on label "Select all" at bounding box center [608, 149] width 33 height 8
click at [584, 146] on input "Select all" at bounding box center [584, 146] width 0 height 0
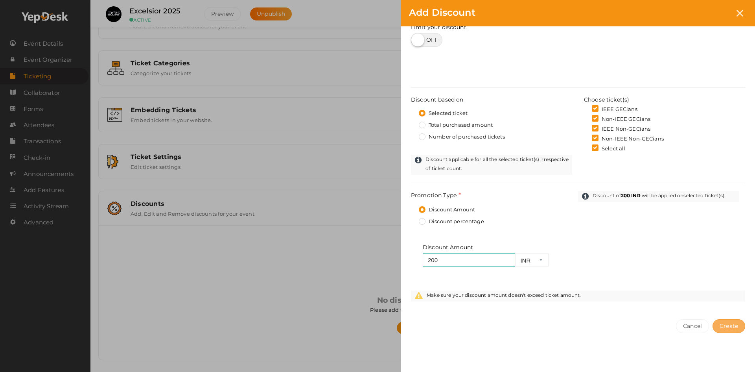
click at [727, 322] on button "Create" at bounding box center [729, 326] width 33 height 14
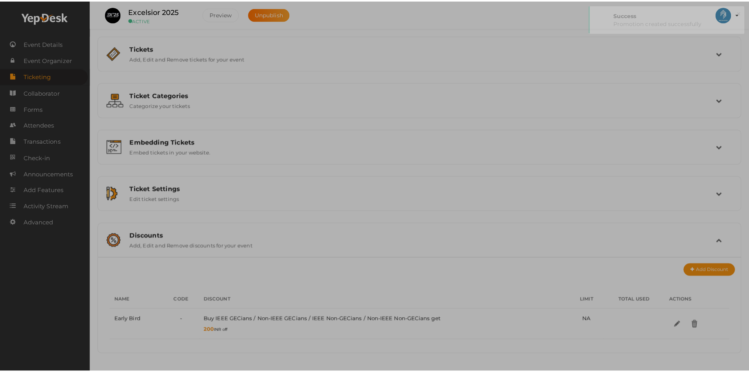
scroll to position [0, 0]
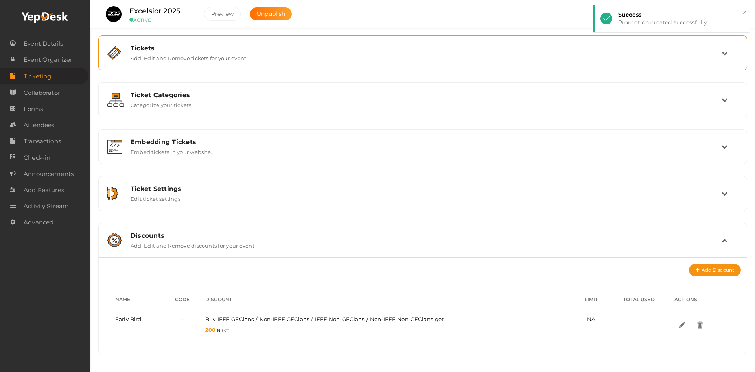
click at [225, 59] on label "Add, Edit and Remove tickets for your event" at bounding box center [189, 56] width 116 height 9
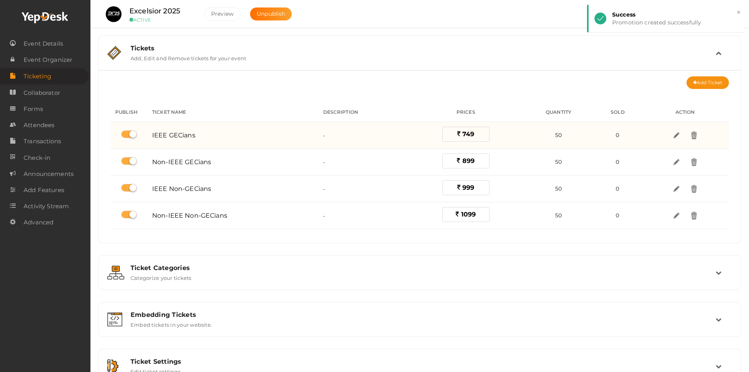
click at [477, 134] on label "749" at bounding box center [465, 134] width 47 height 15
click at [675, 133] on img at bounding box center [676, 135] width 9 height 9
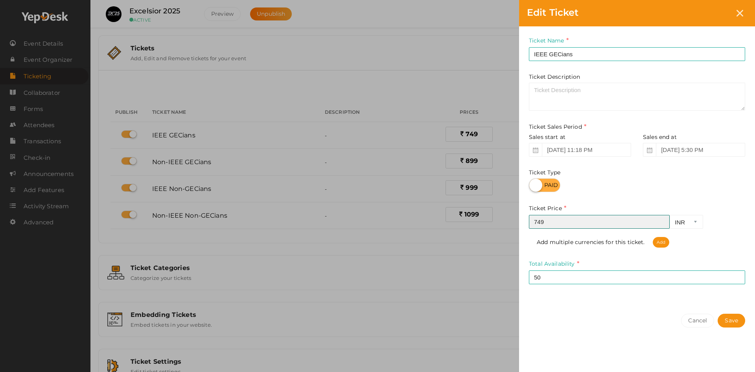
drag, startPoint x: 553, startPoint y: 223, endPoint x: 537, endPoint y: 221, distance: 15.9
click at [536, 221] on input "749" at bounding box center [599, 222] width 141 height 14
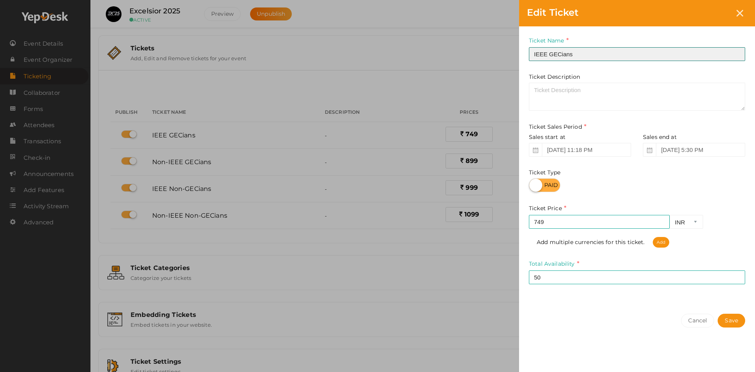
drag, startPoint x: 578, startPoint y: 55, endPoint x: 549, endPoint y: 53, distance: 29.1
click at [549, 53] on input "IEEE GECians" at bounding box center [637, 54] width 216 height 14
type input "IEEE Member"
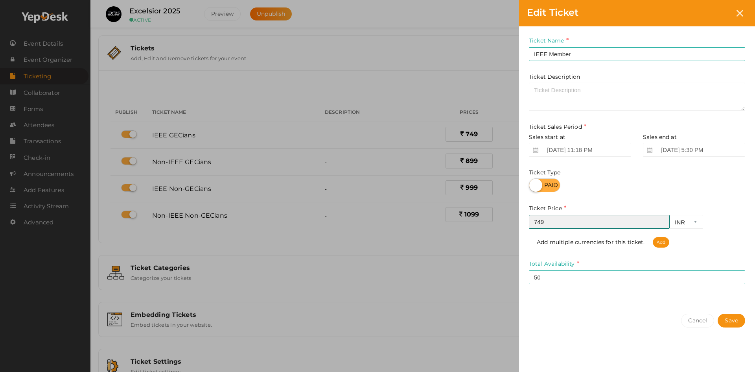
click at [554, 224] on input "749" at bounding box center [599, 222] width 141 height 14
drag, startPoint x: 551, startPoint y: 223, endPoint x: 531, endPoint y: 223, distance: 20.8
click at [531, 223] on input "749" at bounding box center [599, 222] width 141 height 14
type input "999"
click at [732, 318] on button "Save" at bounding box center [732, 320] width 28 height 14
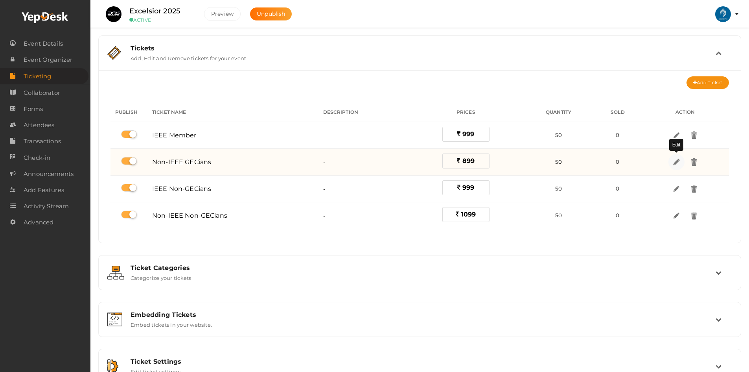
click at [676, 164] on img at bounding box center [676, 161] width 9 height 9
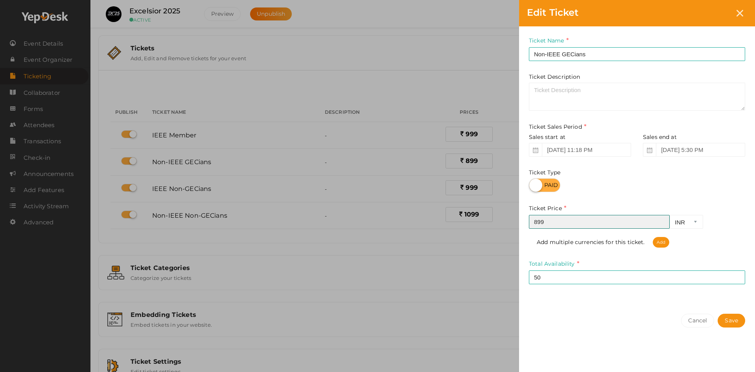
drag, startPoint x: 545, startPoint y: 223, endPoint x: 518, endPoint y: 223, distance: 27.5
click at [518, 223] on div "Edit Ticket Ticket Name Non-IEEE GECians Required. Ticket Name already used. Ti…" at bounding box center [377, 186] width 755 height 372
type input "1099"
click at [739, 323] on button "Save" at bounding box center [732, 320] width 28 height 14
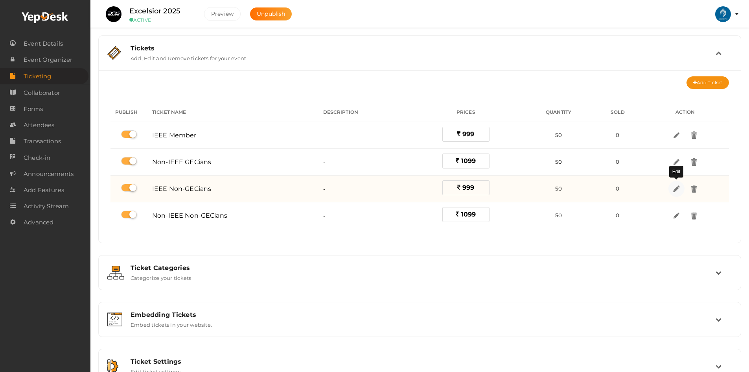
click at [677, 190] on img at bounding box center [676, 188] width 9 height 9
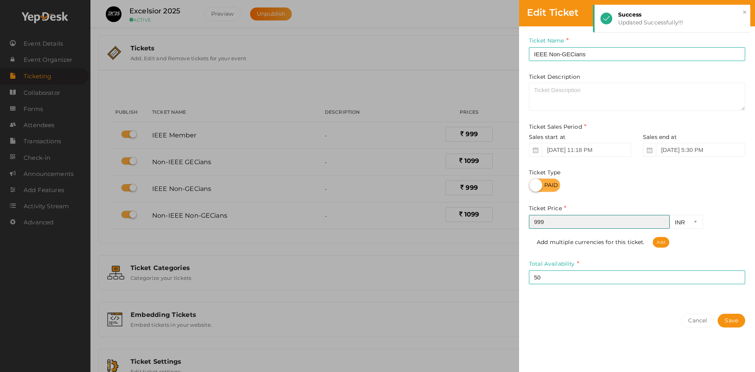
drag, startPoint x: 542, startPoint y: 223, endPoint x: 481, endPoint y: 221, distance: 60.2
click at [487, 221] on div "Edit Ticket Ticket Name IEEE Non-GECians Required. Ticket Name already used. Ti…" at bounding box center [377, 186] width 755 height 372
type input "1199"
click at [727, 319] on button "Save" at bounding box center [732, 320] width 28 height 14
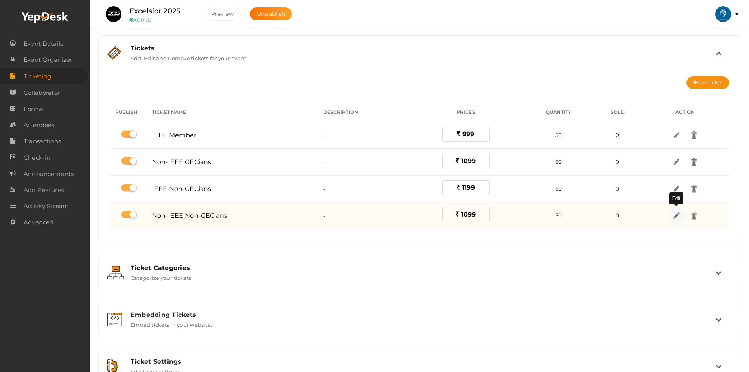
click at [674, 216] on img at bounding box center [676, 215] width 9 height 9
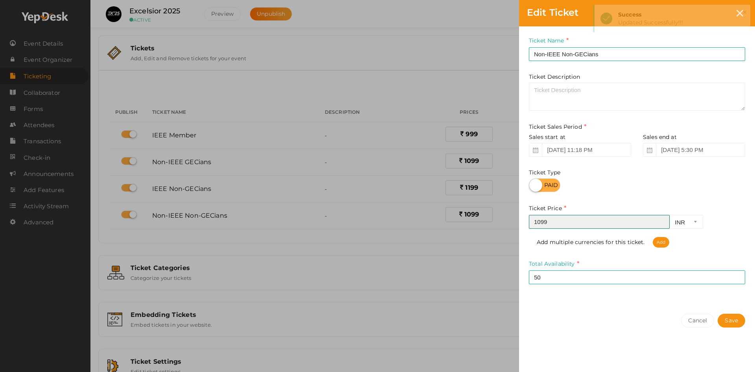
click at [547, 218] on input "1099" at bounding box center [599, 222] width 141 height 14
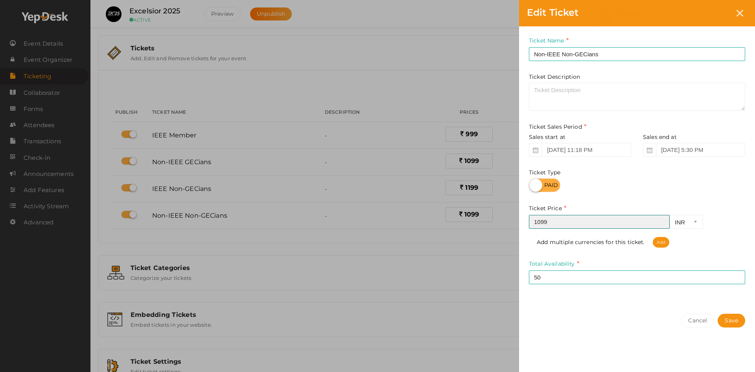
click at [547, 218] on input "1099" at bounding box center [599, 222] width 141 height 14
type input "1299"
click at [730, 324] on button "Save" at bounding box center [732, 320] width 28 height 14
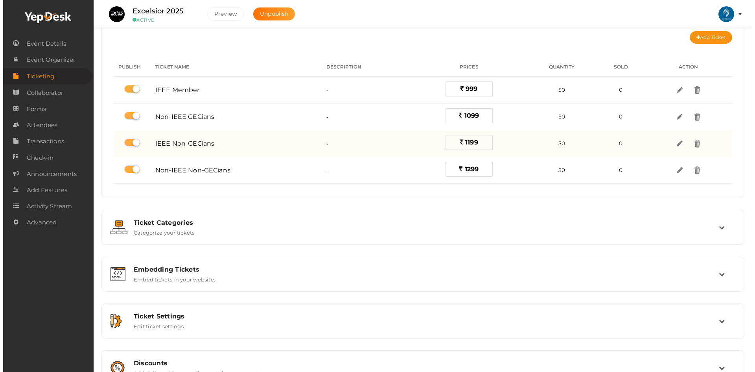
scroll to position [31, 0]
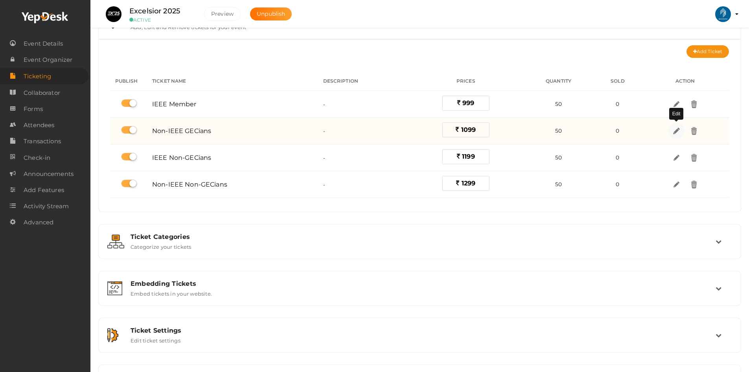
click at [678, 130] on img at bounding box center [676, 130] width 9 height 9
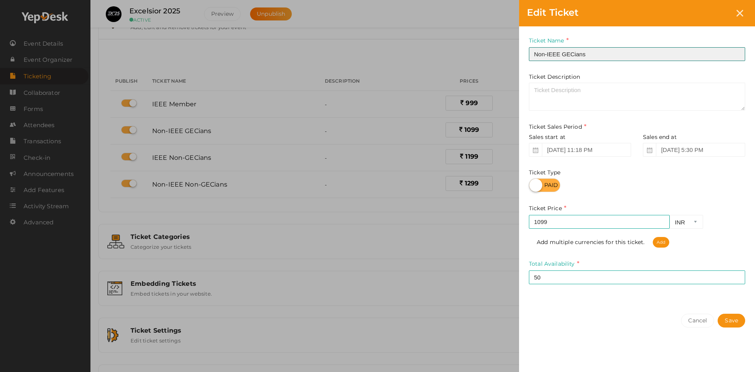
drag, startPoint x: 596, startPoint y: 54, endPoint x: 560, endPoint y: 53, distance: 35.8
click at [560, 53] on input "Non-IEEE GECians" at bounding box center [637, 54] width 216 height 14
type input "Non-IEEE"
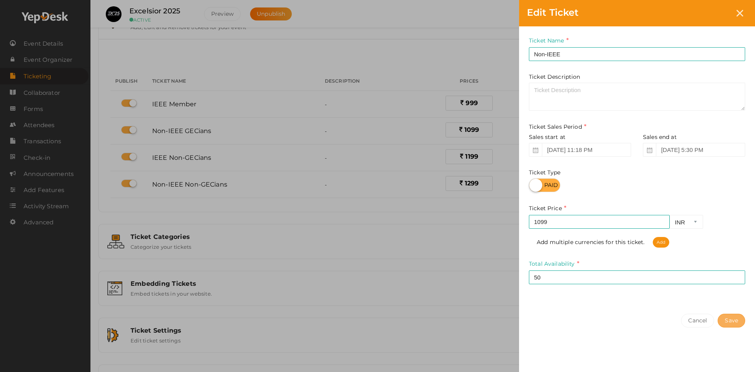
click at [729, 319] on button "Save" at bounding box center [732, 320] width 28 height 14
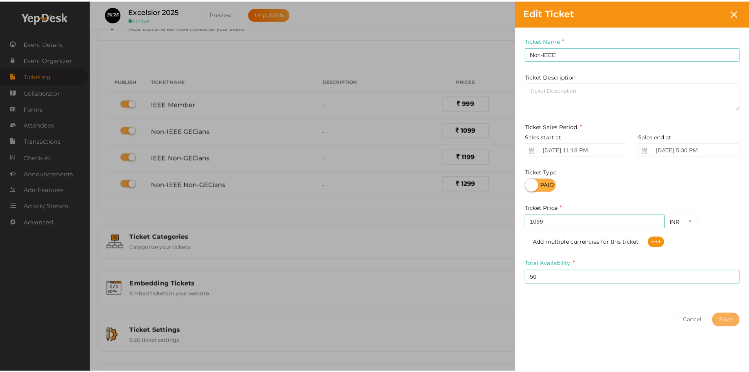
scroll to position [0, 0]
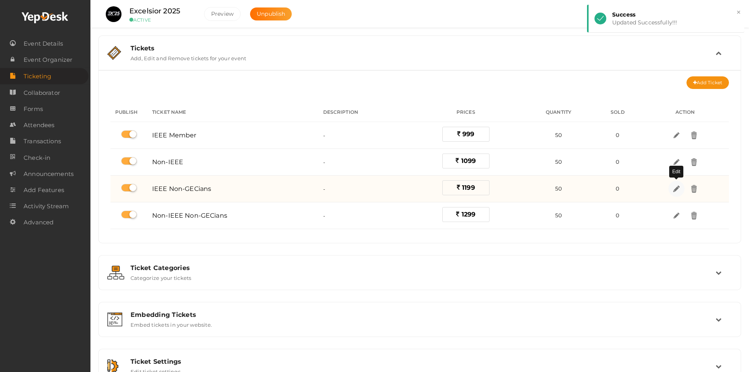
click at [675, 188] on img at bounding box center [676, 188] width 9 height 9
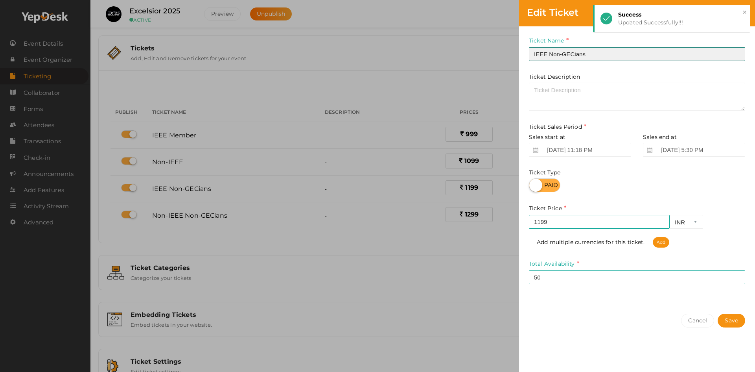
drag, startPoint x: 589, startPoint y: 55, endPoint x: 547, endPoint y: 55, distance: 42.1
click at [547, 55] on input "IEEE Non-GECians" at bounding box center [637, 54] width 216 height 14
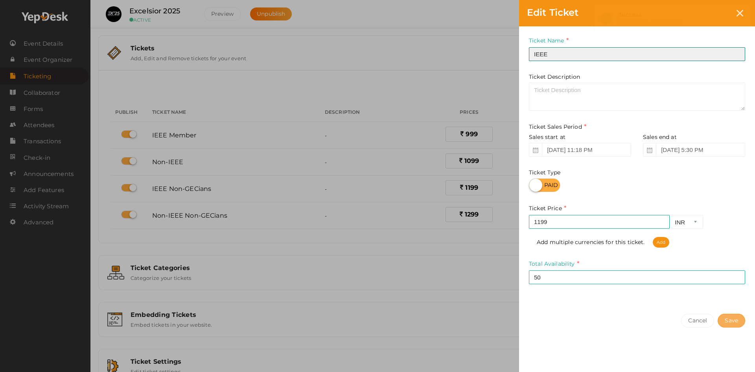
type input "IEEE"
click at [730, 320] on button "Save" at bounding box center [732, 320] width 28 height 14
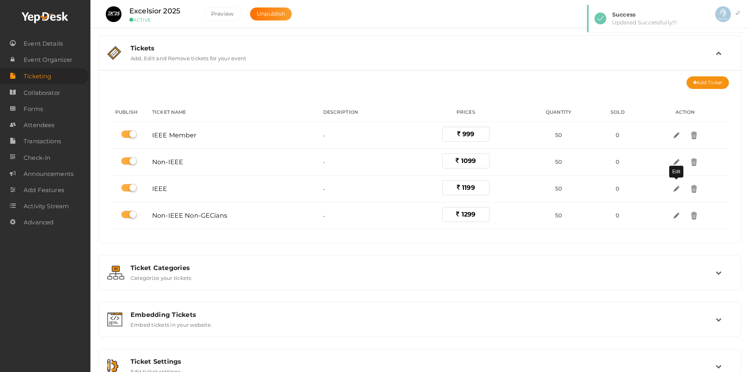
click at [678, 192] on img at bounding box center [677, 188] width 8 height 8
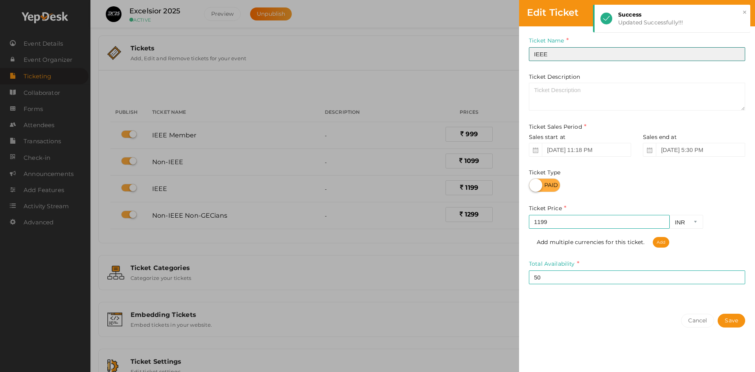
click at [558, 51] on input "IEEE" at bounding box center [637, 54] width 216 height 14
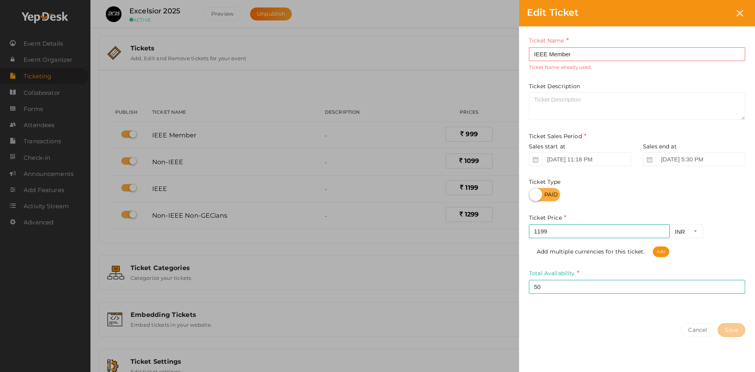
click at [737, 321] on div "Cancel Save" at bounding box center [637, 345] width 236 height 61
click at [588, 54] on input "IEEE Member" at bounding box center [637, 54] width 216 height 14
type input "IEEE Members"
click at [654, 337] on div "Cancel Save" at bounding box center [637, 345] width 236 height 61
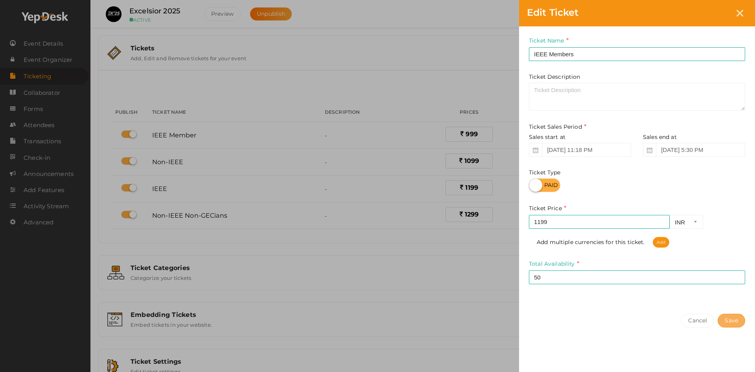
click at [730, 321] on button "Save" at bounding box center [732, 320] width 28 height 14
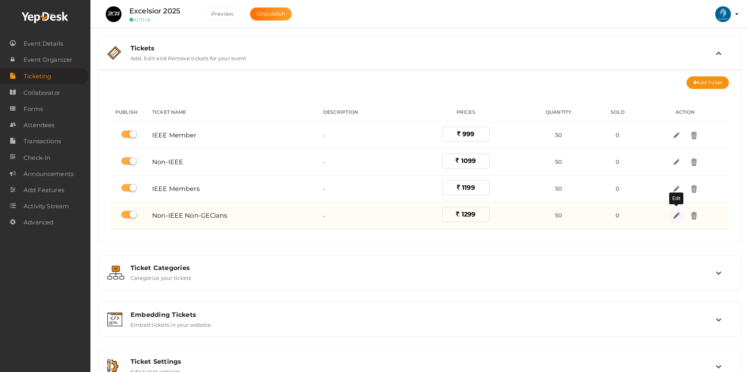
click at [675, 218] on img at bounding box center [676, 215] width 9 height 9
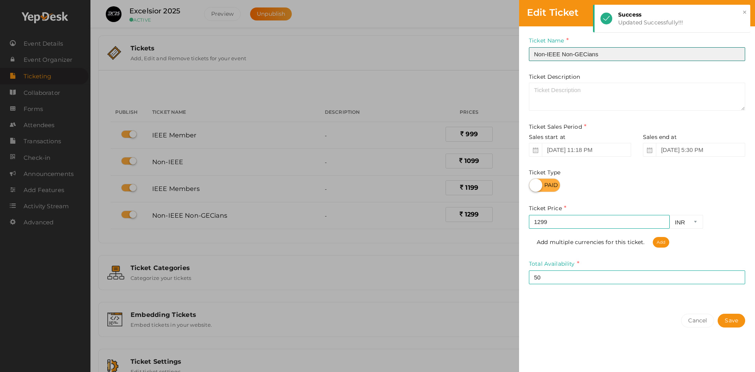
drag, startPoint x: 564, startPoint y: 53, endPoint x: 626, endPoint y: 57, distance: 61.5
click at [626, 57] on input "Non-IEEE Non-GECians" at bounding box center [637, 54] width 216 height 14
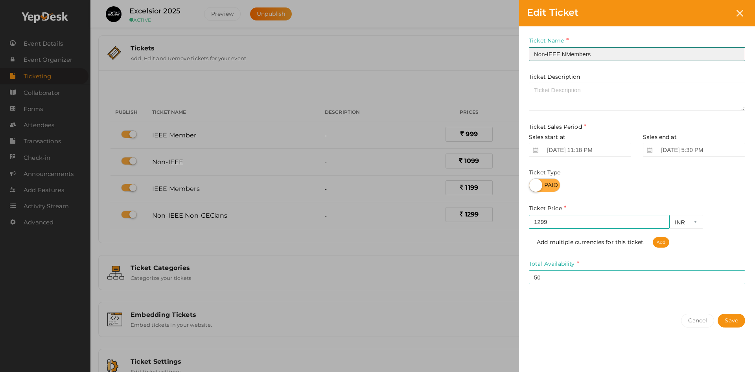
click at [567, 53] on input "Non-IEEE NMembers" at bounding box center [637, 54] width 216 height 14
type input "Non-IEEE Members"
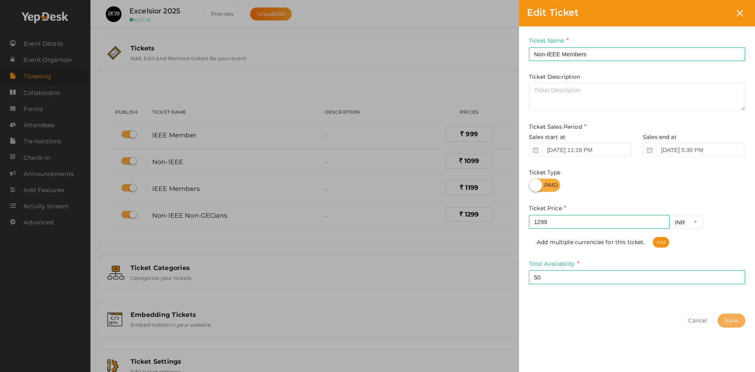
click at [732, 320] on button "Save" at bounding box center [732, 320] width 28 height 14
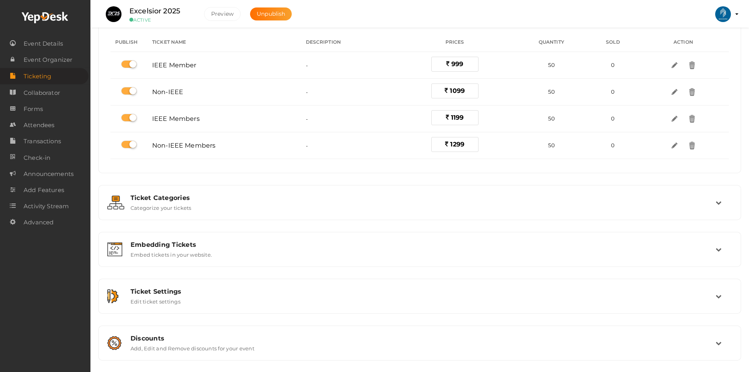
scroll to position [70, 0]
click at [147, 207] on label "Categorize your tickets" at bounding box center [161, 205] width 61 height 9
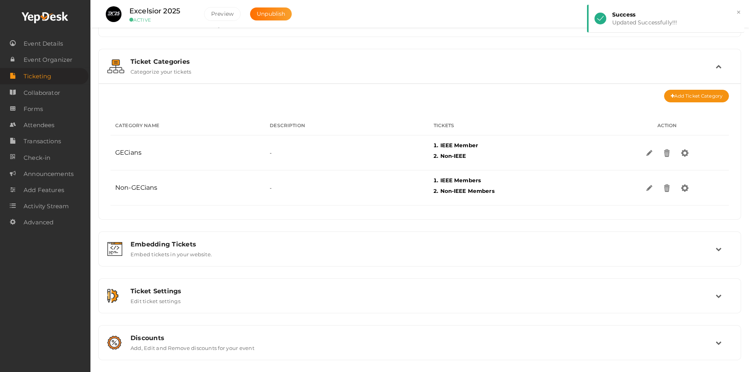
scroll to position [33, 0]
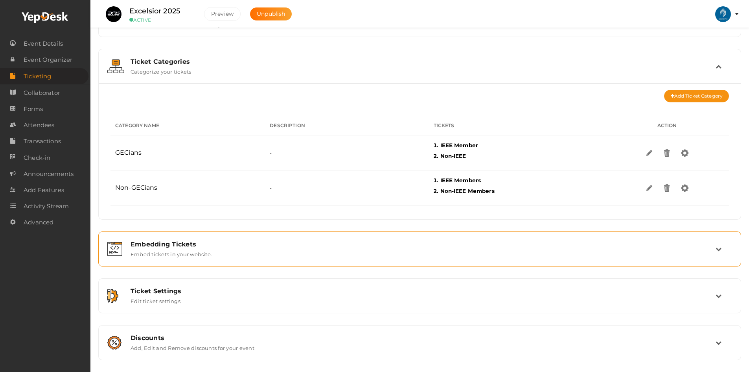
click at [207, 243] on div "Embedding Tickets" at bounding box center [423, 243] width 585 height 7
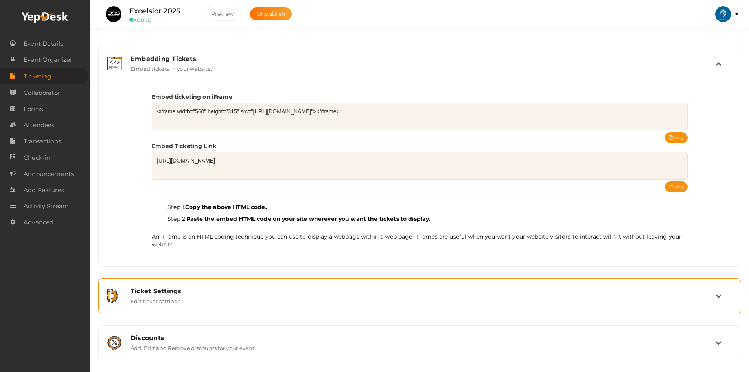
click at [178, 294] on div "Ticket Settings" at bounding box center [423, 290] width 585 height 7
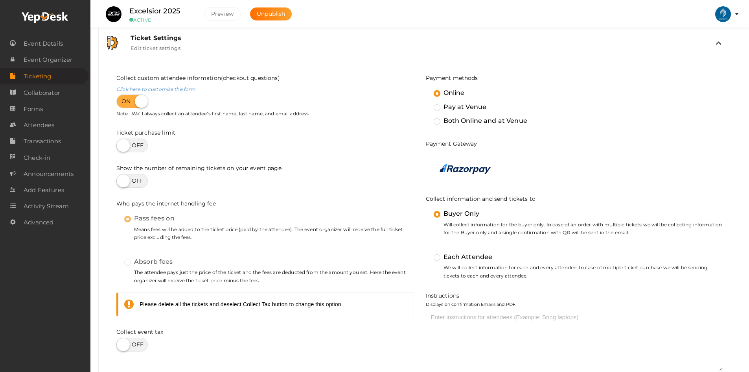
scroll to position [148, 0]
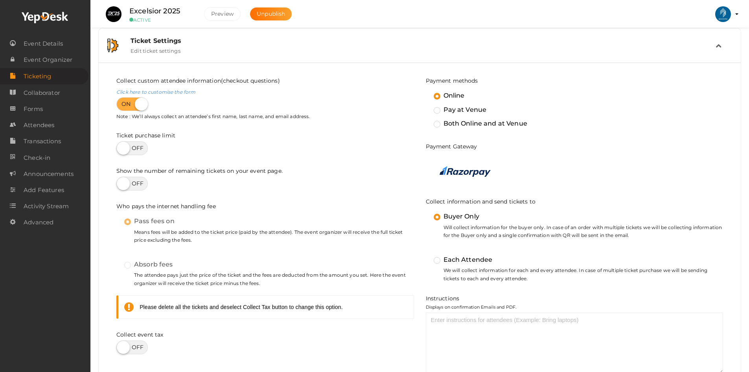
click at [132, 154] on label at bounding box center [131, 148] width 31 height 14
click at [122, 148] on input "checkbox" at bounding box center [118, 145] width 5 height 5
checkbox input "true"
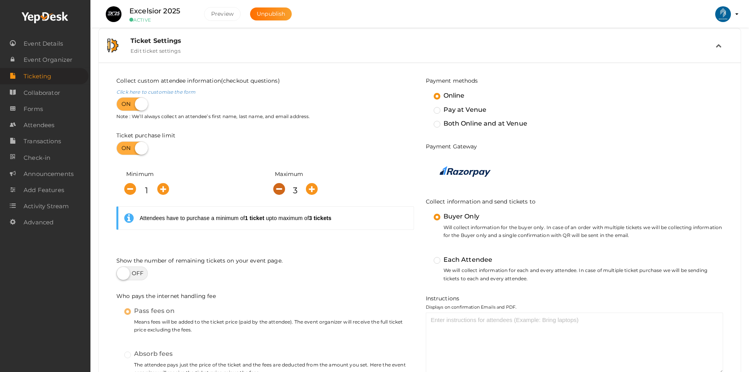
click at [277, 190] on icon "button" at bounding box center [279, 189] width 12 height 12
type input "1"
click at [277, 190] on icon "button" at bounding box center [279, 189] width 12 height 12
click at [255, 214] on div "Attendees should purchase 1 tickets" at bounding box center [265, 218] width 298 height 24
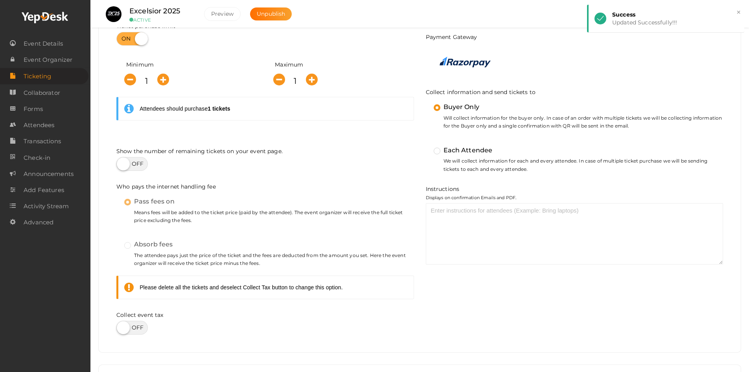
scroll to position [297, 0]
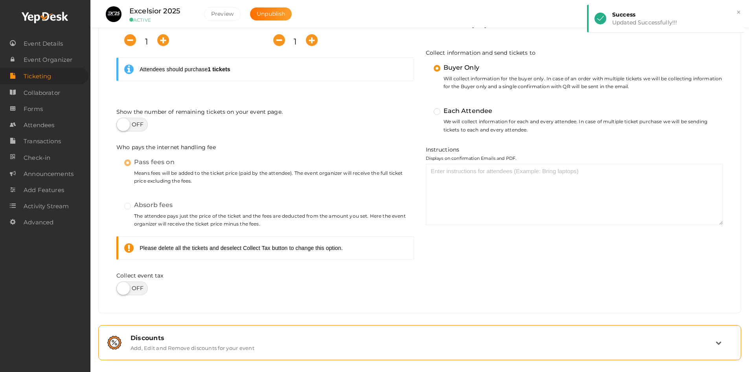
click at [170, 337] on div "Discounts" at bounding box center [423, 337] width 585 height 7
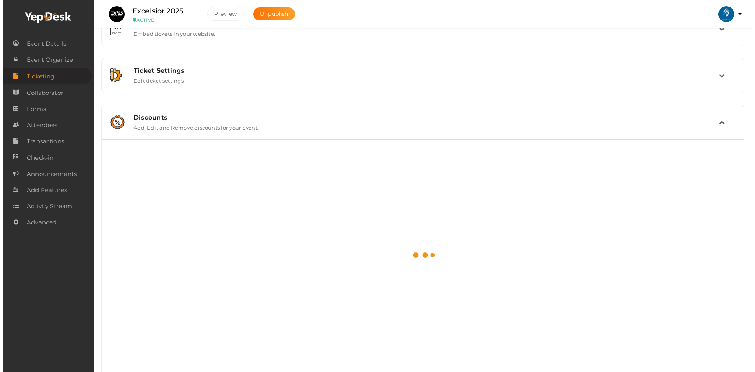
scroll to position [0, 0]
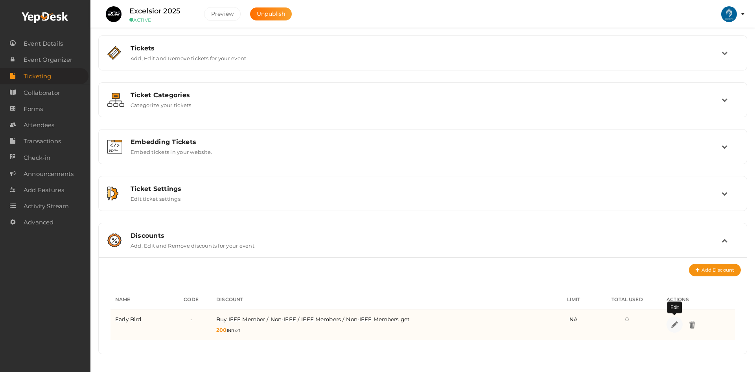
click at [673, 324] on img at bounding box center [674, 324] width 9 height 9
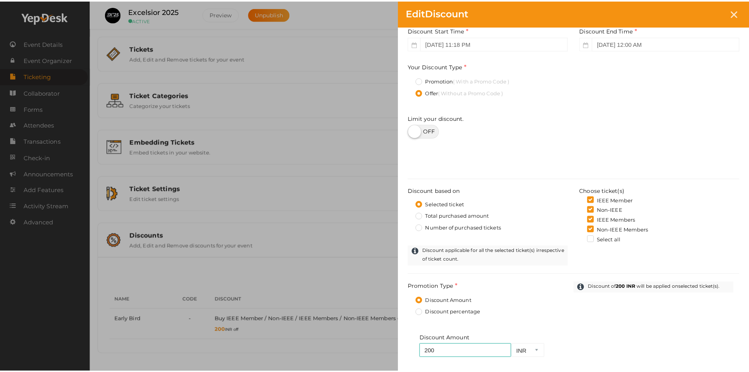
scroll to position [118, 0]
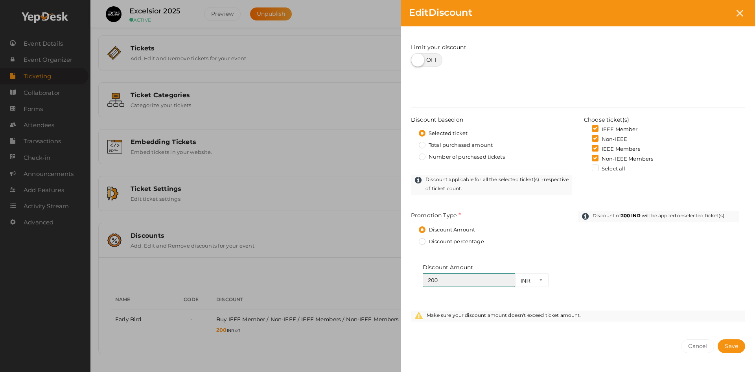
drag, startPoint x: 466, startPoint y: 279, endPoint x: 388, endPoint y: 281, distance: 77.9
click at [389, 281] on div "Edit Discount Discount Name Early Bird This field is Required. Promotion Name a…" at bounding box center [377, 186] width 755 height 372
click at [628, 270] on div "Discount Amount 150 INR Required." at bounding box center [578, 286] width 334 height 47
drag, startPoint x: 407, startPoint y: 282, endPoint x: 376, endPoint y: 282, distance: 30.3
click at [378, 282] on div "Edit Discount Discount Name Early Bird This field is Required. Promotion Name a…" at bounding box center [377, 186] width 755 height 372
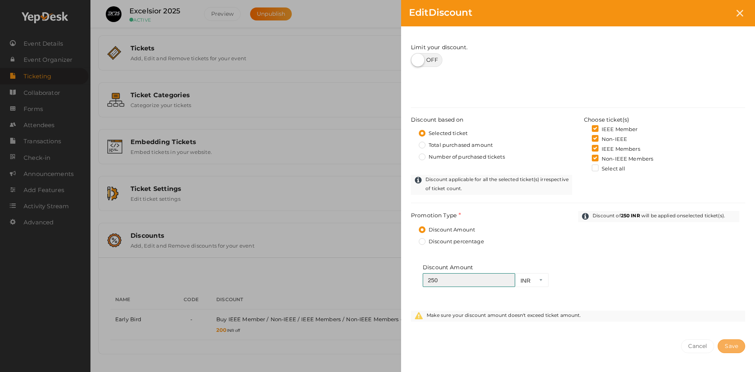
type input "250"
click at [736, 342] on span "Save" at bounding box center [731, 345] width 13 height 7
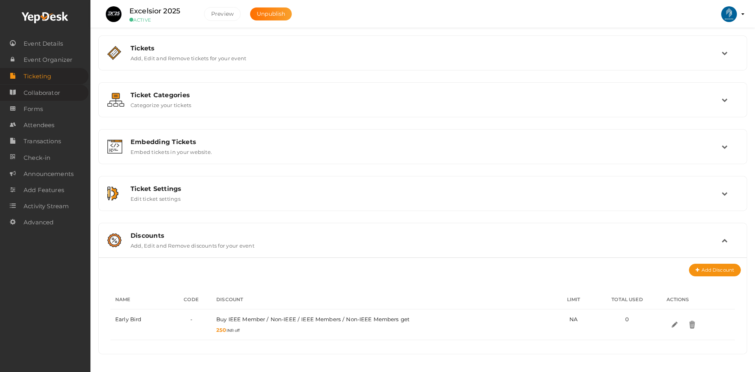
click at [61, 98] on link "Collaborator" at bounding box center [44, 93] width 88 height 16
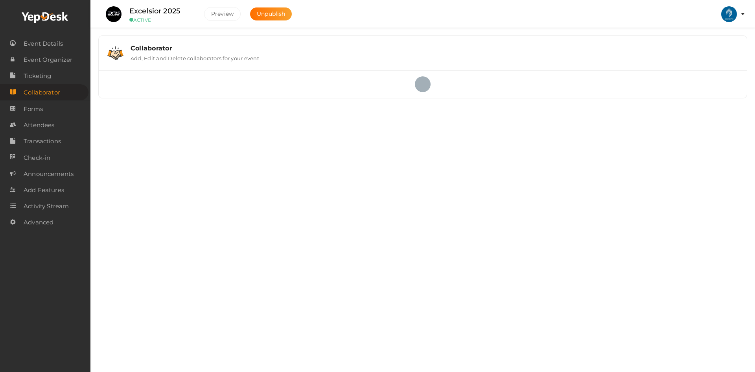
click at [196, 53] on label "Add, Edit and Delete collaborators for your event" at bounding box center [195, 56] width 129 height 9
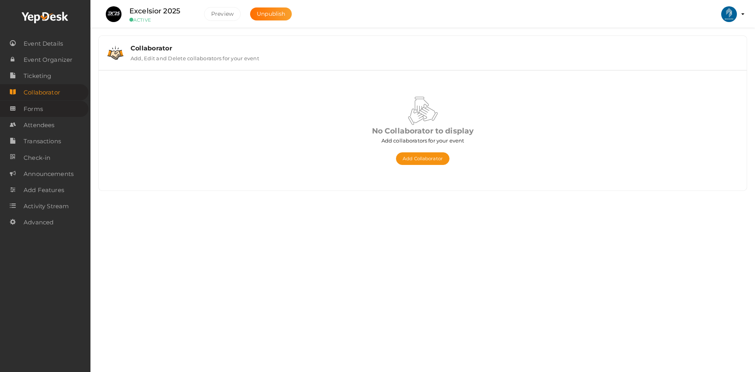
click at [40, 107] on span "Forms" at bounding box center [33, 109] width 19 height 16
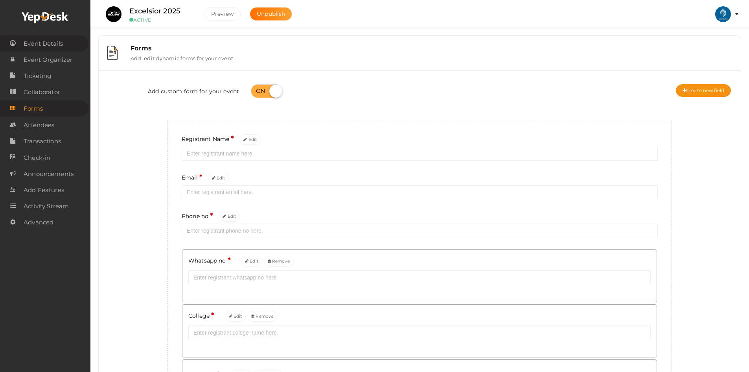
click at [33, 44] on span "Event Details" at bounding box center [43, 44] width 39 height 16
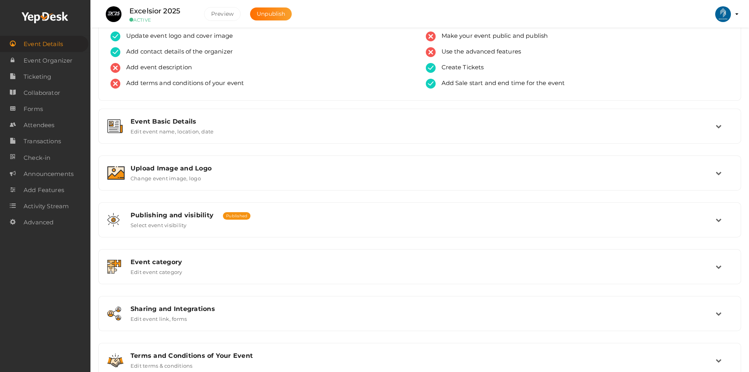
scroll to position [49, 0]
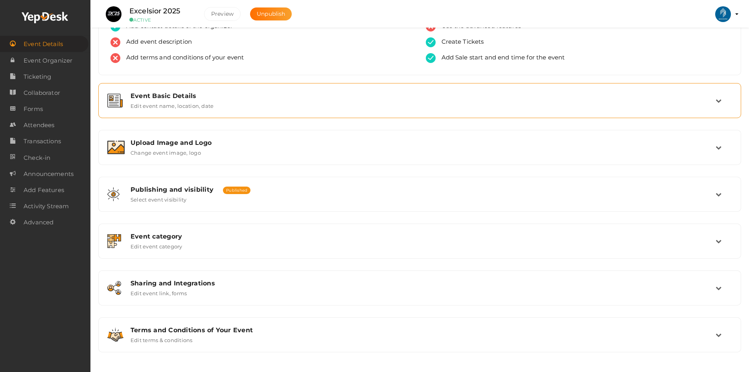
click at [180, 114] on div "Event Basic Details Edit event name, location, date" at bounding box center [419, 100] width 643 height 35
click at [192, 105] on label "Edit event name, location, date" at bounding box center [172, 104] width 83 height 9
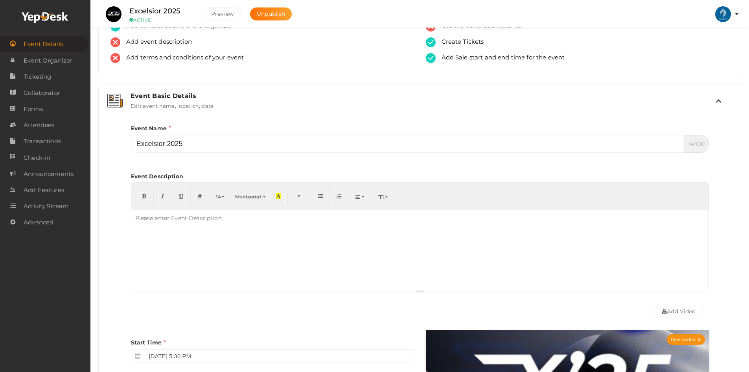
click at [160, 223] on div "Please enter Event Description" at bounding box center [178, 218] width 94 height 16
paste div
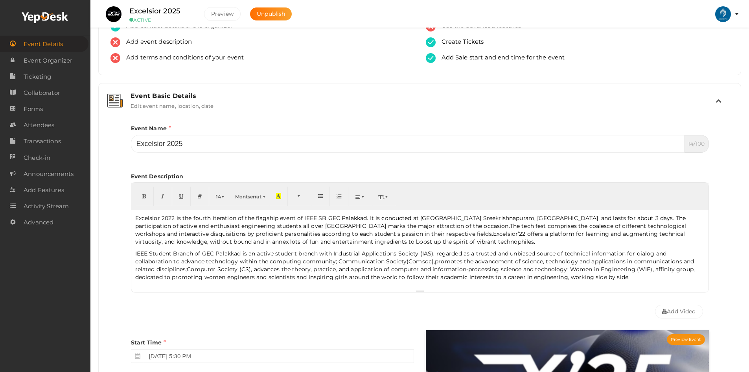
click at [173, 215] on p "Excelsior 2022 is the fourth iteration of the flagship event of IEEE SB GEC Pal…" at bounding box center [420, 229] width 570 height 31
click at [203, 216] on p "Excelsior 2025 is the fourth iteration of the flagship event of IEEE SB GEC Pal…" at bounding box center [420, 229] width 570 height 31
click at [199, 277] on p "IEEE Student Branch of GEC Palakkad is an active student branch with Industrial…" at bounding box center [420, 264] width 570 height 31
click at [479, 234] on p "Excelsior 2025 is the sixth iteration of the flagship event of IEEE SB GEC Pala…" at bounding box center [420, 229] width 570 height 31
click at [369, 305] on div "Add Video" at bounding box center [420, 310] width 578 height 26
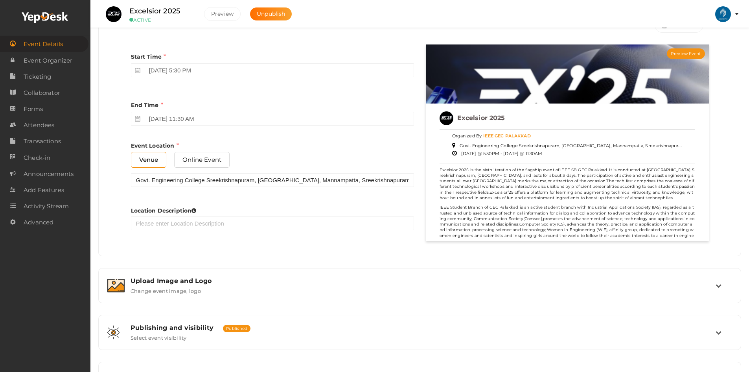
scroll to position [442, 0]
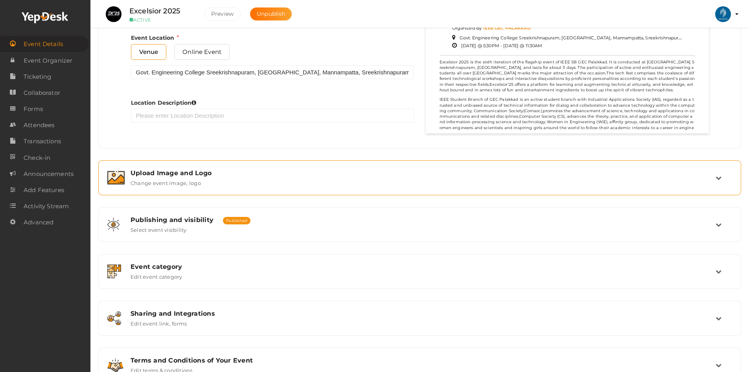
click at [195, 168] on div "Upload Image and Logo Change event image, logo" at bounding box center [420, 177] width 634 height 26
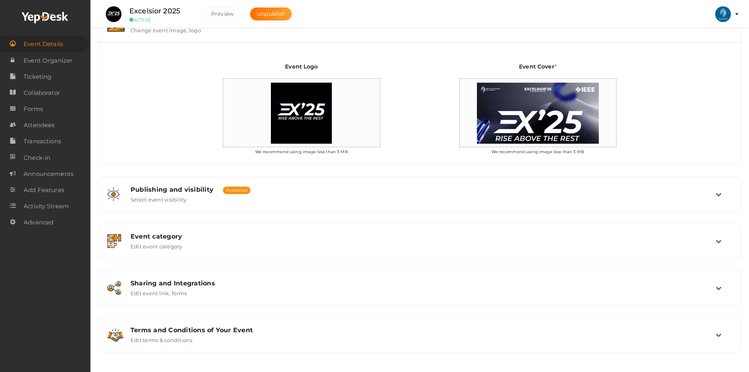
scroll to position [171, 0]
click at [36, 70] on span "Ticketing" at bounding box center [38, 77] width 28 height 16
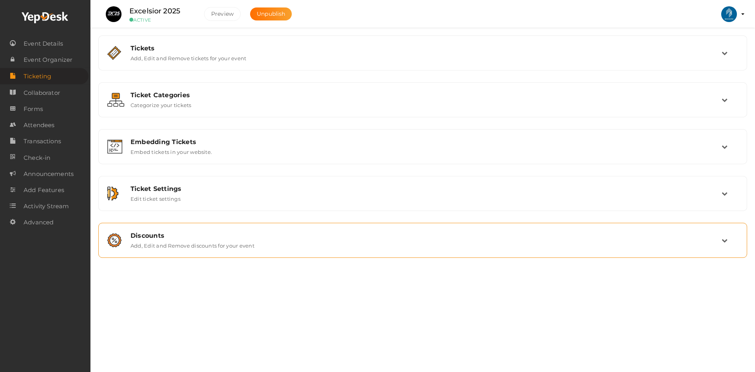
click at [229, 236] on div "Discounts" at bounding box center [426, 235] width 591 height 7
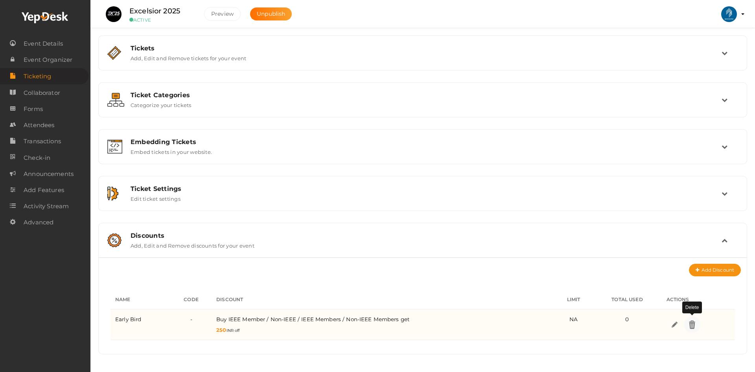
click at [689, 327] on img at bounding box center [692, 324] width 9 height 9
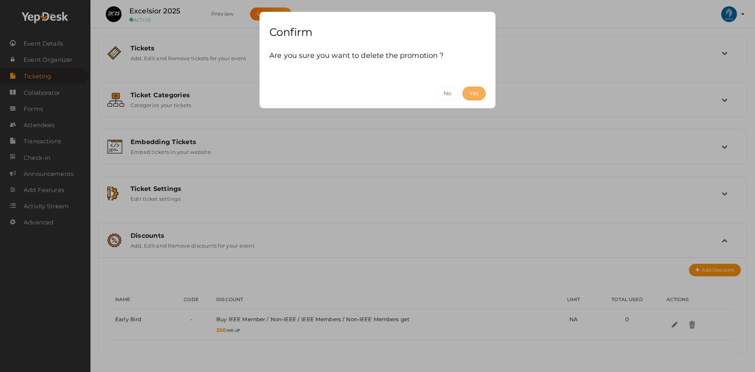
click at [480, 96] on button "Yes" at bounding box center [474, 94] width 23 height 14
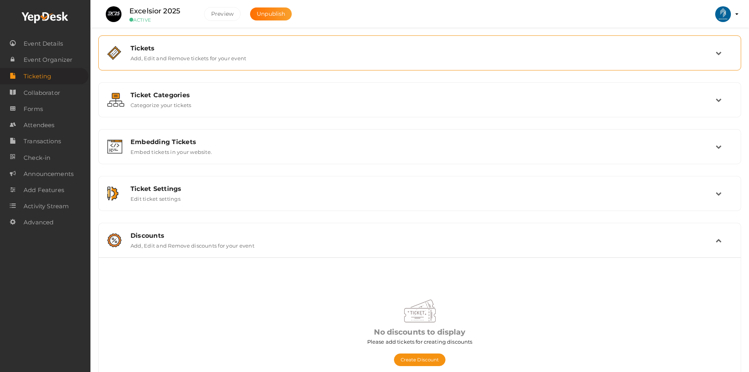
click at [442, 58] on div "Tickets Add, Edit and Remove tickets for your event" at bounding box center [420, 52] width 591 height 17
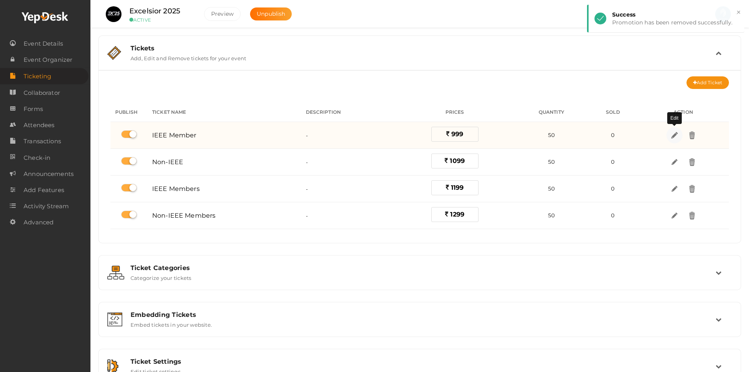
click at [674, 135] on img at bounding box center [674, 135] width 9 height 9
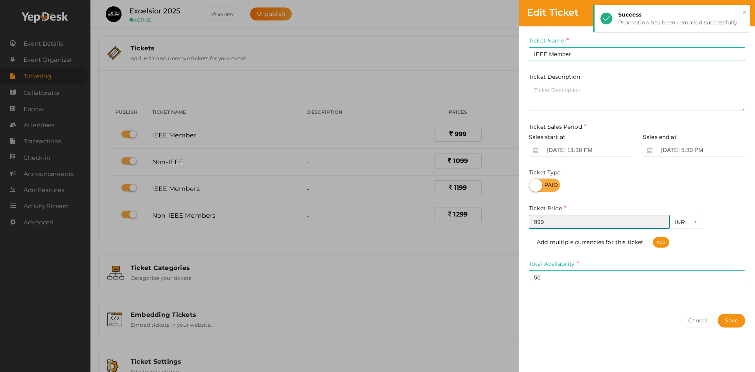
drag, startPoint x: 561, startPoint y: 225, endPoint x: 478, endPoint y: 219, distance: 83.3
click at [480, 220] on div "Edit Ticket Ticket Name IEEE Member Required. Ticket Name already used. Ticket …" at bounding box center [377, 186] width 755 height 372
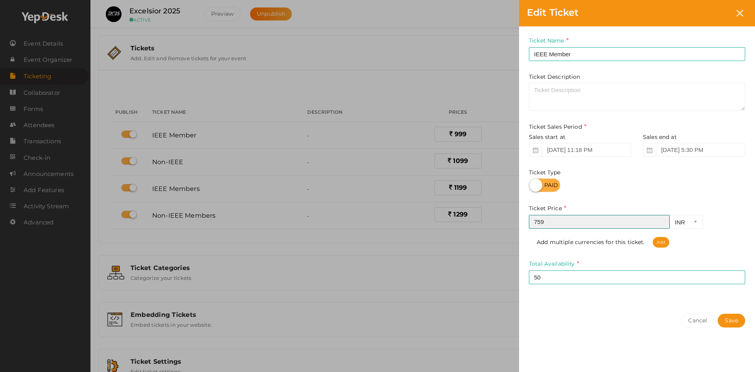
click at [558, 219] on input "759" at bounding box center [599, 222] width 141 height 14
type input "749"
click at [729, 319] on button "Save" at bounding box center [732, 320] width 28 height 14
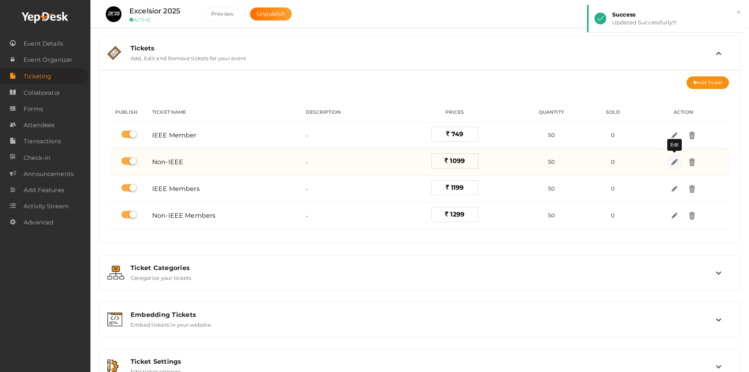
click at [675, 159] on img at bounding box center [674, 161] width 9 height 9
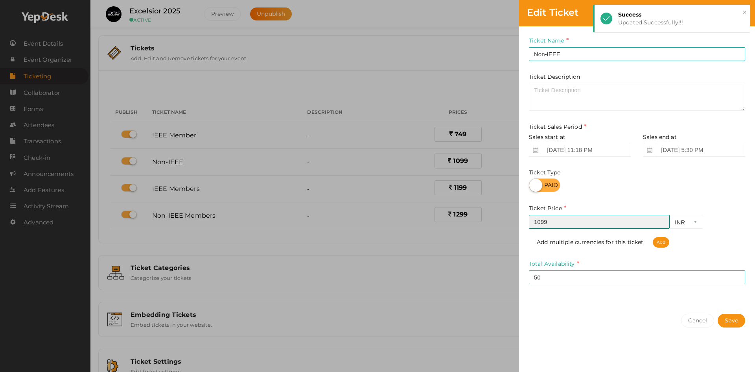
drag, startPoint x: 560, startPoint y: 219, endPoint x: 488, endPoint y: 217, distance: 72.0
click at [488, 217] on div "Edit Ticket Ticket Name Non-IEEE Required. Ticket Name already used. Ticket Des…" at bounding box center [377, 186] width 755 height 372
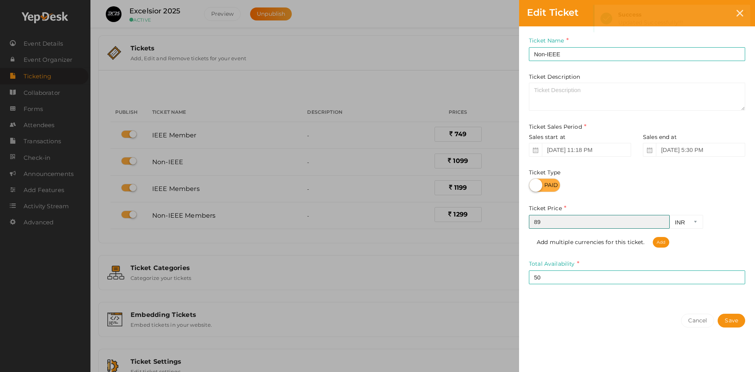
type input "8"
type input "899"
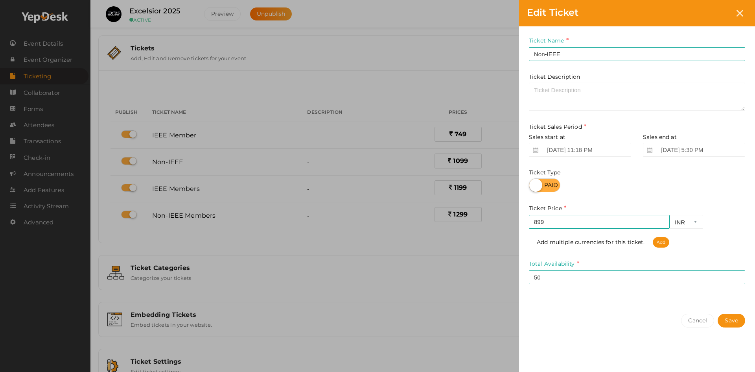
click at [543, 293] on div "Ticket Name Non-IEEE Required. Ticket Name already used. Ticket Description Tic…" at bounding box center [637, 165] width 236 height 279
click at [735, 323] on button "Save" at bounding box center [732, 320] width 28 height 14
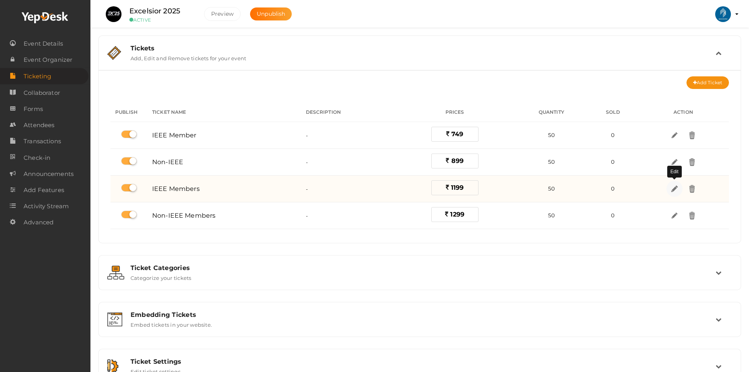
click at [677, 186] on img at bounding box center [674, 188] width 9 height 9
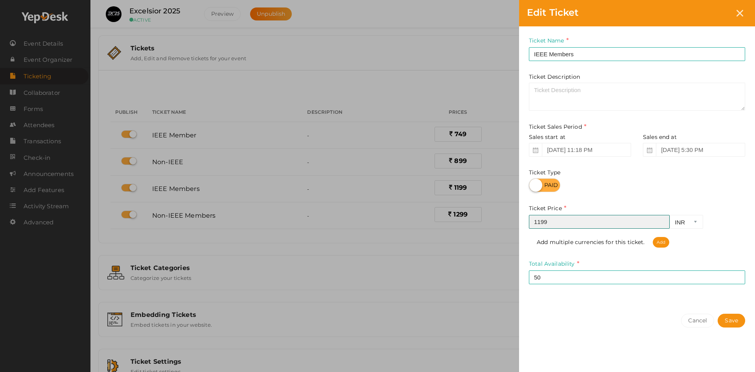
drag, startPoint x: 592, startPoint y: 217, endPoint x: 501, endPoint y: 214, distance: 91.7
click at [511, 215] on div "Edit Ticket Ticket Name IEEE Members Required. Ticket Name already used. Ticket…" at bounding box center [377, 186] width 755 height 372
type input "999"
click at [728, 319] on button "Save" at bounding box center [732, 320] width 28 height 14
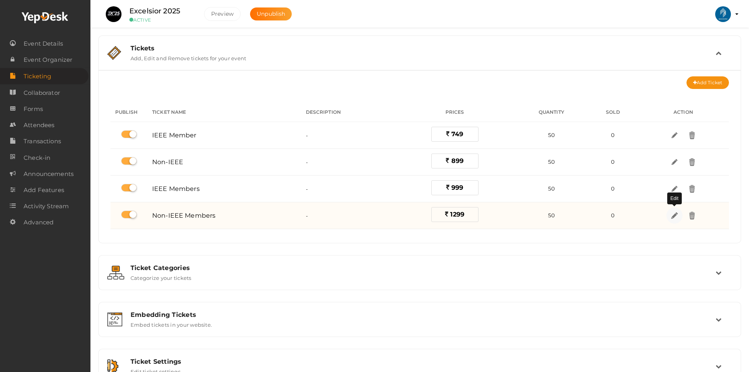
click at [678, 214] on img at bounding box center [674, 215] width 9 height 9
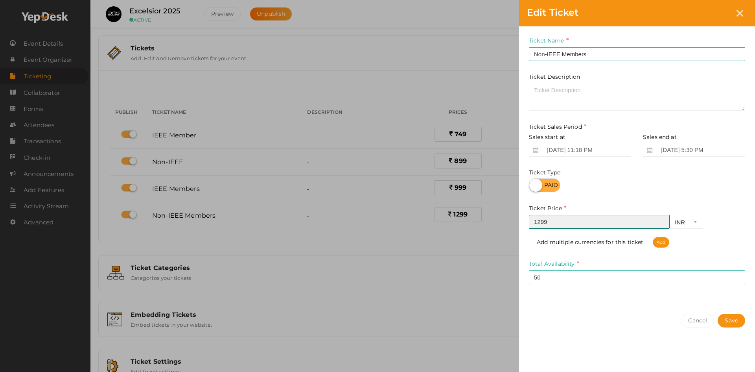
drag, startPoint x: 548, startPoint y: 217, endPoint x: 503, endPoint y: 217, distance: 45.2
click at [518, 217] on div "Edit Ticket Ticket Name Non-IEEE Members Required. Ticket Name already used. Ti…" at bounding box center [377, 186] width 755 height 372
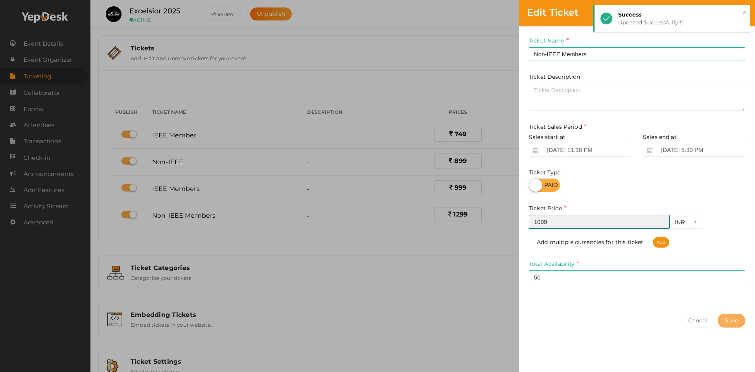
type input "1099"
click at [737, 320] on button "Save" at bounding box center [732, 320] width 28 height 14
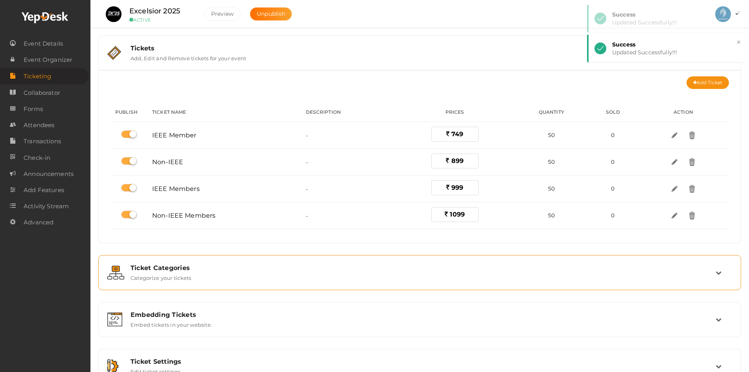
click at [444, 267] on div "Ticket Categories" at bounding box center [423, 267] width 585 height 7
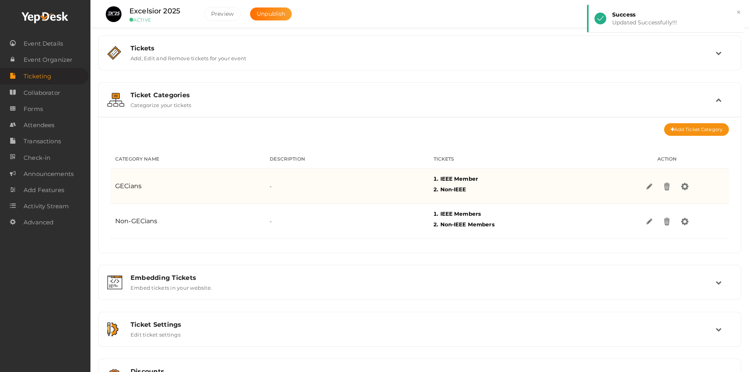
scroll to position [33, 0]
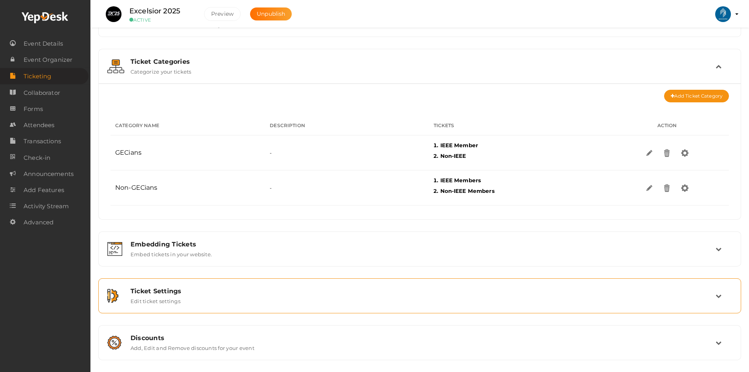
click at [171, 295] on div "Ticket Settings Edit ticket settings" at bounding box center [420, 295] width 591 height 17
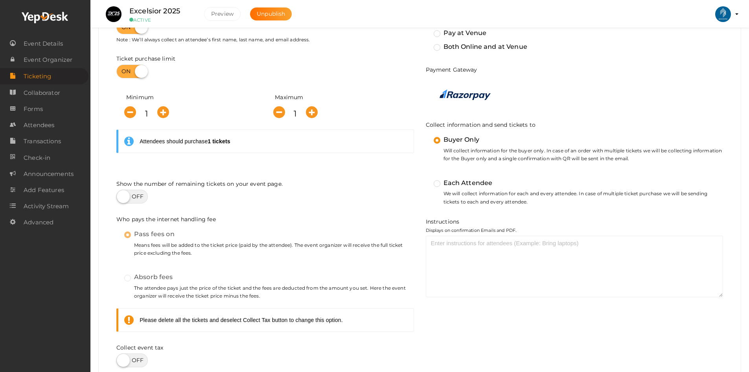
scroll to position [230, 0]
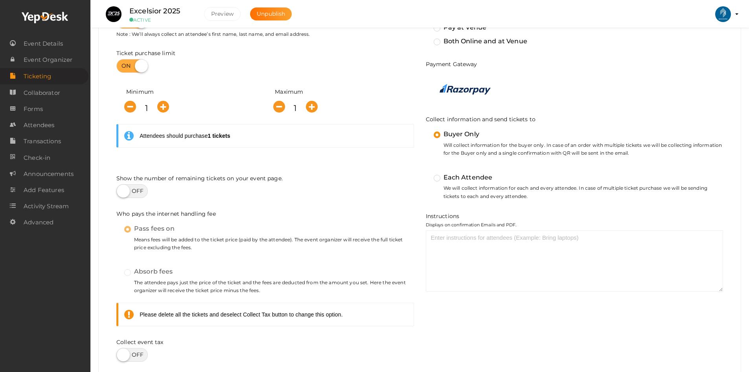
click at [136, 185] on label at bounding box center [131, 191] width 31 height 14
click at [122, 186] on input "checkbox" at bounding box center [118, 188] width 5 height 5
click at [131, 188] on label at bounding box center [131, 191] width 31 height 14
click at [122, 188] on input "checkbox" at bounding box center [118, 188] width 5 height 5
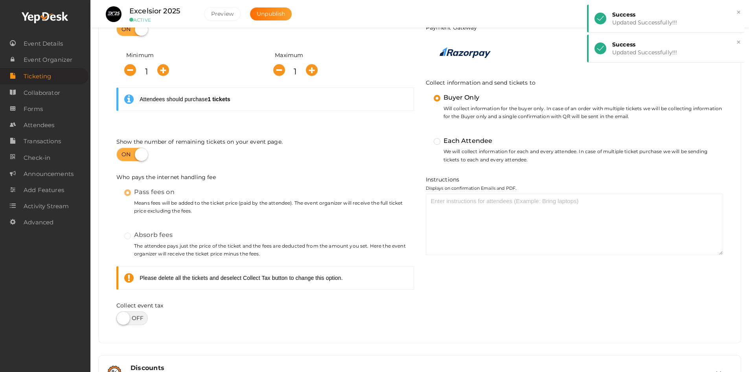
scroll to position [297, 0]
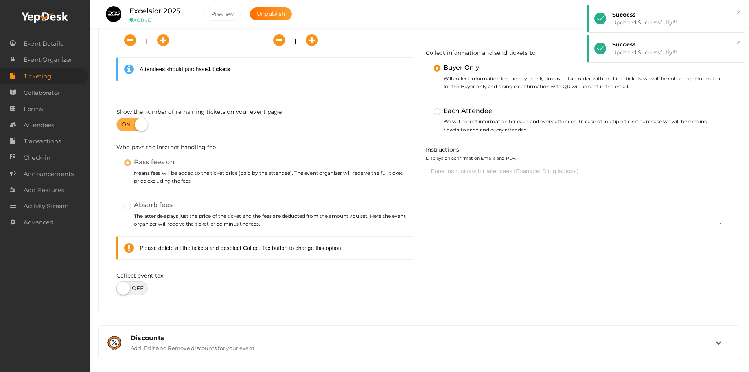
click at [130, 130] on label at bounding box center [131, 125] width 31 height 14
click at [122, 124] on input "checkbox" at bounding box center [118, 121] width 5 height 5
checkbox input "false"
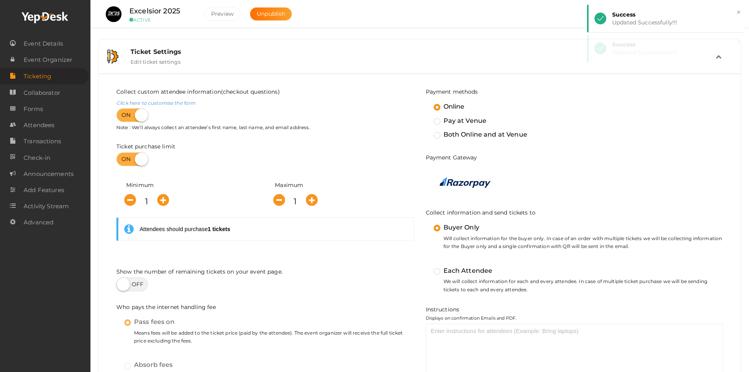
scroll to position [0, 0]
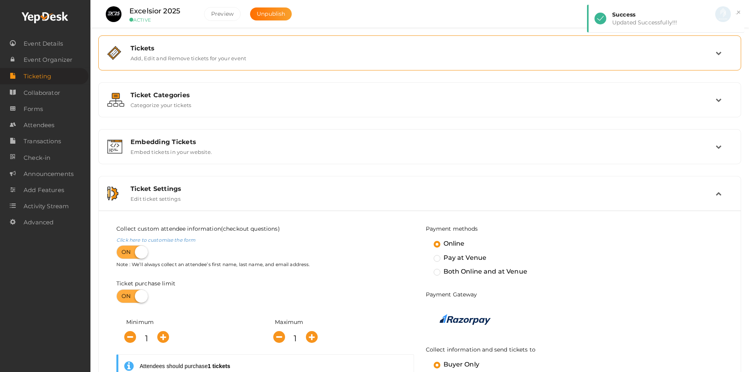
click at [255, 59] on div "Tickets Add, Edit and Remove tickets for your event" at bounding box center [420, 52] width 591 height 17
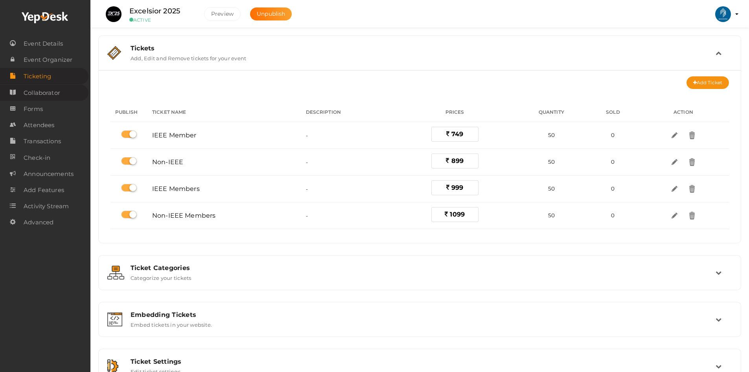
click at [39, 89] on span "Collaborator" at bounding box center [42, 93] width 37 height 16
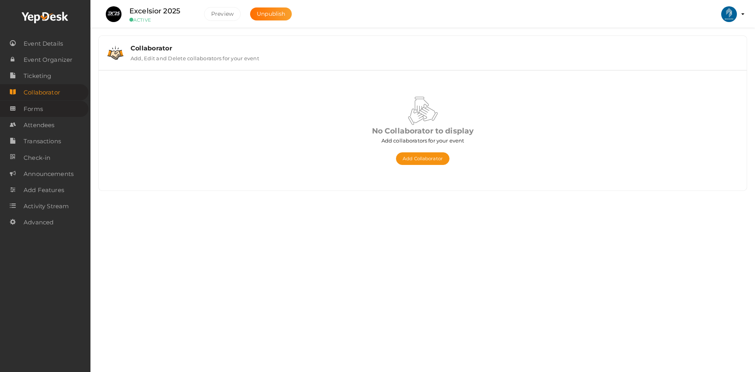
click at [42, 110] on span "Forms" at bounding box center [33, 109] width 19 height 16
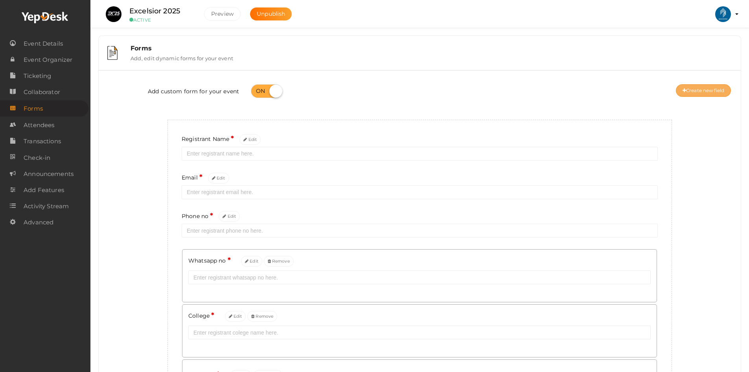
click at [692, 90] on button "Create new field" at bounding box center [703, 90] width 55 height 13
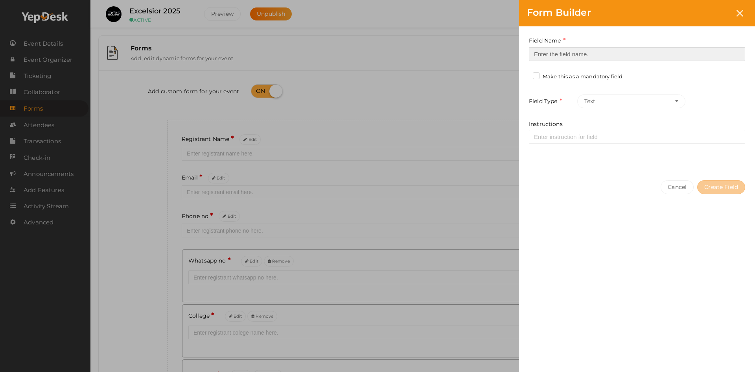
click at [566, 57] on input at bounding box center [637, 54] width 216 height 14
type input "Department"
click at [560, 76] on label "Make this as a mandatory field." at bounding box center [578, 77] width 91 height 8
click at [525, 74] on input "Make this as a mandatory field." at bounding box center [525, 74] width 0 height 0
click at [619, 101] on button "Text" at bounding box center [631, 101] width 108 height 14
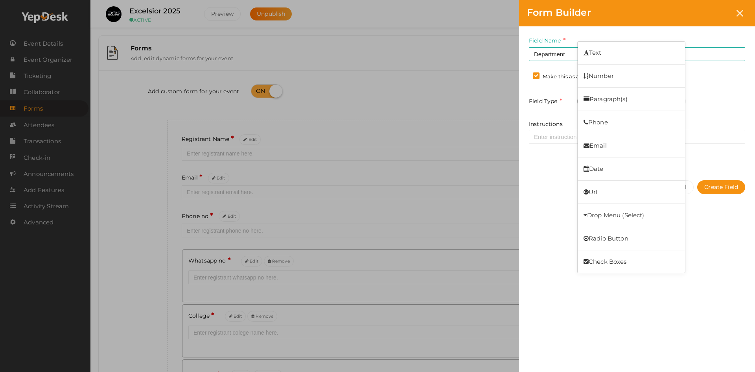
click at [605, 234] on link "Radio Button" at bounding box center [631, 238] width 107 height 18
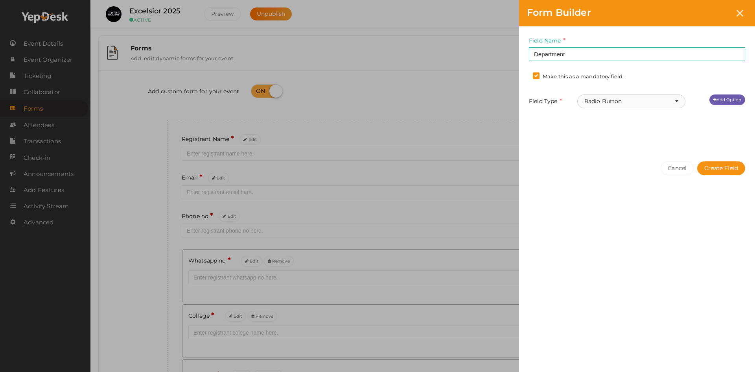
click at [649, 98] on button "Radio Button" at bounding box center [631, 101] width 108 height 14
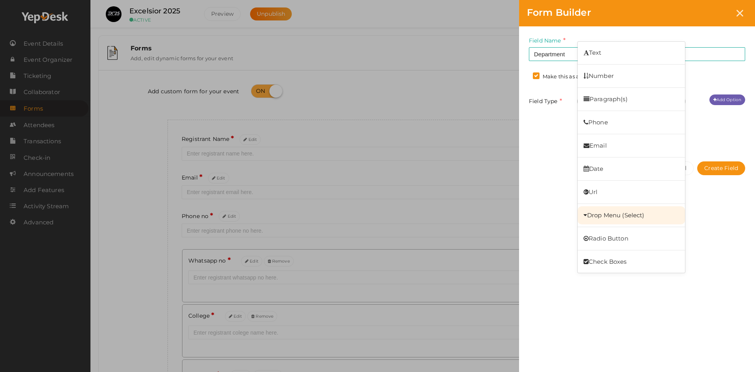
click at [610, 211] on link "Drop Menu (Select)" at bounding box center [631, 215] width 107 height 18
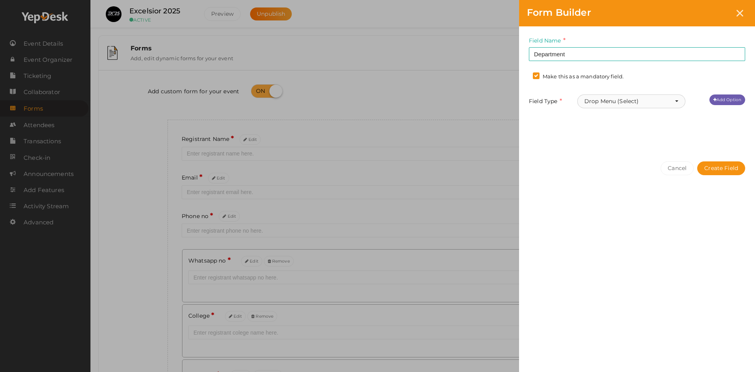
click at [618, 98] on button "Drop Menu (Select)" at bounding box center [631, 101] width 108 height 14
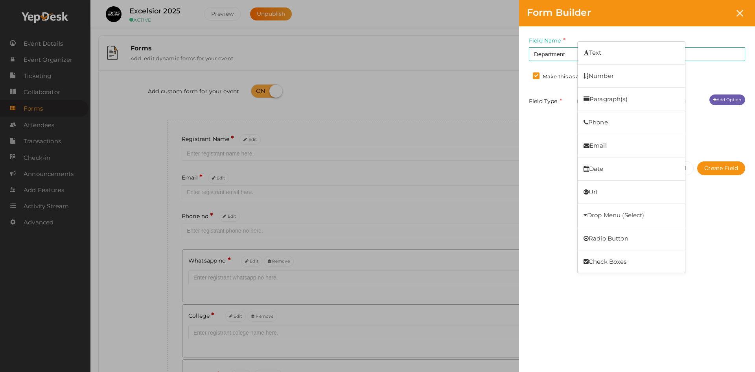
click at [569, 214] on div "Cancel Create Field" at bounding box center [637, 183] width 236 height 61
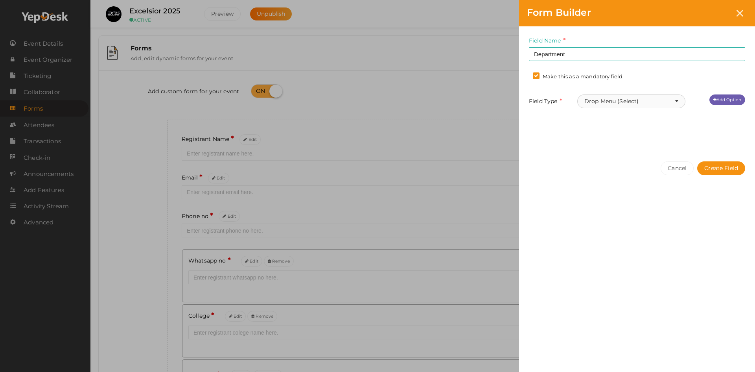
click at [622, 104] on button "Drop Menu (Select)" at bounding box center [631, 101] width 108 height 14
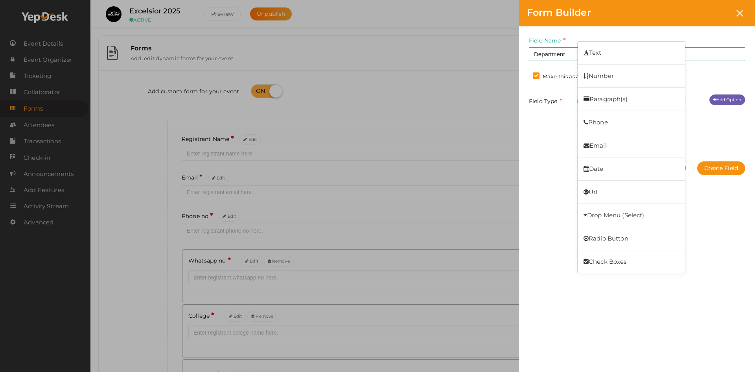
click at [607, 256] on link "Check Boxes" at bounding box center [631, 262] width 107 height 18
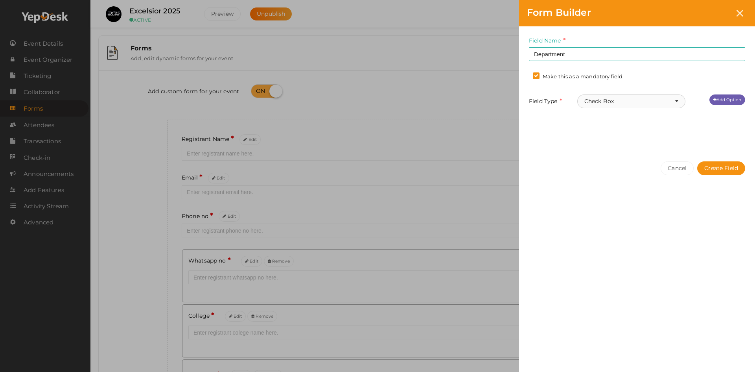
click at [633, 98] on button "Check Box" at bounding box center [631, 101] width 108 height 14
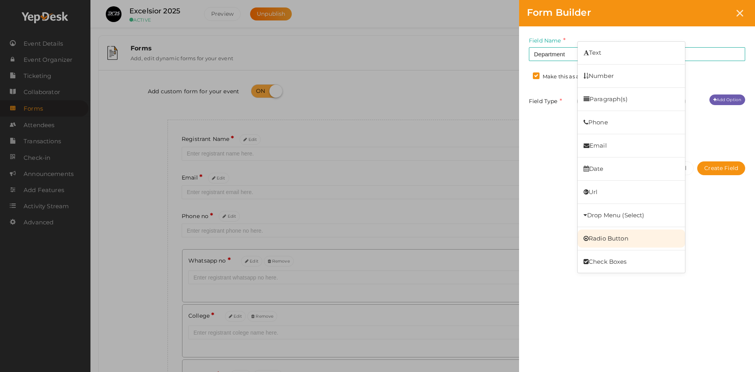
click at [614, 237] on link "Radio Button" at bounding box center [631, 238] width 107 height 18
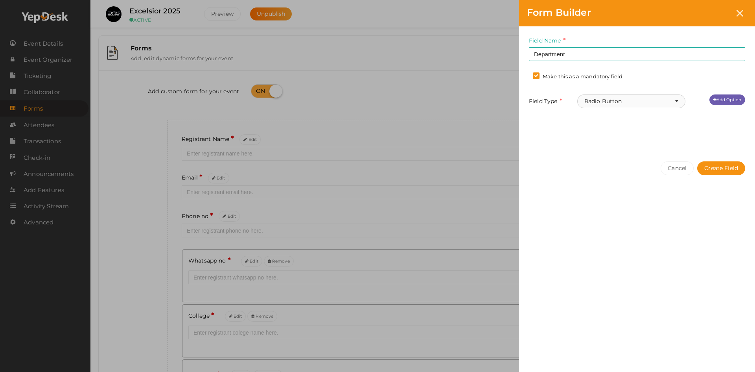
click at [607, 97] on button "Radio Button" at bounding box center [631, 101] width 108 height 14
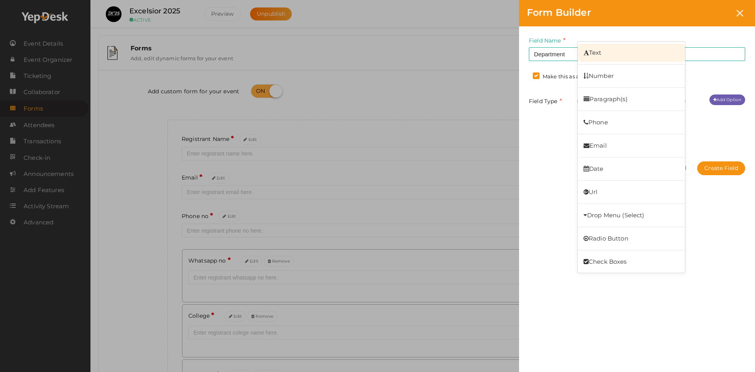
click at [600, 53] on link "Text" at bounding box center [631, 53] width 107 height 18
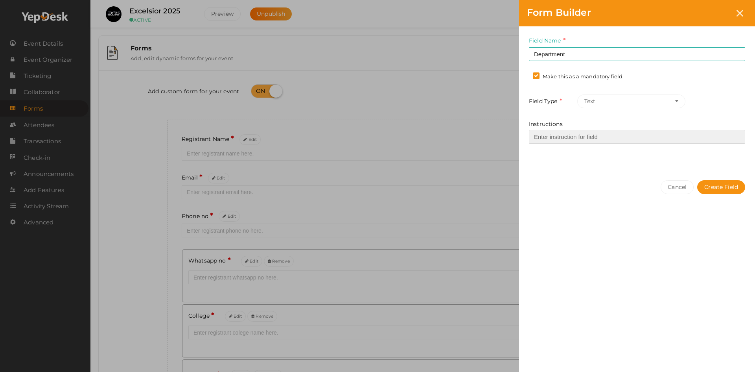
click at [596, 138] on input "Instructions" at bounding box center [637, 137] width 216 height 14
drag, startPoint x: 599, startPoint y: 138, endPoint x: 577, endPoint y: 138, distance: 22.8
click at [577, 138] on input "Enter registrant phone no here." at bounding box center [637, 137] width 216 height 14
type input "Enter registrant department here."
click at [715, 185] on button "Create Field" at bounding box center [721, 187] width 48 height 14
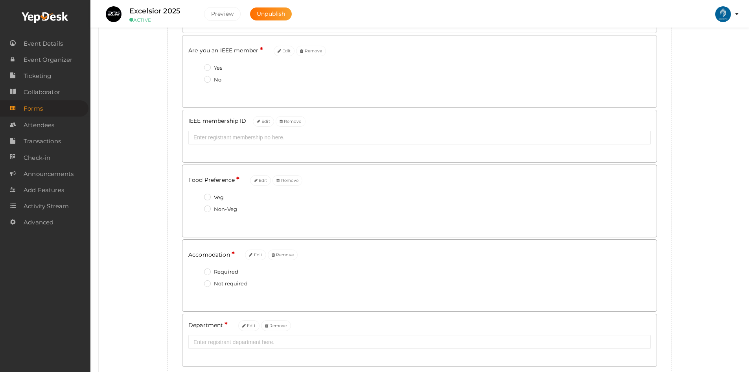
scroll to position [471, 0]
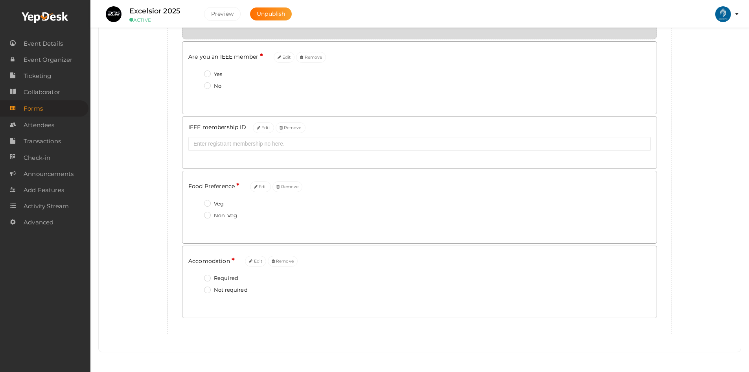
drag, startPoint x: 310, startPoint y: 315, endPoint x: 332, endPoint y: 41, distance: 275.4
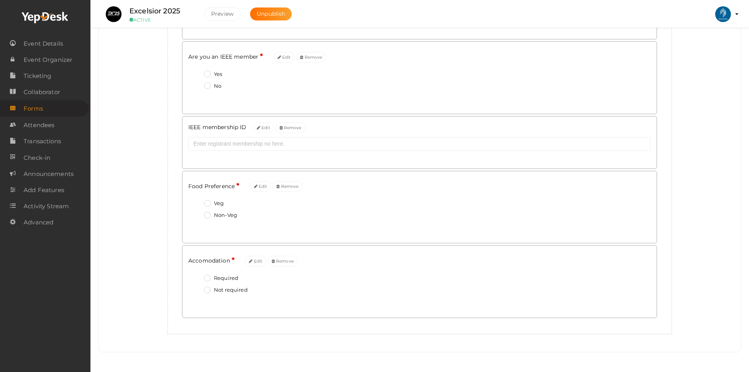
scroll to position [353, 0]
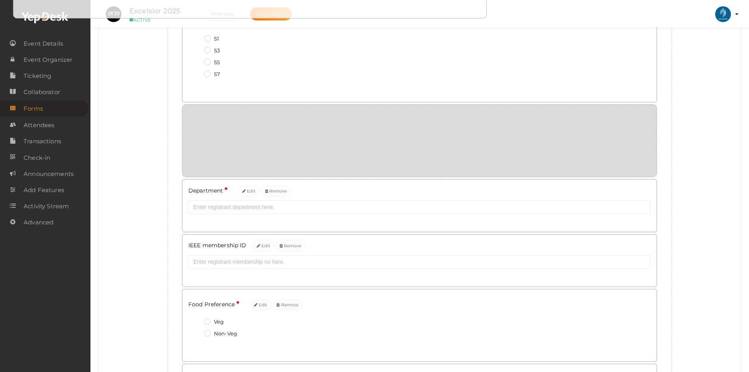
click at [135, 162] on div "Add custom form for your event Create new field Registrant Name * Edit Email * …" at bounding box center [420, 87] width 630 height 729
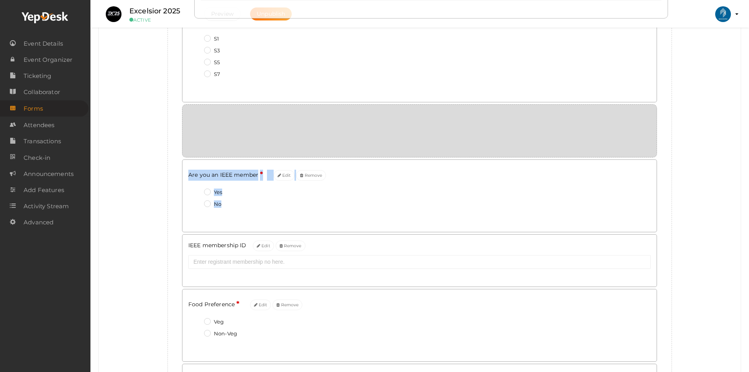
drag, startPoint x: 294, startPoint y: 199, endPoint x: 301, endPoint y: 157, distance: 42.7
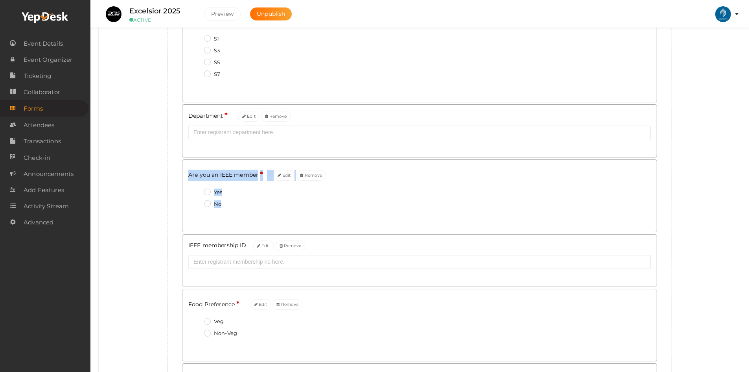
click at [152, 121] on div "Add custom form for your event Create new field Registrant Name * Edit Email * …" at bounding box center [420, 87] width 630 height 729
click at [243, 193] on div "Yes" at bounding box center [427, 193] width 447 height 10
click at [286, 178] on button "Edit" at bounding box center [284, 175] width 21 height 11
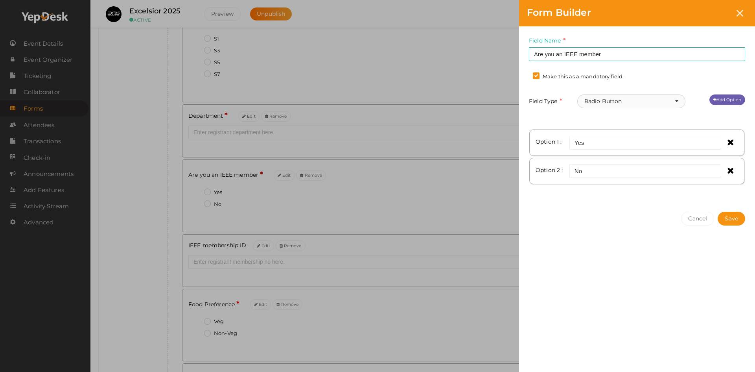
click at [611, 98] on button "Radio Button" at bounding box center [631, 101] width 108 height 14
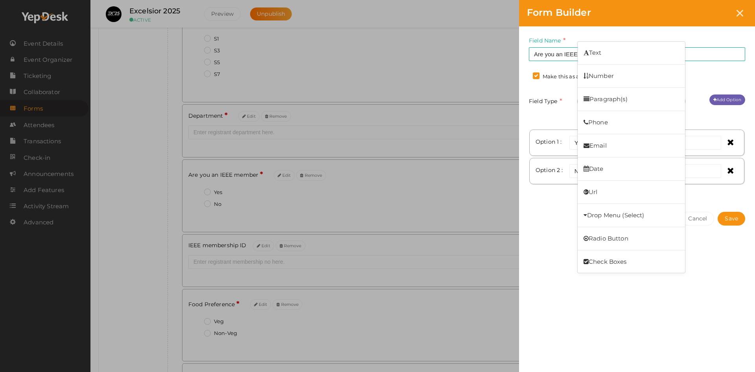
click at [566, 312] on div "Field Name Are you an IEEE member Required. Form field name already used. Make …" at bounding box center [637, 193] width 236 height 335
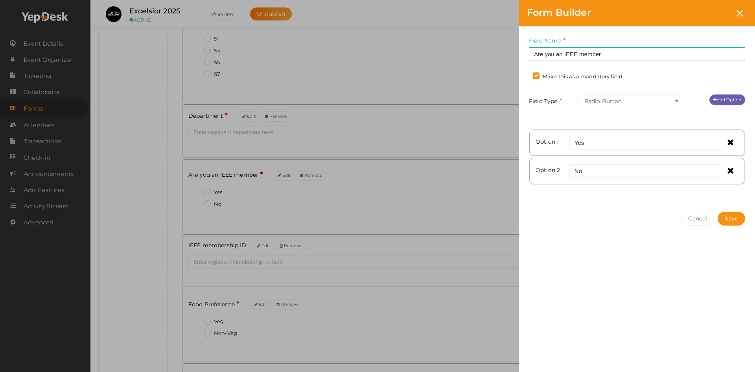
click at [488, 257] on div "Form Builder Field Name Are you an IEEE member Required. Form field name alread…" at bounding box center [377, 186] width 755 height 372
click at [452, 212] on div "Form Builder Field Name Are you an IEEE member Required. Form field name alread…" at bounding box center [377, 186] width 755 height 372
click at [739, 12] on icon at bounding box center [740, 13] width 7 height 7
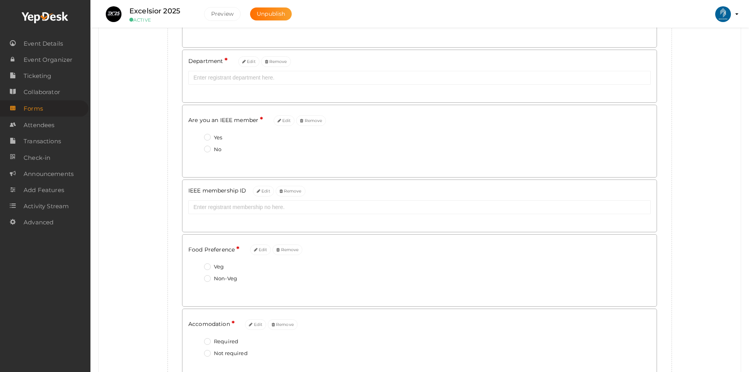
scroll to position [471, 0]
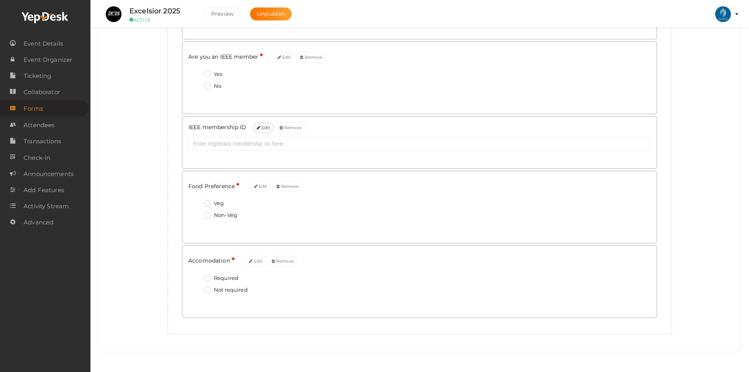
click at [260, 129] on icon at bounding box center [259, 128] width 4 height 4
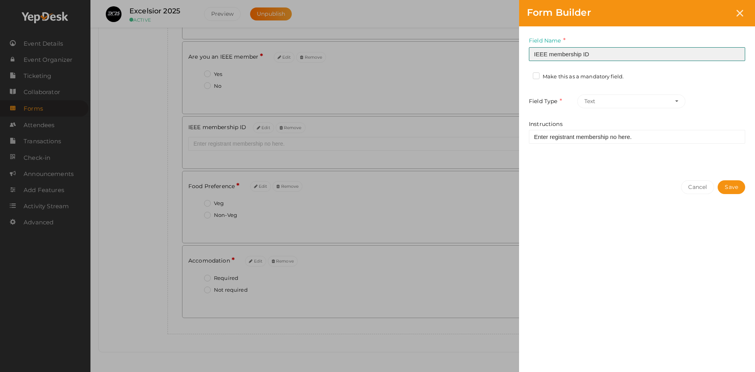
drag, startPoint x: 598, startPoint y: 54, endPoint x: 513, endPoint y: 57, distance: 85.0
click at [513, 57] on div "Form Builder Field Name IEEE membership ID Required. Form field name already us…" at bounding box center [377, 186] width 755 height 372
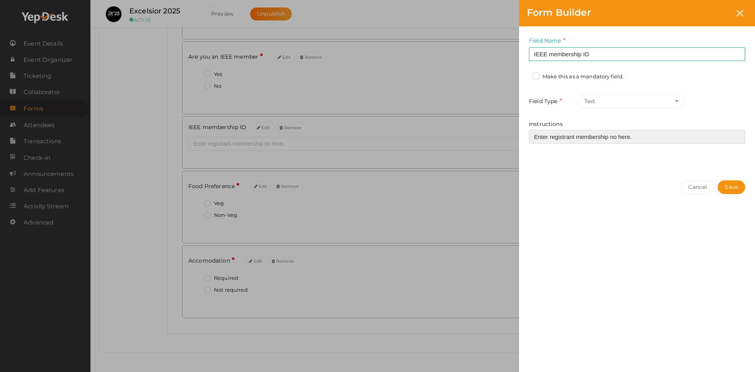
click at [557, 135] on input "Enter registrant membership no here." at bounding box center [637, 137] width 216 height 14
paste input "IEEE Membership ID(Non IEEE members type Nil)"
type input "IEEE Membership ID(Non IEEE members type Nil)"
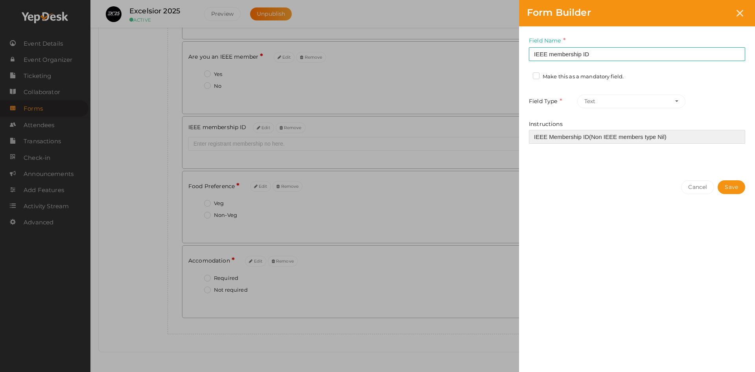
drag, startPoint x: 676, startPoint y: 135, endPoint x: 507, endPoint y: 133, distance: 168.7
click at [507, 133] on div "Form Builder Field Name IEEE membership ID Required. Form field name already us…" at bounding box center [377, 186] width 755 height 372
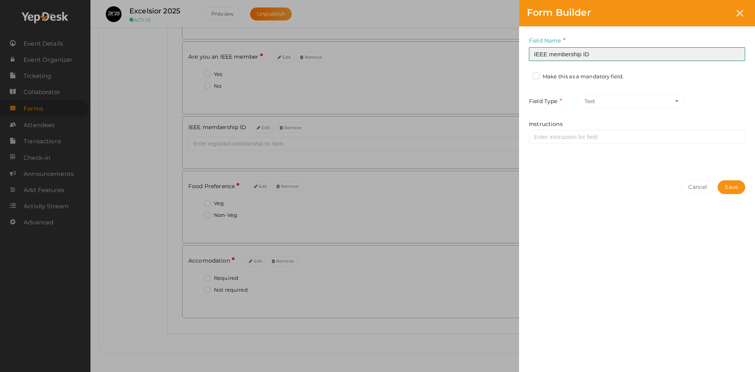
click at [581, 49] on input "IEEE membership ID" at bounding box center [637, 54] width 216 height 14
paste input "Membership ID(Non IEEE members type Nil)"
type input "IEEE Membership ID(Non IEEE members type Nil)"
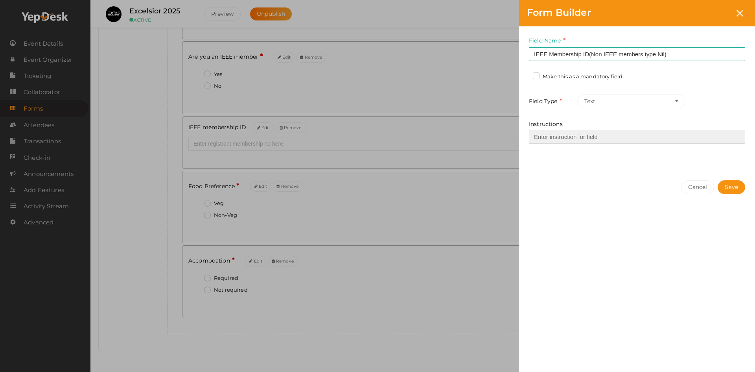
click at [575, 135] on input "Instructions" at bounding box center [637, 137] width 216 height 14
drag, startPoint x: 593, startPoint y: 138, endPoint x: 578, endPoint y: 138, distance: 15.0
click at [578, 138] on input "Enter registrant phone no here." at bounding box center [637, 137] width 216 height 14
type input "Enter registrant membership no here."
click at [728, 191] on button "Save" at bounding box center [732, 187] width 28 height 14
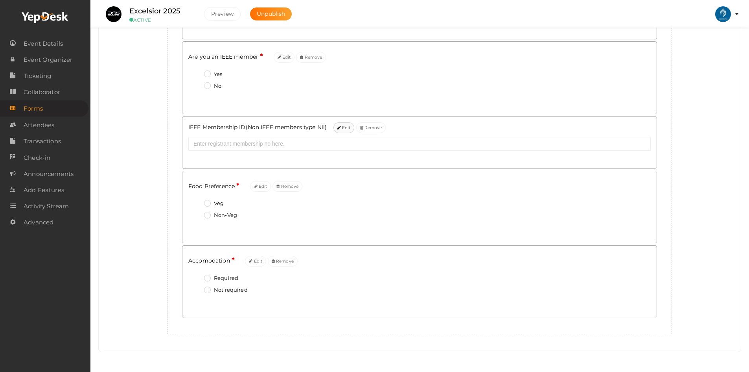
click at [346, 127] on button "Edit" at bounding box center [344, 127] width 21 height 11
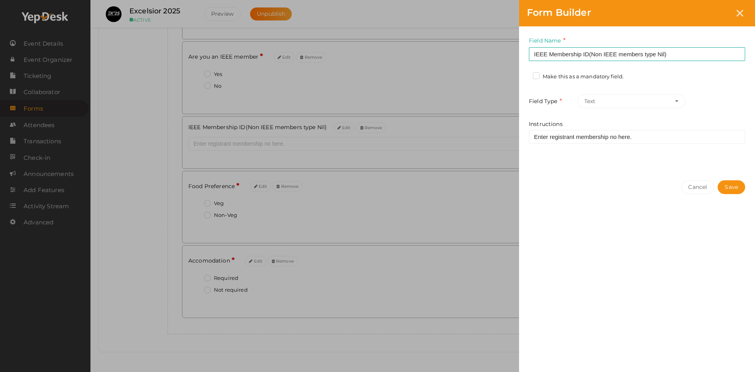
click at [551, 79] on label "Make this as a mandatory field." at bounding box center [578, 77] width 91 height 8
click at [525, 74] on input "Make this as a mandatory field." at bounding box center [525, 74] width 0 height 0
click at [735, 186] on button "Save" at bounding box center [732, 187] width 28 height 14
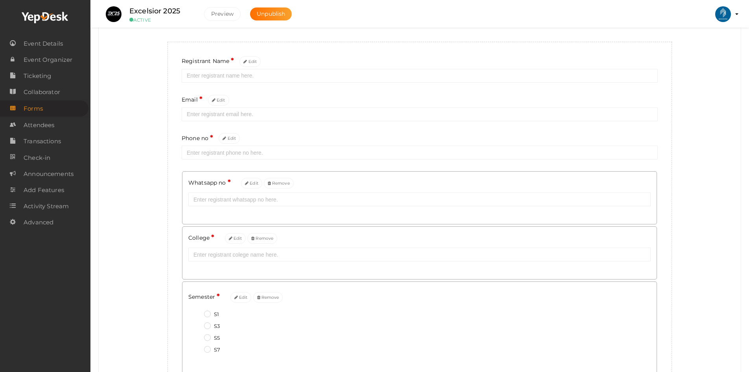
scroll to position [0, 0]
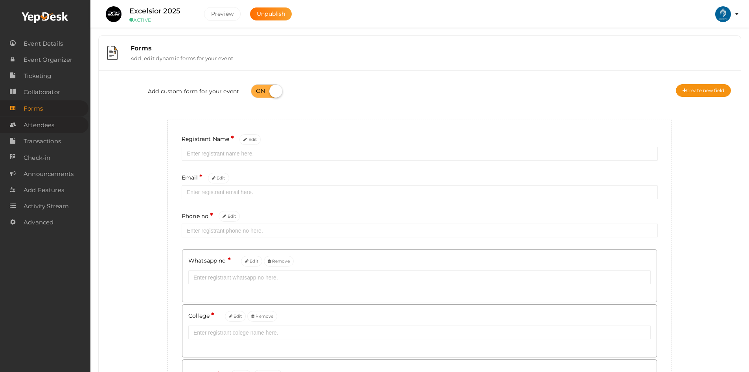
click at [39, 124] on span "Attendees" at bounding box center [39, 125] width 31 height 16
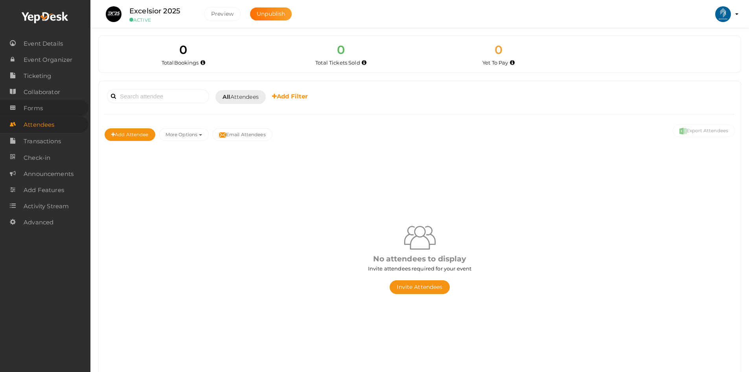
click at [46, 109] on link "Forms" at bounding box center [44, 108] width 88 height 16
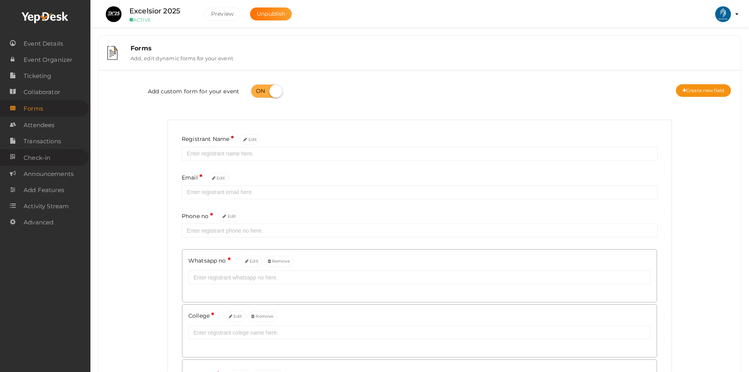
click at [59, 157] on link "Check-in" at bounding box center [44, 157] width 88 height 16
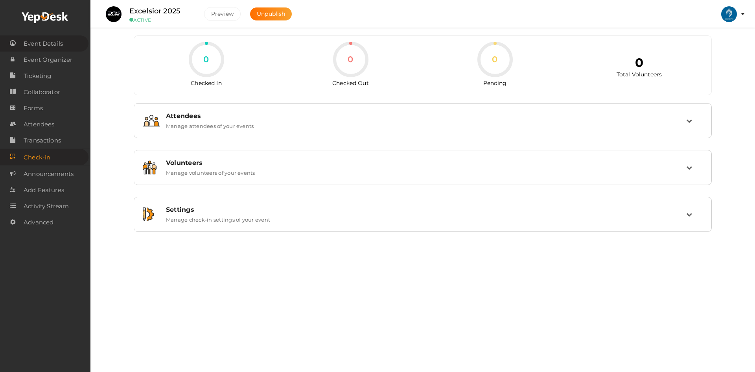
click at [59, 45] on span "Event Details" at bounding box center [43, 44] width 39 height 16
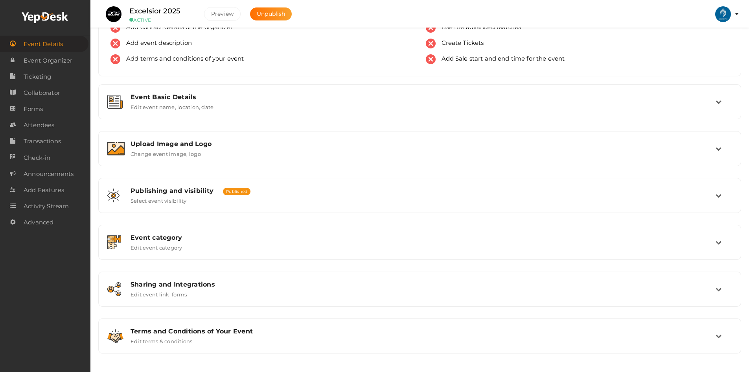
scroll to position [49, 0]
click at [168, 235] on div "Event category" at bounding box center [423, 235] width 585 height 7
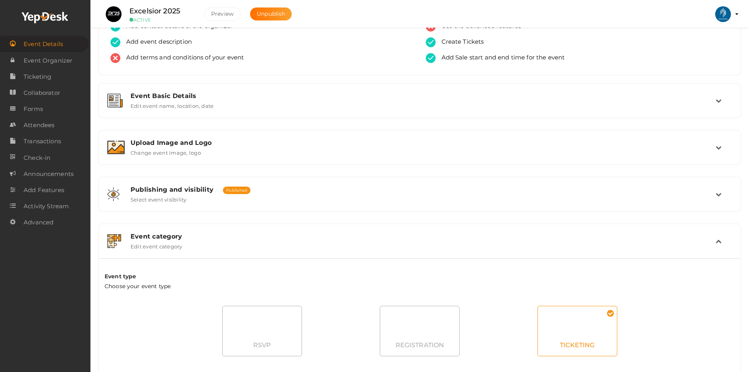
scroll to position [206, 0]
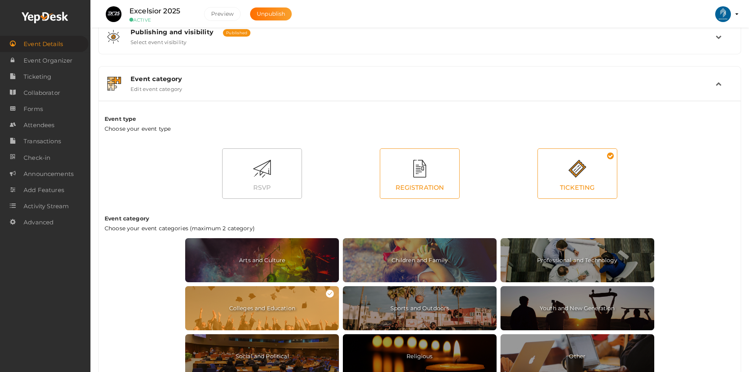
click at [410, 182] on div "REGISTRATION" at bounding box center [419, 187] width 79 height 17
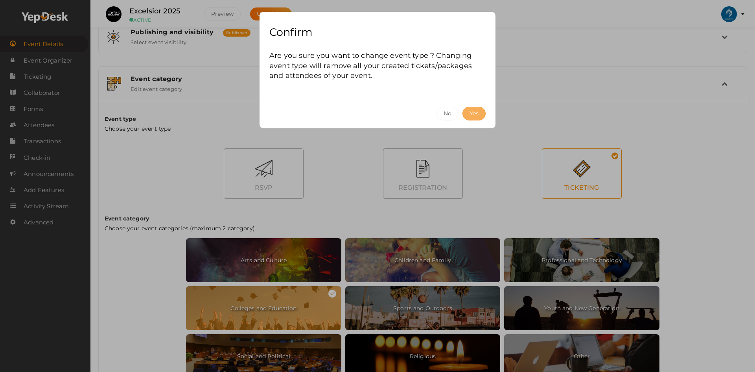
click at [468, 111] on button "Yes" at bounding box center [474, 114] width 23 height 14
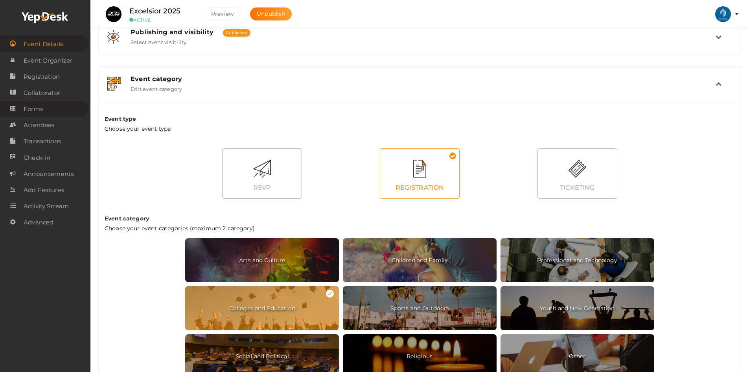
click at [29, 105] on span "Forms" at bounding box center [33, 109] width 19 height 16
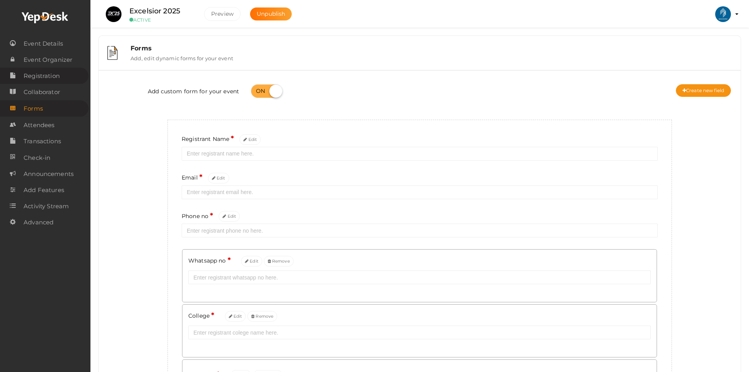
click at [40, 76] on span "Registration" at bounding box center [42, 76] width 36 height 16
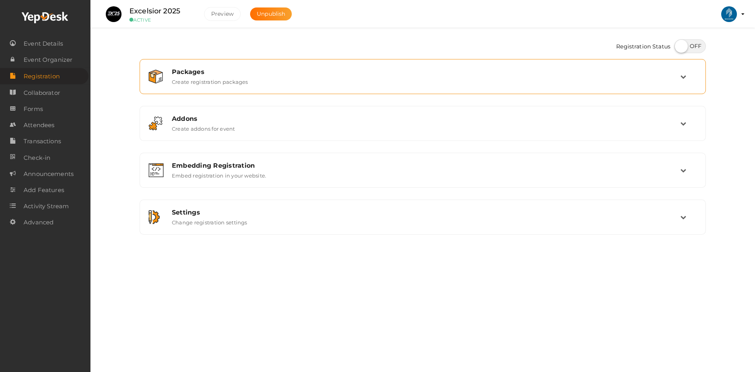
click at [168, 70] on div "Packages Create registration packages" at bounding box center [423, 76] width 514 height 17
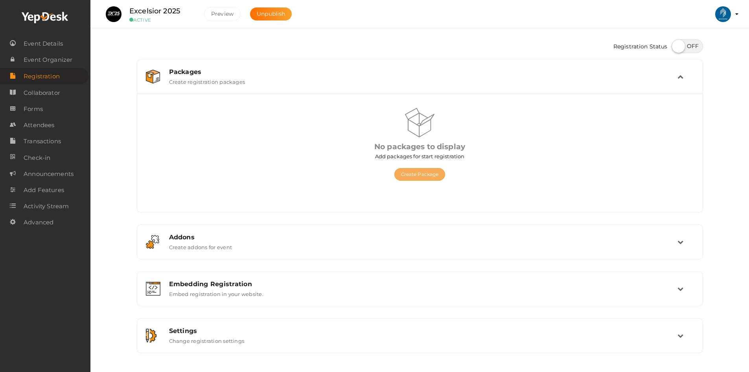
click at [413, 178] on button "Create Package" at bounding box center [419, 174] width 51 height 13
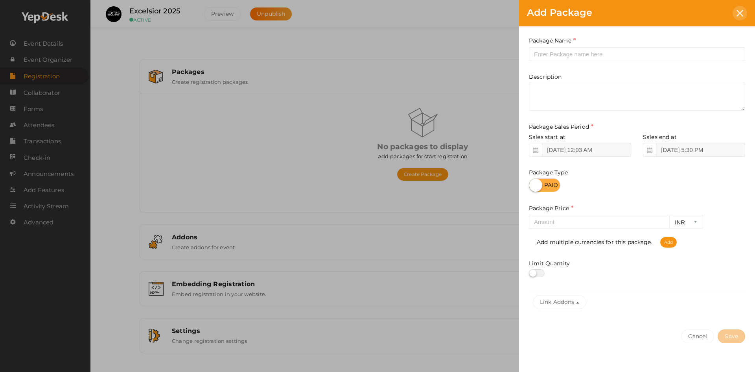
click at [739, 11] on icon at bounding box center [740, 13] width 7 height 7
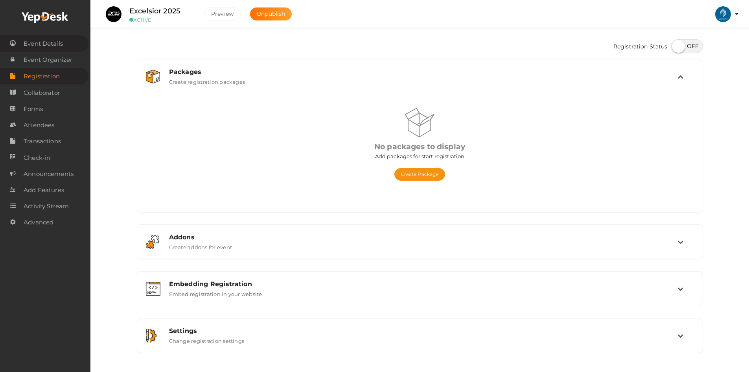
click at [52, 43] on span "Event Details" at bounding box center [43, 44] width 39 height 16
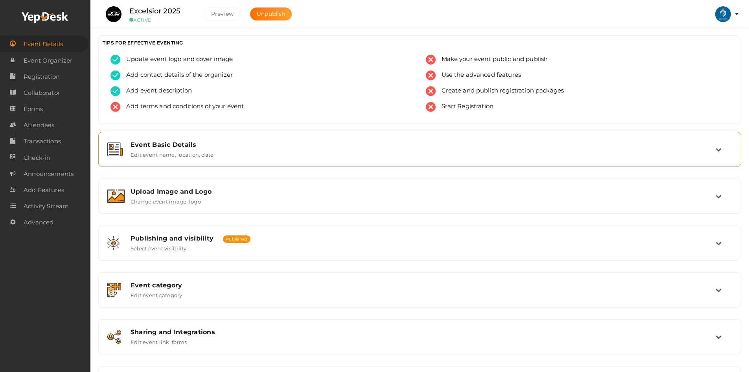
click at [190, 152] on label "Edit event name, location, date" at bounding box center [172, 152] width 83 height 9
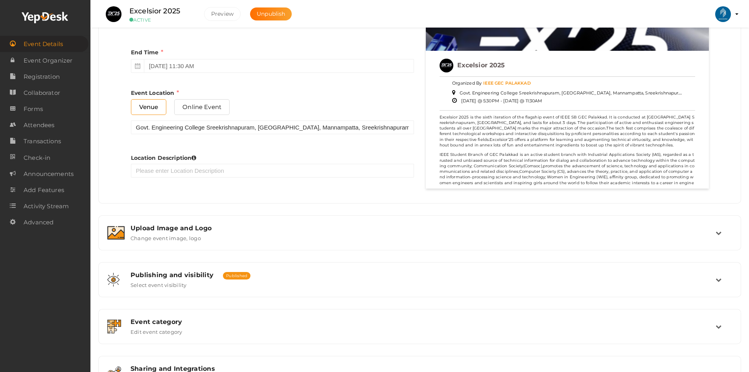
scroll to position [433, 0]
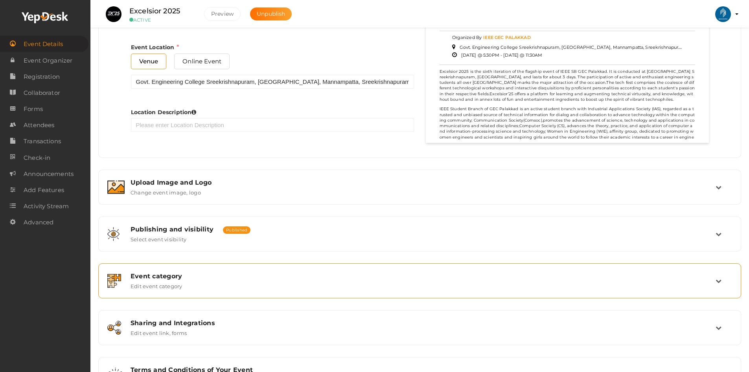
click at [182, 277] on div "Event category" at bounding box center [423, 275] width 585 height 7
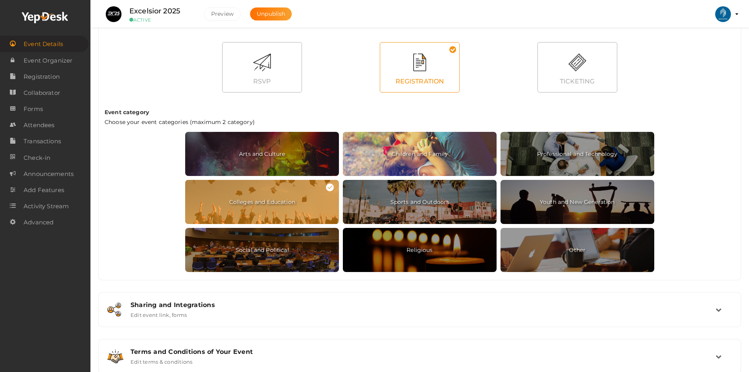
scroll to position [295, 0]
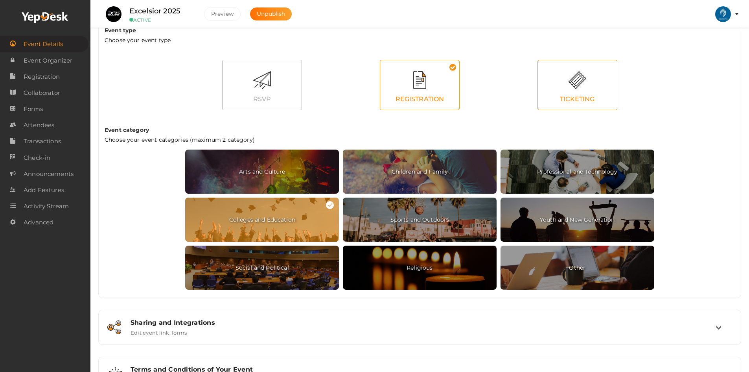
click at [573, 90] on div "TICKETING" at bounding box center [577, 99] width 79 height 21
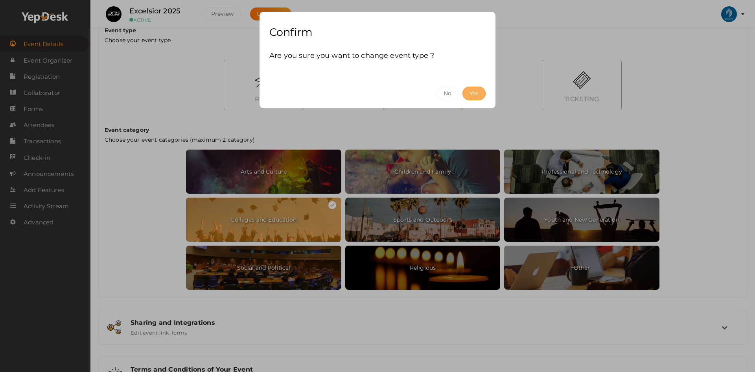
click at [466, 92] on button "Yes" at bounding box center [474, 94] width 23 height 14
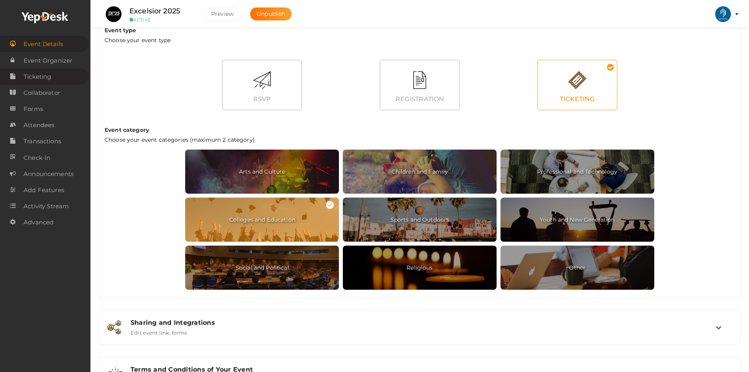
click at [37, 74] on span "Ticketing" at bounding box center [38, 77] width 28 height 16
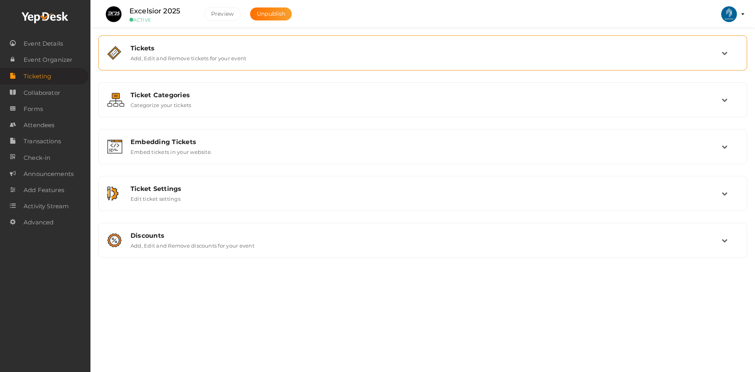
click at [149, 66] on div "Tickets Add, Edit and Remove tickets for your event" at bounding box center [423, 53] width 640 height 26
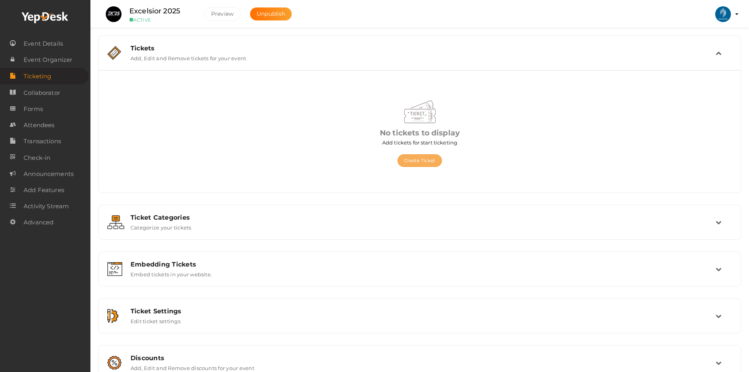
click at [425, 165] on button "Create Ticket" at bounding box center [420, 160] width 45 height 13
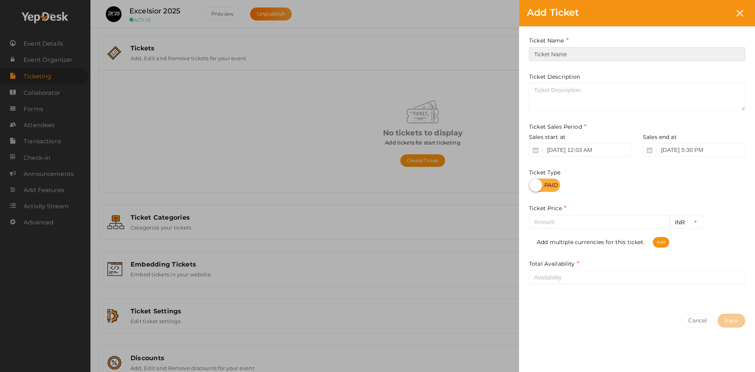
click at [566, 54] on input "text" at bounding box center [637, 54] width 216 height 14
click at [565, 55] on input "text" at bounding box center [637, 54] width 216 height 14
type input "IEEE Member"
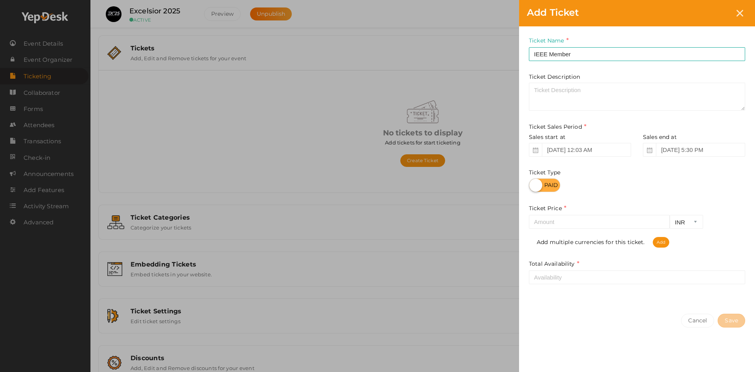
click at [652, 153] on icon at bounding box center [650, 150] width 6 height 6
click at [675, 149] on input "Sep 27, 2025 5:30 PM" at bounding box center [700, 150] width 89 height 14
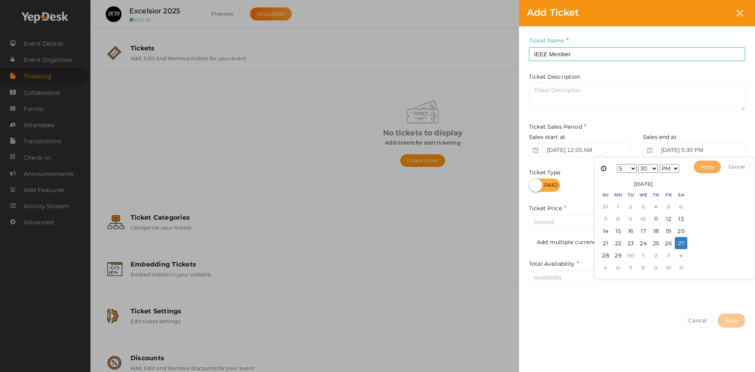
click at [706, 167] on button "Apply" at bounding box center [707, 166] width 27 height 13
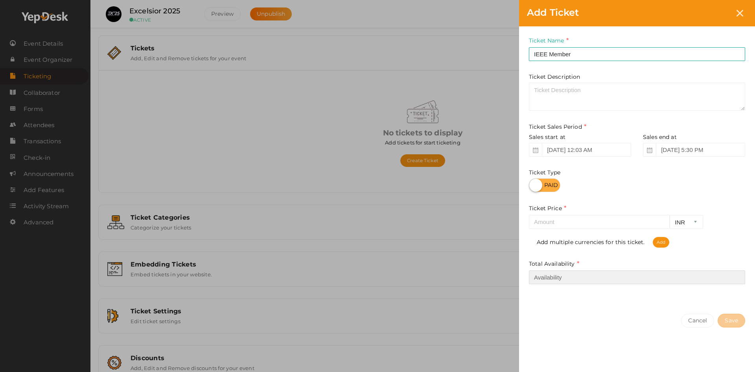
click at [553, 270] on input "number" at bounding box center [637, 277] width 216 height 14
type input "20"
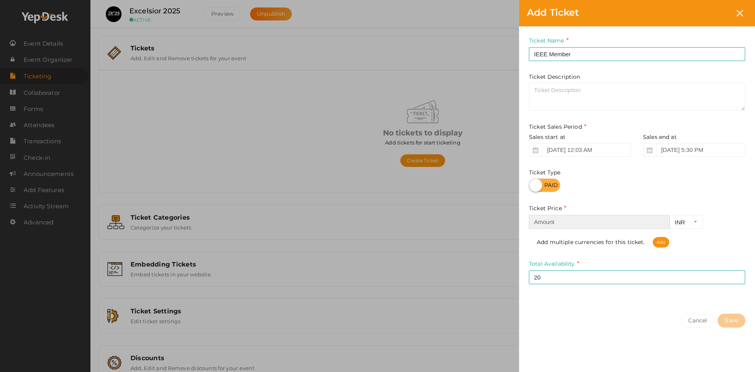
click at [551, 225] on input "number" at bounding box center [599, 222] width 141 height 14
type input "749"
click at [725, 321] on button "Save" at bounding box center [732, 320] width 28 height 14
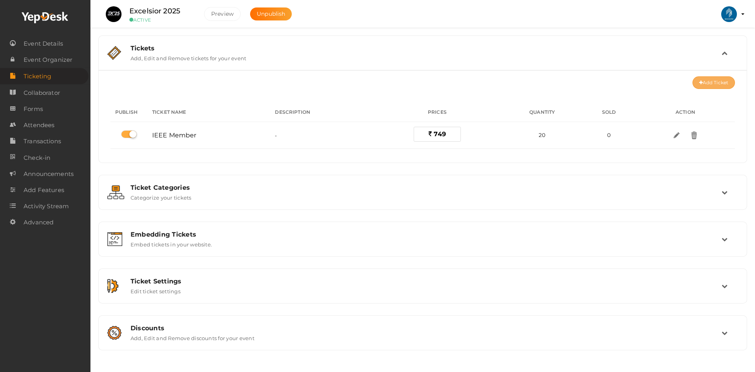
click at [725, 82] on button "Add Ticket" at bounding box center [714, 82] width 42 height 13
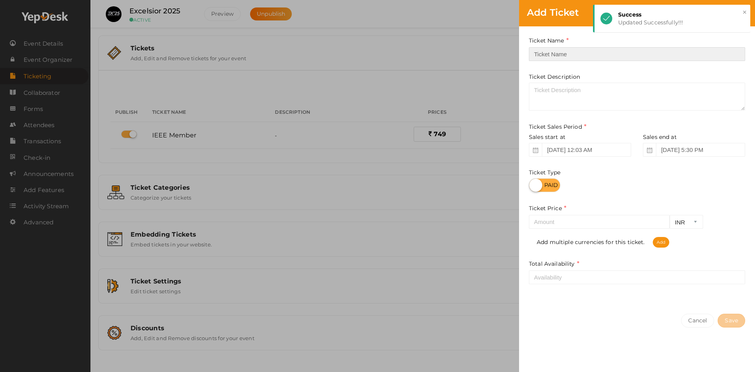
click at [552, 56] on input "text" at bounding box center [637, 54] width 216 height 14
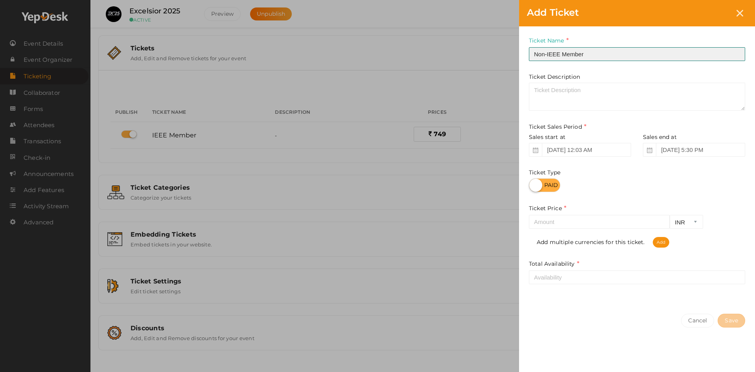
type input "Non-IEEE Member"
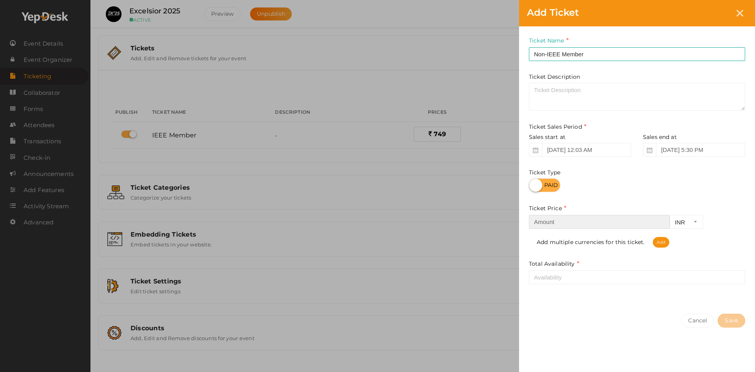
click at [574, 225] on input "number" at bounding box center [599, 222] width 141 height 14
type input "899"
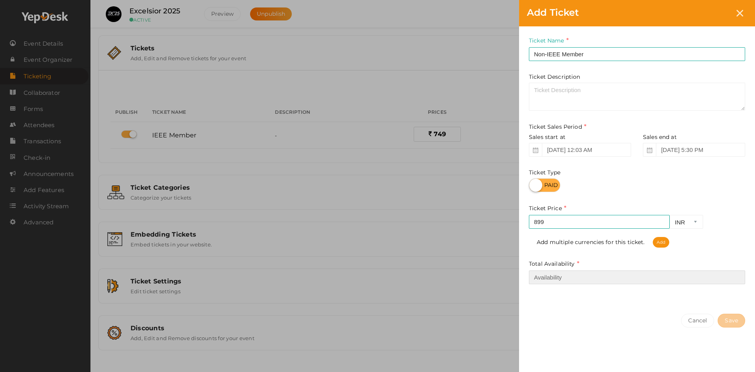
click at [573, 275] on input "number" at bounding box center [637, 277] width 216 height 14
type input "20"
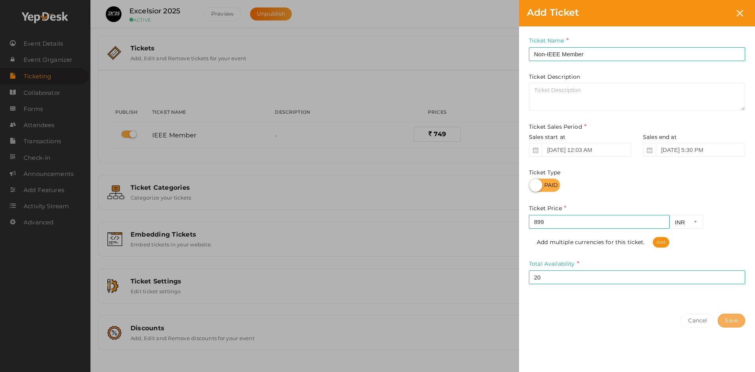
click at [742, 319] on button "Save" at bounding box center [732, 320] width 28 height 14
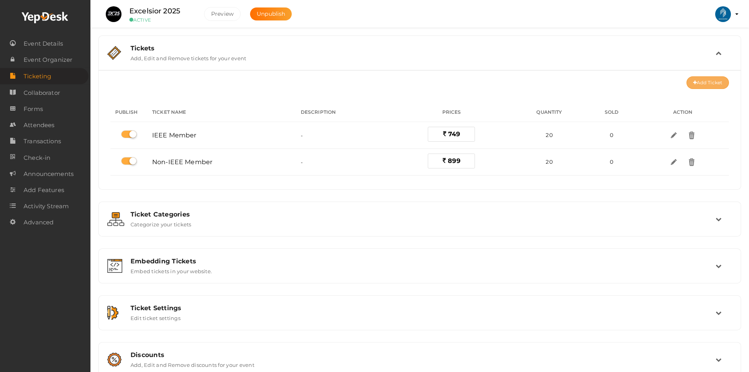
click at [695, 83] on icon at bounding box center [695, 83] width 4 height 5
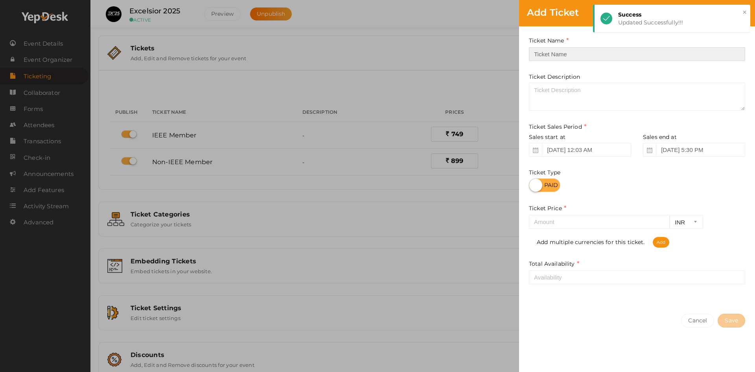
click at [549, 50] on input "text" at bounding box center [637, 54] width 216 height 14
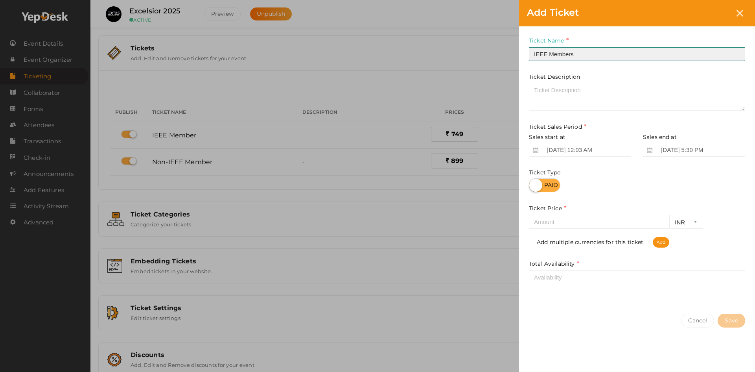
type input "IEEE Members"
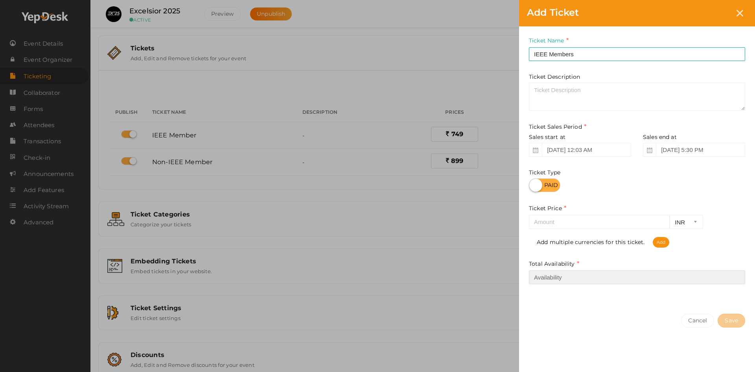
click at [555, 278] on input "number" at bounding box center [637, 277] width 216 height 14
type input "20"
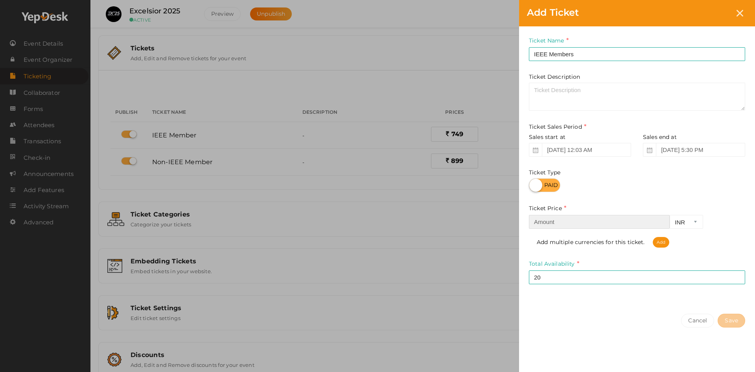
click at [557, 226] on input "number" at bounding box center [599, 222] width 141 height 14
type input "999"
click at [726, 317] on button "Save" at bounding box center [732, 320] width 28 height 14
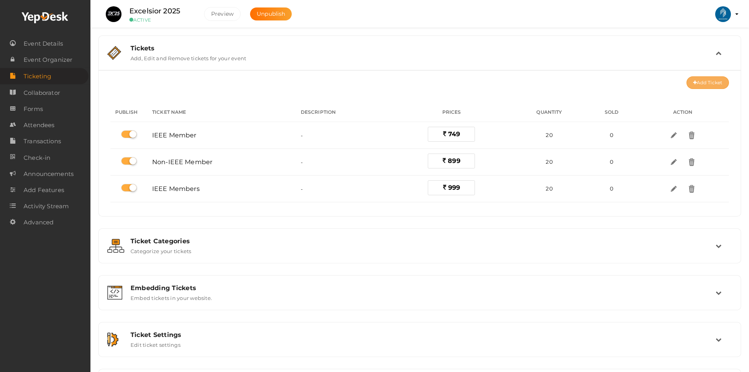
click at [707, 86] on button "Add Ticket" at bounding box center [708, 82] width 42 height 13
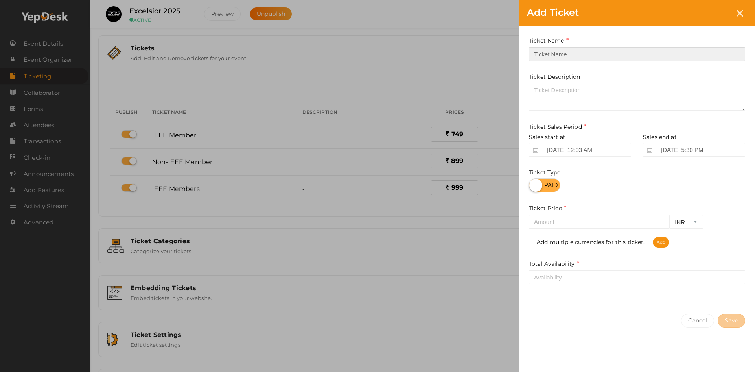
click at [548, 53] on input "text" at bounding box center [637, 54] width 216 height 14
type input "Non-IEEE Members"
click at [552, 218] on input "number" at bounding box center [599, 222] width 141 height 14
type input "1099"
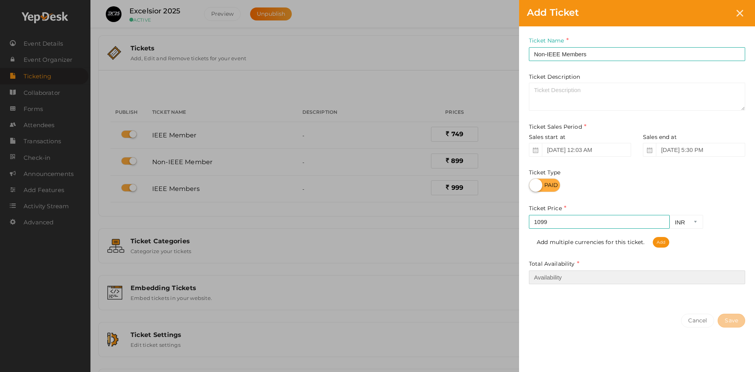
click at [562, 280] on input "number" at bounding box center [637, 277] width 216 height 14
type input "20"
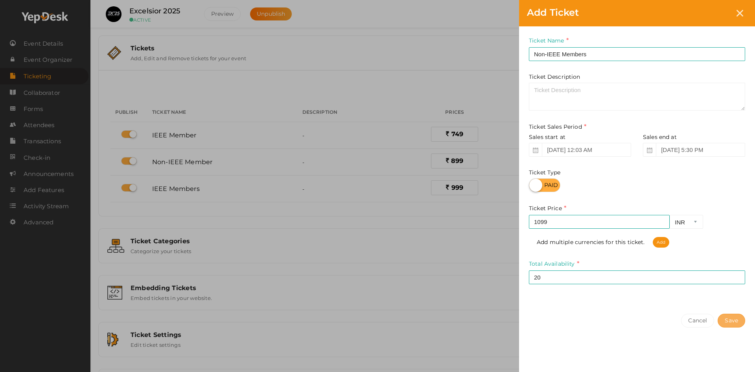
click at [734, 317] on button "Save" at bounding box center [732, 320] width 28 height 14
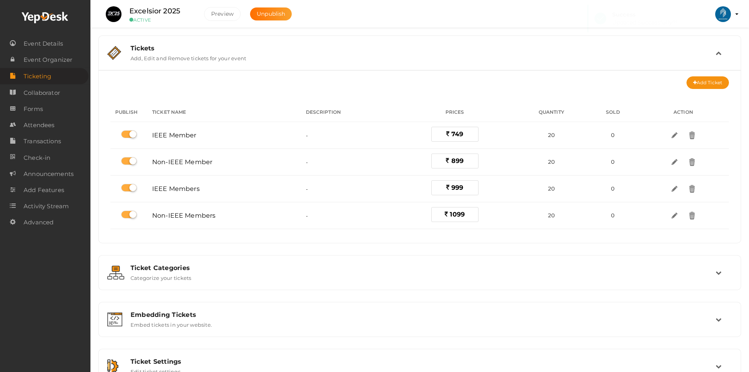
click at [535, 88] on div "Add Ticket" at bounding box center [420, 82] width 619 height 13
click at [169, 268] on div "Ticket Categories" at bounding box center [423, 267] width 585 height 7
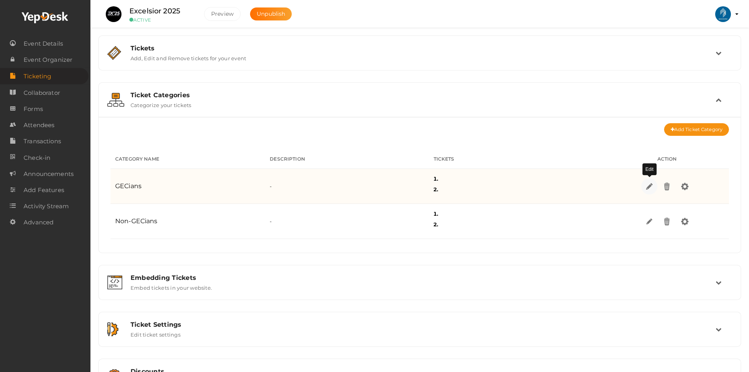
click at [649, 188] on img at bounding box center [649, 185] width 9 height 9
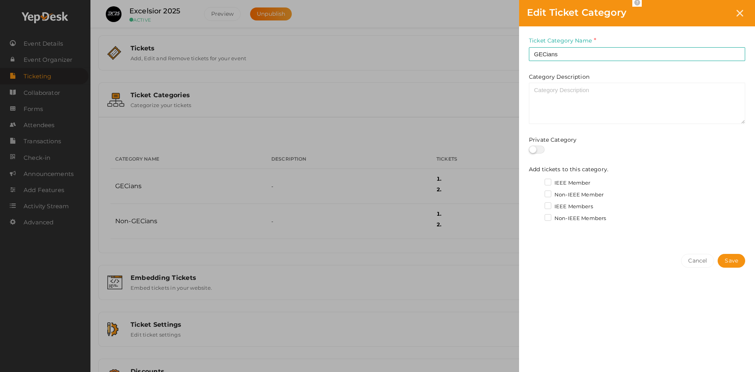
click at [549, 185] on label "IEEE Member" at bounding box center [568, 183] width 46 height 8
click at [537, 181] on input "IEEE Member" at bounding box center [537, 181] width 0 height 0
click at [550, 194] on label "Non-IEEE Member" at bounding box center [574, 195] width 59 height 8
click at [537, 192] on input "Non-IEEE Member" at bounding box center [537, 192] width 0 height 0
click at [721, 258] on button "Save" at bounding box center [732, 261] width 28 height 14
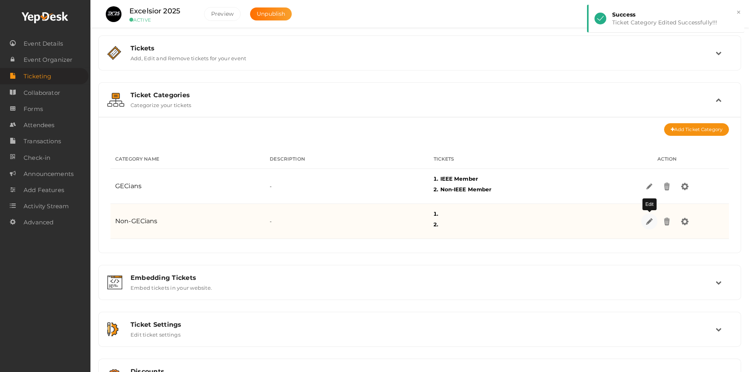
click at [649, 220] on img at bounding box center [649, 220] width 9 height 9
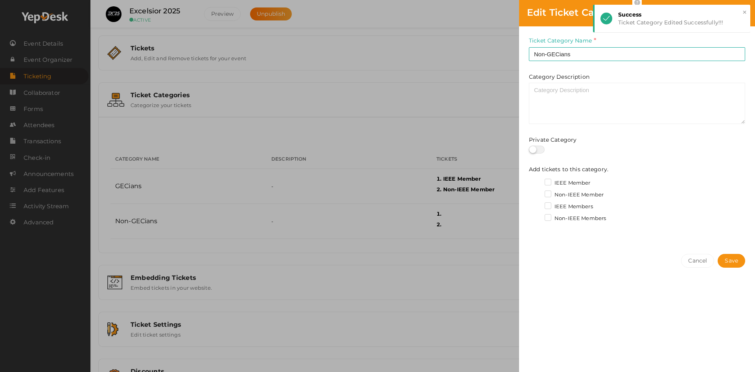
click at [545, 204] on label "IEEE Members" at bounding box center [569, 207] width 48 height 8
click at [537, 204] on input "IEEE Members" at bounding box center [537, 204] width 0 height 0
click at [548, 216] on label "Non-IEEE Members" at bounding box center [575, 218] width 61 height 8
click at [537, 216] on input "Non-IEEE Members" at bounding box center [537, 216] width 0 height 0
click at [736, 264] on span "Save" at bounding box center [731, 260] width 13 height 8
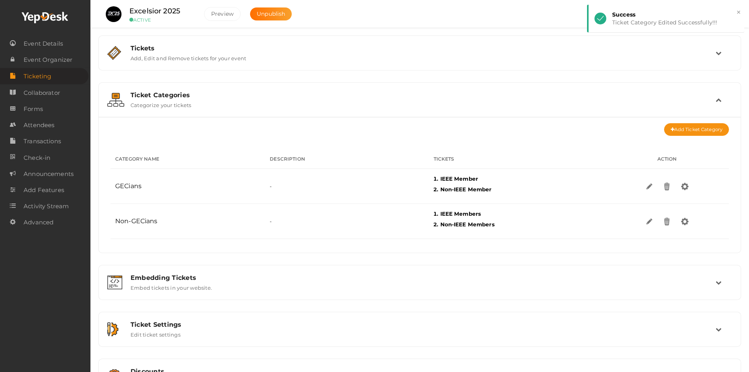
click at [498, 137] on div "Add Ticket Category No tickets categories to display Add tickets categories for…" at bounding box center [420, 184] width 630 height 123
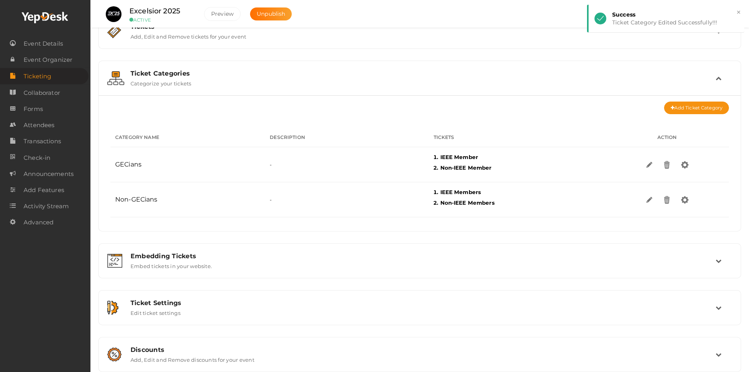
scroll to position [33, 0]
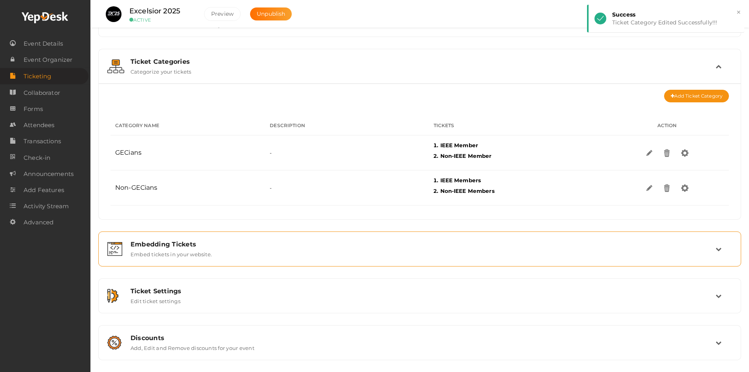
click at [193, 241] on div "Embedding Tickets" at bounding box center [423, 243] width 585 height 7
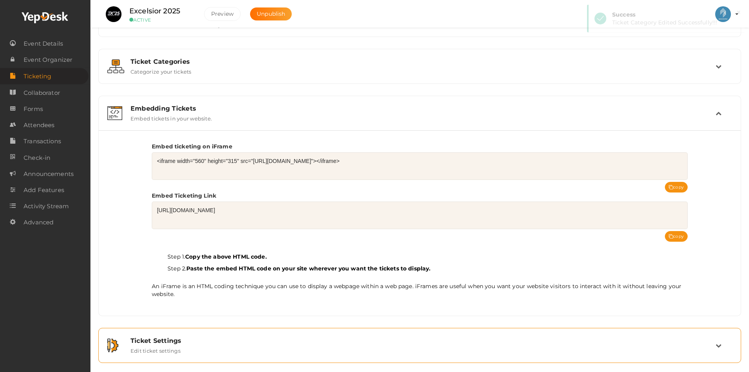
click at [187, 332] on div "Ticket Settings Edit ticket settings" at bounding box center [420, 345] width 634 height 26
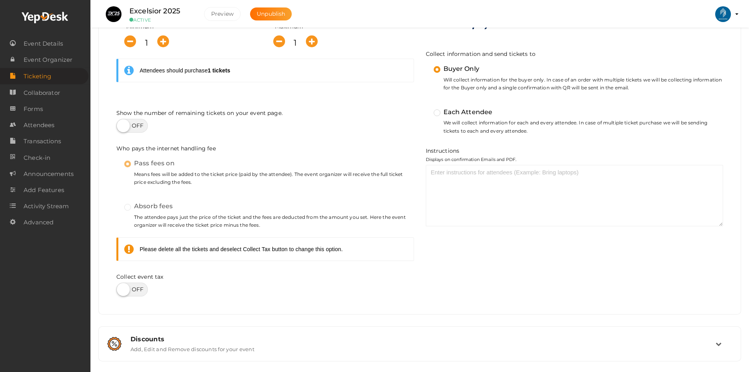
scroll to position [297, 0]
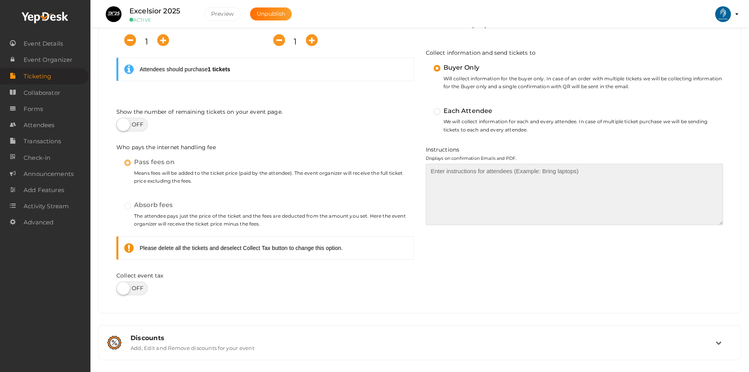
click at [446, 175] on textarea at bounding box center [575, 194] width 298 height 61
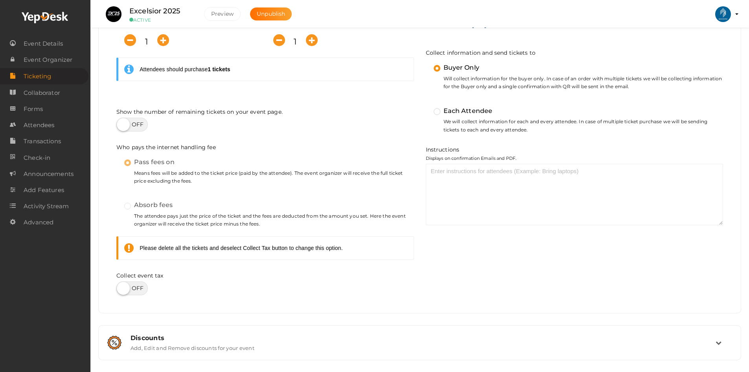
click at [397, 123] on div at bounding box center [265, 125] width 298 height 14
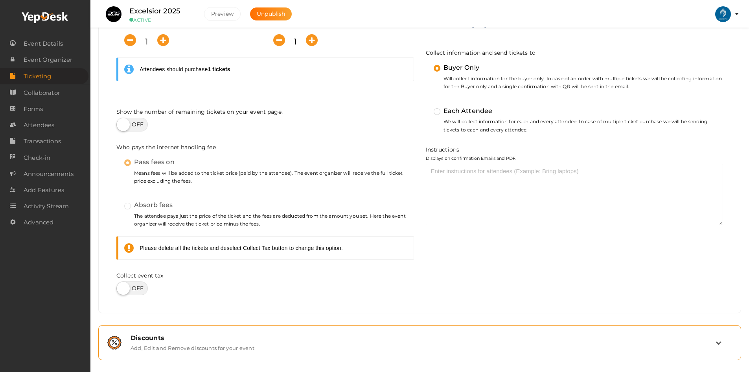
click at [152, 334] on div "Discounts" at bounding box center [423, 337] width 585 height 7
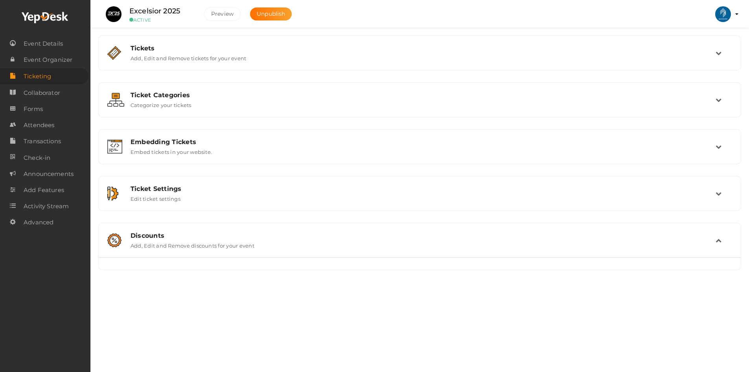
scroll to position [0, 0]
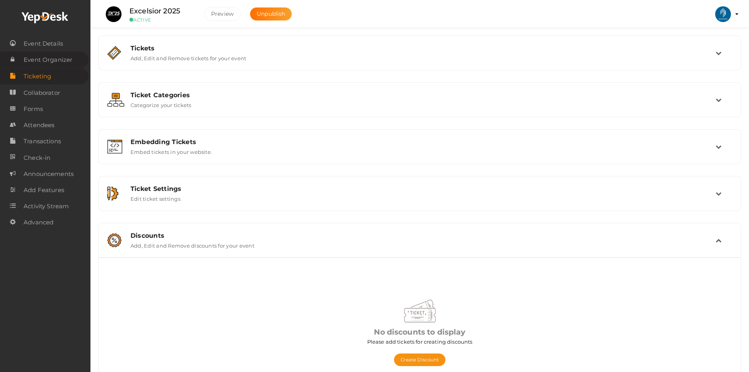
click at [69, 61] on span "Event Organizer" at bounding box center [48, 60] width 49 height 16
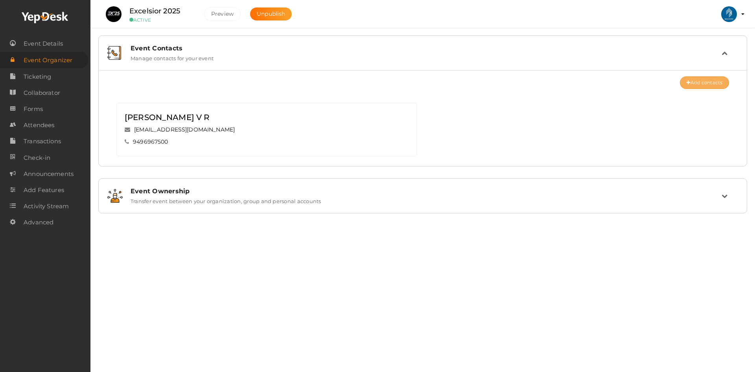
click at [695, 81] on button "Add contacts" at bounding box center [704, 82] width 49 height 13
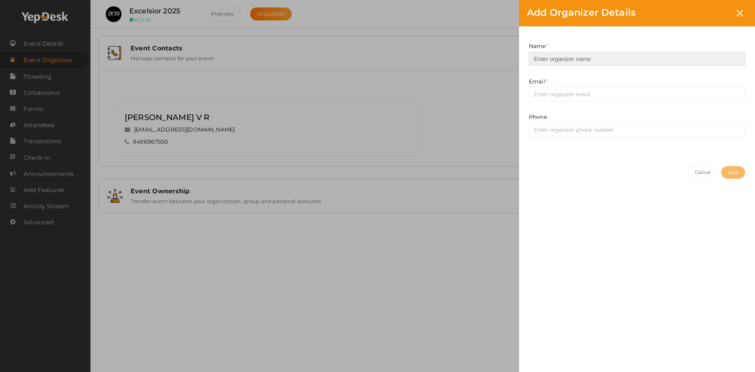
click at [559, 62] on input at bounding box center [637, 59] width 216 height 14
type input "Ansaaf Anas"
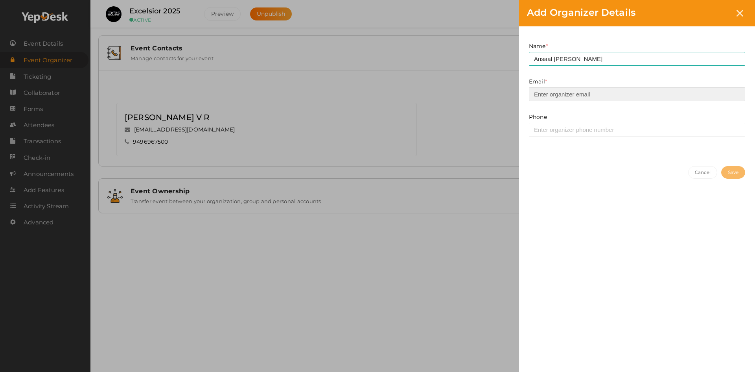
click at [544, 94] on input "email" at bounding box center [637, 94] width 216 height 14
type input "[EMAIL_ADDRESS][DOMAIN_NAME]"
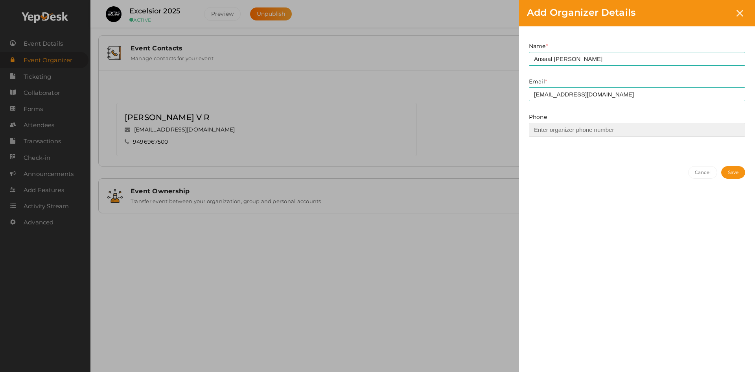
click at [571, 130] on input at bounding box center [637, 130] width 216 height 14
paste input "+91 89218 40950"
drag, startPoint x: 546, startPoint y: 128, endPoint x: 502, endPoint y: 118, distance: 44.7
click at [522, 122] on div "Name * Ansaaf Anas This field is Required. Email * ieee@gecskp.ac.in This field…" at bounding box center [637, 92] width 236 height 132
click at [553, 128] on input "89218 40950" at bounding box center [637, 130] width 216 height 14
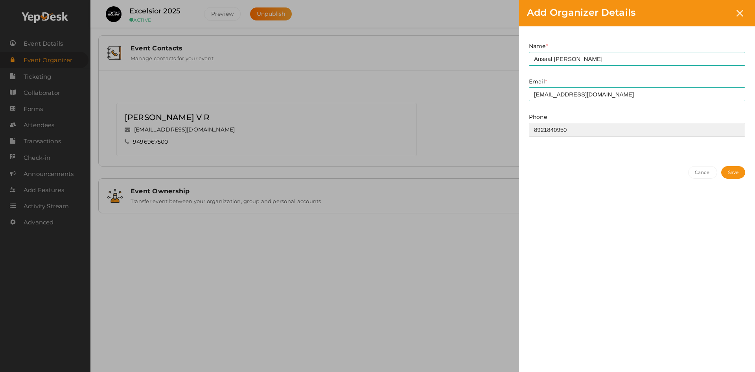
type input "8921840950"
click at [734, 173] on button "Save" at bounding box center [733, 172] width 24 height 13
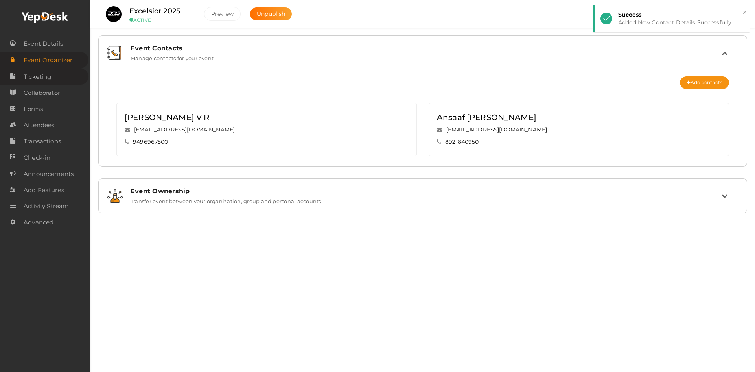
click at [50, 77] on span "Ticketing" at bounding box center [38, 77] width 28 height 16
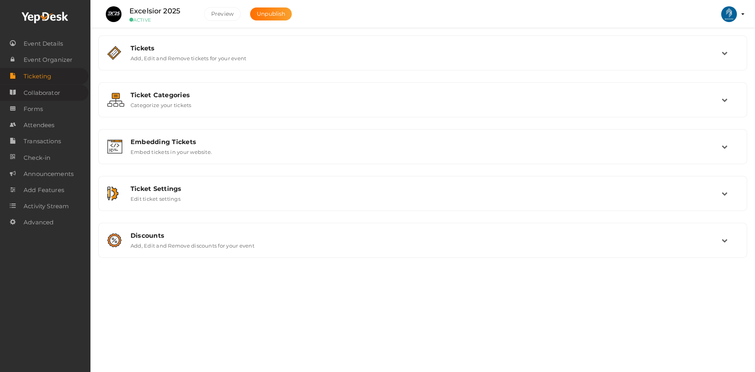
click at [49, 92] on span "Collaborator" at bounding box center [42, 93] width 37 height 16
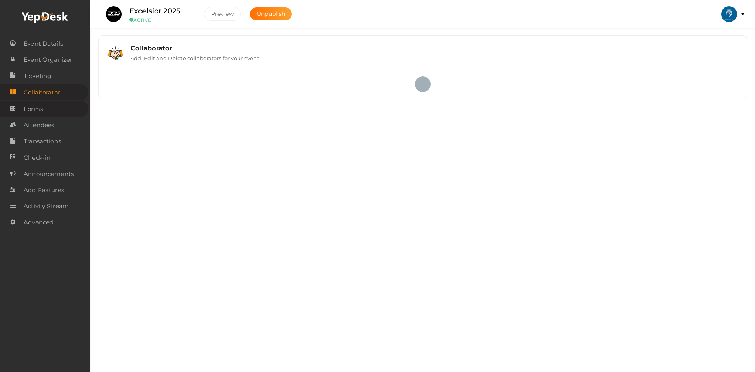
click at [44, 106] on link "Forms" at bounding box center [44, 109] width 88 height 16
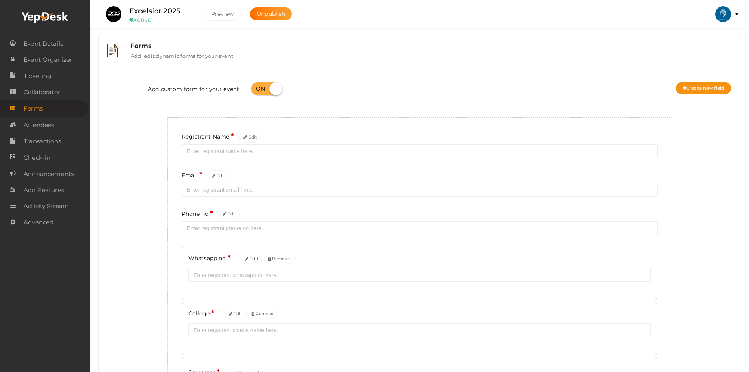
scroll to position [118, 0]
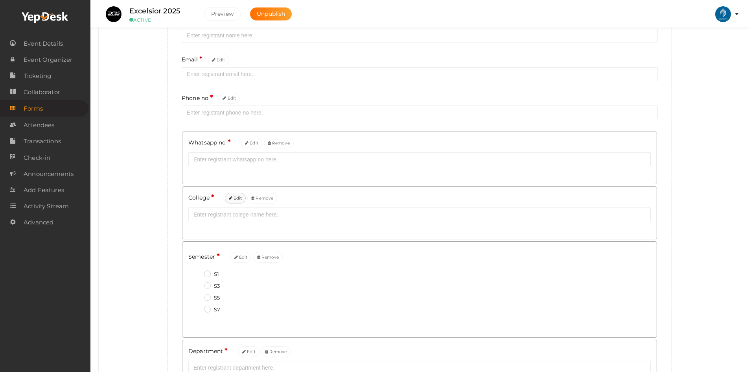
click at [230, 196] on icon at bounding box center [231, 198] width 4 height 4
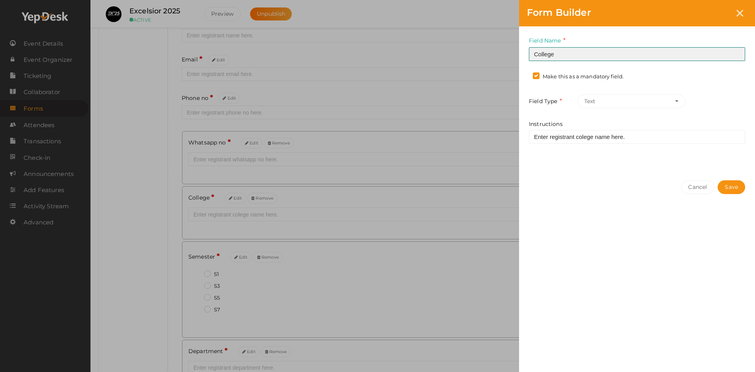
drag, startPoint x: 561, startPoint y: 52, endPoint x: 432, endPoint y: 40, distance: 129.2
click at [433, 40] on div "Form Builder Field Name College Required. Form field name already used. Make th…" at bounding box center [377, 186] width 755 height 372
type input "Institute"
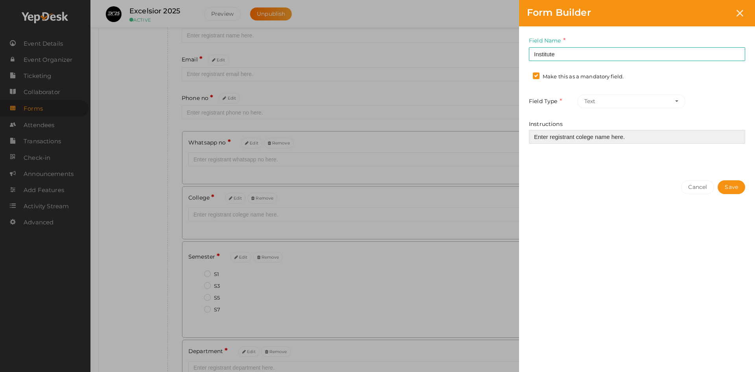
drag, startPoint x: 592, startPoint y: 137, endPoint x: 577, endPoint y: 136, distance: 15.0
click at [577, 136] on input "Enter registrant colege name here." at bounding box center [637, 137] width 216 height 14
type input "Enter registrant institute name here."
click at [724, 185] on button "Save" at bounding box center [732, 187] width 28 height 14
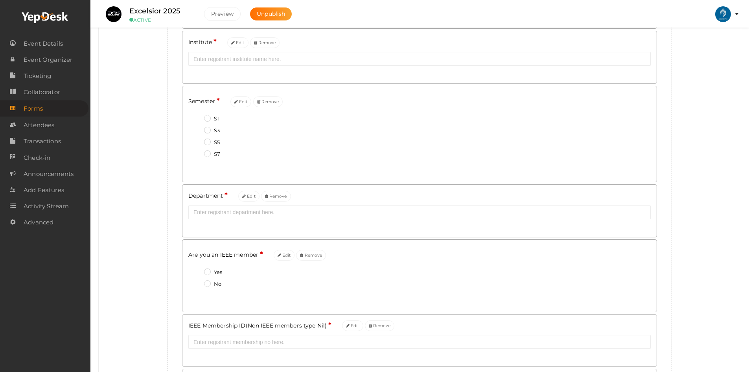
scroll to position [236, 0]
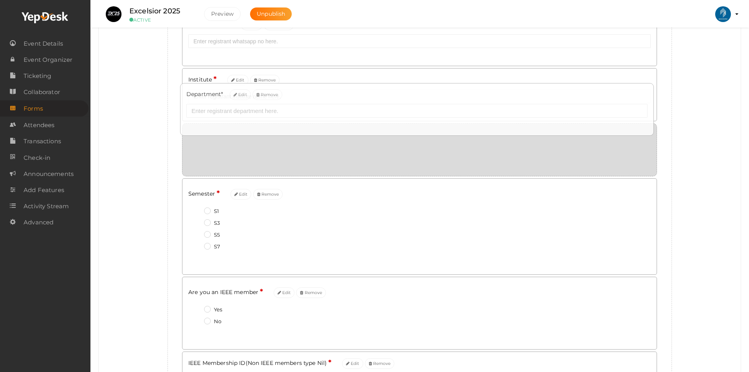
drag, startPoint x: 371, startPoint y: 251, endPoint x: 369, endPoint y: 139, distance: 111.7
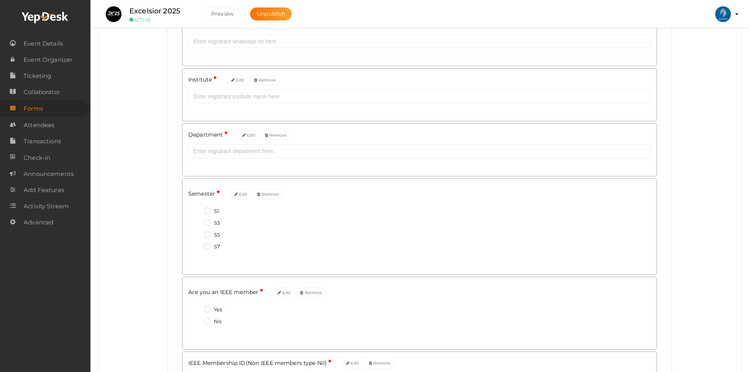
click at [146, 150] on div "Add custom form for your event Create new field Registrant Name * Edit Email * …" at bounding box center [420, 204] width 630 height 729
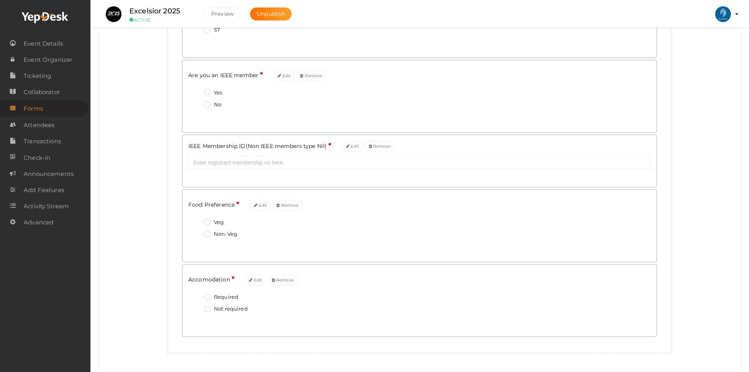
scroll to position [472, 0]
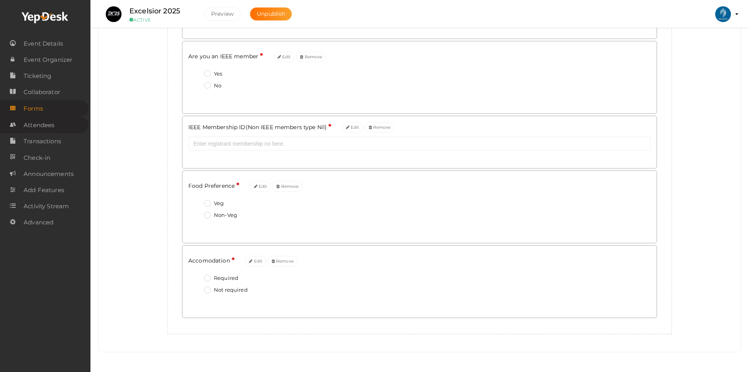
click at [52, 127] on span "Attendees" at bounding box center [39, 125] width 31 height 16
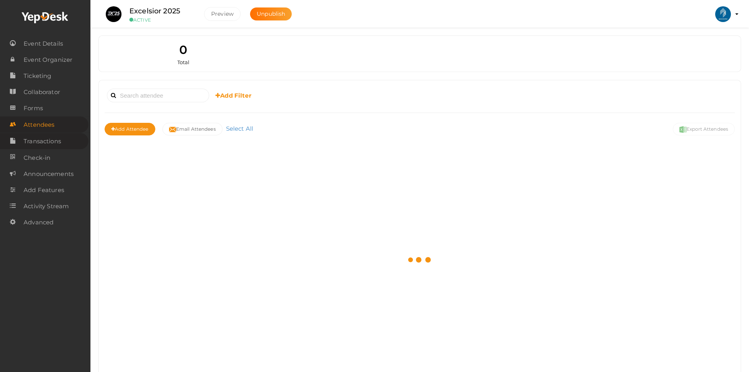
click at [49, 142] on span "Transactions" at bounding box center [42, 141] width 37 height 16
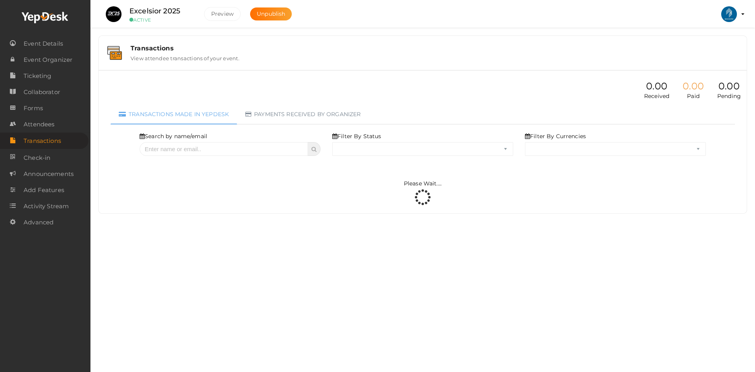
select select "ALL"
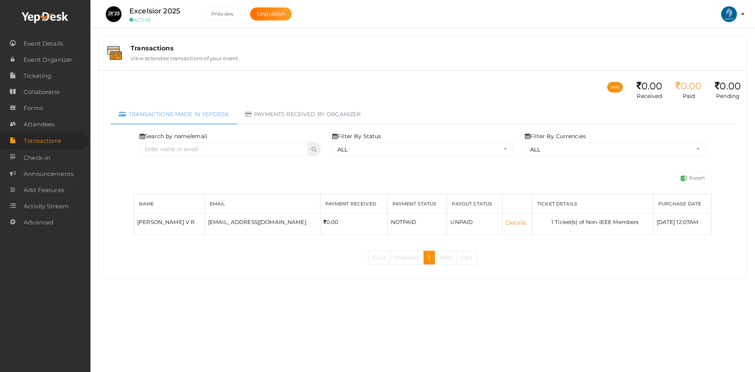
click at [506, 221] on link "Details" at bounding box center [516, 222] width 20 height 7
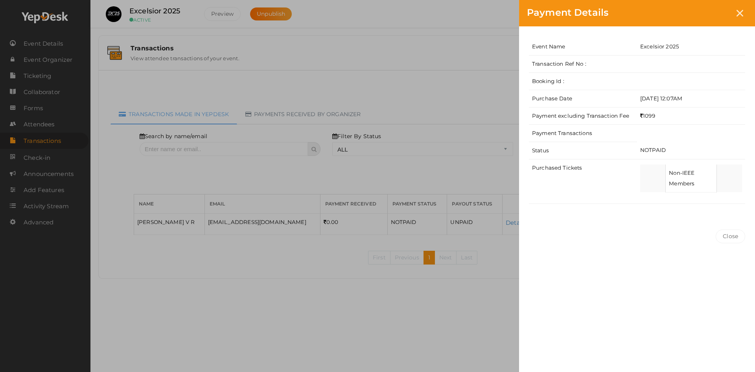
click at [457, 77] on div "Payment Details Event Name Excelsior 2025 Transaction Ref No : Booking Id : Pur…" at bounding box center [377, 186] width 755 height 372
click at [456, 57] on div "Payment Details Event Name Excelsior 2025 Transaction Ref No : Booking Id : Pur…" at bounding box center [377, 186] width 755 height 372
click at [742, 12] on icon at bounding box center [740, 13] width 7 height 7
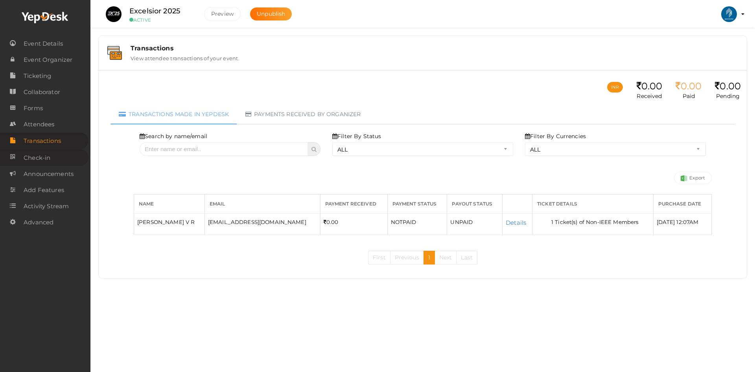
click at [32, 157] on span "Check-in" at bounding box center [37, 158] width 27 height 16
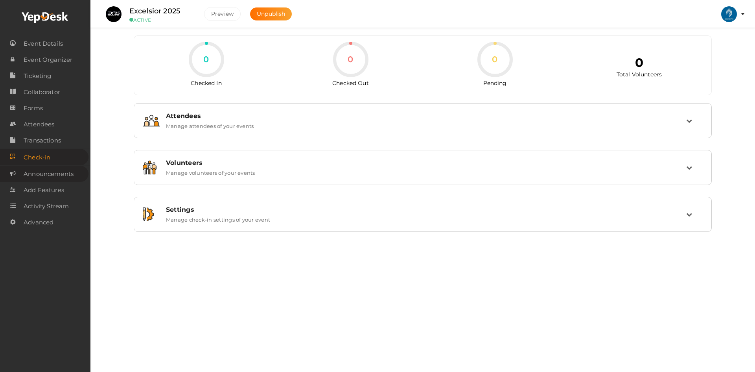
click at [53, 176] on span "Announcements" at bounding box center [49, 174] width 50 height 16
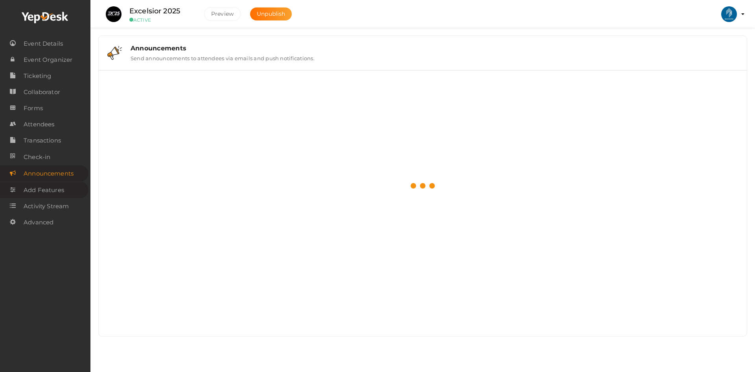
click at [53, 190] on span "Add Features" at bounding box center [44, 190] width 41 height 16
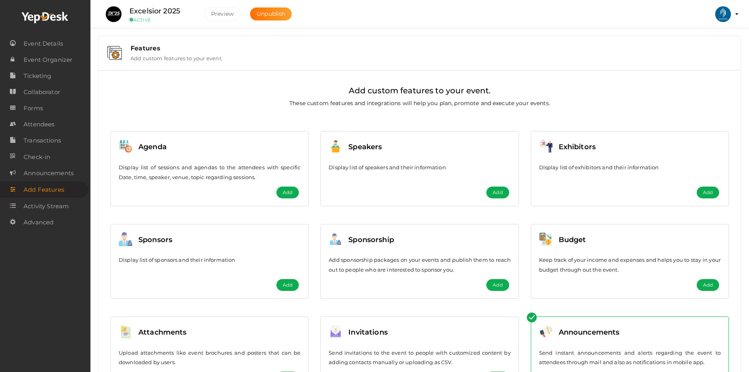
scroll to position [49, 0]
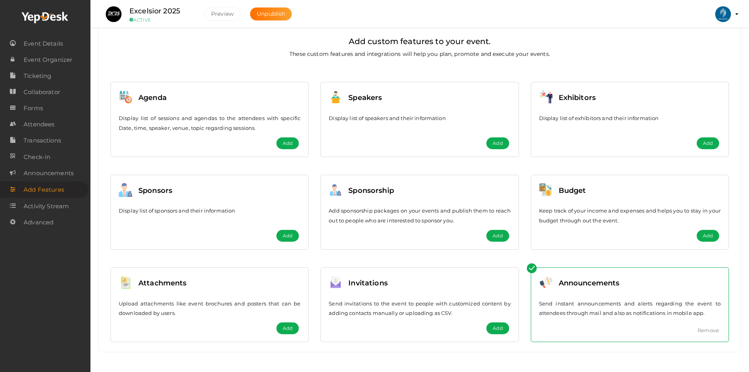
click at [499, 233] on span "Add" at bounding box center [498, 236] width 10 height 8
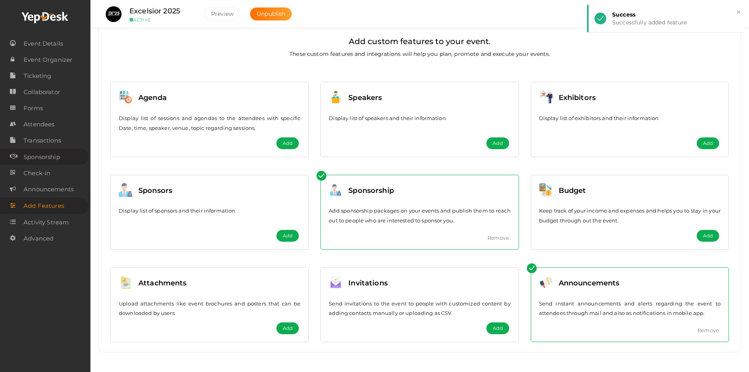
click at [44, 161] on span "Sponsorship" at bounding box center [42, 157] width 37 height 16
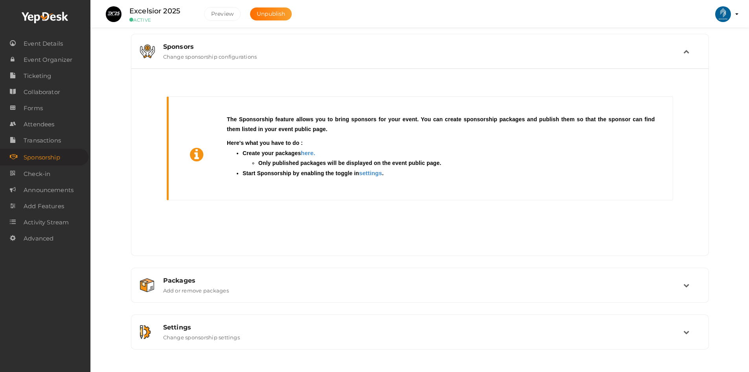
scroll to position [2, 0]
click at [41, 206] on span "Add Features" at bounding box center [44, 206] width 41 height 16
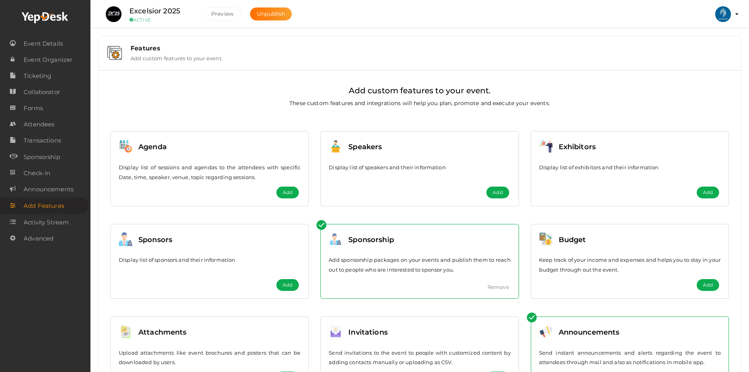
scroll to position [49, 0]
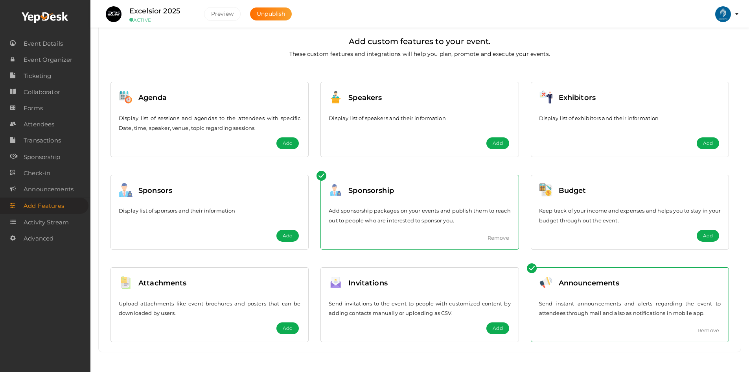
click at [354, 197] on div "Sponsorship" at bounding box center [369, 191] width 52 height 17
click at [501, 236] on link "Remove" at bounding box center [499, 237] width 22 height 6
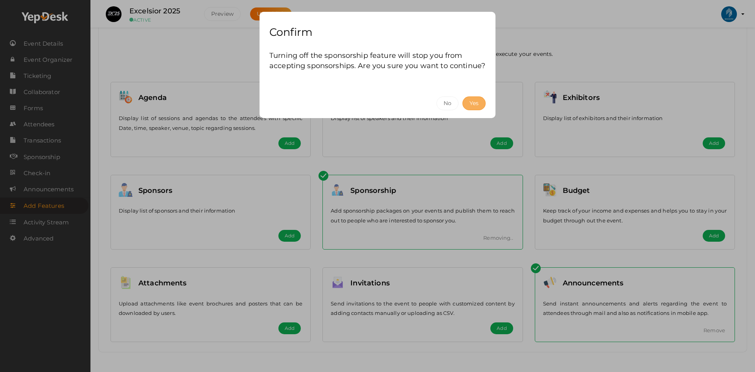
click at [465, 99] on button "Yes" at bounding box center [474, 103] width 23 height 14
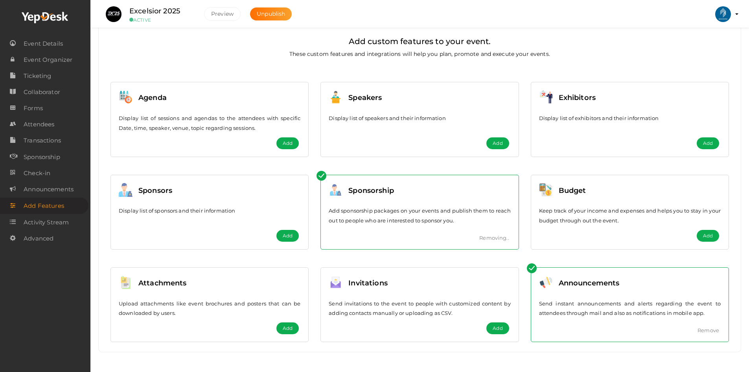
click at [288, 328] on span "Add" at bounding box center [288, 328] width 10 height 8
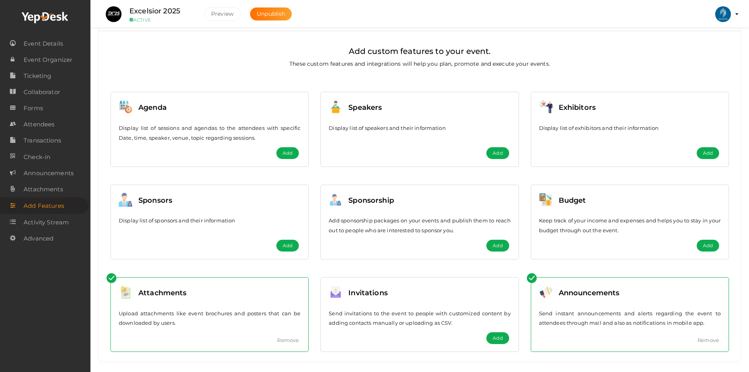
scroll to position [0, 0]
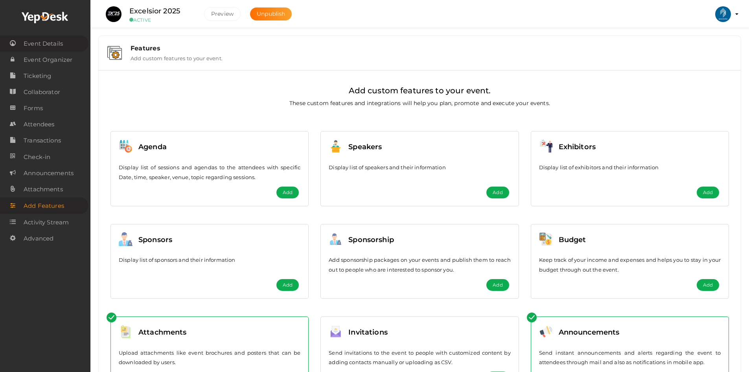
click at [39, 47] on span "Event Details" at bounding box center [43, 44] width 39 height 16
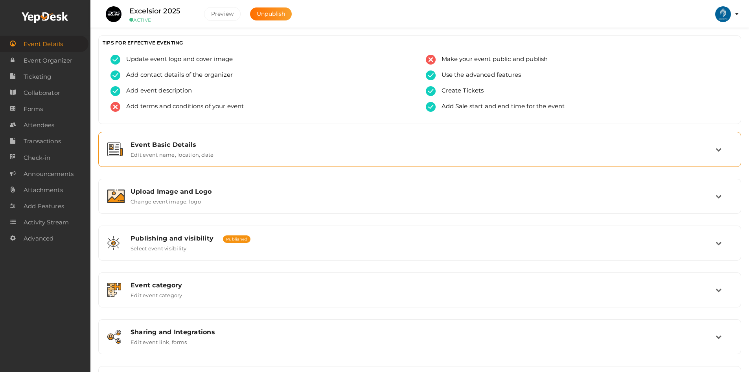
click at [182, 141] on div "Event Basic Details" at bounding box center [423, 144] width 585 height 7
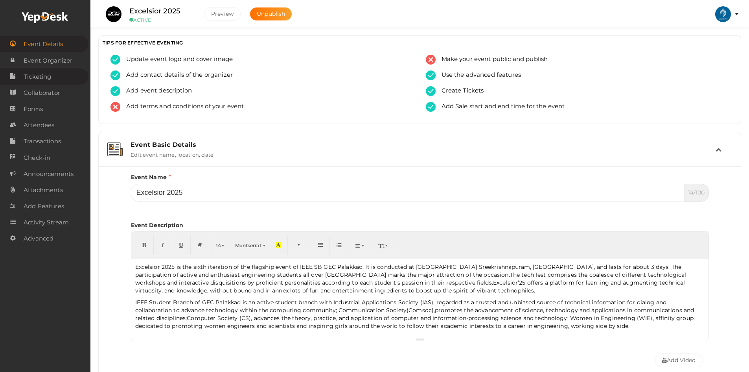
click at [52, 77] on link "Ticketing" at bounding box center [44, 76] width 88 height 16
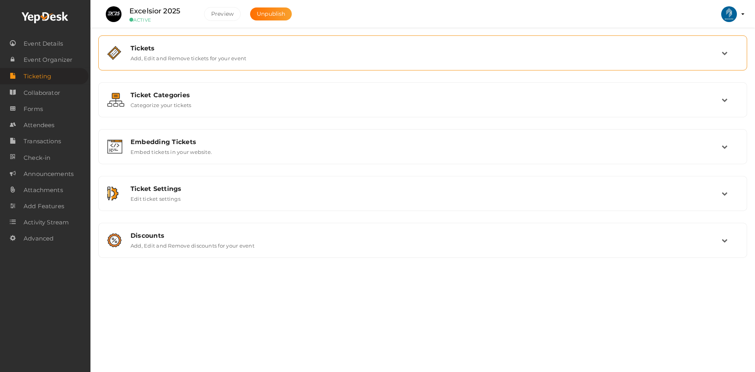
click at [327, 57] on div "Tickets Add, Edit and Remove tickets for your event" at bounding box center [423, 52] width 597 height 17
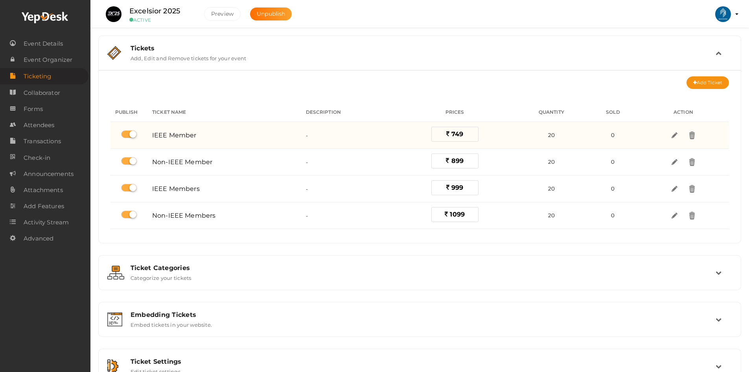
click at [126, 134] on label at bounding box center [129, 134] width 16 height 8
click at [126, 134] on input "checkbox" at bounding box center [123, 134] width 5 height 5
click at [127, 133] on label at bounding box center [129, 134] width 16 height 8
click at [126, 133] on input "checkbox" at bounding box center [123, 134] width 5 height 5
checkbox input "true"
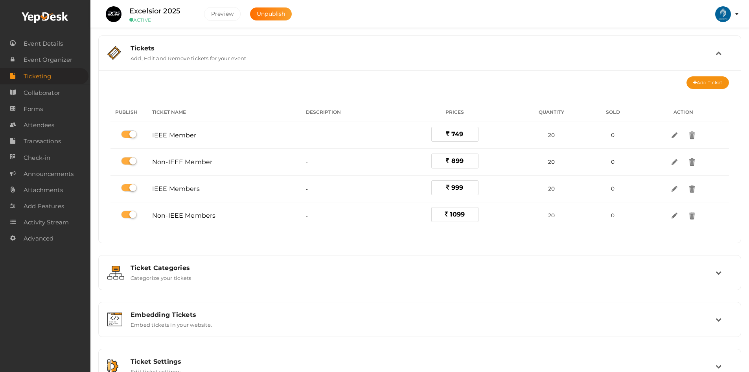
click at [118, 14] on img at bounding box center [114, 14] width 16 height 16
click at [51, 48] on span "Event Details" at bounding box center [43, 44] width 39 height 16
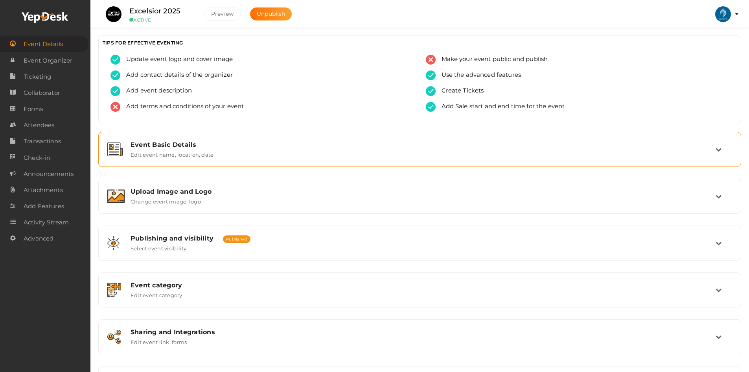
click at [197, 143] on div "Event Basic Details" at bounding box center [423, 144] width 585 height 7
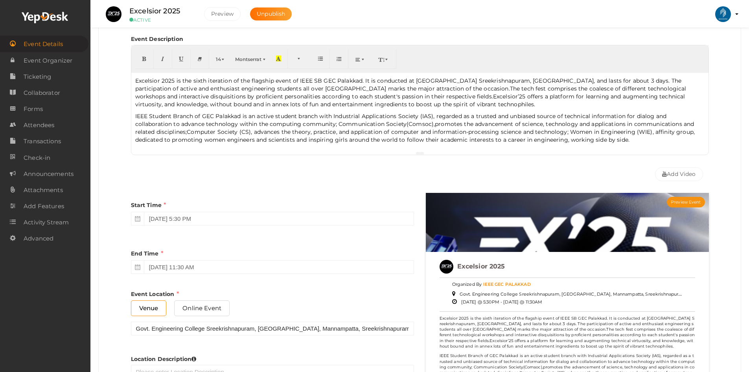
scroll to position [197, 0]
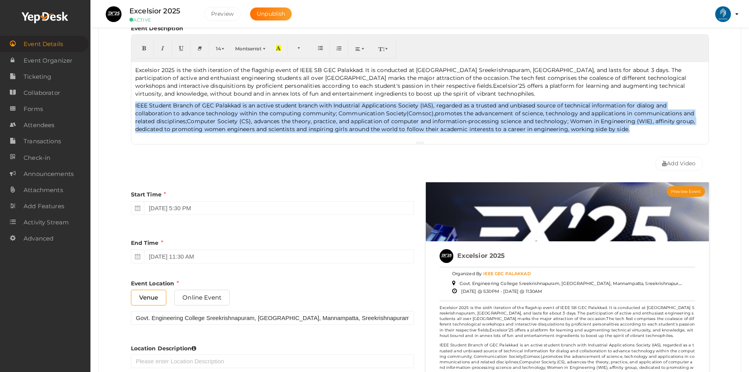
drag, startPoint x: 603, startPoint y: 130, endPoint x: 120, endPoint y: 103, distance: 483.0
click at [120, 103] on div "Event Name Excelsior 2025 14/100 Invalid Event Name Event Name length exceeded …" at bounding box center [420, 181] width 630 height 411
copy p "IEEE Student Branch of GEC Palakkad is an active student branch with Industrial…"
click at [50, 83] on span "Ticketing" at bounding box center [38, 77] width 28 height 16
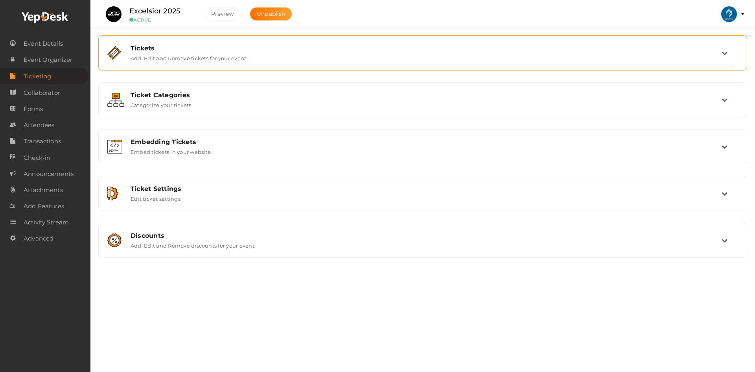
click at [179, 61] on label "Add, Edit and Remove tickets for your event" at bounding box center [189, 56] width 116 height 9
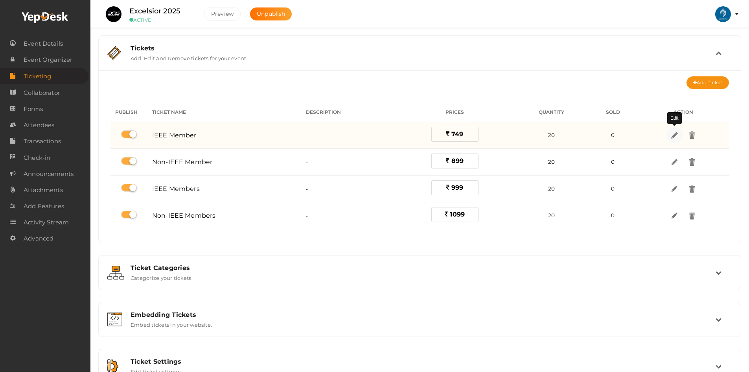
click at [671, 134] on img at bounding box center [674, 135] width 9 height 9
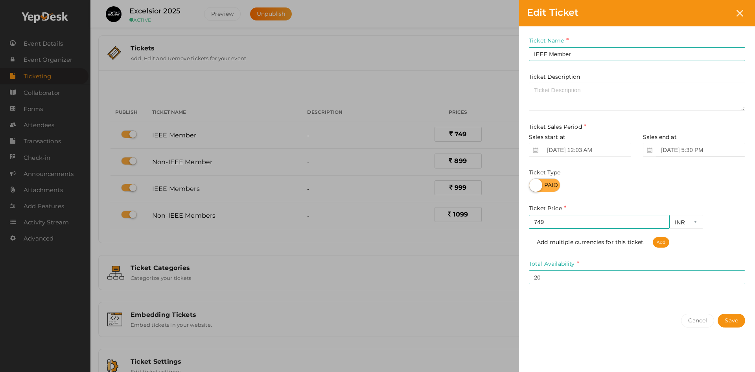
click at [682, 149] on input "Sep 27, 2025 5:30 PM" at bounding box center [700, 150] width 89 height 14
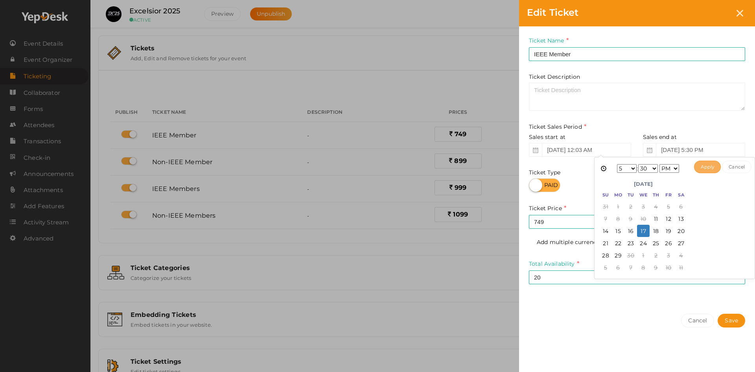
click at [707, 170] on button "Apply" at bounding box center [707, 166] width 27 height 13
type input "Sep 17, 2025 5:30 PM"
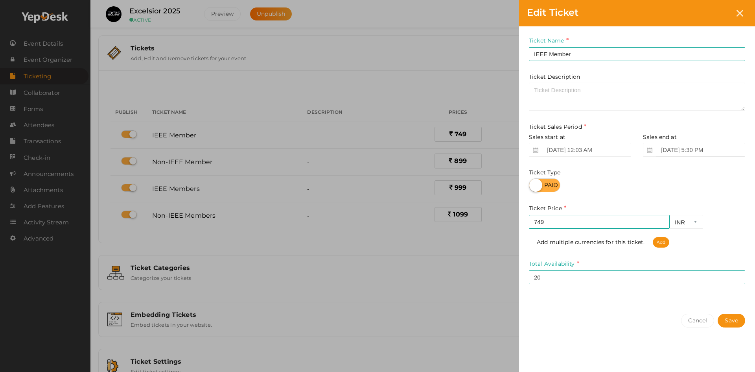
click at [707, 153] on input "Sep 17, 2025 5:30 PM" at bounding box center [700, 150] width 89 height 14
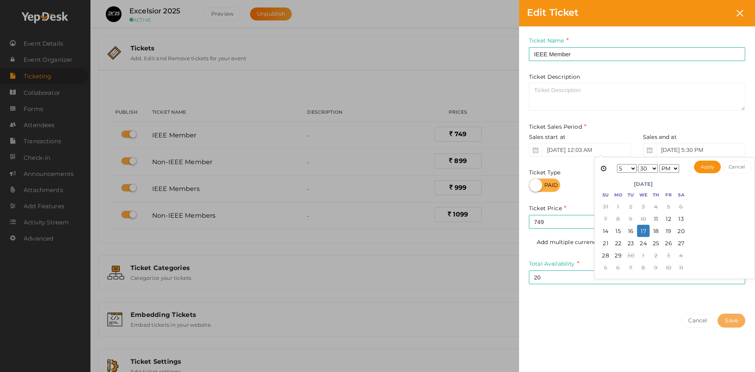
click at [731, 319] on button "Save" at bounding box center [732, 320] width 28 height 14
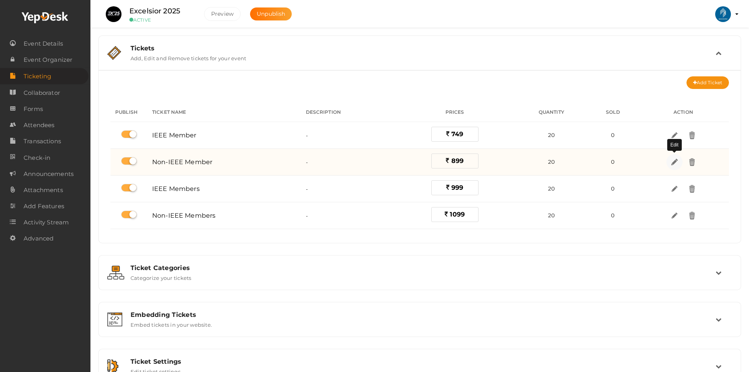
click at [673, 164] on img at bounding box center [674, 161] width 9 height 9
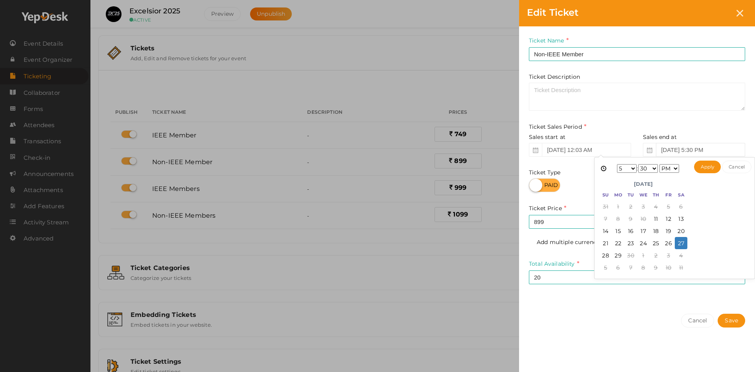
click at [682, 152] on input "Sep 27, 2025 5:30 PM" at bounding box center [700, 150] width 89 height 14
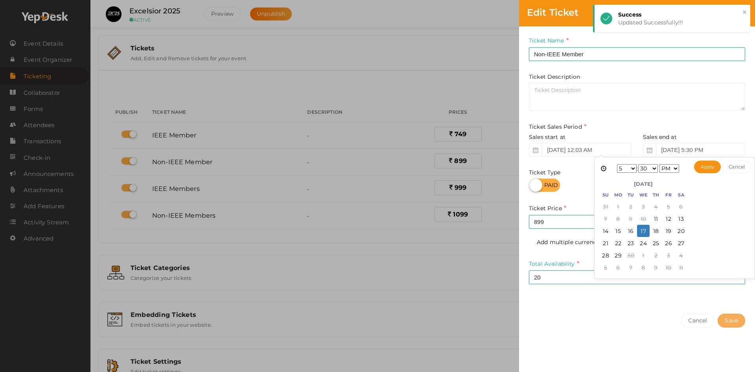
type input "Sep 17, 2025 5:30 PM"
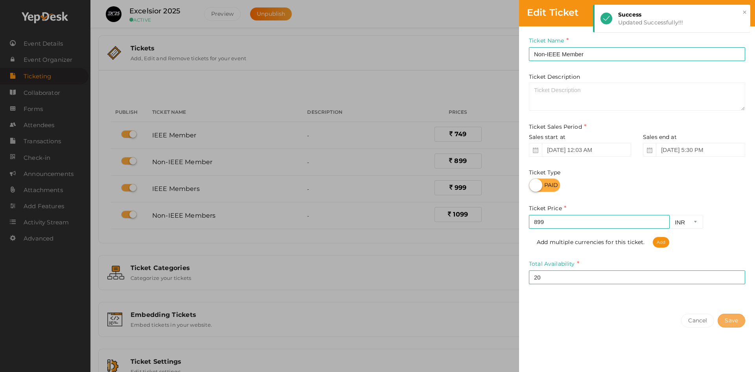
click at [729, 322] on button "Save" at bounding box center [732, 320] width 28 height 14
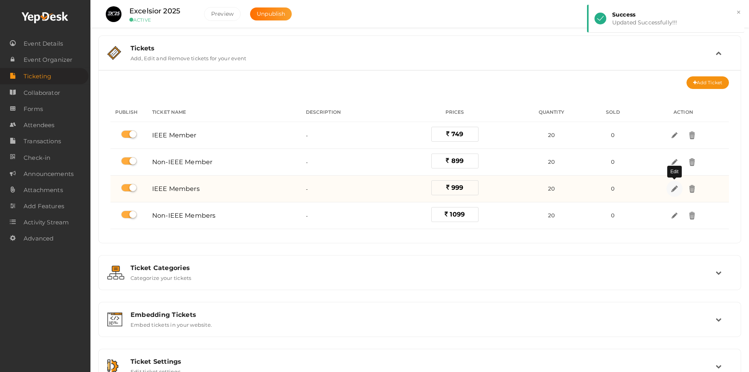
click at [678, 186] on img at bounding box center [674, 188] width 9 height 9
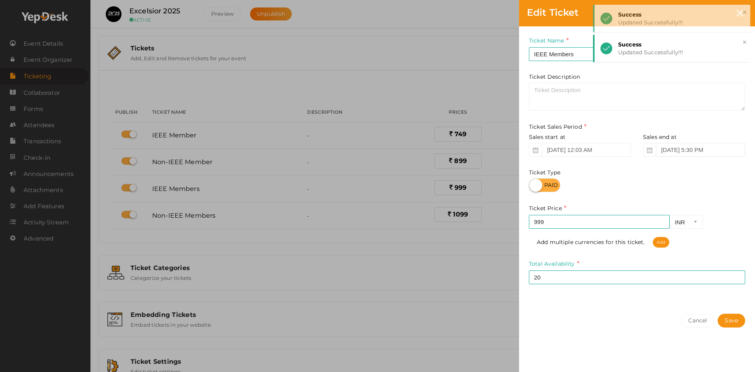
click at [666, 151] on input "Sep 27, 2025 5:30 PM" at bounding box center [700, 150] width 89 height 14
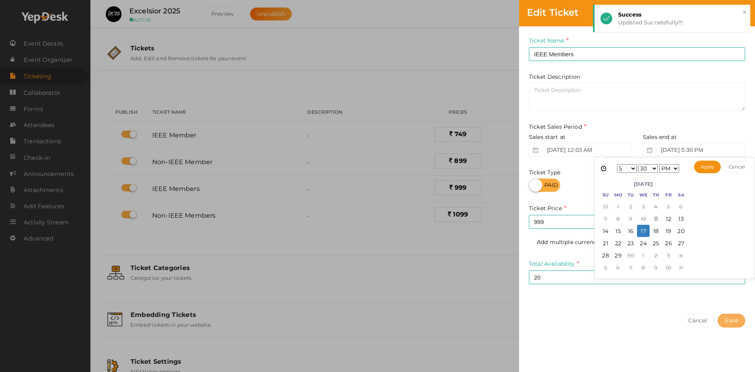
type input "Sep 17, 2025 5:30 PM"
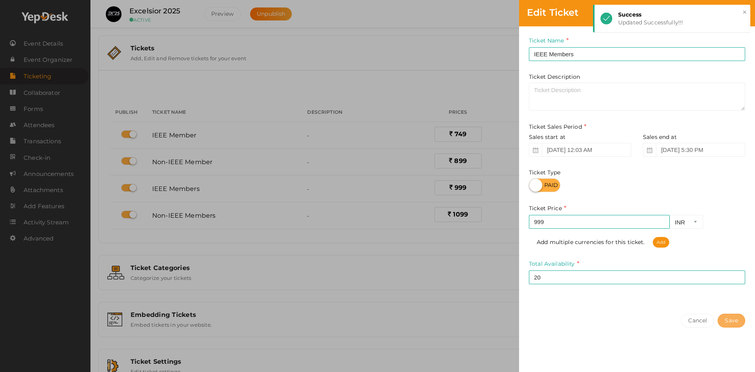
click at [725, 321] on button "Save" at bounding box center [732, 320] width 28 height 14
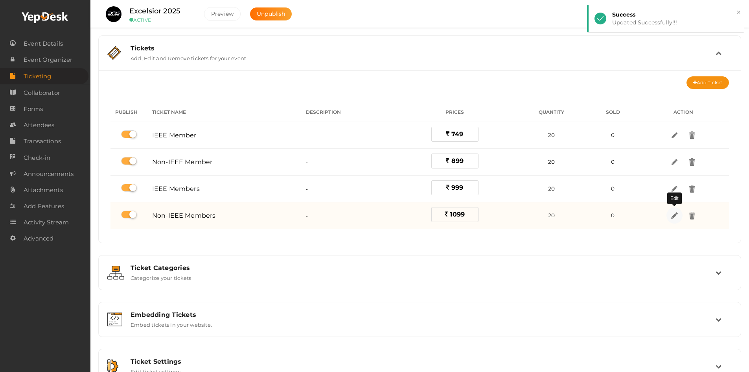
click at [675, 212] on img at bounding box center [674, 215] width 9 height 9
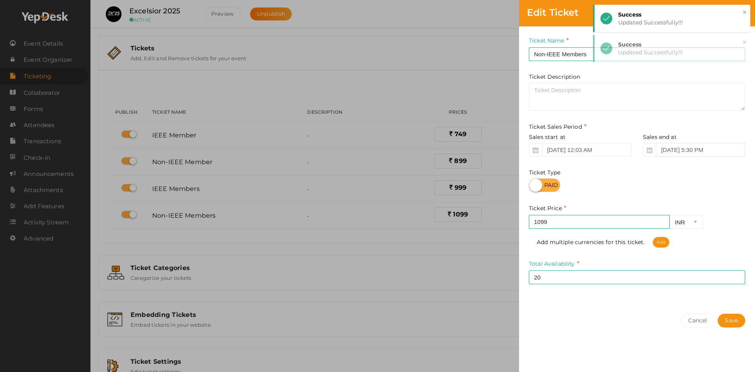
click at [668, 149] on input "Sep 27, 2025 5:30 PM" at bounding box center [700, 150] width 89 height 14
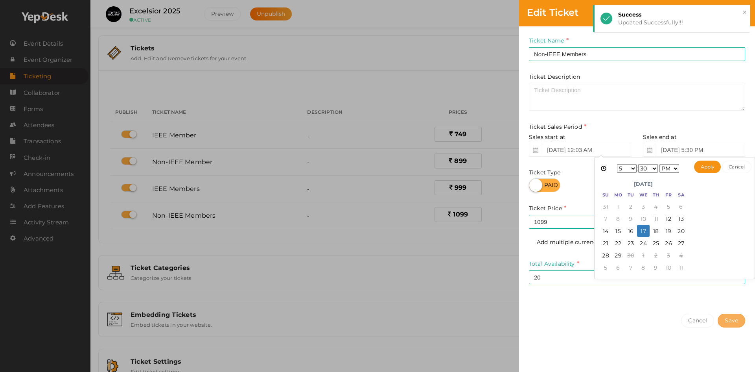
type input "Sep 17, 2025 5:30 PM"
click at [730, 323] on button "Save" at bounding box center [732, 320] width 28 height 14
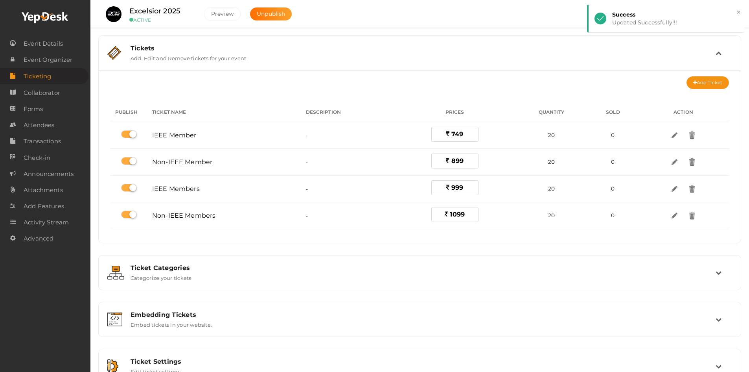
click at [510, 292] on div "Tickets Add, Edit and Remove tickets for your event Add Ticket No tickets to di…" at bounding box center [419, 232] width 643 height 395
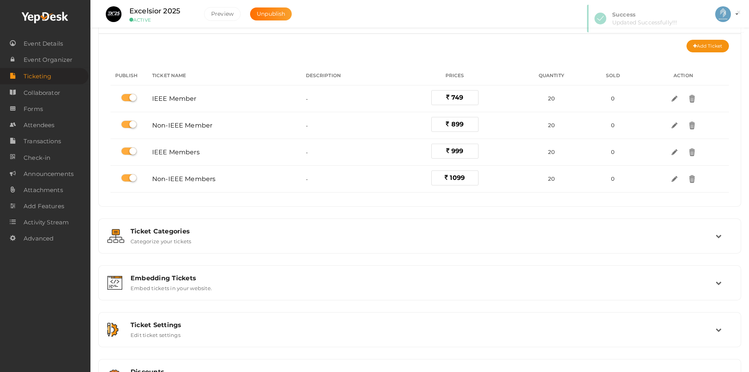
scroll to position [70, 0]
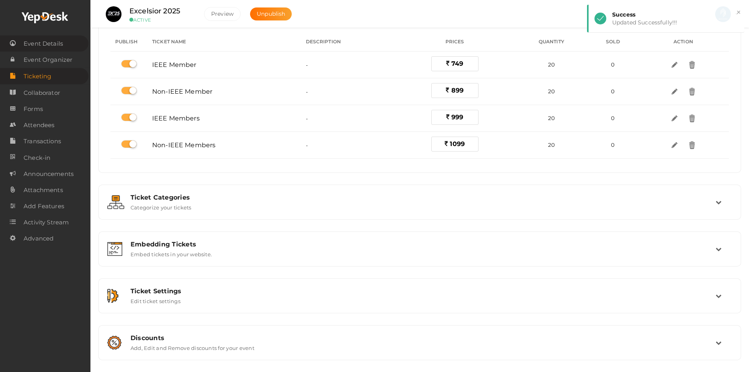
click at [47, 43] on span "Event Details" at bounding box center [43, 44] width 39 height 16
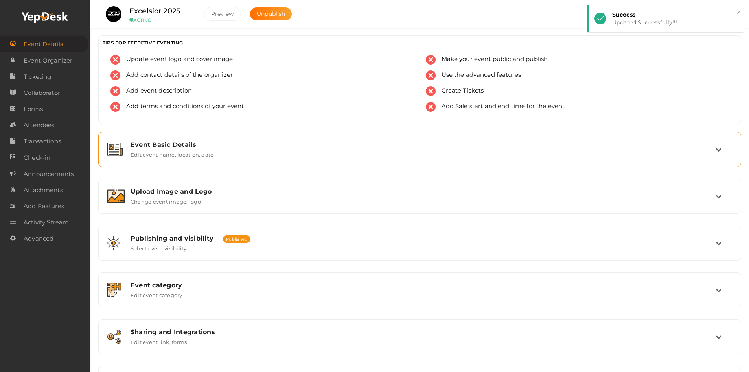
click at [232, 160] on div "Event Basic Details Edit event name, location, date" at bounding box center [420, 149] width 634 height 26
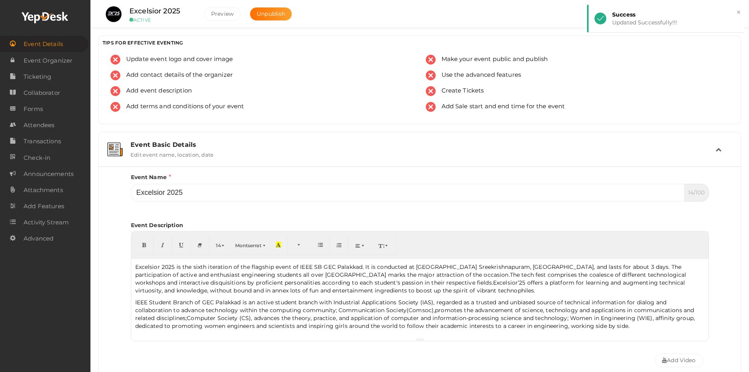
click at [232, 160] on div "Event Basic Details Edit event name, location, date" at bounding box center [420, 149] width 634 height 26
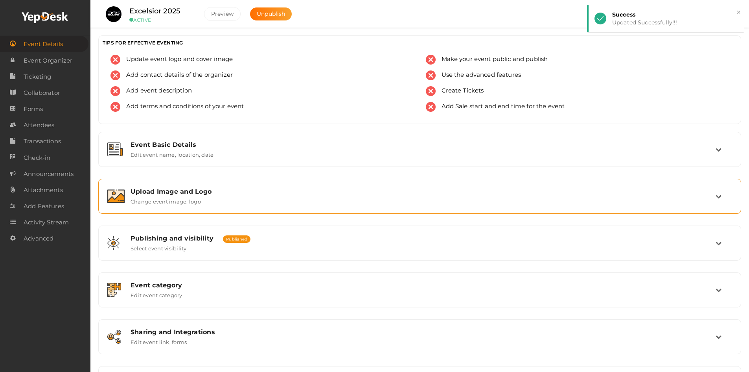
click at [207, 187] on div "Upload Image and Logo Change event image, logo" at bounding box center [420, 196] width 634 height 26
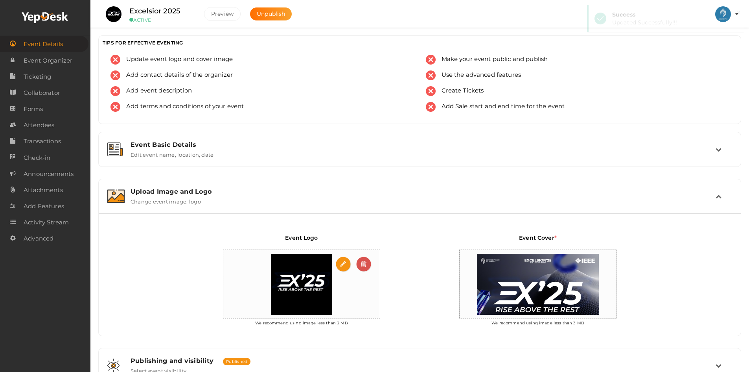
click at [298, 284] on img at bounding box center [301, 284] width 69 height 69
click at [340, 264] on input "file" at bounding box center [344, 264] width 16 height 16
type input "C:\fakepath\Excelsiorcallcenter.png"
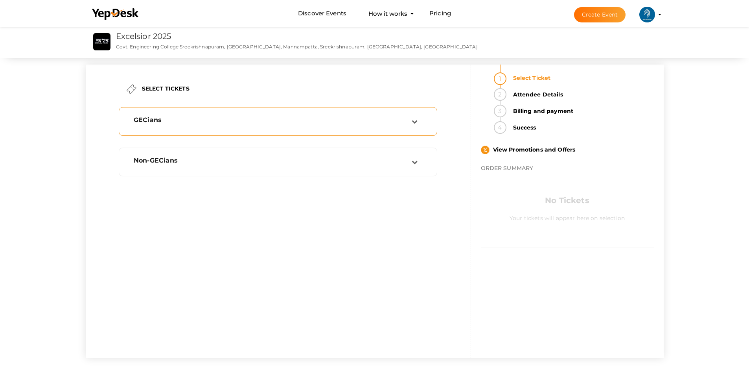
click at [268, 114] on div "GECians" at bounding box center [278, 121] width 310 height 20
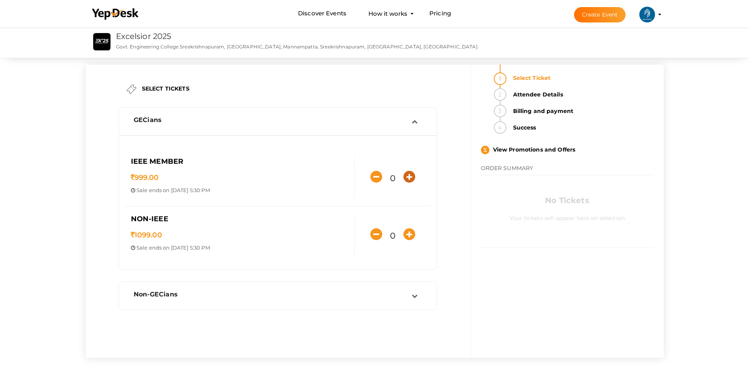
click at [406, 174] on icon "button" at bounding box center [410, 177] width 12 height 12
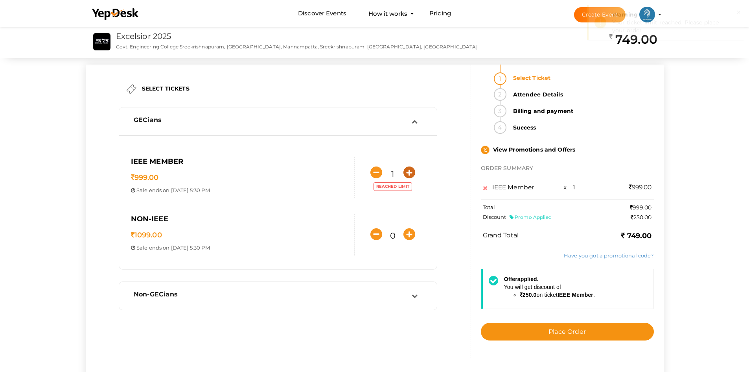
scroll to position [39, 0]
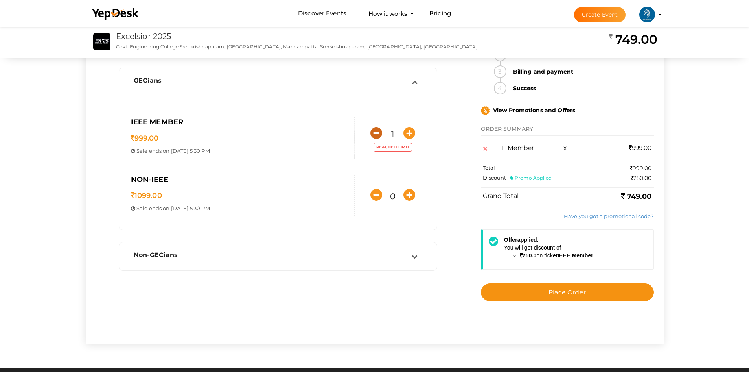
click at [376, 136] on icon "button" at bounding box center [376, 133] width 12 height 12
type input "0"
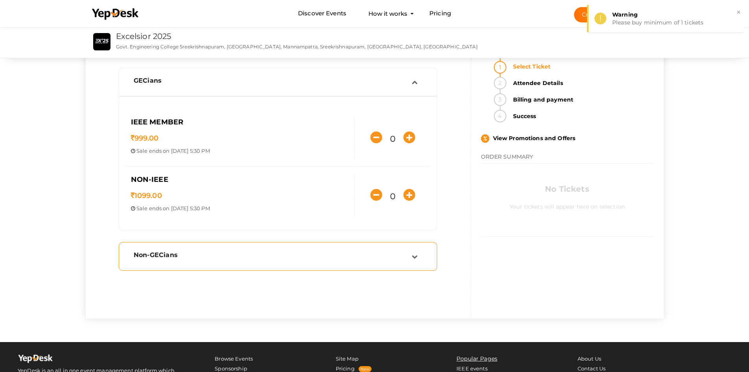
click at [413, 261] on td at bounding box center [420, 256] width 17 height 11
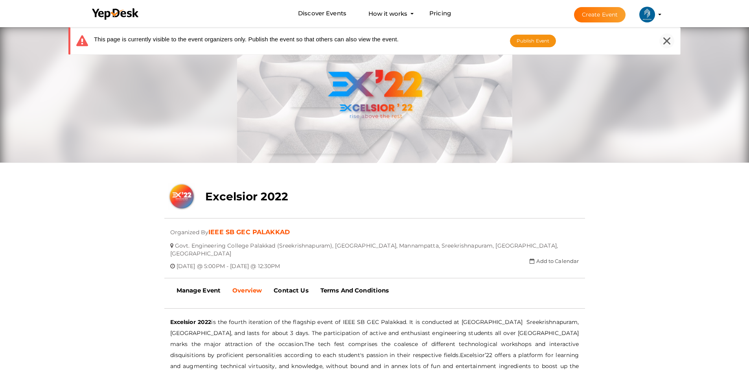
click at [668, 41] on icon at bounding box center [667, 40] width 7 height 7
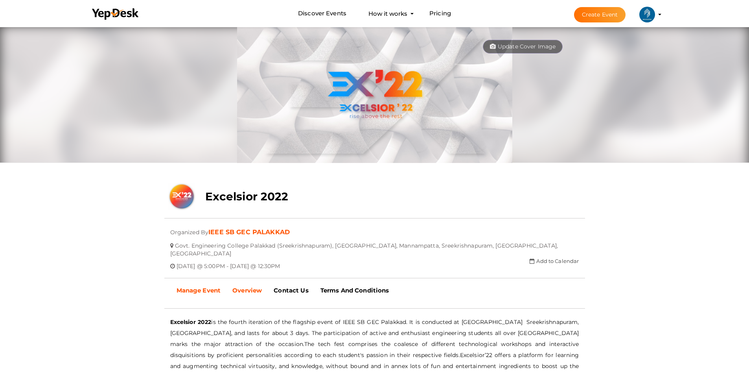
click at [188, 290] on b "Manage Event" at bounding box center [199, 289] width 44 height 7
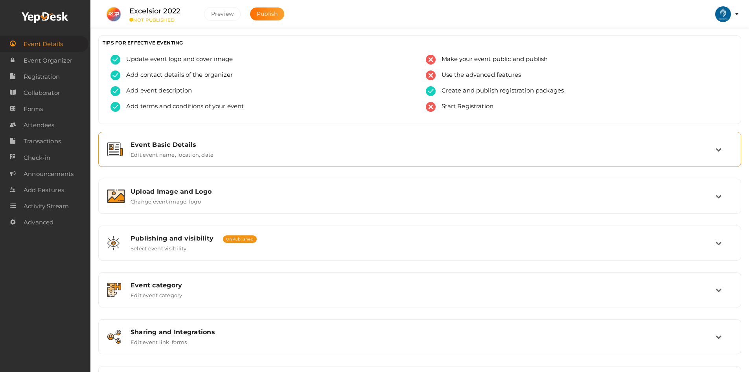
click at [208, 158] on div "Event Basic Details Edit event name, location, date" at bounding box center [420, 149] width 634 height 26
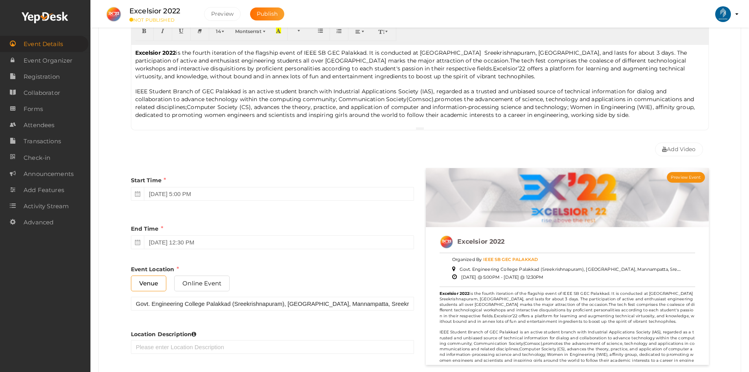
scroll to position [118, 0]
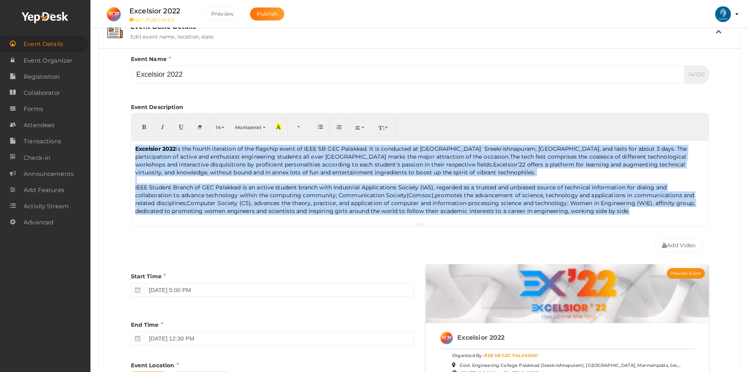
drag, startPoint x: 604, startPoint y: 212, endPoint x: 92, endPoint y: 135, distance: 517.9
click at [92, 135] on div "Excelsior 2022 IEEE SB GEC PALAKKAD At Govt. Engineering College Palakkad (Sree…" at bounding box center [419, 305] width 659 height 847
copy p "Excelsior 2022 is the fourth iteration of the flagship event of IEEE SB GEC Pal…"
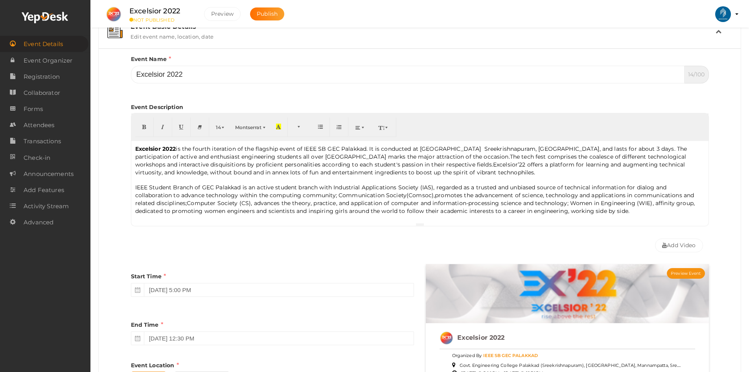
click at [345, 249] on div "Add Video" at bounding box center [420, 243] width 578 height 26
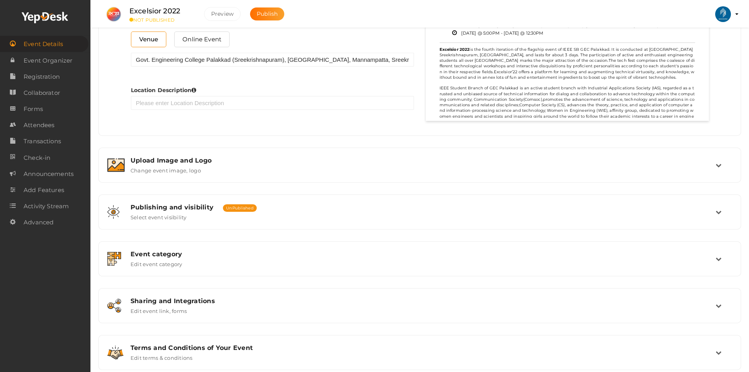
scroll to position [472, 0]
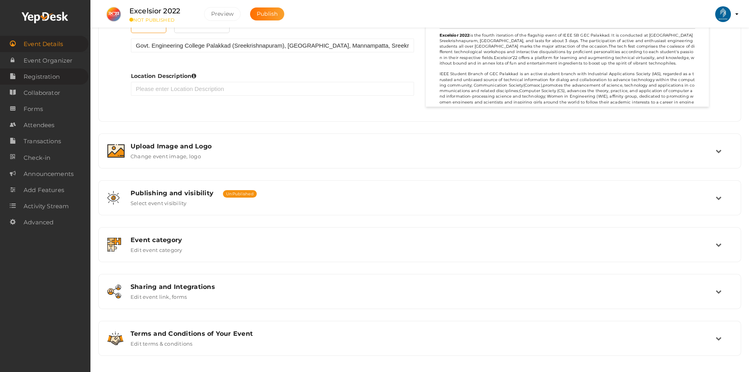
click at [38, 76] on span "Registration" at bounding box center [42, 77] width 36 height 16
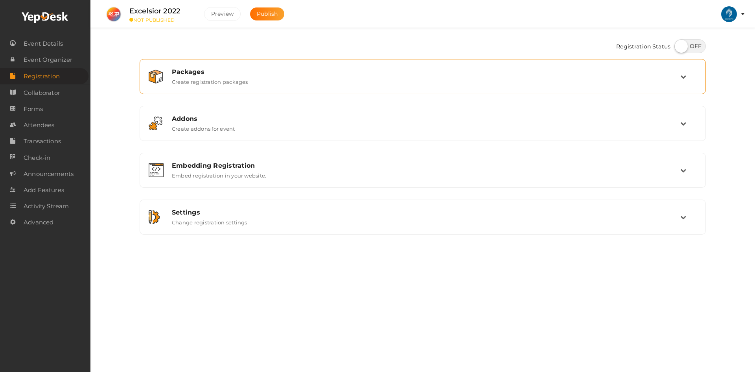
click at [242, 81] on label "Create registration packages" at bounding box center [210, 80] width 76 height 9
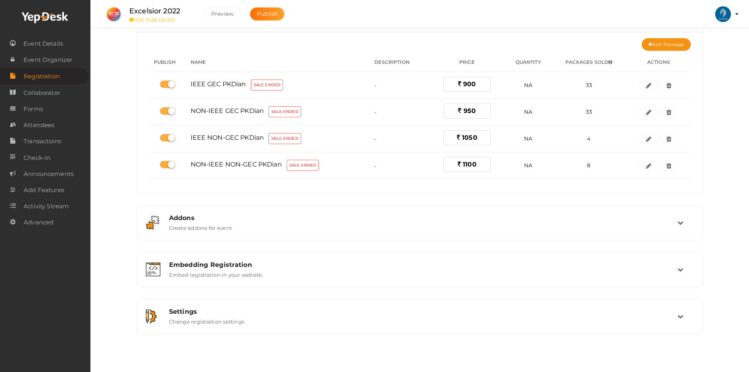
scroll to position [63, 0]
click at [204, 224] on label "Create addons for event" at bounding box center [200, 224] width 63 height 9
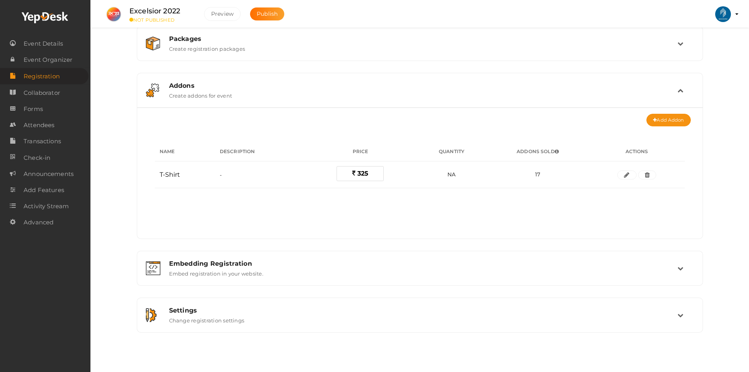
scroll to position [33, 0]
click at [230, 262] on div "Embedding Registration" at bounding box center [423, 263] width 509 height 7
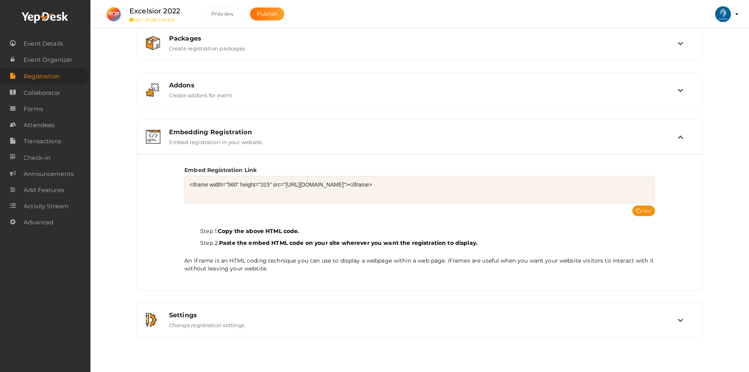
scroll to position [38, 0]
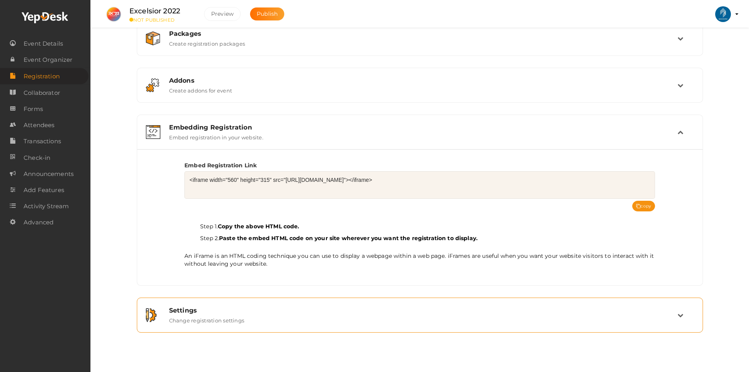
click at [236, 321] on label "Change registration settings" at bounding box center [207, 318] width 76 height 9
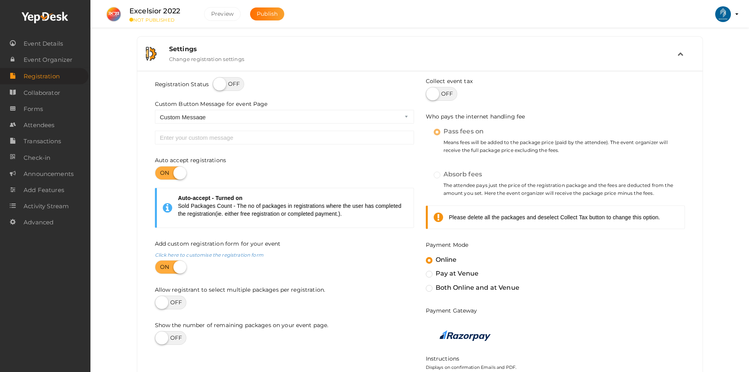
scroll to position [235, 0]
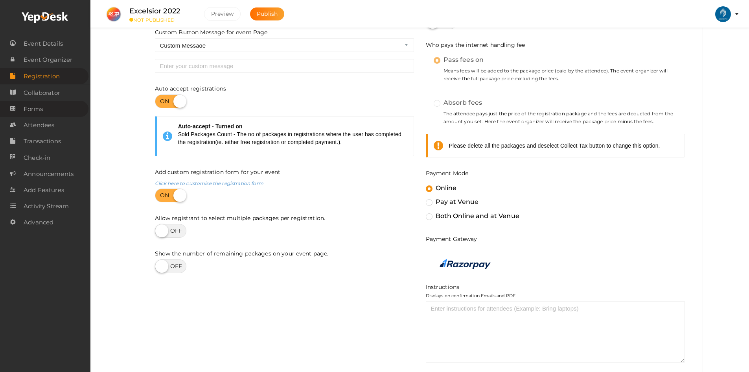
click at [43, 101] on link "Forms" at bounding box center [44, 109] width 88 height 16
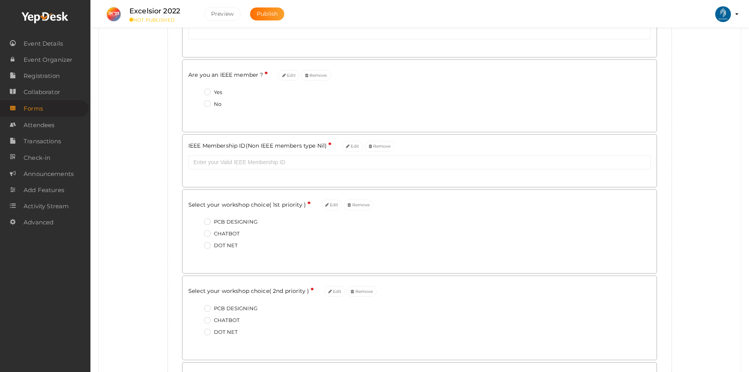
scroll to position [393, 0]
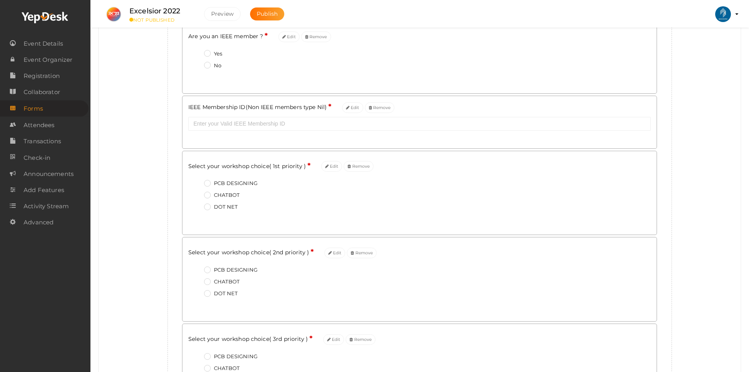
click at [251, 107] on span "IEEE Membership ID(Non IEEE members type Nil)" at bounding box center [257, 106] width 138 height 7
click at [348, 108] on icon at bounding box center [348, 108] width 4 height 4
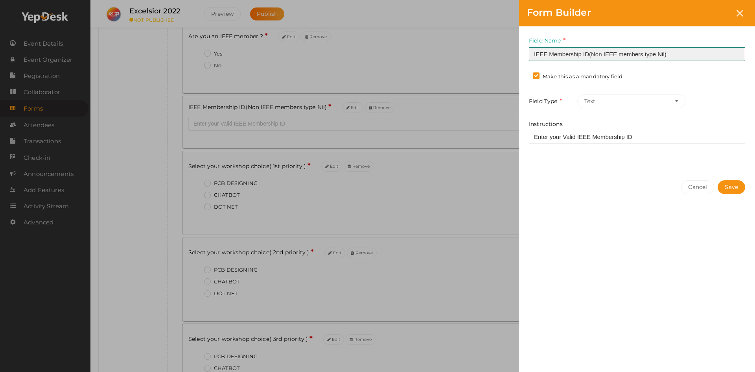
click at [592, 53] on input "IEEE Membership ID(Non IEEE members type Nil)" at bounding box center [637, 54] width 216 height 14
click at [727, 188] on button "Save" at bounding box center [732, 187] width 28 height 14
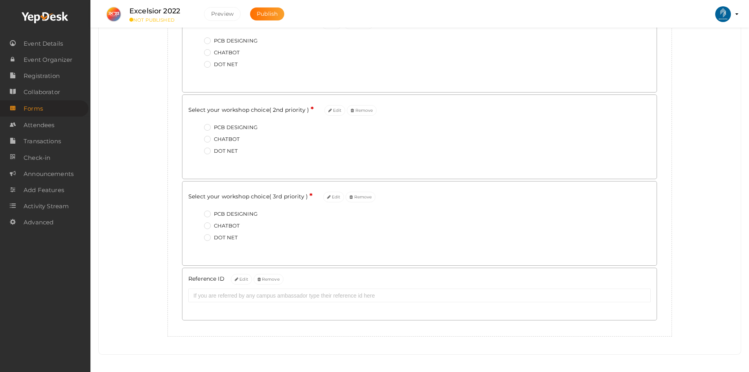
scroll to position [538, 0]
click at [35, 141] on span "Transactions" at bounding box center [42, 141] width 37 height 16
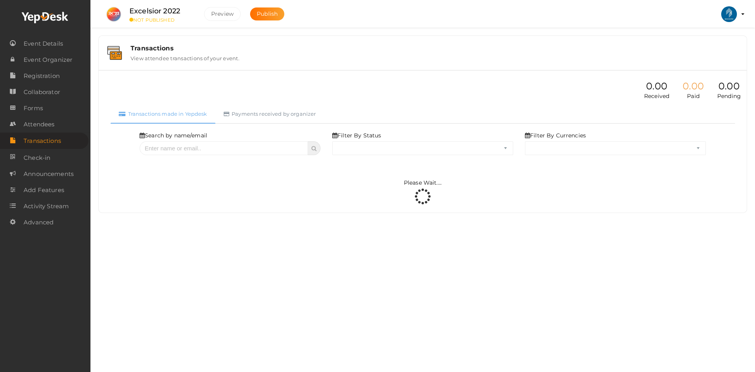
select select "ALL"
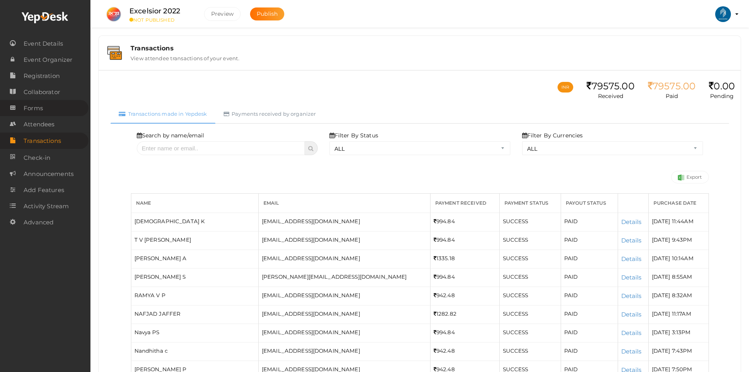
click at [50, 111] on link "Forms" at bounding box center [44, 108] width 88 height 16
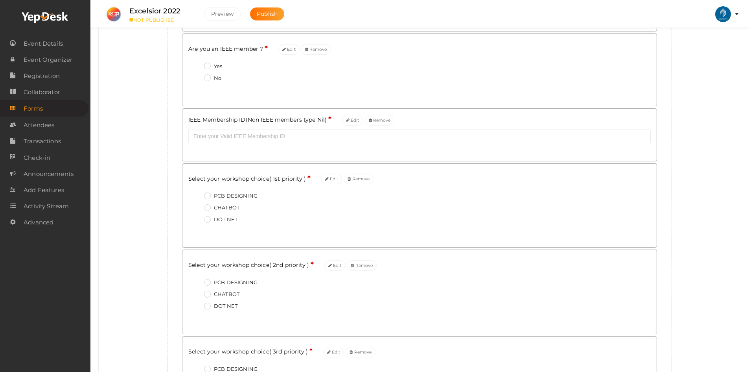
scroll to position [499, 0]
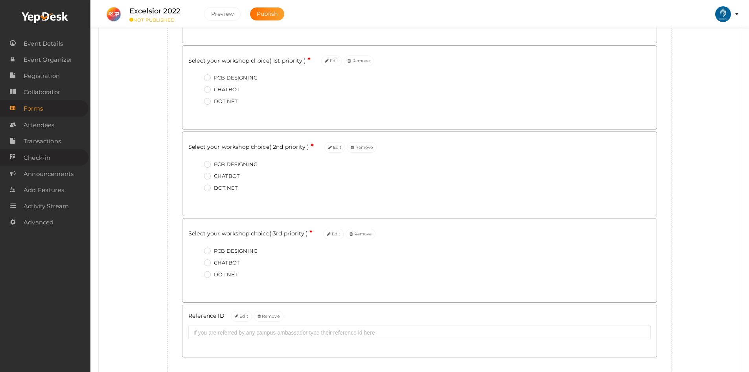
click at [32, 157] on span "Check-in" at bounding box center [37, 158] width 27 height 16
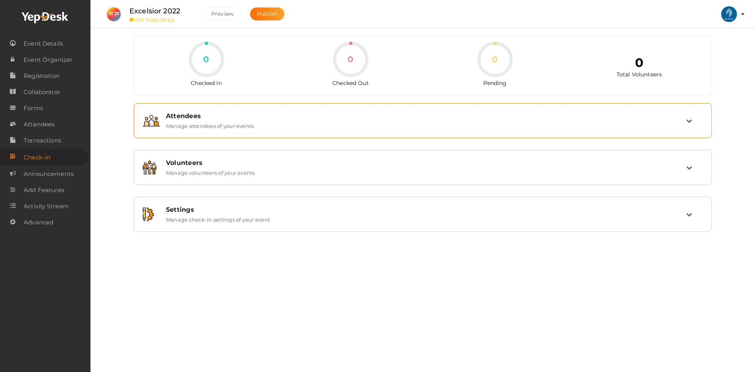
click at [221, 115] on div "Attendees" at bounding box center [426, 115] width 520 height 7
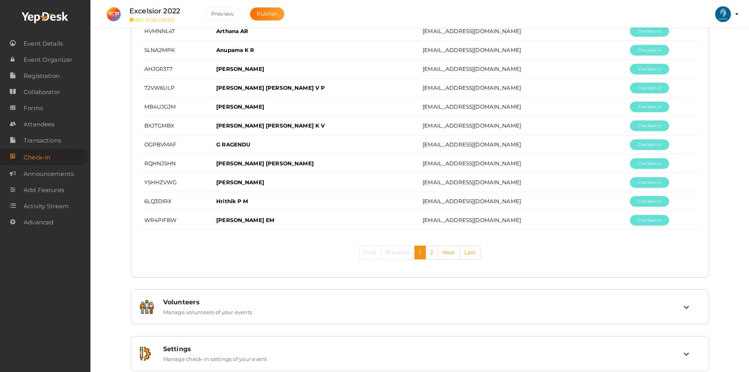
scroll to position [924, 0]
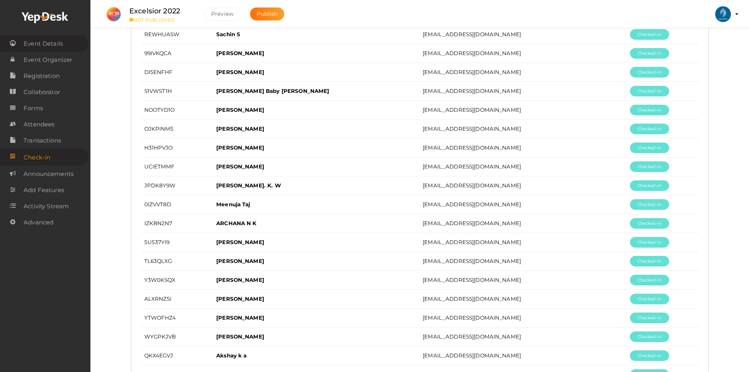
click at [56, 47] on span "Event Details" at bounding box center [43, 44] width 39 height 16
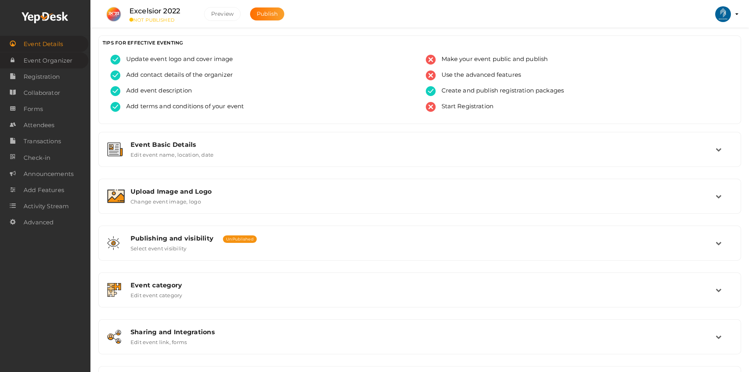
click at [57, 60] on span "Event Organizer" at bounding box center [48, 61] width 49 height 16
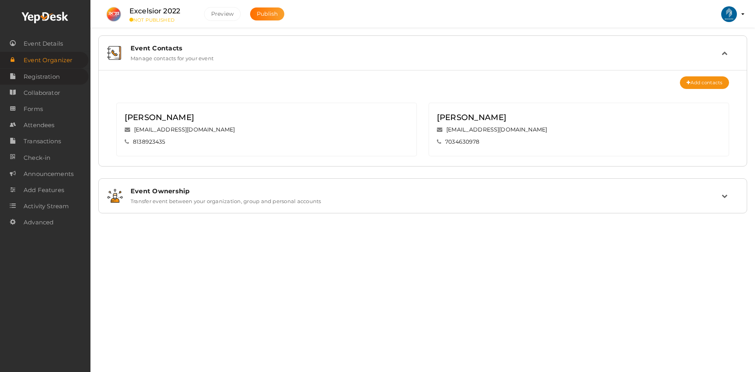
click at [52, 81] on span "Registration" at bounding box center [42, 77] width 36 height 16
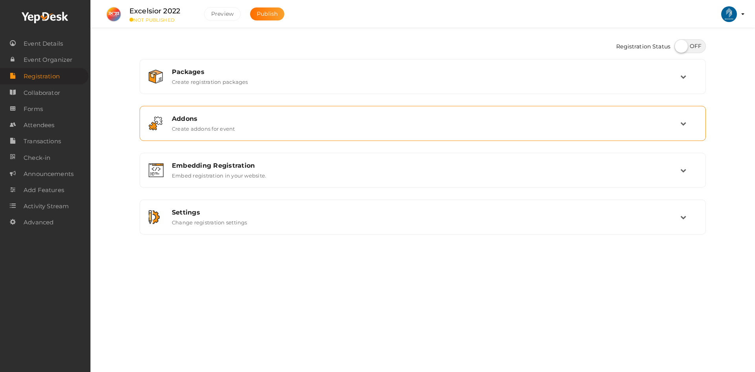
click at [184, 122] on div "Addons" at bounding box center [426, 118] width 509 height 7
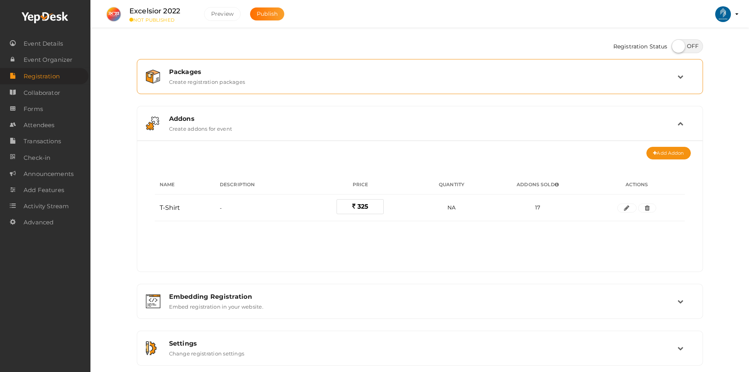
click at [294, 77] on div "Packages Create registration packages" at bounding box center [420, 76] width 514 height 17
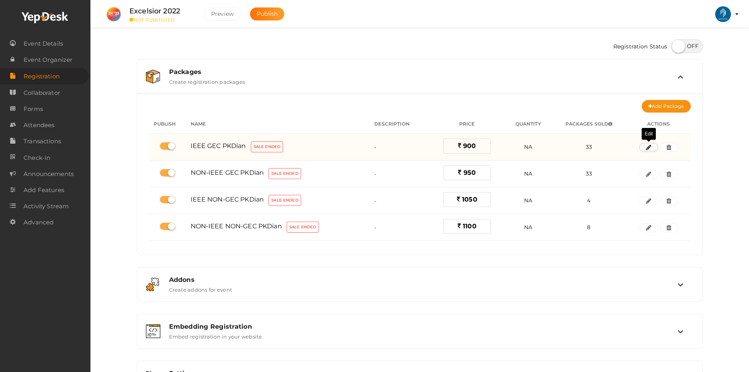
click at [645, 145] on button "button" at bounding box center [649, 147] width 19 height 9
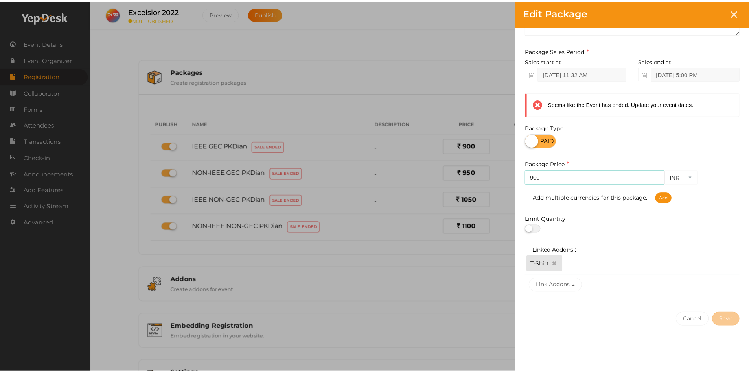
scroll to position [81, 0]
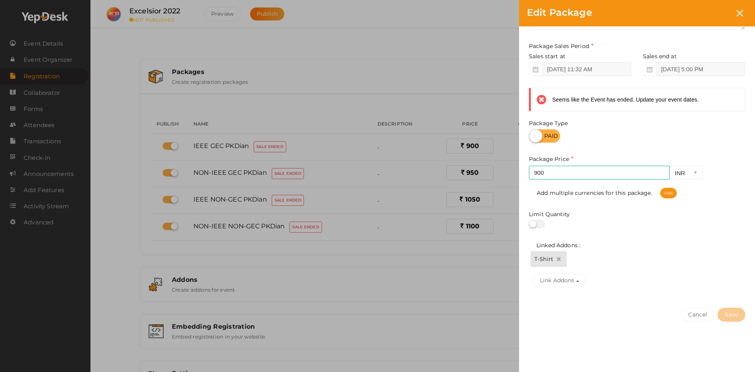
click at [457, 260] on div "Edit Package Package Name IEEE GEC PKDian This field is Required. Package Name …" at bounding box center [377, 186] width 755 height 372
click at [746, 7] on div "Edit Package" at bounding box center [637, 13] width 236 height 26
click at [743, 9] on div at bounding box center [740, 13] width 15 height 15
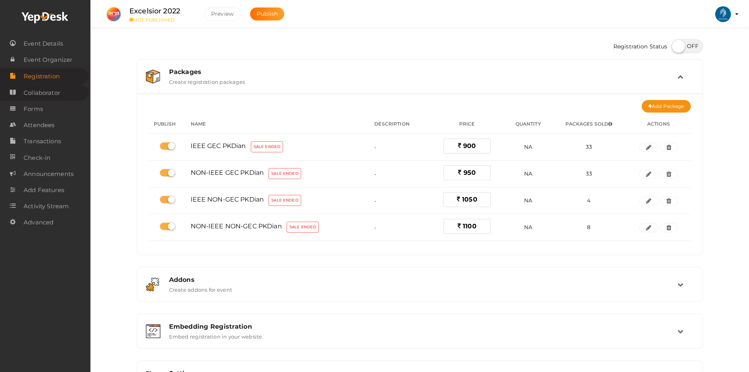
click at [62, 88] on link "Collaborator" at bounding box center [44, 93] width 88 height 16
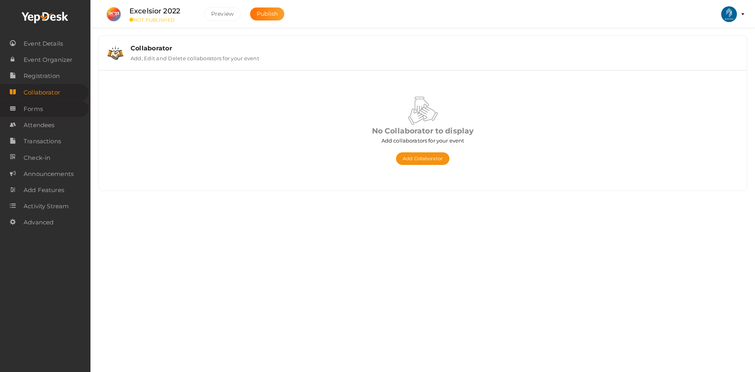
click at [34, 113] on span "Forms" at bounding box center [33, 109] width 19 height 16
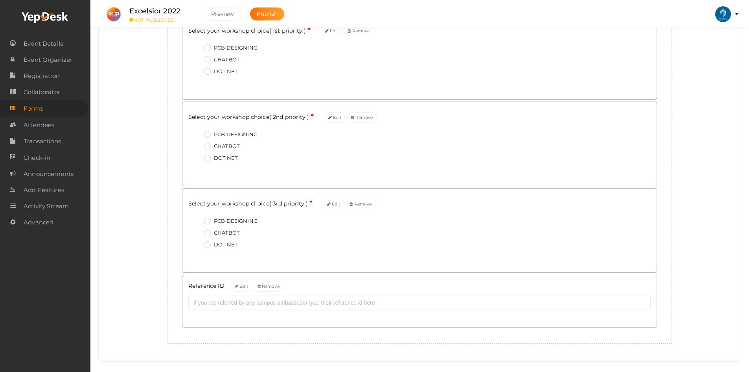
scroll to position [538, 0]
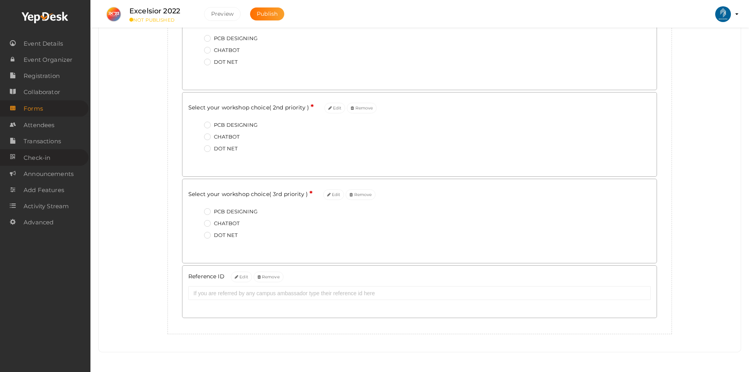
click at [51, 155] on link "Check-in" at bounding box center [44, 157] width 88 height 16
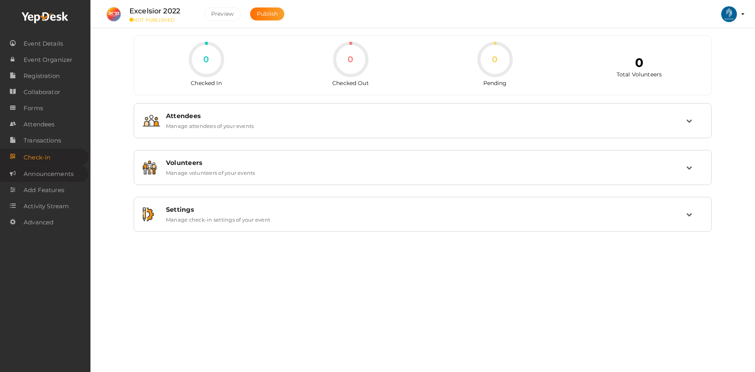
click at [47, 177] on span "Announcements" at bounding box center [49, 174] width 50 height 16
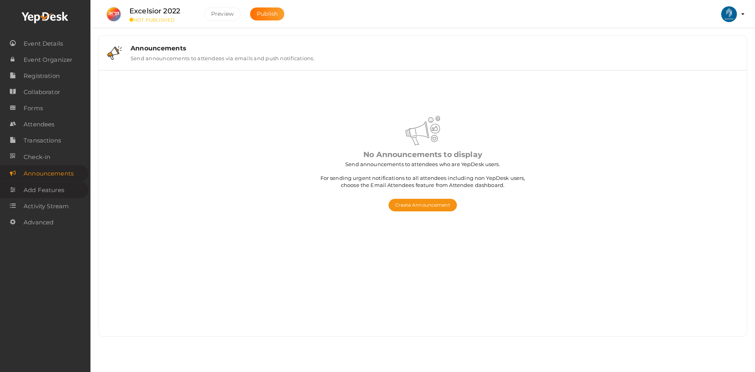
click at [65, 192] on link "Add Features" at bounding box center [44, 190] width 88 height 16
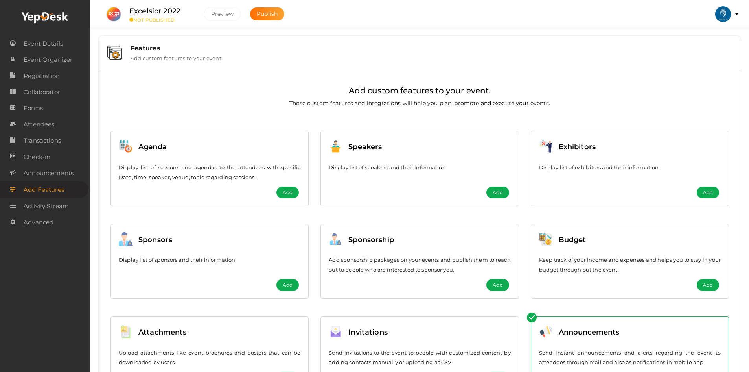
click at [735, 17] on li "Preview IEEE SB GEC PALAKKAD ieee@gecskp.ac.in Personal Profile My Events Admin…" at bounding box center [723, 14] width 31 height 28
click at [731, 15] on profile-pic at bounding box center [723, 13] width 16 height 7
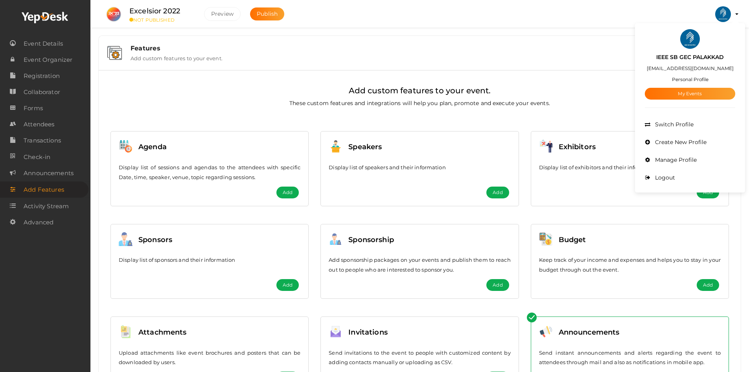
click at [591, 68] on div "Features Add custom features to your event." at bounding box center [420, 53] width 642 height 34
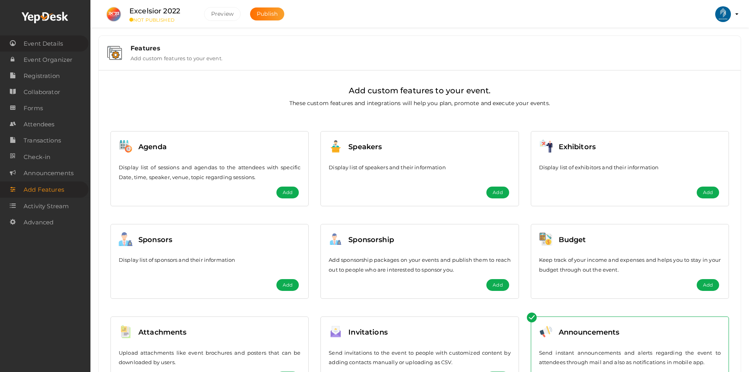
click at [31, 38] on span "Event Details" at bounding box center [43, 44] width 39 height 16
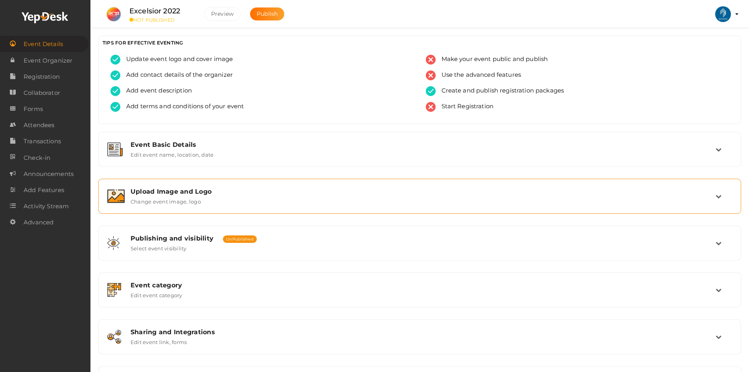
click at [240, 186] on div "Upload Image and Logo Change event image, logo" at bounding box center [420, 196] width 634 height 26
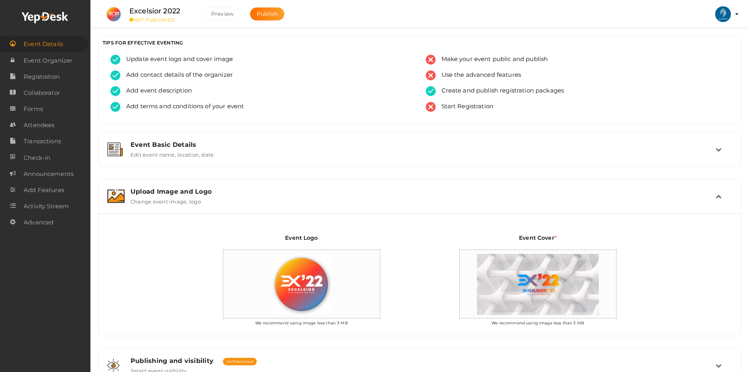
scroll to position [157, 0]
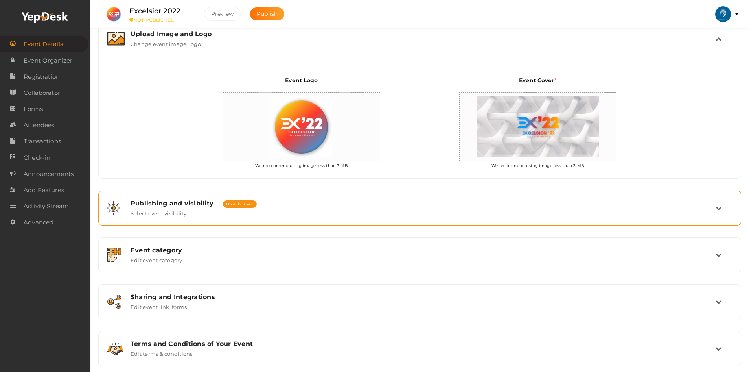
click at [177, 207] on label "Select event visibility" at bounding box center [159, 211] width 56 height 9
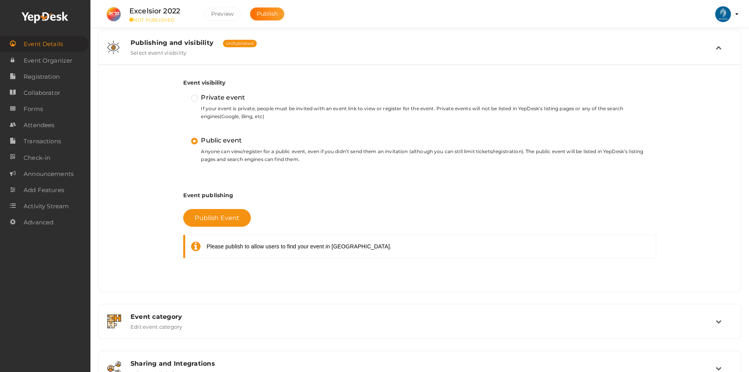
scroll to position [275, 0]
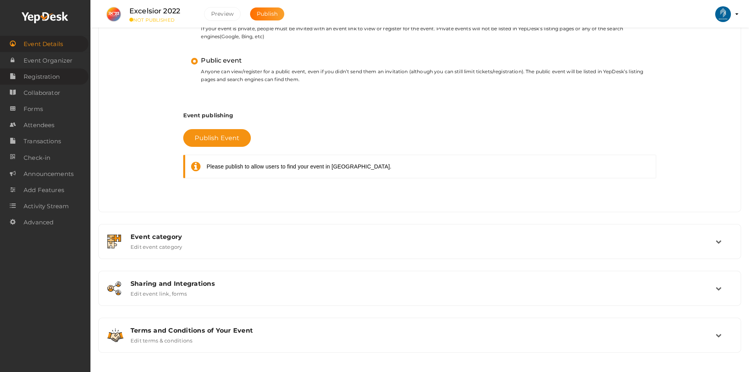
click at [66, 77] on link "Registration" at bounding box center [44, 76] width 88 height 16
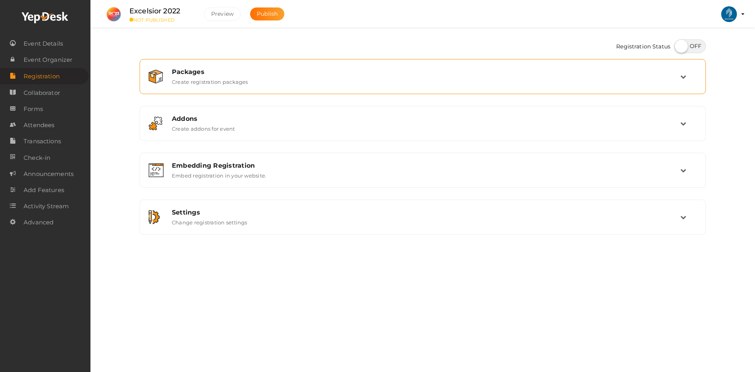
click at [245, 88] on div "Packages Create registration packages" at bounding box center [423, 76] width 558 height 26
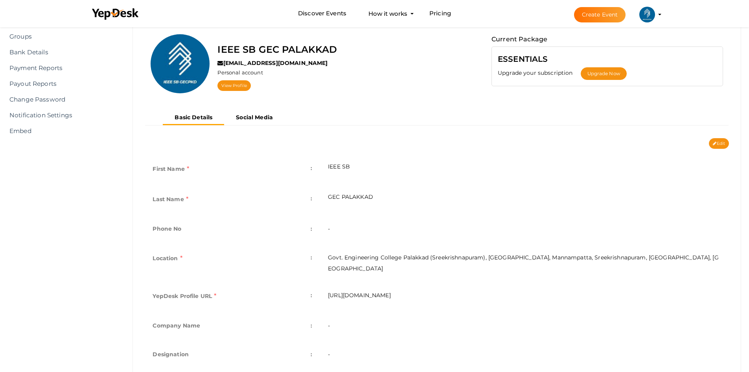
scroll to position [2, 0]
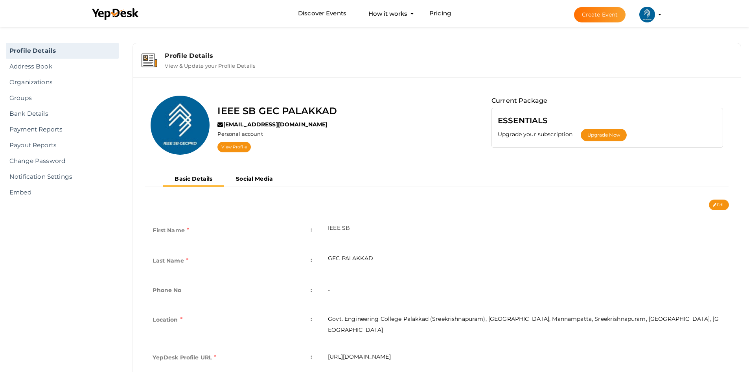
click at [655, 14] on profile-pic at bounding box center [648, 14] width 16 height 6
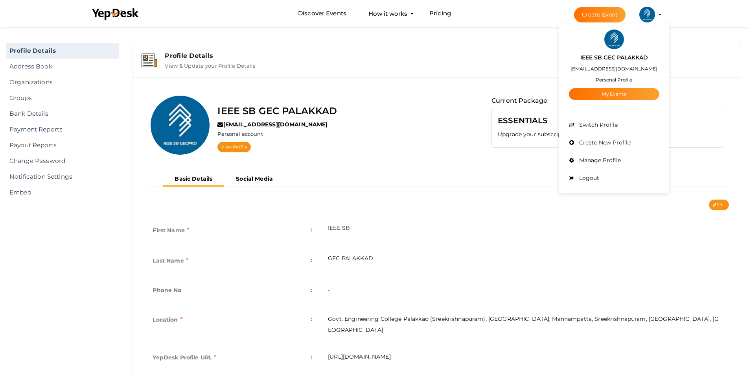
click at [655, 14] on profile-pic at bounding box center [648, 14] width 16 height 6
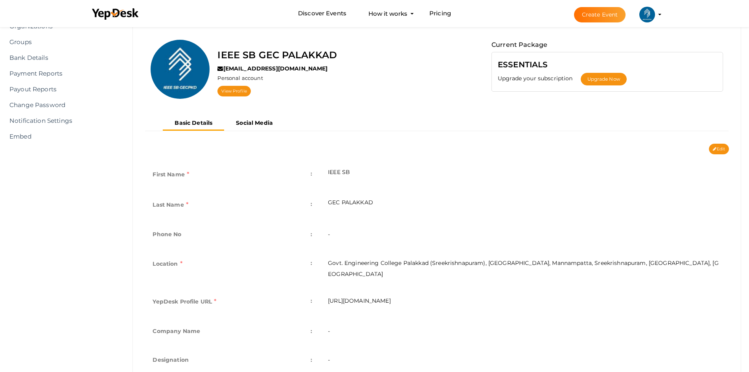
scroll to position [42, 0]
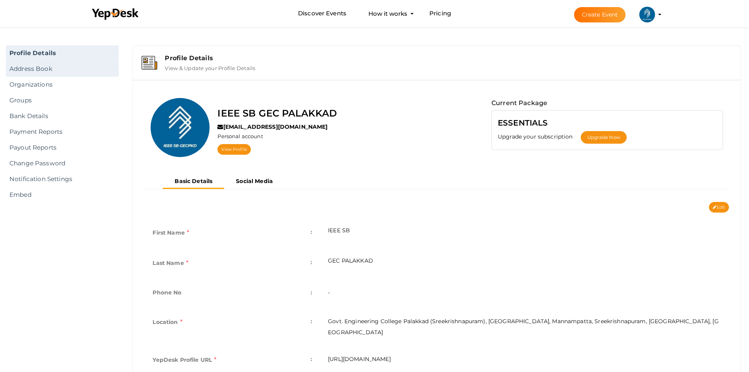
click at [46, 71] on link "Address Book" at bounding box center [62, 69] width 113 height 16
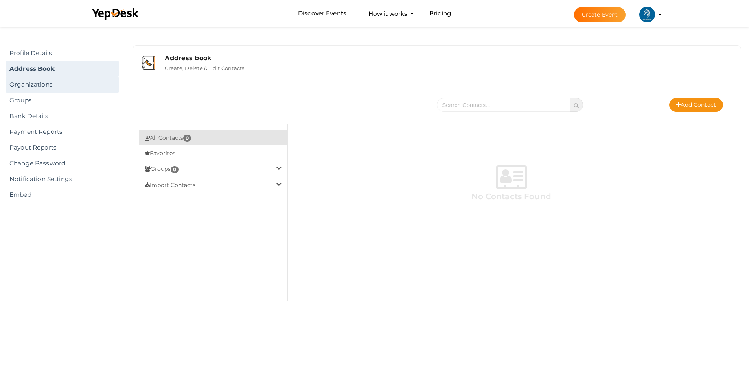
click at [29, 85] on link "Organizations" at bounding box center [62, 85] width 113 height 16
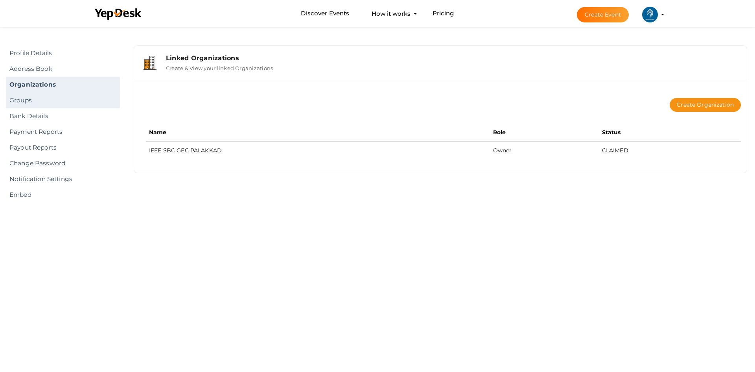
click at [59, 100] on link "Groups" at bounding box center [63, 100] width 114 height 16
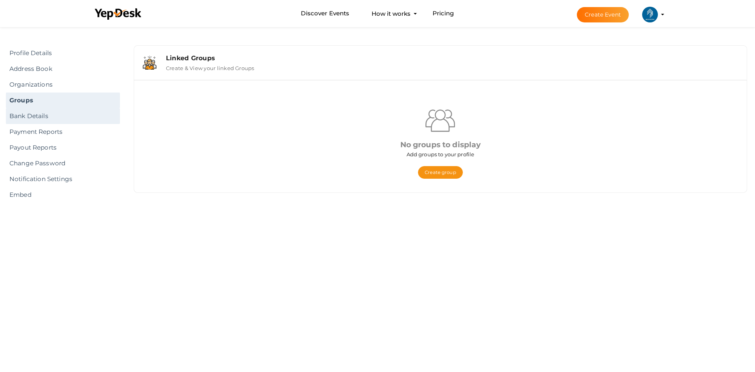
click at [48, 118] on link "Bank Details" at bounding box center [63, 116] width 114 height 16
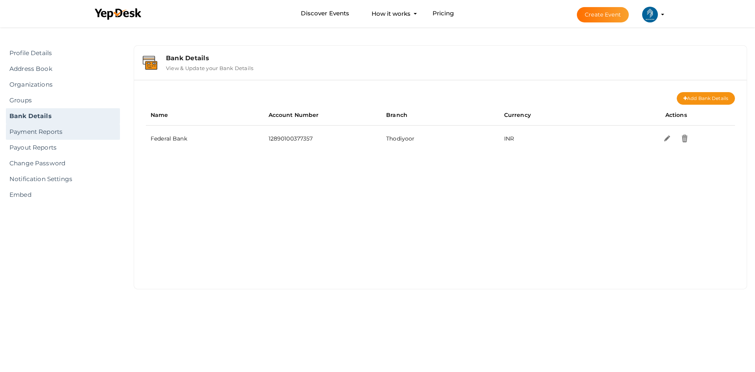
click at [30, 136] on link "Payment Reports" at bounding box center [63, 132] width 114 height 16
